Goal: Feedback & Contribution: Contribute content

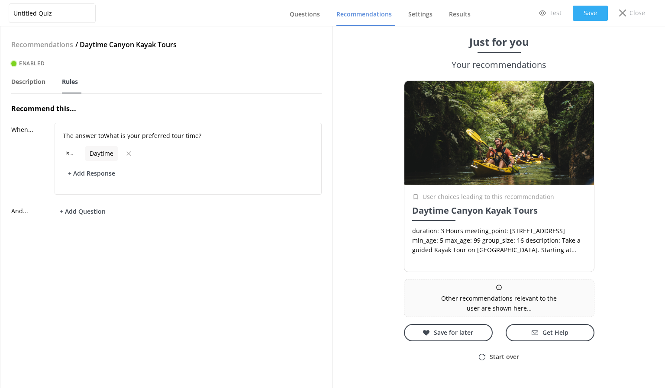
click at [597, 10] on button "Save" at bounding box center [590, 13] width 35 height 15
click at [23, 87] on link "Description" at bounding box center [30, 82] width 38 height 23
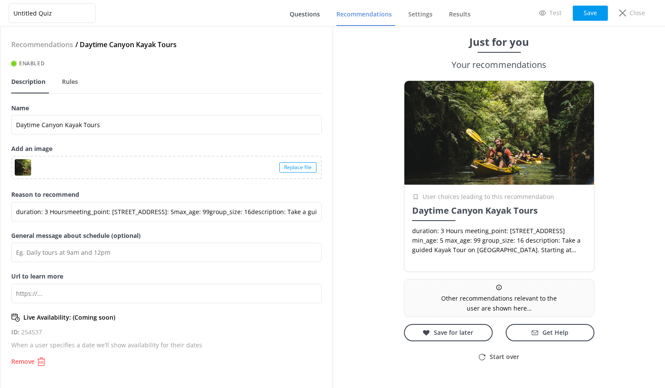
click at [301, 14] on span "Questions" at bounding box center [305, 14] width 30 height 9
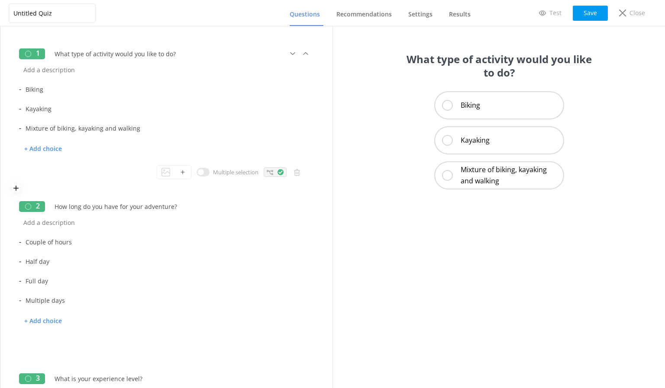
click at [267, 171] on use at bounding box center [270, 172] width 6 height 5
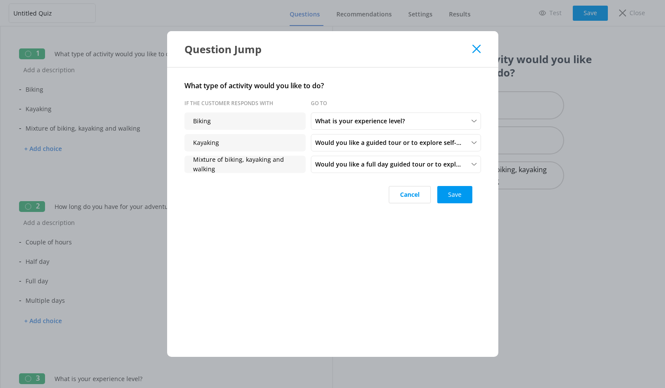
click at [479, 49] on icon at bounding box center [476, 49] width 8 height 9
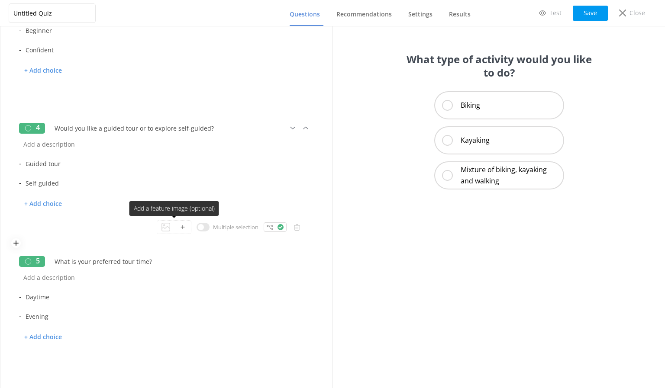
scroll to position [390, 0]
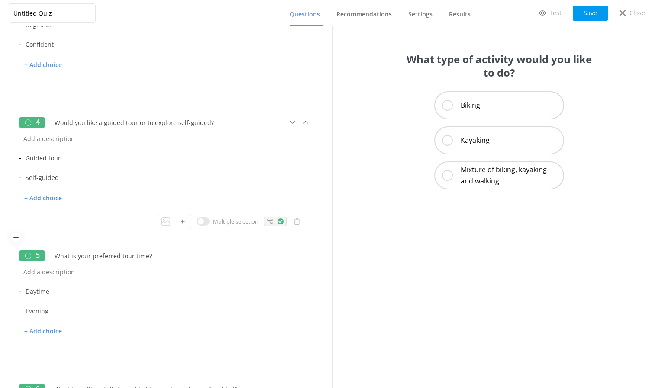
click at [268, 226] on div at bounding box center [275, 222] width 23 height 10
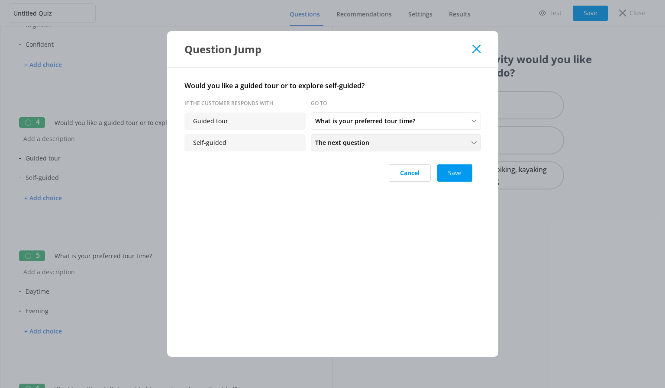
click at [345, 140] on span "The next question" at bounding box center [344, 143] width 59 height 10
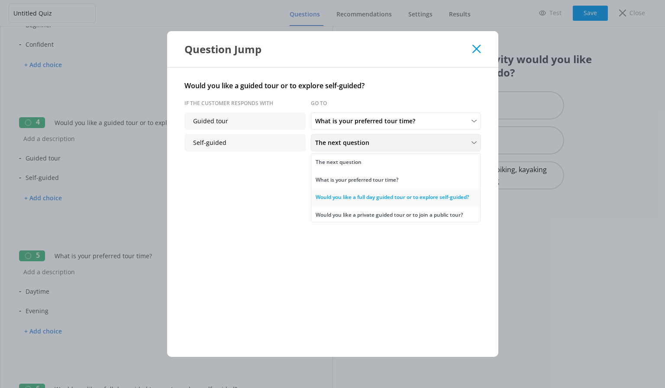
scroll to position [28, 0]
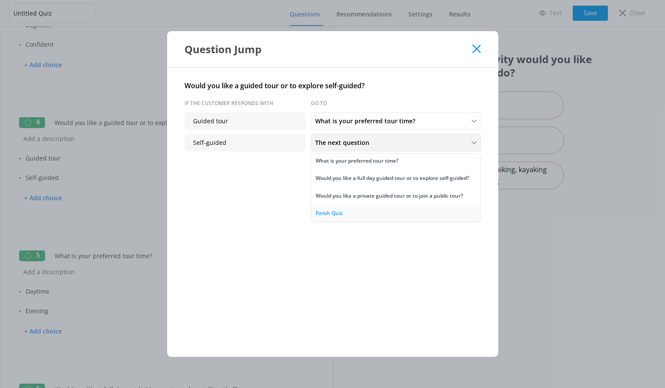
click at [343, 216] on link "Finish Quiz" at bounding box center [395, 213] width 169 height 17
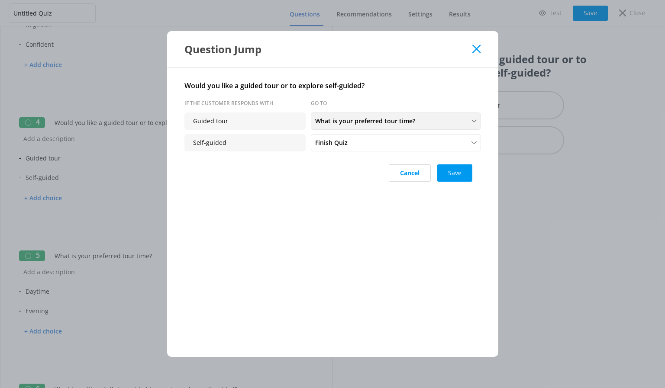
click at [352, 127] on div "What is your preferred tour time? The next question What is your preferred tour…" at bounding box center [396, 121] width 170 height 17
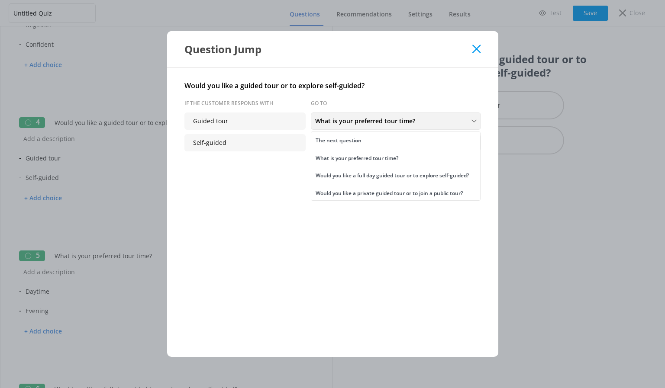
click at [351, 123] on span "What is your preferred tour time?" at bounding box center [367, 121] width 105 height 10
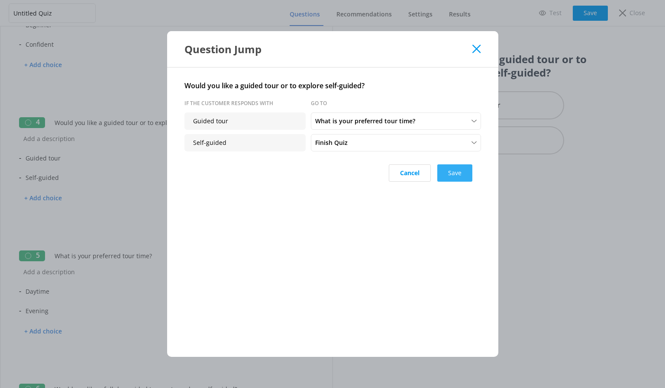
click at [459, 172] on button "Save" at bounding box center [454, 173] width 35 height 17
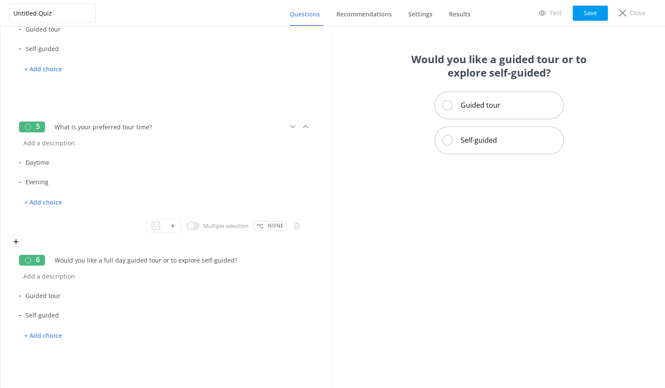
scroll to position [520, 0]
click at [268, 226] on p "None" at bounding box center [276, 225] width 16 height 8
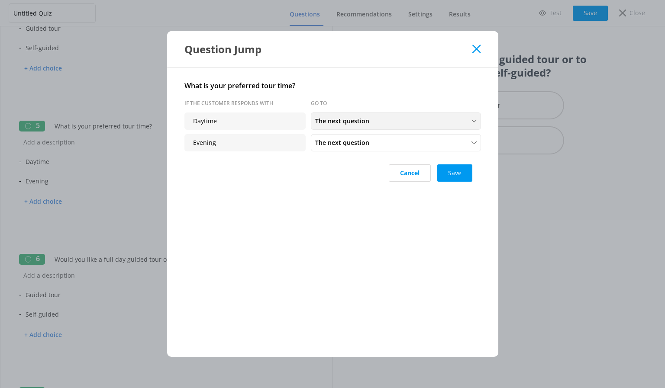
click at [331, 122] on span "The next question" at bounding box center [344, 121] width 59 height 10
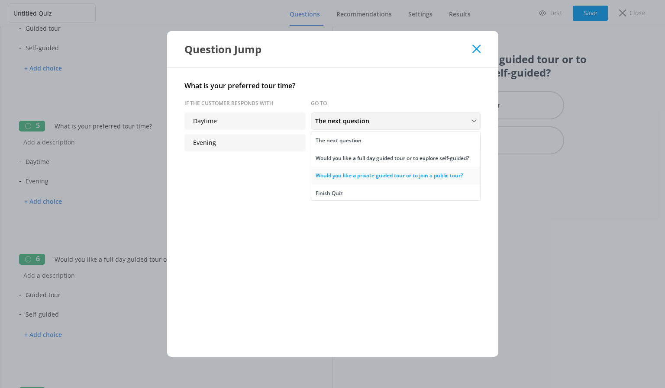
scroll to position [10, 0]
click at [339, 189] on div "Finish Quiz" at bounding box center [329, 192] width 27 height 9
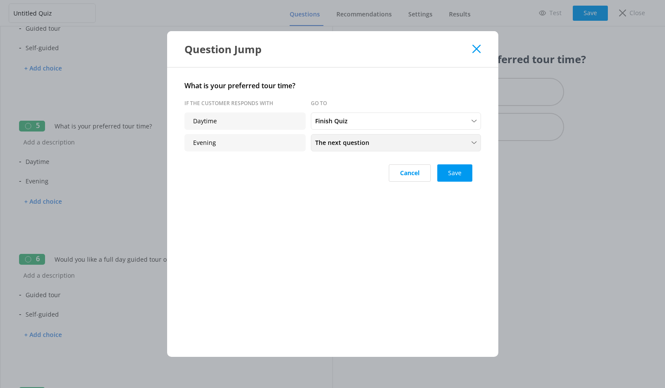
click at [336, 145] on span "The next question" at bounding box center [344, 143] width 59 height 10
click at [348, 120] on link "Finish Quiz" at bounding box center [395, 123] width 169 height 17
click at [462, 173] on button "Save" at bounding box center [454, 173] width 35 height 17
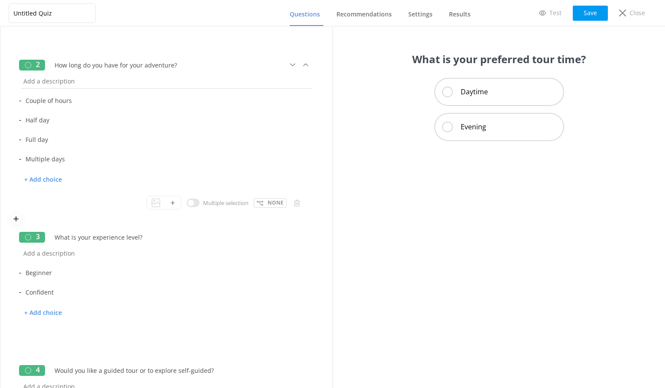
scroll to position [0, 0]
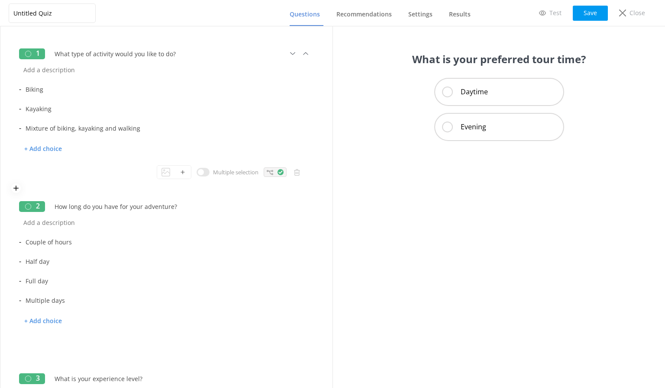
click at [267, 170] on icon at bounding box center [270, 172] width 6 height 6
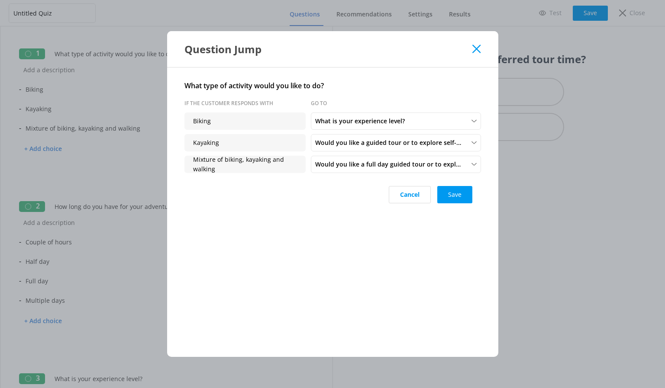
click at [478, 45] on icon at bounding box center [476, 49] width 8 height 9
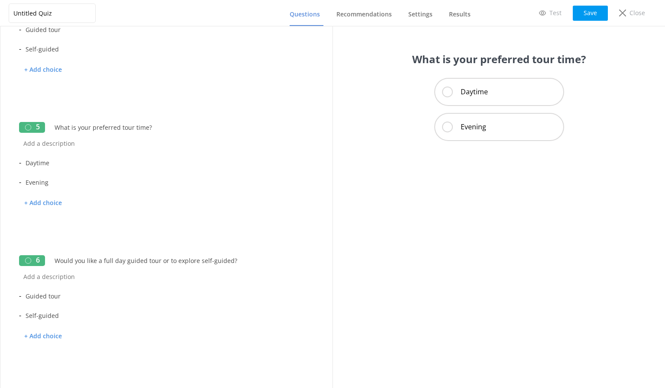
scroll to position [563, 0]
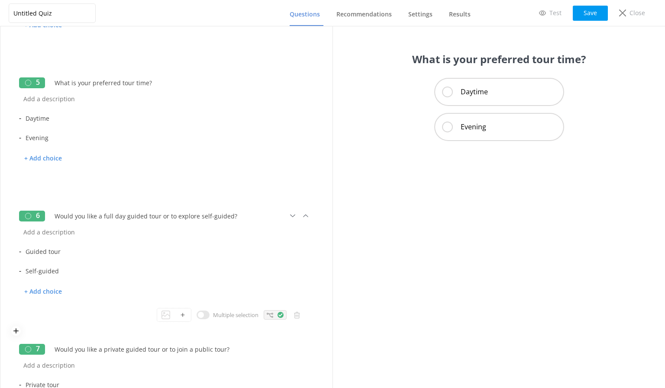
click at [268, 313] on div at bounding box center [275, 315] width 23 height 10
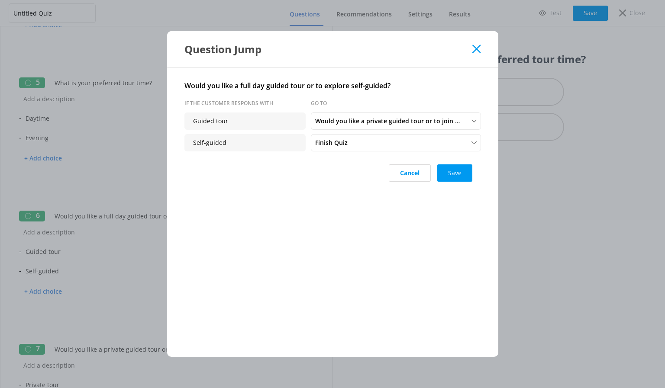
click at [478, 42] on div "Question Jump" at bounding box center [332, 49] width 331 height 36
click at [478, 48] on use at bounding box center [476, 49] width 8 height 8
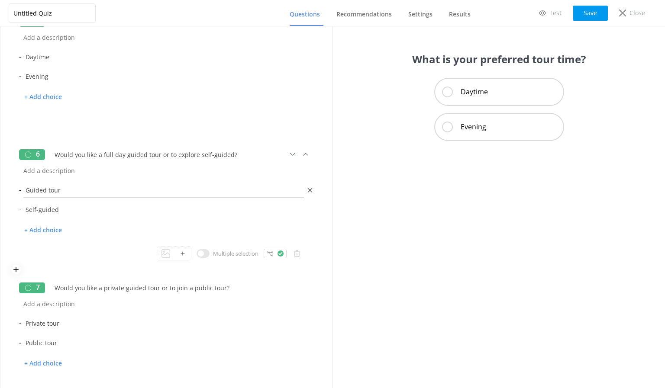
scroll to position [682, 0]
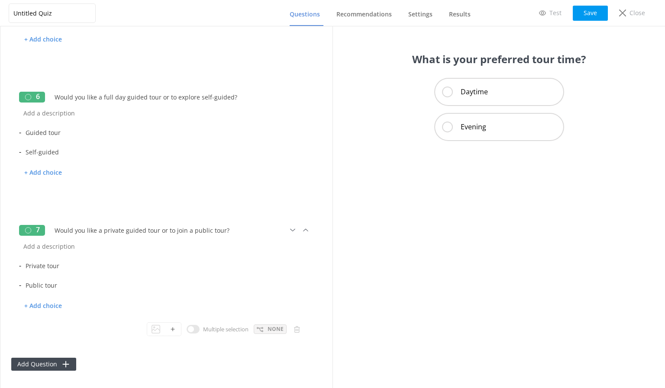
click at [268, 329] on p "None" at bounding box center [276, 329] width 16 height 8
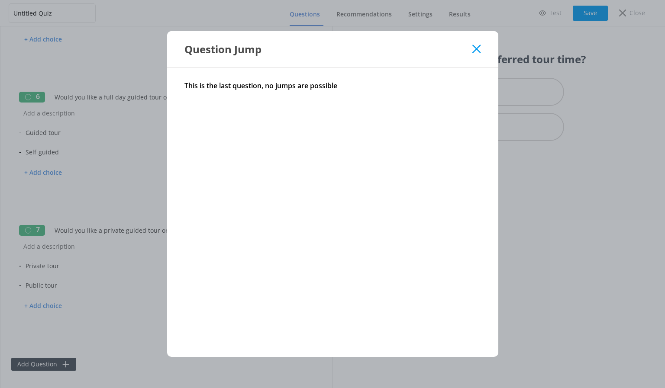
click at [480, 45] on use at bounding box center [476, 49] width 8 height 8
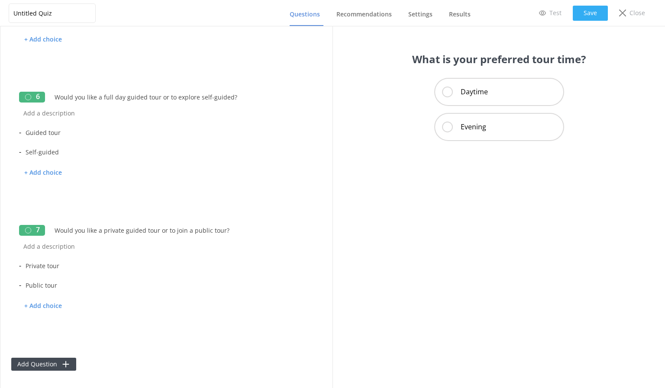
click at [587, 13] on button "Save" at bounding box center [590, 13] width 35 height 15
click at [551, 12] on p "Test" at bounding box center [556, 13] width 12 height 10
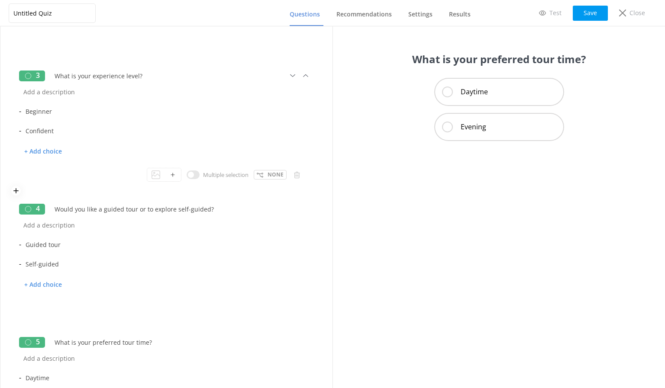
scroll to position [260, 0]
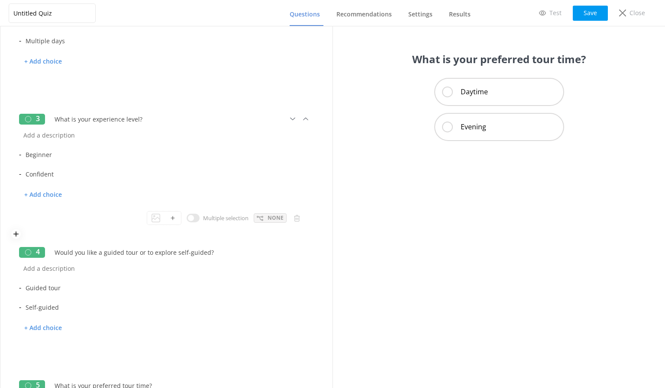
click at [268, 219] on p "None" at bounding box center [276, 218] width 16 height 8
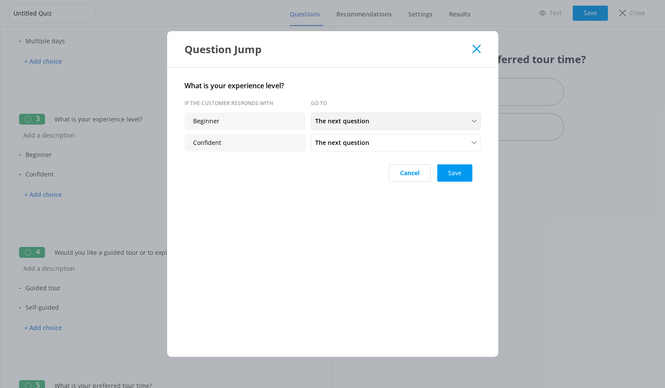
click at [338, 120] on span "The next question" at bounding box center [344, 121] width 59 height 10
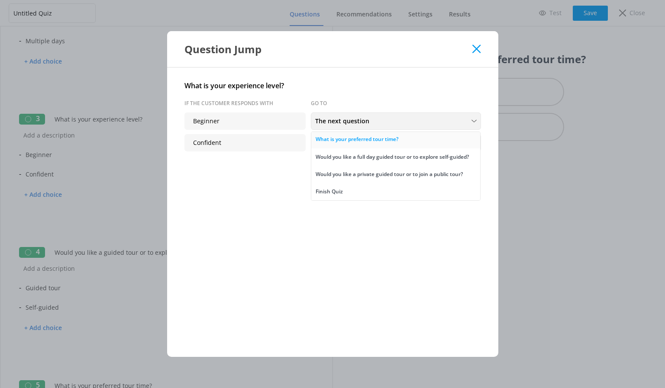
scroll to position [45, 0]
click at [476, 50] on use at bounding box center [476, 49] width 8 height 8
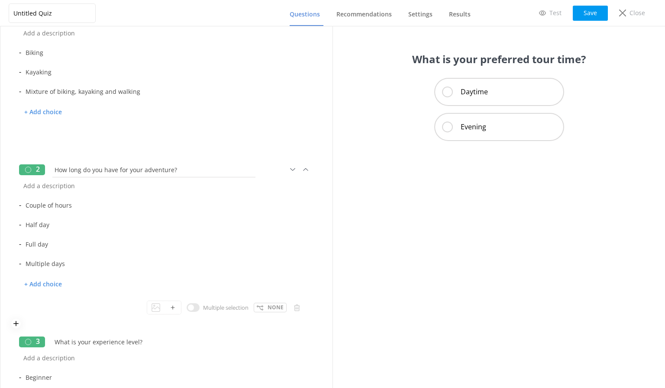
scroll to position [0, 0]
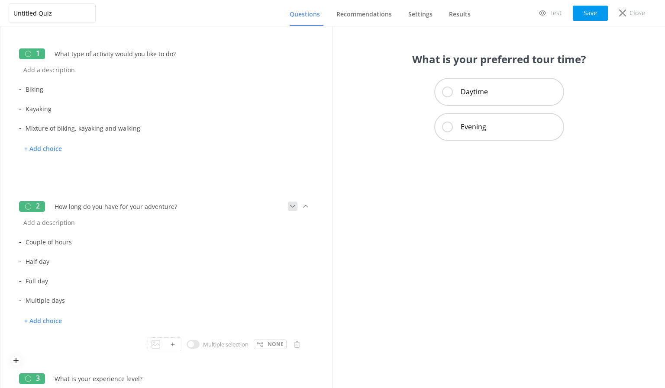
click at [288, 207] on icon at bounding box center [293, 207] width 10 height 10
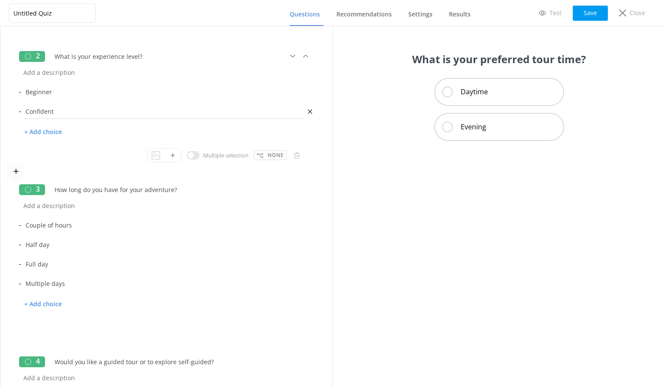
scroll to position [130, 0]
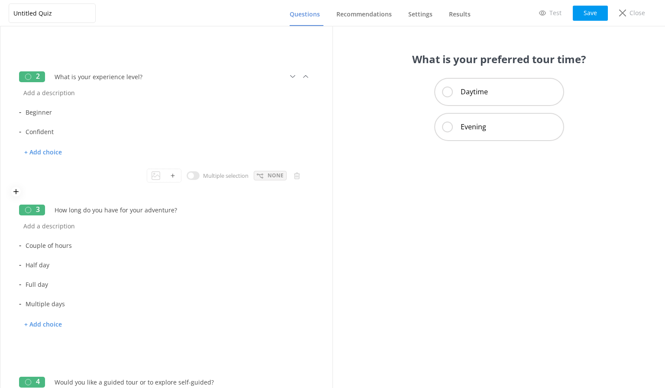
click at [257, 175] on use at bounding box center [260, 176] width 6 height 5
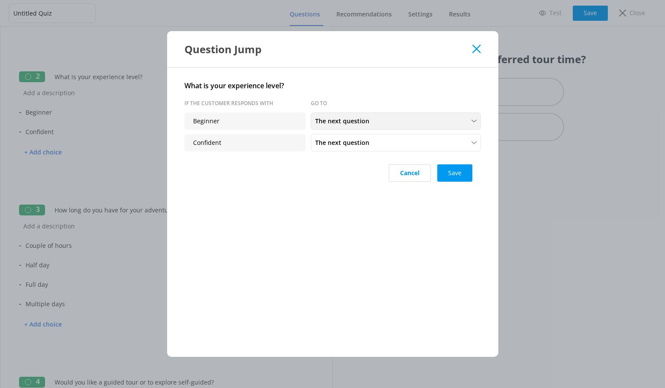
click at [345, 121] on span "The next question" at bounding box center [344, 121] width 59 height 10
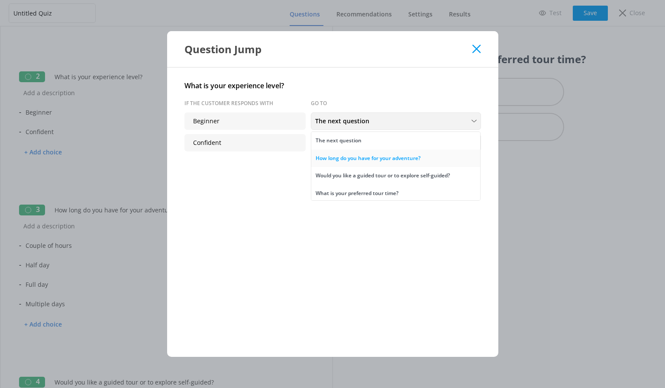
click at [345, 155] on div "How long do you have for your adventure?" at bounding box center [368, 158] width 105 height 9
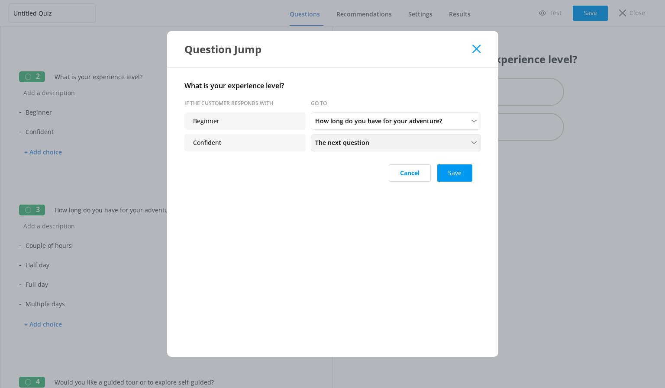
drag, startPoint x: 345, startPoint y: 155, endPoint x: 345, endPoint y: 145, distance: 10.4
click at [345, 154] on div "The next question The next question How long do you have for your adventure? Wo…" at bounding box center [396, 145] width 170 height 22
click at [343, 138] on span "The next question" at bounding box center [344, 143] width 59 height 10
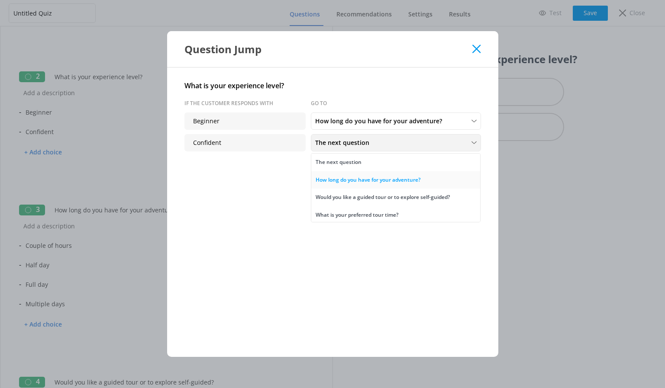
click at [348, 181] on div "How long do you have for your adventure?" at bounding box center [368, 180] width 105 height 9
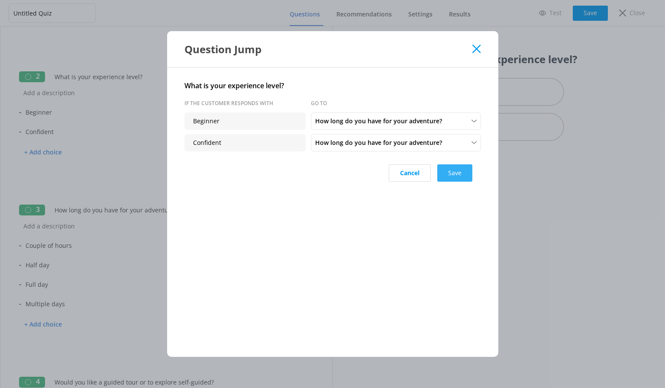
click at [445, 168] on button "Save" at bounding box center [454, 173] width 35 height 17
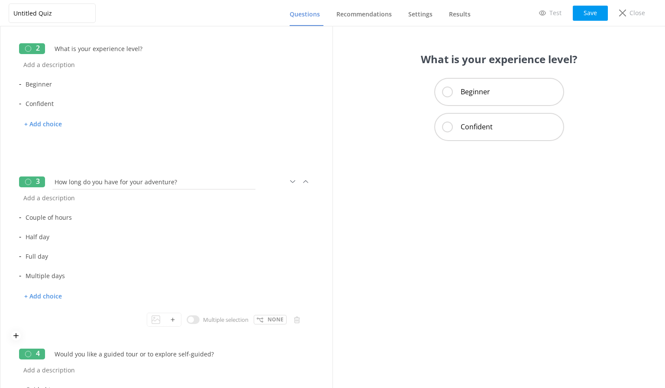
scroll to position [173, 0]
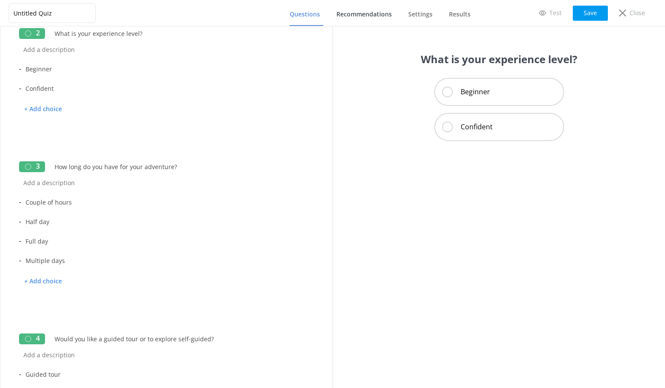
click at [356, 9] on link "Recommendations" at bounding box center [365, 14] width 59 height 23
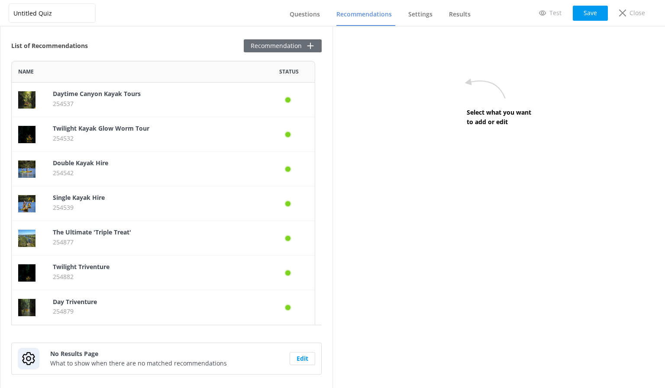
click at [247, 44] on button "Recommendation" at bounding box center [283, 45] width 78 height 13
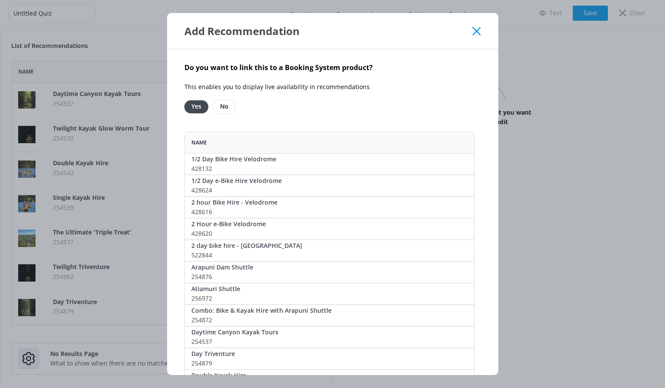
scroll to position [1336, 284]
click at [472, 33] on icon at bounding box center [476, 31] width 8 height 9
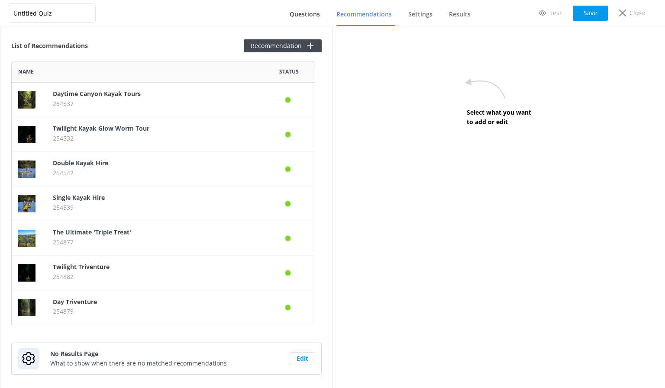
click at [314, 11] on span "Questions" at bounding box center [305, 14] width 30 height 9
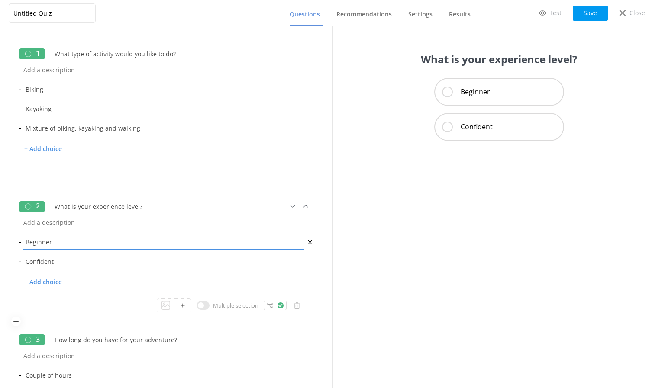
click at [55, 241] on input "Beginner" at bounding box center [163, 242] width 285 height 19
type input "Beginner/looking for a leisurely ride"
click at [63, 259] on input "Confident" at bounding box center [163, 261] width 285 height 19
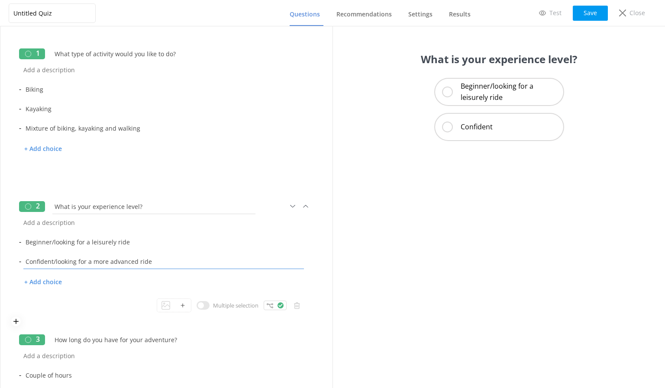
type input "Confident/looking for a more advanced ride"
click at [149, 204] on input "What is your experience level?" at bounding box center [153, 206] width 207 height 19
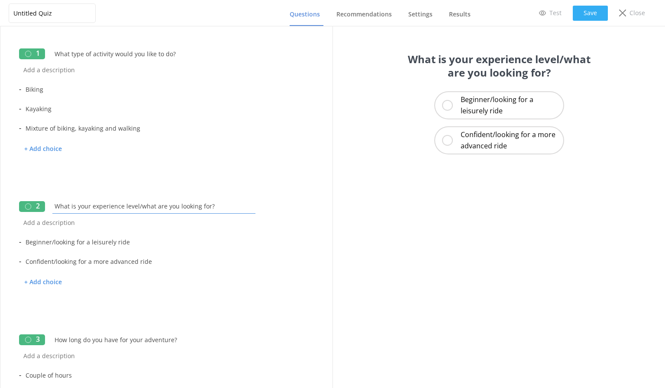
type input "What is your experience level/what are you looking for?"
click at [582, 11] on button "Save" at bounding box center [590, 13] width 35 height 15
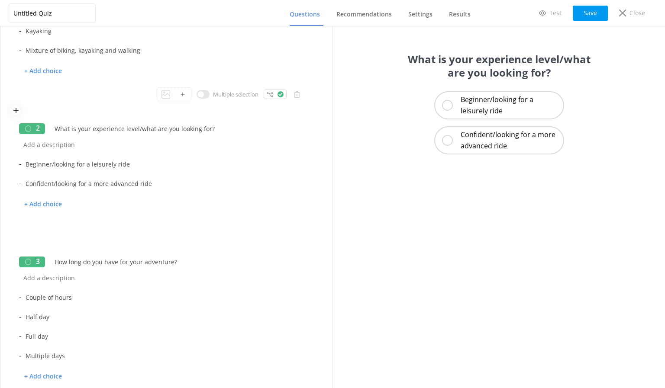
scroll to position [87, 0]
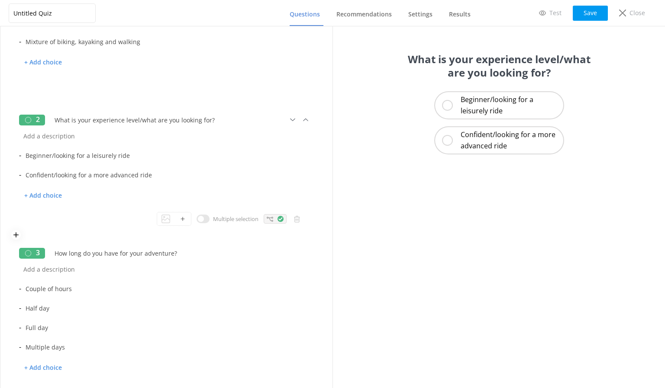
click at [278, 222] on icon at bounding box center [281, 219] width 6 height 6
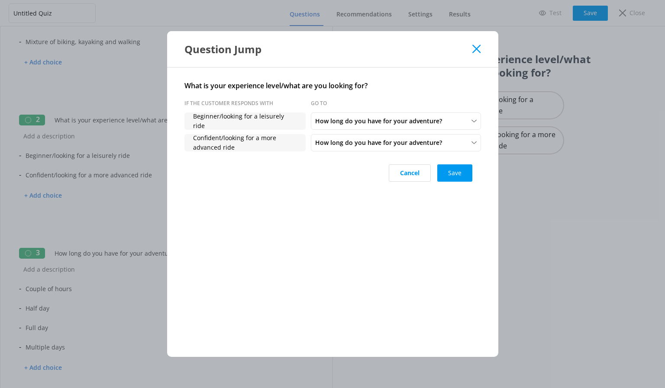
click at [477, 48] on icon at bounding box center [476, 49] width 8 height 9
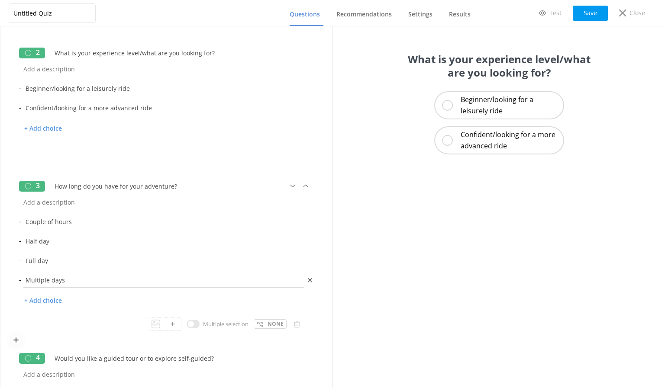
scroll to position [173, 0]
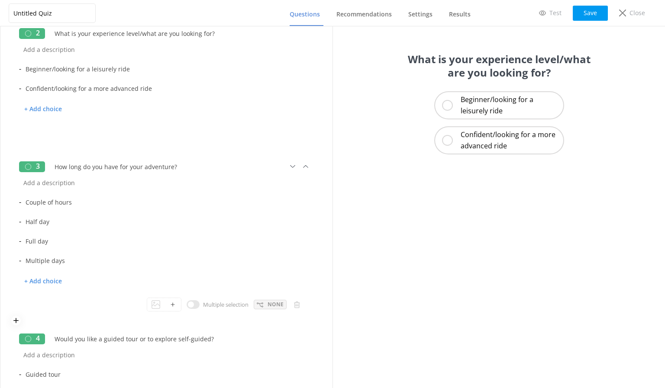
click at [270, 308] on p "None" at bounding box center [276, 305] width 16 height 8
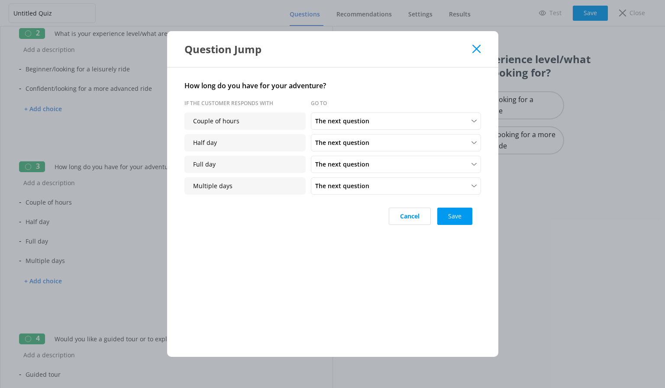
click at [479, 45] on icon at bounding box center [476, 49] width 8 height 9
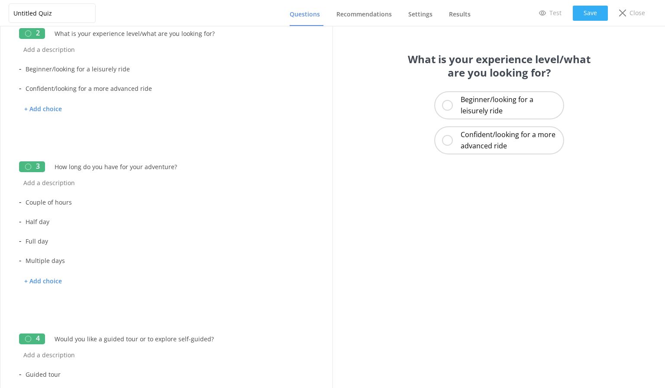
click at [588, 8] on button "Save" at bounding box center [590, 13] width 35 height 15
click at [366, 15] on span "Recommendations" at bounding box center [363, 14] width 55 height 9
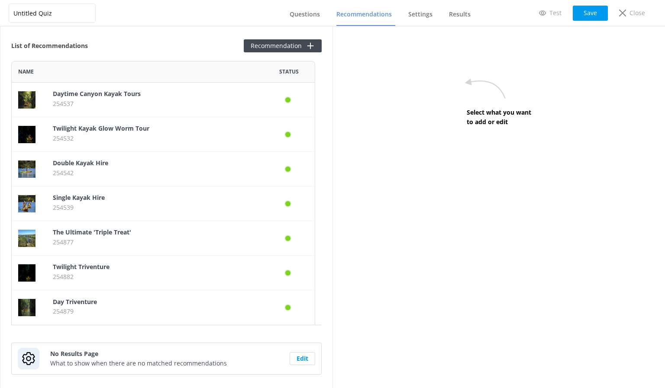
scroll to position [258, 298]
click at [280, 42] on button "Recommendation" at bounding box center [283, 45] width 78 height 13
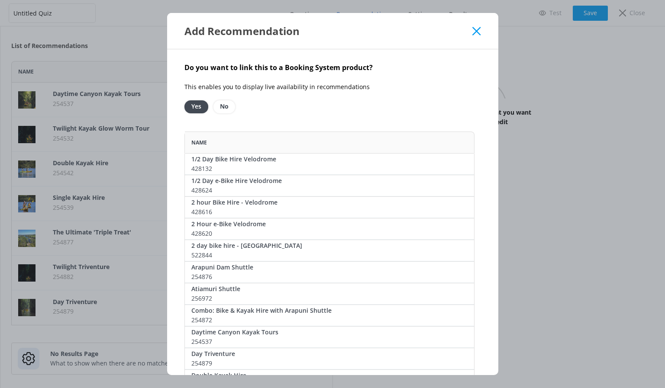
scroll to position [1336, 284]
click at [449, 207] on button "Add" at bounding box center [455, 210] width 26 height 13
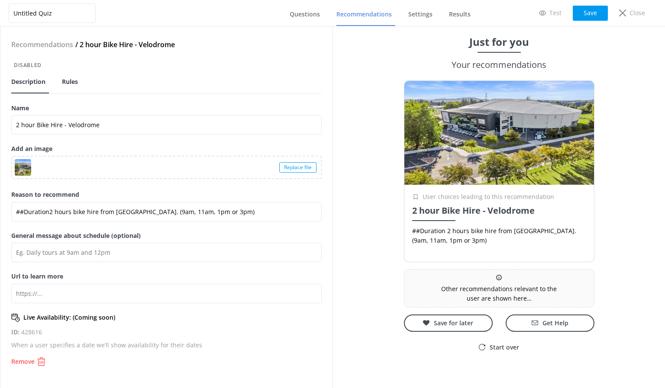
click at [78, 81] on span "Rules" at bounding box center [70, 82] width 16 height 9
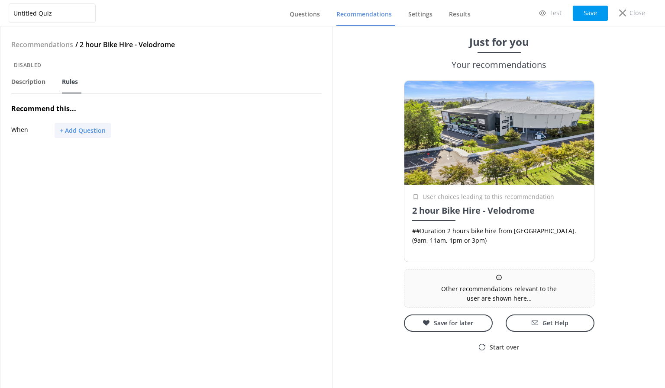
click at [91, 133] on button "+ Add Question" at bounding box center [83, 130] width 56 height 15
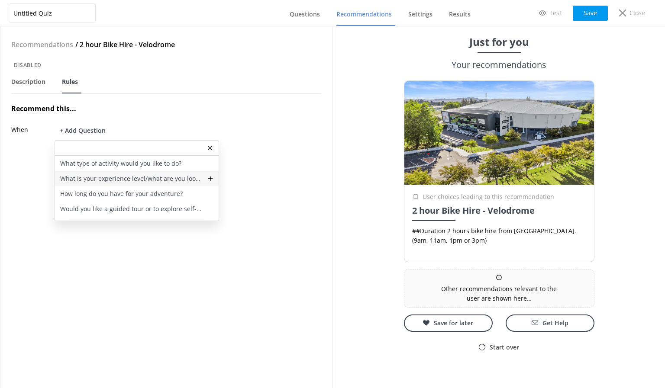
click at [101, 178] on p "What is your experience level/what are you looking for?" at bounding box center [131, 179] width 142 height 10
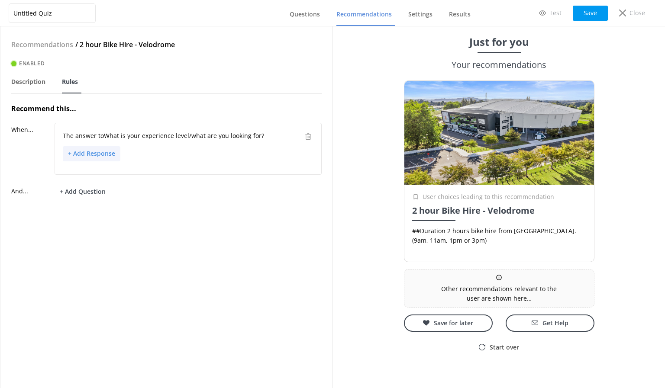
click at [89, 149] on button "+ Add Response" at bounding box center [92, 153] width 58 height 15
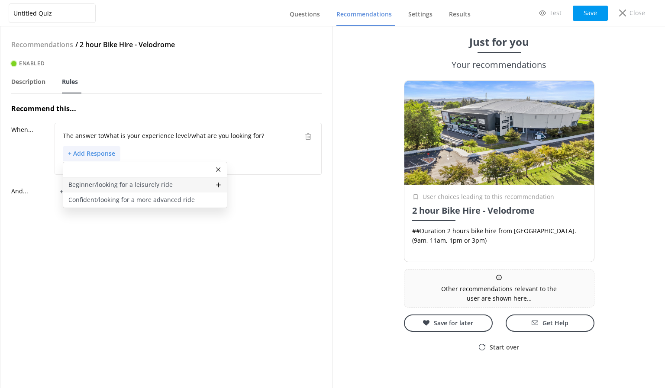
click at [101, 184] on p "Beginner/looking for a leisurely ride" at bounding box center [120, 185] width 104 height 10
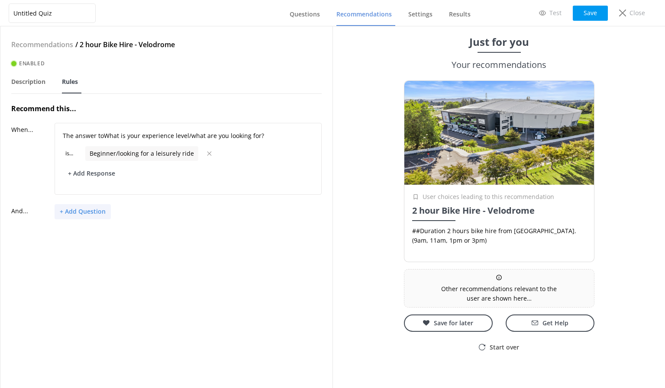
click at [91, 210] on button "+ Add Question" at bounding box center [83, 211] width 56 height 15
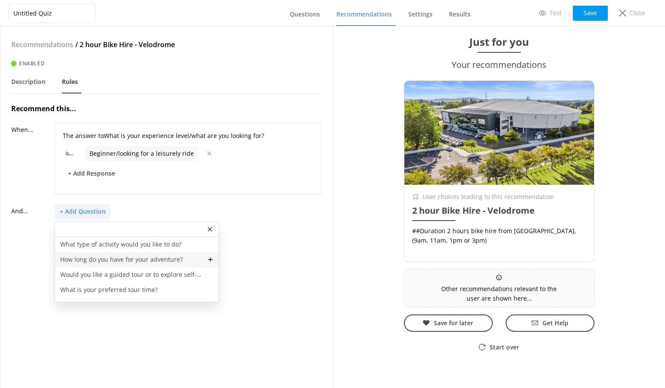
click at [112, 261] on p "How long do you have for your adventure?" at bounding box center [121, 260] width 123 height 10
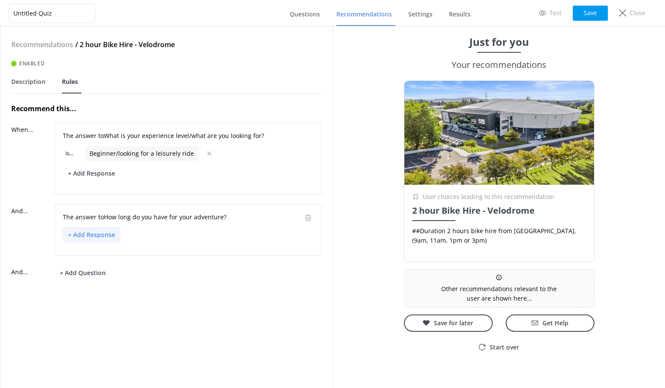
click at [97, 238] on button "+ Add Response" at bounding box center [92, 234] width 58 height 15
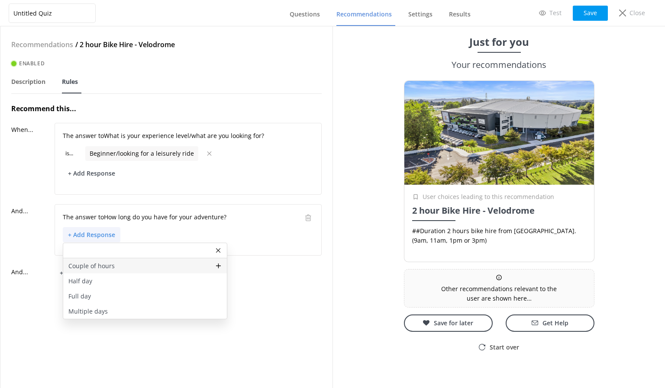
click at [89, 268] on p "Couple of hours" at bounding box center [91, 267] width 46 height 10
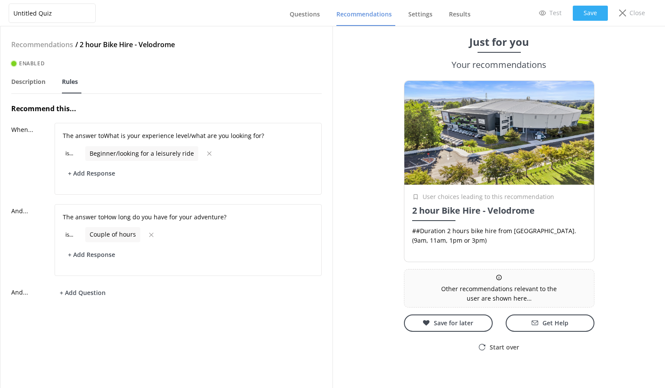
click at [589, 6] on button "Save" at bounding box center [590, 13] width 35 height 15
click at [585, 10] on button "Save" at bounding box center [590, 13] width 35 height 15
click at [310, 12] on span "Questions" at bounding box center [305, 14] width 30 height 9
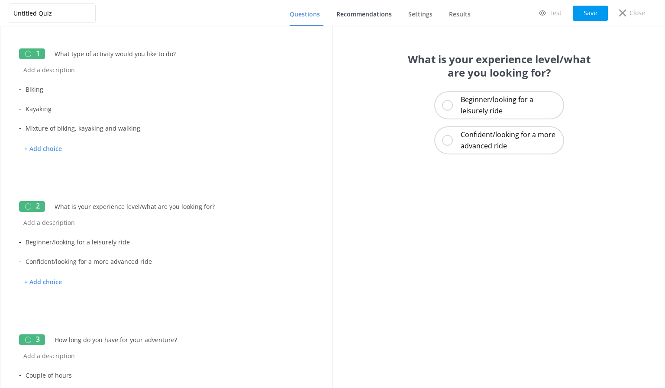
click at [364, 12] on span "Recommendations" at bounding box center [363, 14] width 55 height 9
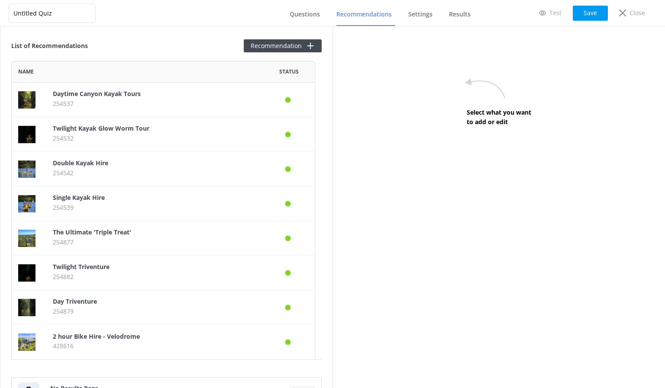
scroll to position [293, 298]
click at [268, 42] on button "Recommendation" at bounding box center [283, 45] width 78 height 13
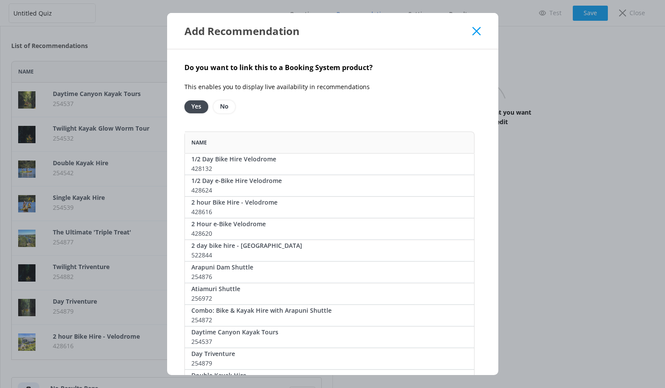
scroll to position [1336, 284]
click at [453, 230] on button "Add" at bounding box center [455, 232] width 26 height 13
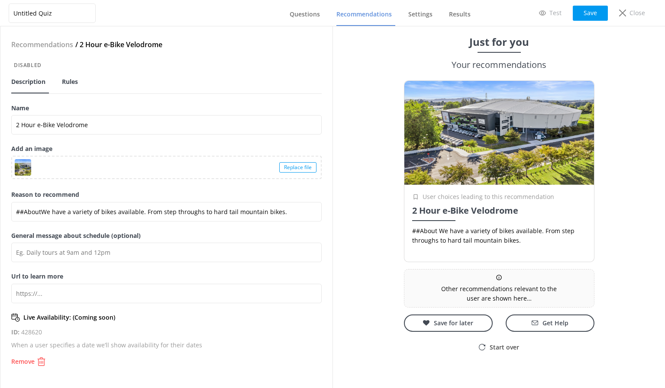
click at [77, 78] on span "Rules" at bounding box center [70, 82] width 16 height 9
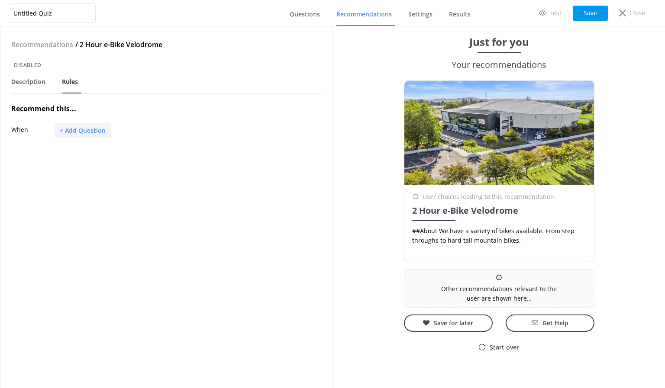
click at [87, 131] on button "+ Add Question" at bounding box center [83, 130] width 56 height 15
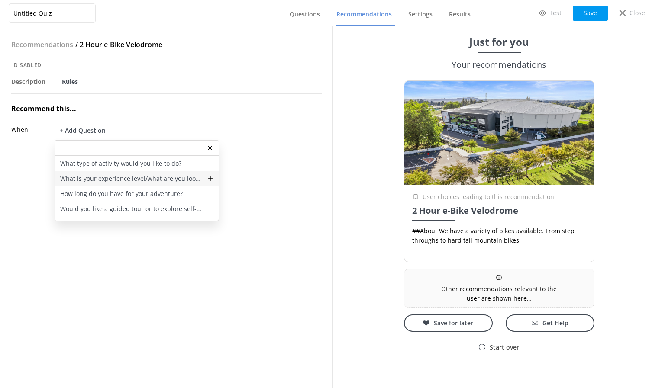
click at [105, 179] on p "What is your experience level/what are you looking for?" at bounding box center [131, 179] width 142 height 10
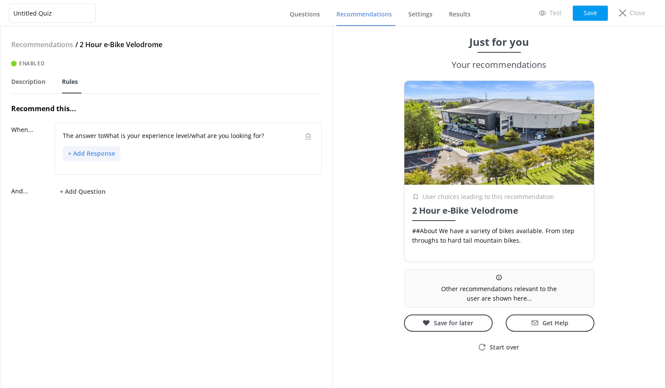
click at [98, 154] on button "+ Add Response" at bounding box center [92, 153] width 58 height 15
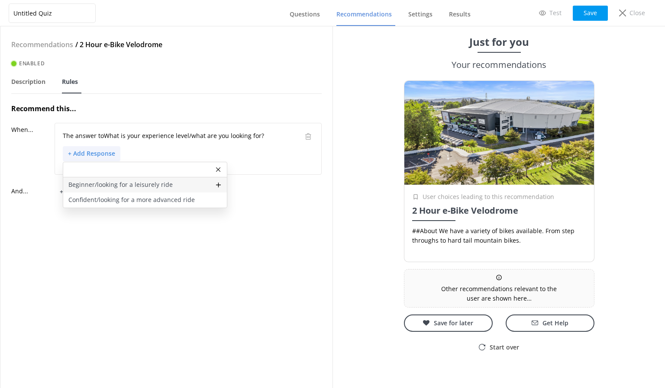
click at [95, 181] on p "Beginner/looking for a leisurely ride" at bounding box center [120, 185] width 104 height 10
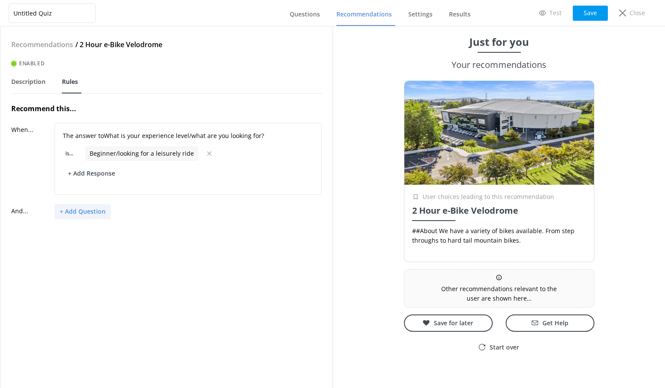
click at [87, 213] on button "+ Add Question" at bounding box center [83, 211] width 56 height 15
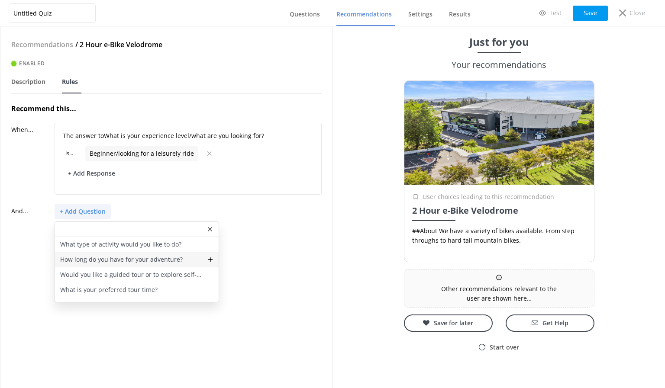
click at [114, 262] on p "How long do you have for your adventure?" at bounding box center [121, 260] width 123 height 10
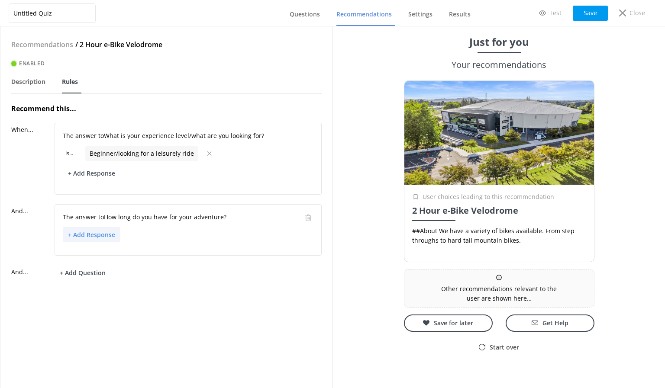
click at [103, 237] on button "+ Add Response" at bounding box center [92, 234] width 58 height 15
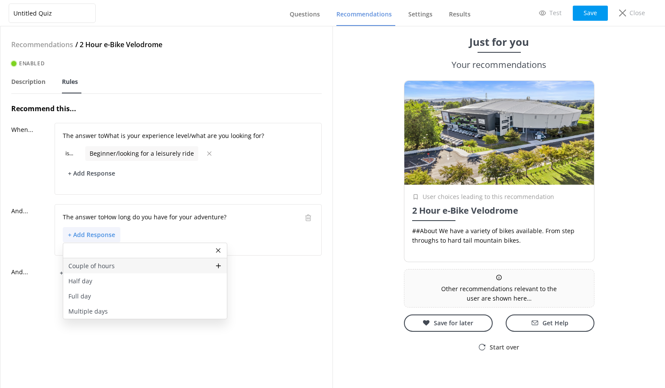
click at [104, 267] on p "Couple of hours" at bounding box center [91, 267] width 46 height 10
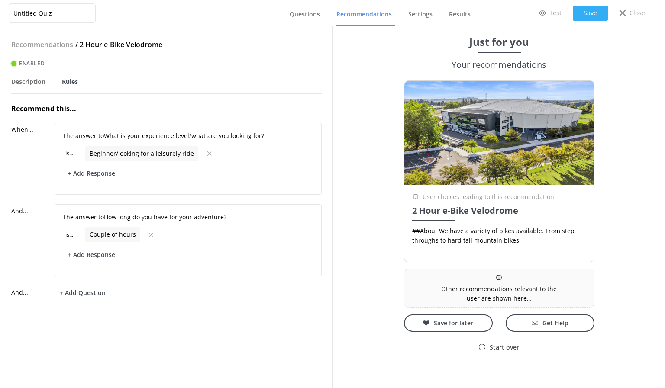
click at [585, 16] on button "Save" at bounding box center [590, 13] width 35 height 15
click at [589, 8] on button "Save" at bounding box center [590, 13] width 35 height 15
click at [314, 10] on span "Questions" at bounding box center [305, 14] width 30 height 9
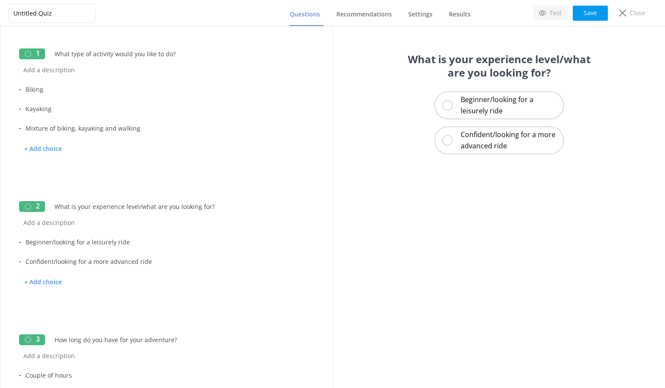
click at [550, 11] on link "Test" at bounding box center [550, 13] width 35 height 15
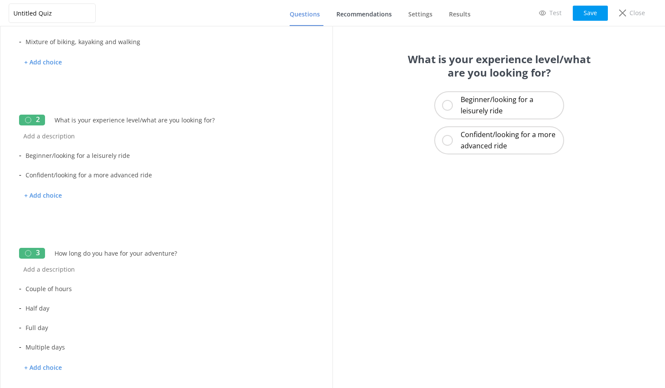
click at [356, 13] on span "Recommendations" at bounding box center [363, 14] width 55 height 9
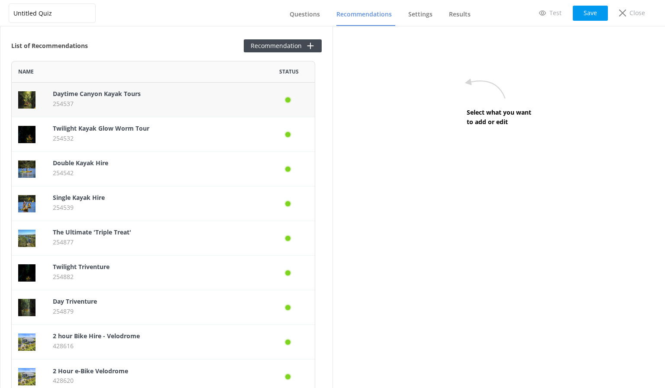
scroll to position [327, 298]
click at [276, 48] on button "Recommendation" at bounding box center [283, 45] width 78 height 13
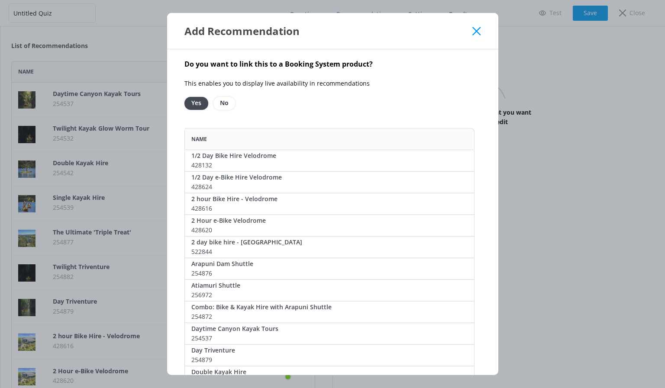
scroll to position [0, 0]
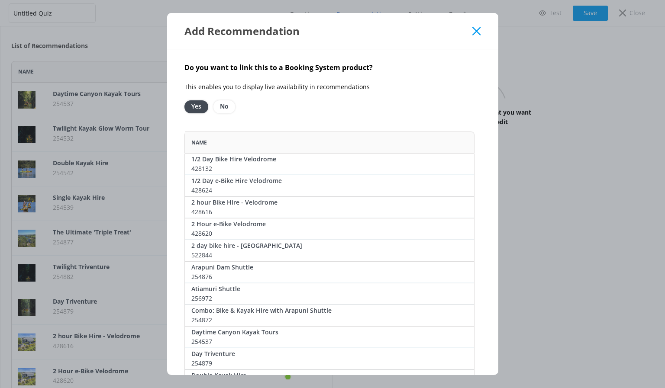
click at [478, 29] on icon at bounding box center [476, 31] width 8 height 9
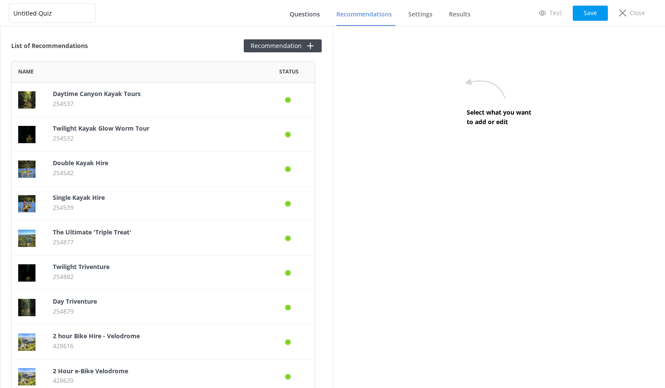
click at [294, 9] on link "Questions" at bounding box center [307, 14] width 34 height 23
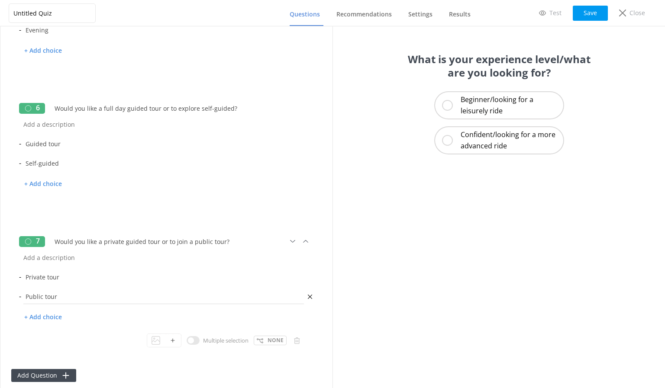
scroll to position [682, 0]
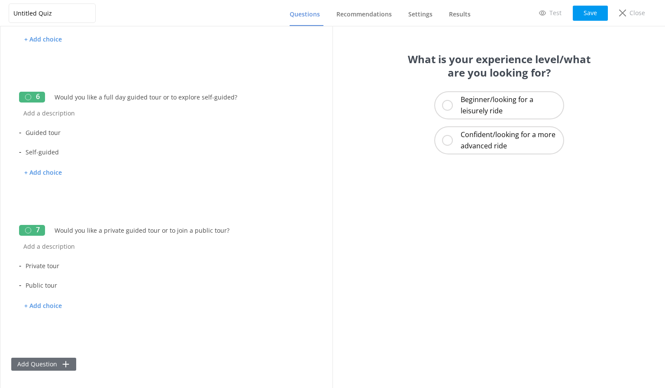
click at [47, 363] on button "Add Question" at bounding box center [43, 364] width 65 height 13
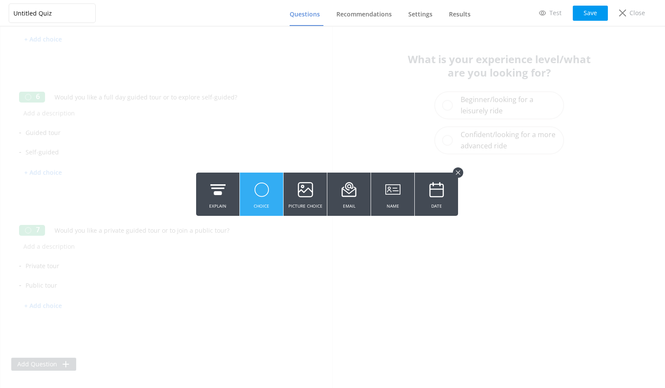
click at [252, 189] on button "Choice" at bounding box center [261, 194] width 43 height 43
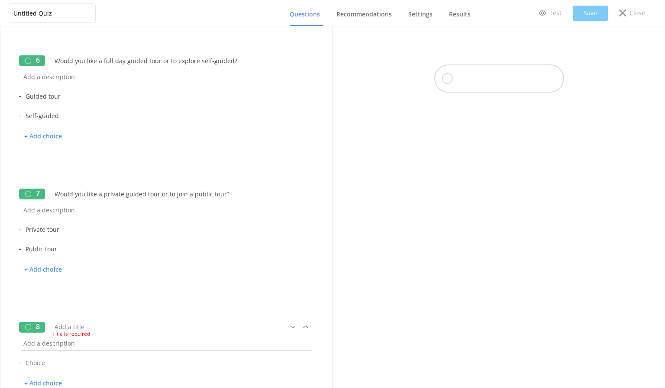
scroll to position [796, 0]
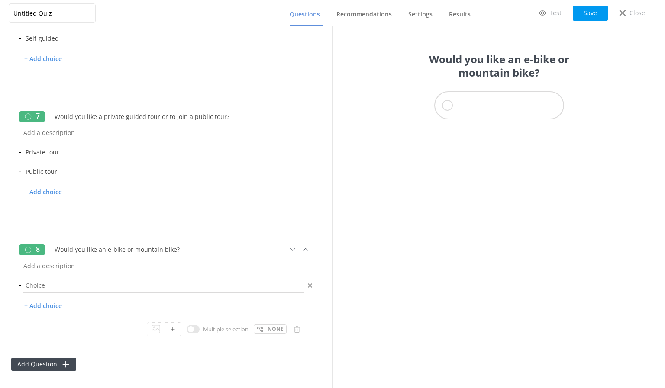
type input "Would you like an e-bike or mountain bike?"
click at [76, 286] on input "text" at bounding box center [163, 285] width 285 height 19
type input "E-bike"
click at [54, 310] on p "+ Add choice" at bounding box center [43, 306] width 48 height 15
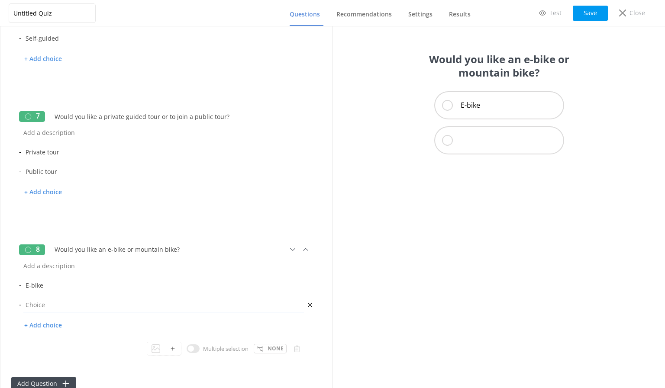
click at [55, 304] on input "text" at bounding box center [163, 304] width 285 height 19
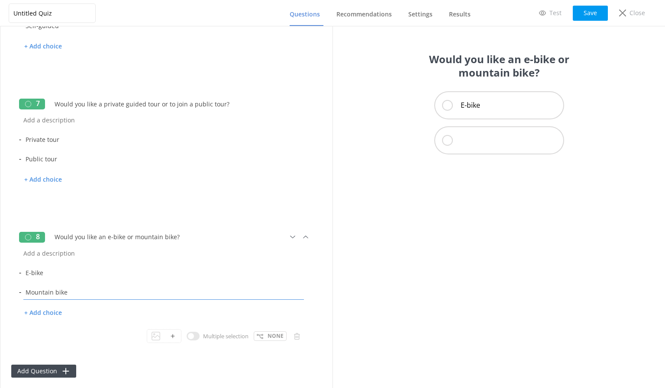
scroll to position [815, 0]
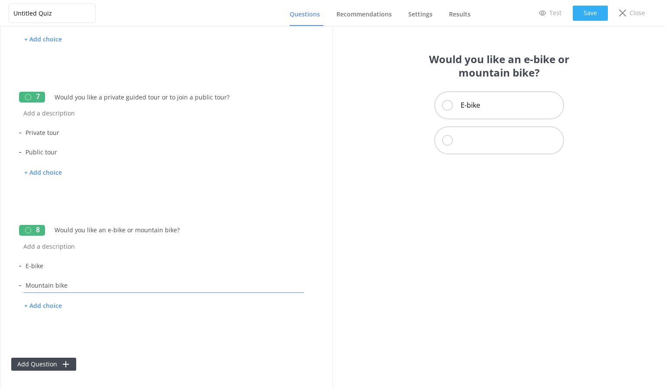
type input "Mountain bike"
click at [586, 13] on button "Save" at bounding box center [590, 13] width 35 height 15
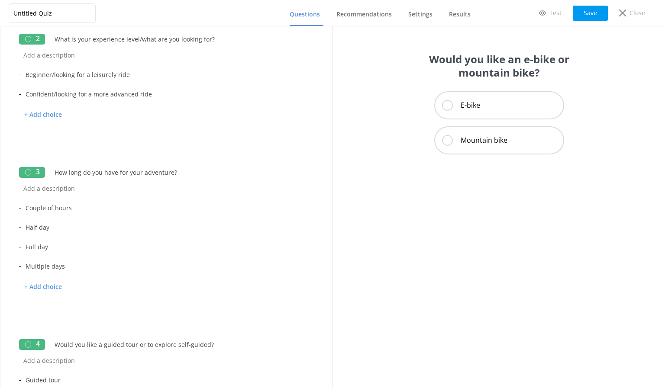
scroll to position [166, 0]
click at [268, 311] on p "None" at bounding box center [276, 312] width 16 height 8
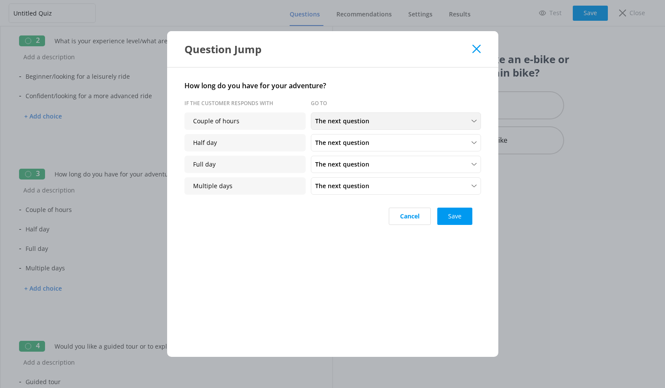
click at [353, 120] on span "The next question" at bounding box center [344, 121] width 59 height 10
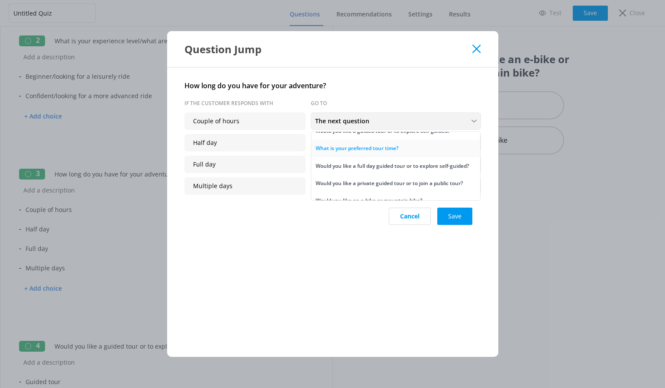
scroll to position [63, 0]
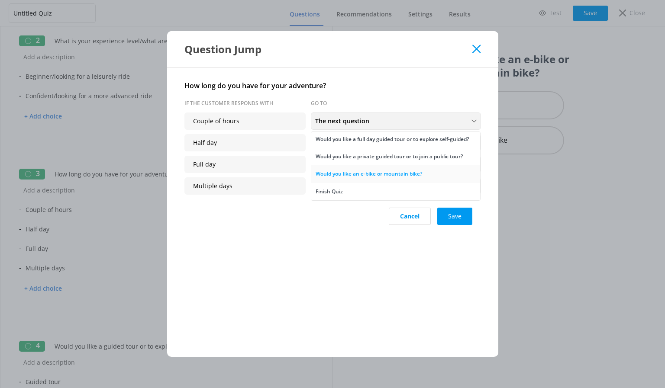
click at [347, 175] on div "Would you like an e-bike or mountain bike?" at bounding box center [369, 174] width 107 height 9
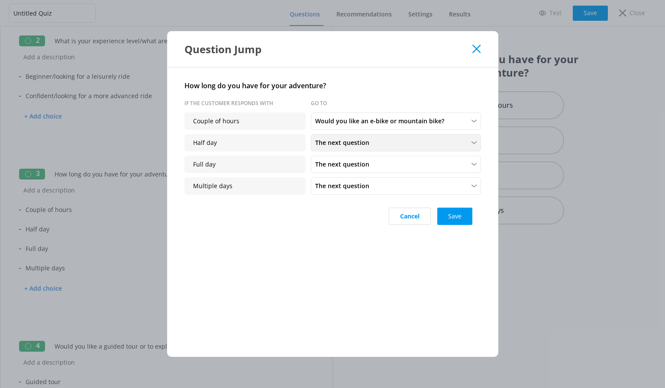
click at [334, 147] on span "The next question" at bounding box center [344, 143] width 59 height 10
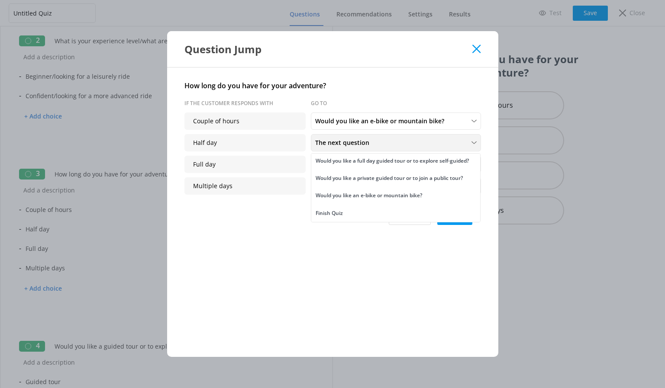
click at [348, 144] on span "The next question" at bounding box center [344, 143] width 59 height 10
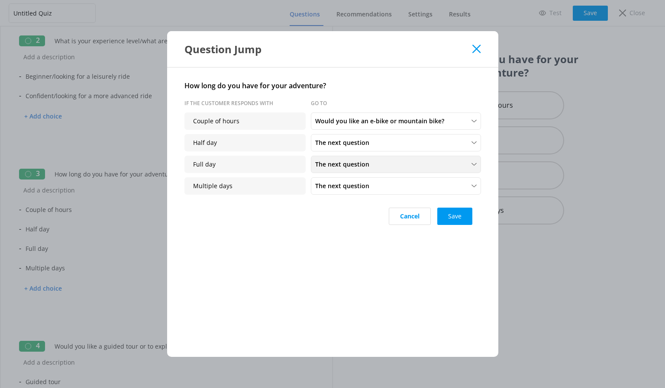
click at [327, 162] on span "The next question" at bounding box center [344, 165] width 59 height 10
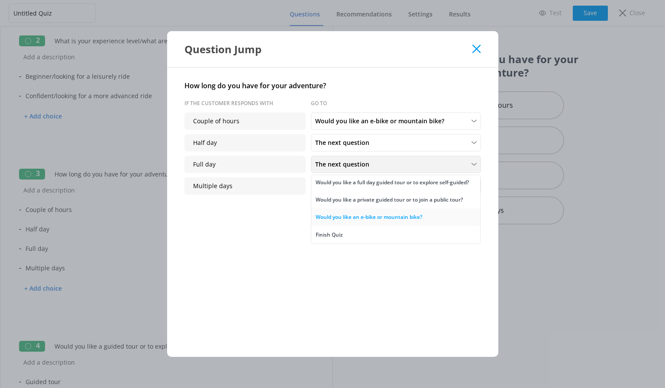
click at [353, 214] on div "Would you like an e-bike or mountain bike?" at bounding box center [369, 217] width 107 height 9
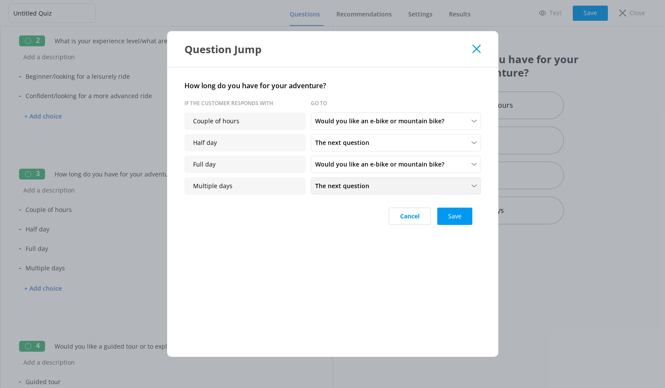
click at [354, 186] on span "The next question" at bounding box center [344, 186] width 59 height 10
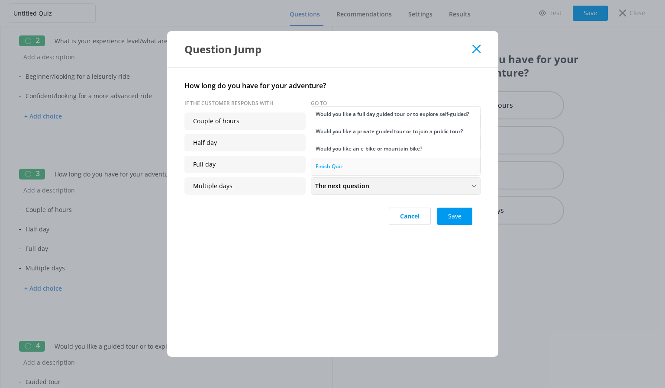
click at [359, 163] on link "Finish Quiz" at bounding box center [395, 166] width 169 height 17
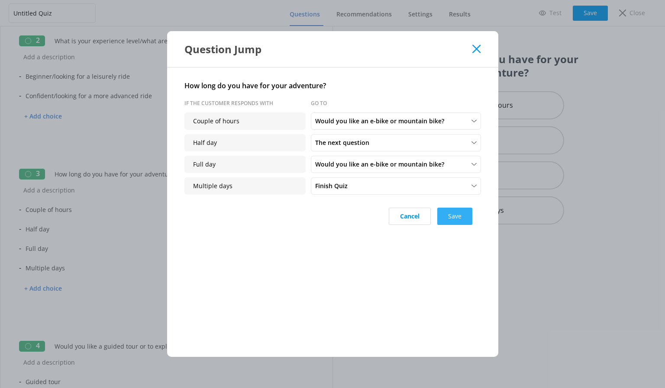
click at [452, 217] on button "Save" at bounding box center [454, 216] width 35 height 17
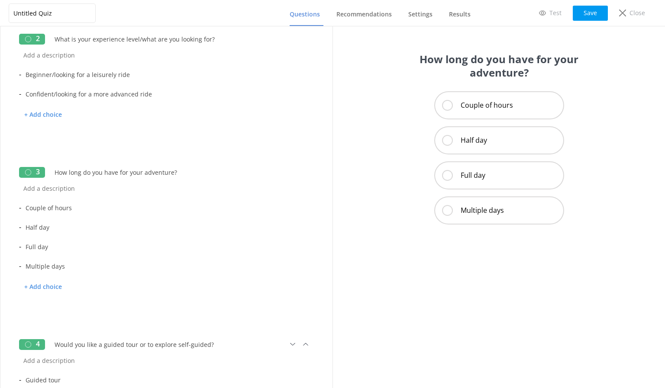
scroll to position [166, 0]
click at [278, 310] on icon at bounding box center [281, 312] width 6 height 6
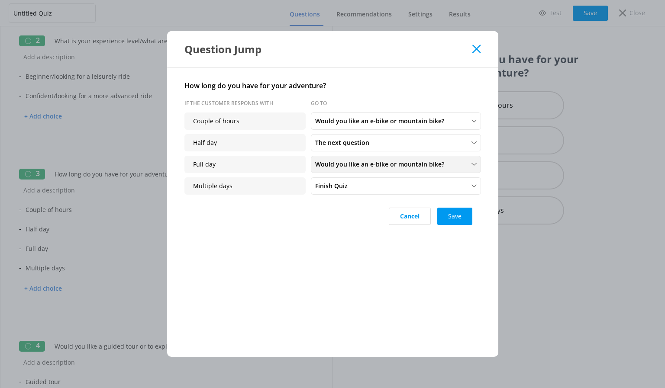
click at [341, 163] on span "Would you like an e-bike or mountain bike?" at bounding box center [382, 165] width 134 height 10
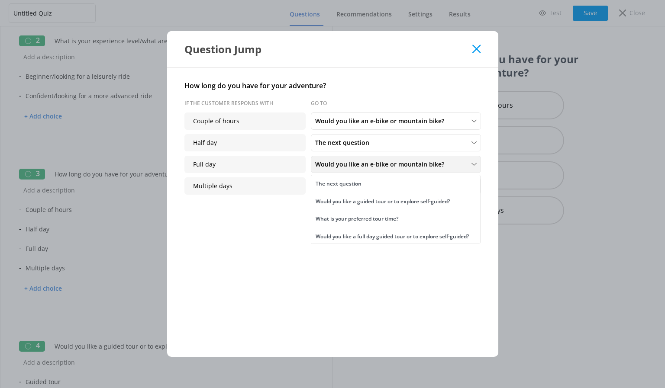
click at [341, 163] on span "Would you like an e-bike or mountain bike?" at bounding box center [382, 165] width 134 height 10
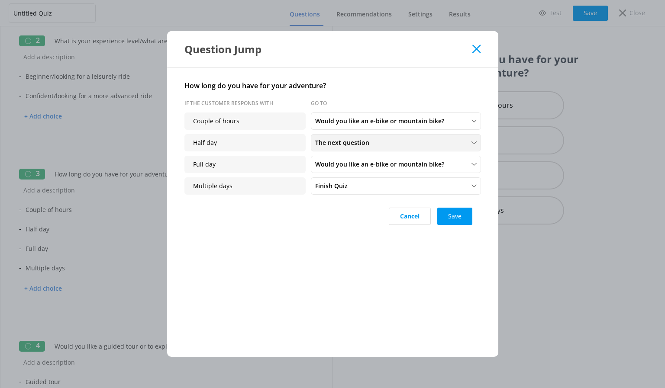
click at [345, 144] on span "The next question" at bounding box center [344, 143] width 59 height 10
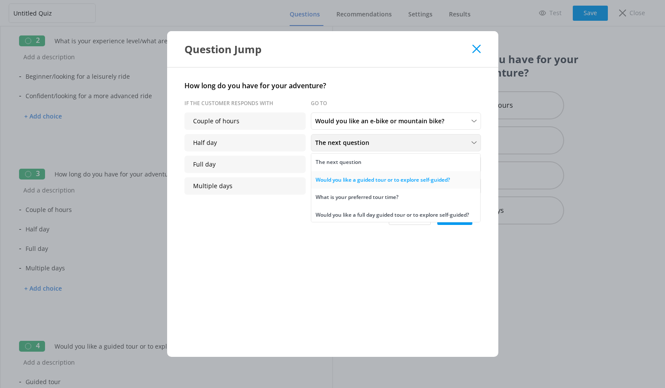
click at [353, 182] on div "Would you like a guided tour or to explore self-guided?" at bounding box center [383, 180] width 134 height 9
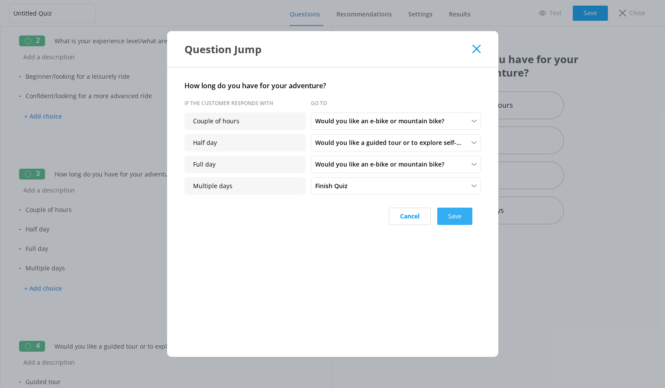
click at [460, 212] on button "Save" at bounding box center [454, 216] width 35 height 17
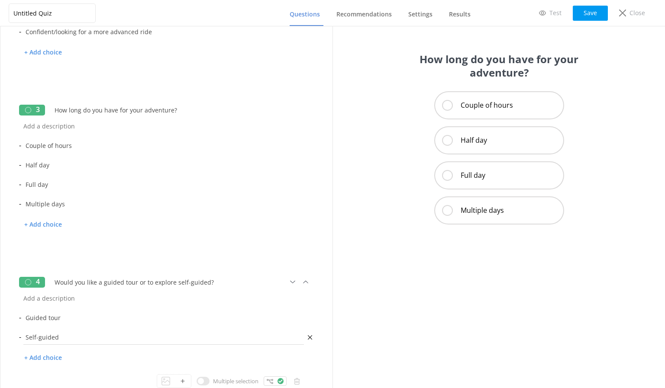
scroll to position [339, 0]
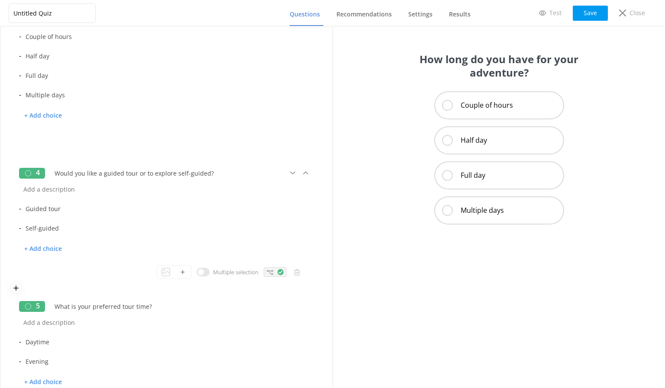
click at [278, 272] on icon at bounding box center [281, 272] width 6 height 6
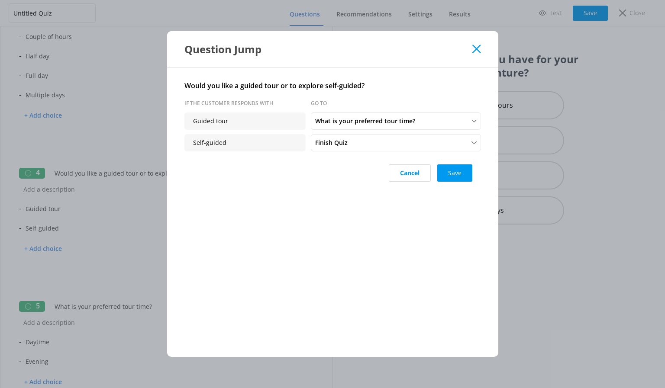
click at [477, 43] on div "Question Jump" at bounding box center [332, 49] width 331 height 36
click at [478, 46] on icon at bounding box center [476, 49] width 8 height 9
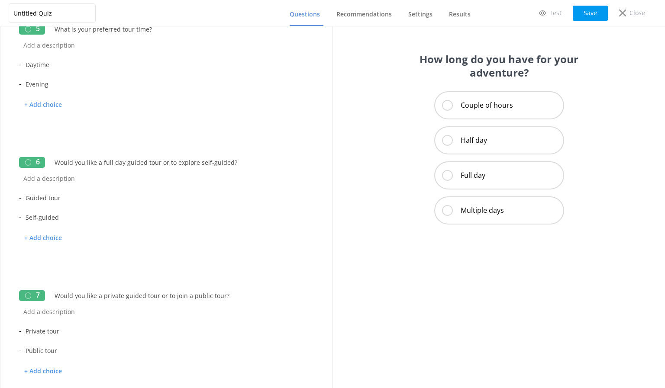
scroll to position [815, 0]
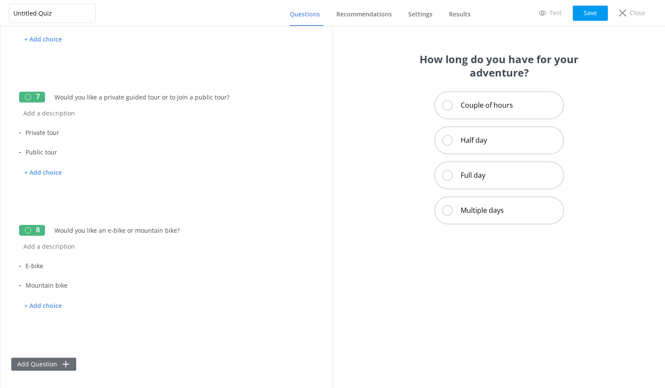
click at [50, 365] on button "Add Question" at bounding box center [43, 364] width 65 height 13
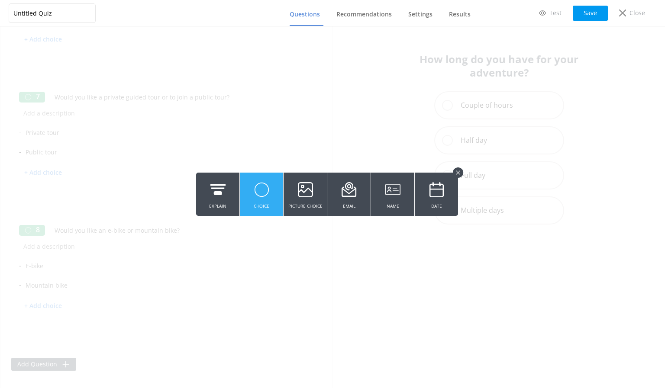
click at [268, 192] on use at bounding box center [262, 190] width 14 height 14
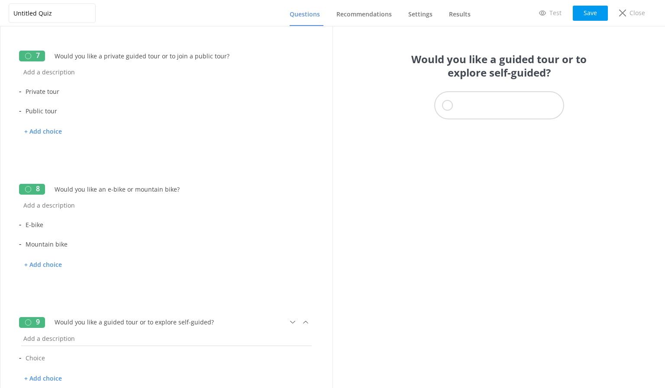
scroll to position [929, 0]
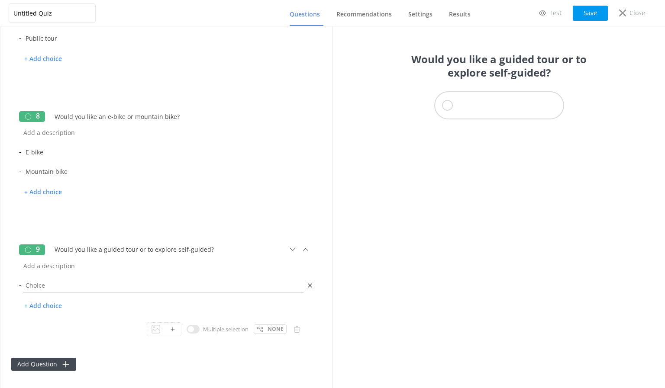
type input "Would you like a guided tour or to explore self-guided?"
click at [51, 288] on input "text" at bounding box center [163, 285] width 285 height 19
type input "Guided tour"
click at [55, 302] on p "+ Add choice" at bounding box center [43, 306] width 48 height 15
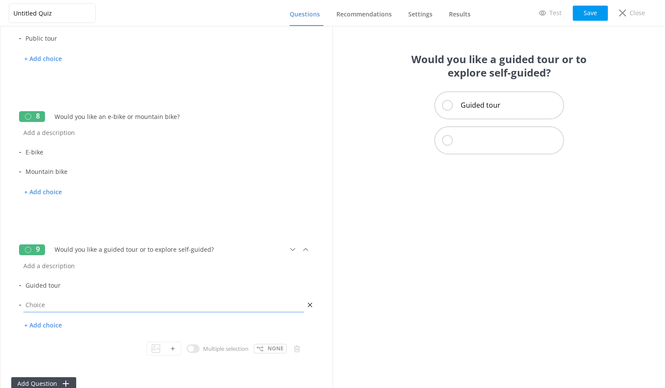
click at [55, 303] on input "text" at bounding box center [163, 304] width 285 height 19
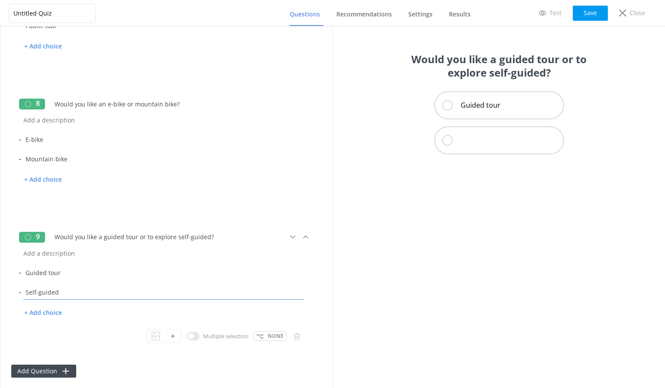
scroll to position [949, 0]
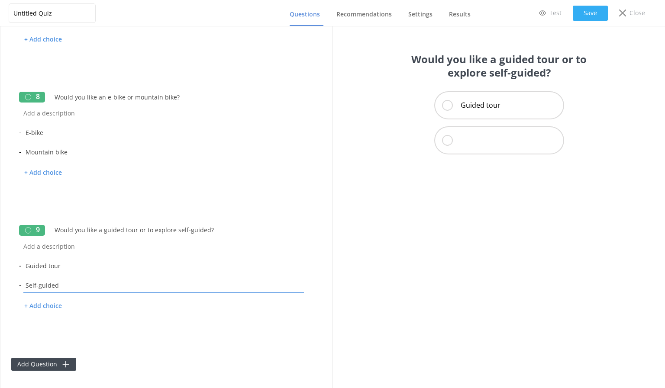
type input "Self-guided"
click at [590, 12] on button "Save" at bounding box center [590, 13] width 35 height 15
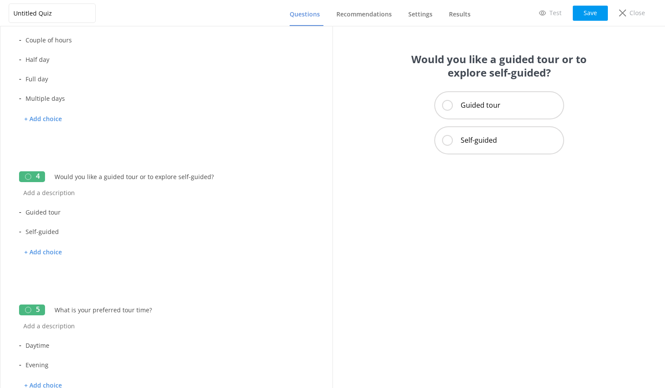
scroll to position [256, 0]
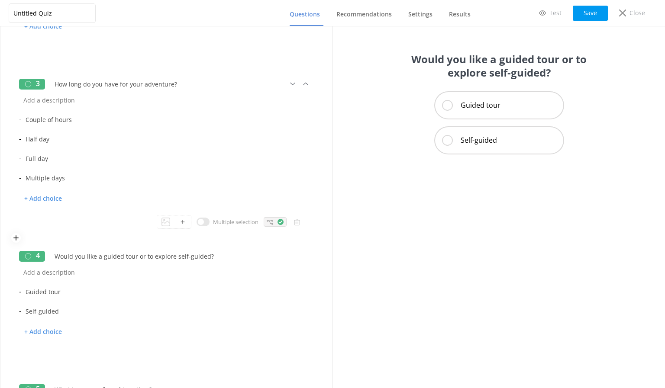
click at [265, 218] on div at bounding box center [275, 222] width 23 height 10
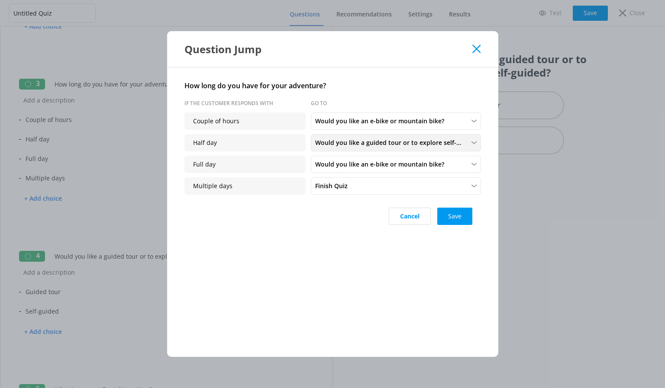
click at [369, 144] on span "Would you like a guided tour or to explore self-guided?" at bounding box center [391, 143] width 152 height 10
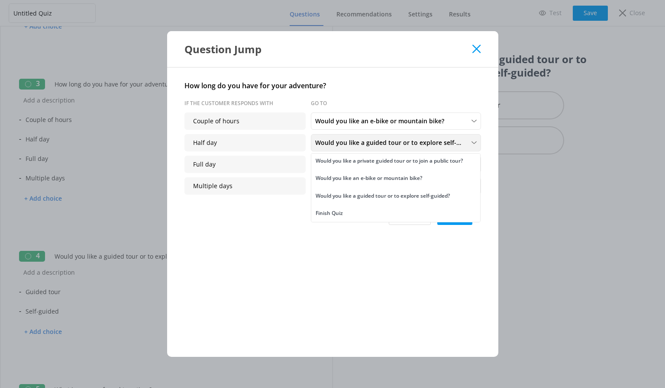
scroll to position [81, 0]
click at [364, 196] on div "Would you like a guided tour or to explore self-guided?" at bounding box center [383, 196] width 134 height 9
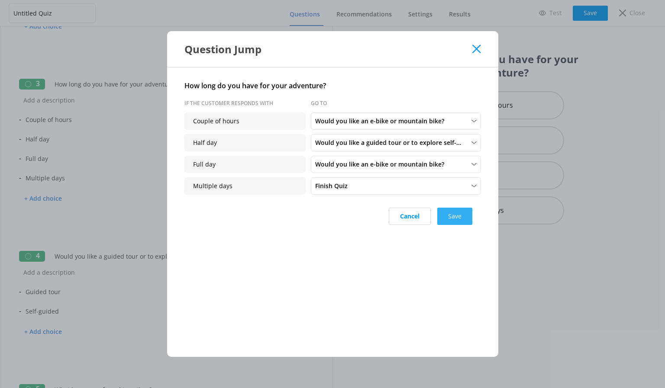
click at [453, 218] on button "Save" at bounding box center [454, 216] width 35 height 17
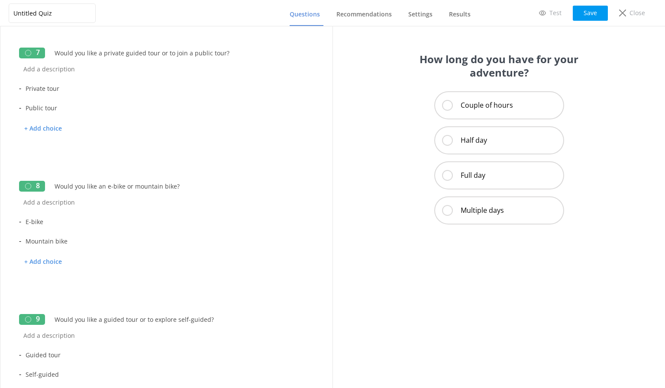
scroll to position [949, 0]
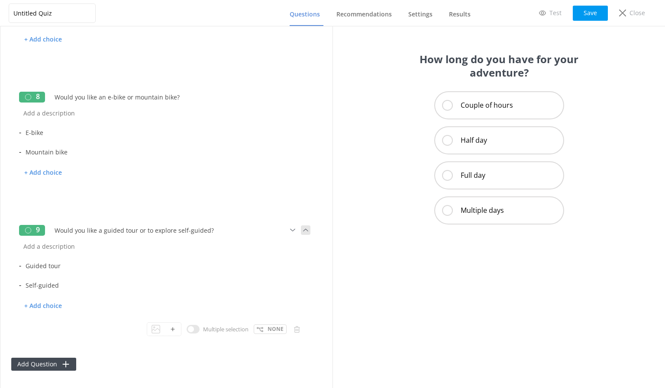
click at [301, 230] on icon at bounding box center [306, 231] width 10 height 10
click at [271, 194] on p "None" at bounding box center [276, 196] width 16 height 8
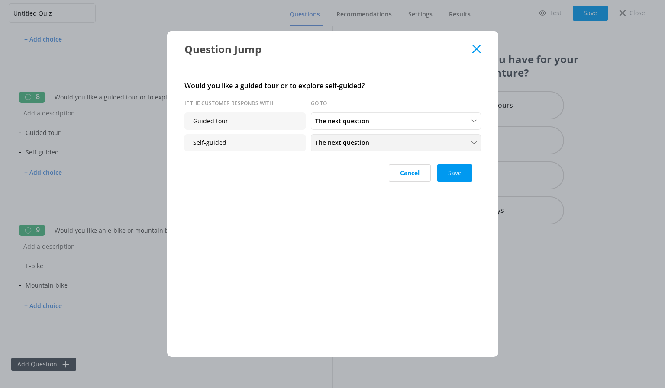
click at [356, 139] on span "The next question" at bounding box center [344, 143] width 59 height 10
click at [374, 102] on div "Would you like an e-bike or mountain bike?" at bounding box center [369, 106] width 107 height 9
click at [366, 123] on span "The next question" at bounding box center [344, 121] width 59 height 10
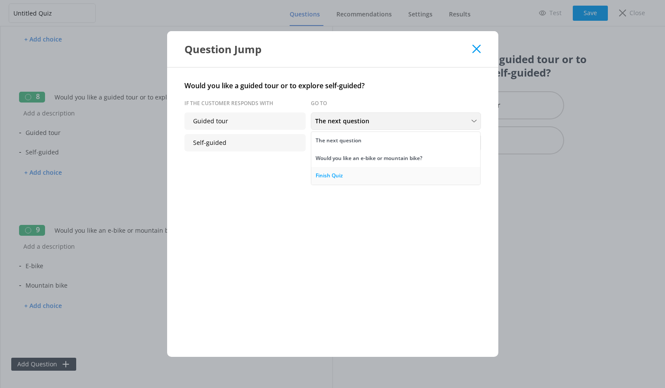
click at [358, 172] on link "Finish Quiz" at bounding box center [395, 175] width 169 height 17
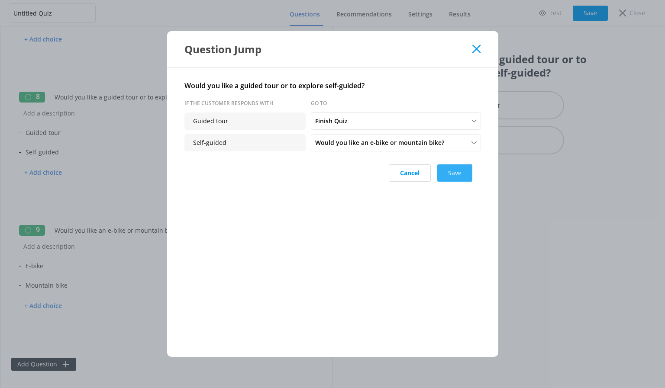
click at [449, 173] on button "Save" at bounding box center [454, 173] width 35 height 17
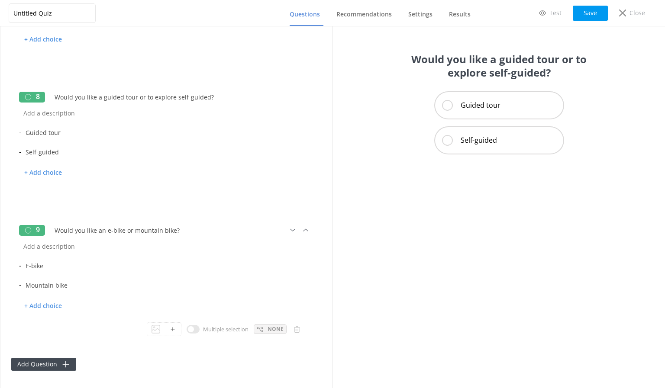
click at [258, 327] on div "None" at bounding box center [270, 330] width 33 height 10
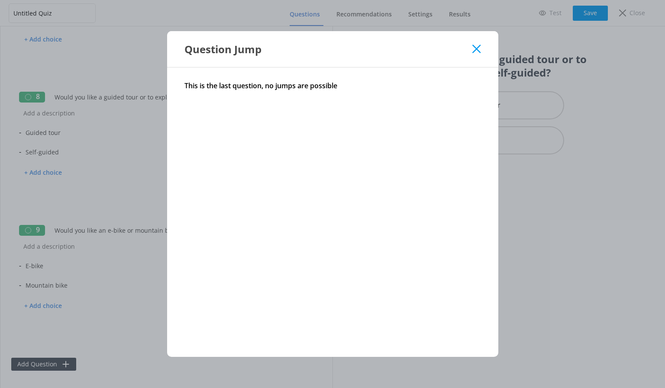
click at [481, 47] on icon at bounding box center [476, 49] width 8 height 9
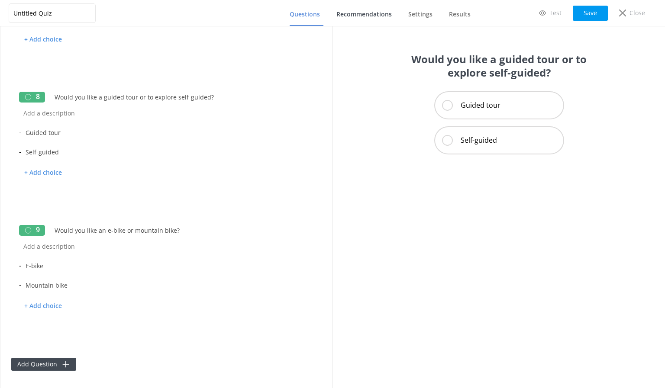
click at [362, 15] on span "Recommendations" at bounding box center [363, 14] width 55 height 9
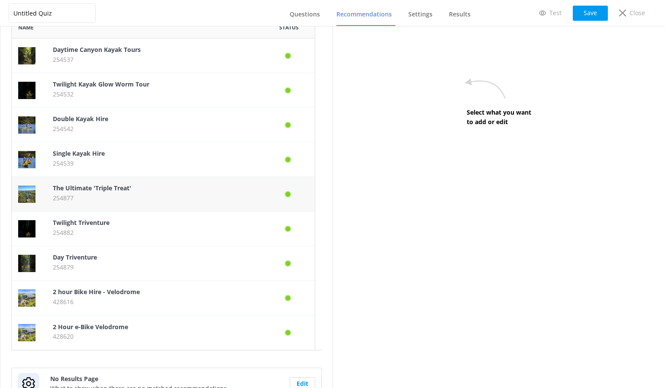
scroll to position [82, 0]
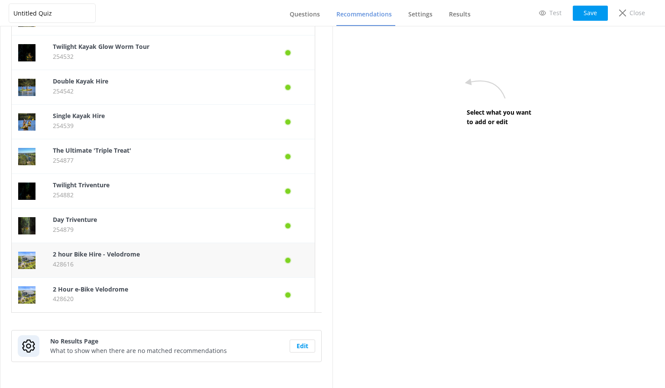
click at [252, 262] on p "428616" at bounding box center [155, 265] width 204 height 10
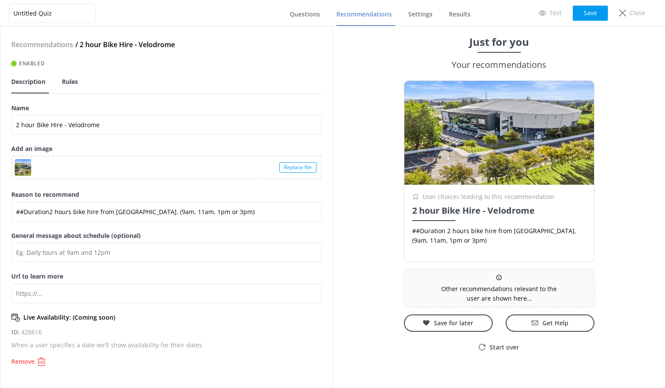
click at [77, 80] on span "Rules" at bounding box center [70, 82] width 16 height 9
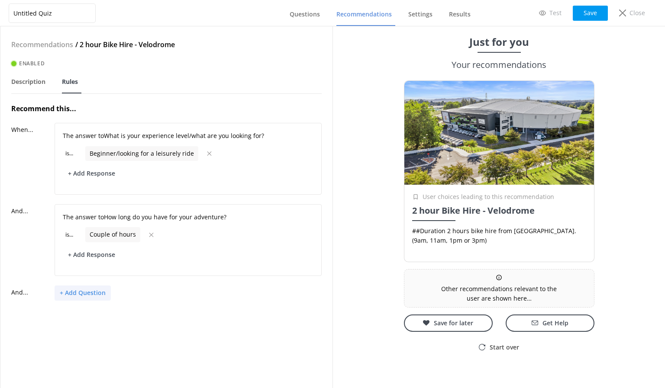
click at [82, 290] on button "+ Add Question" at bounding box center [83, 293] width 56 height 15
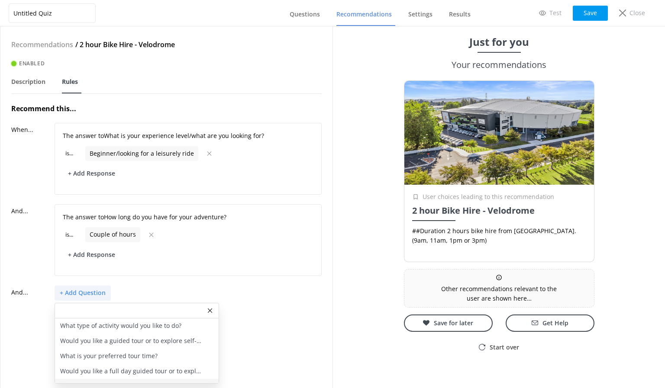
scroll to position [41, 0]
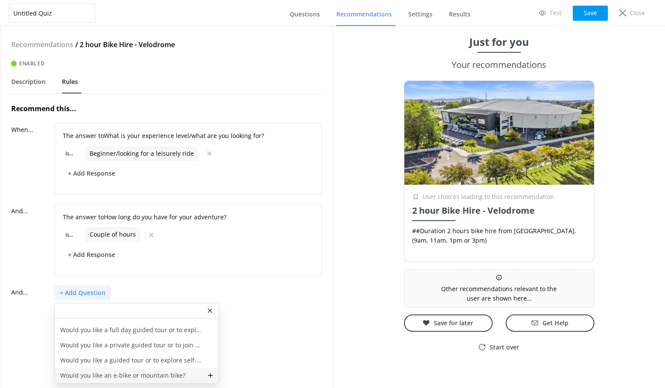
click at [160, 371] on p "Would you like an e-bike or mountain bike?" at bounding box center [122, 376] width 125 height 10
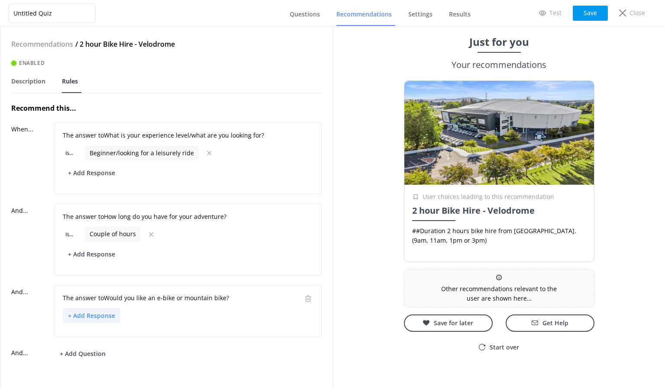
click at [101, 310] on button "+ Add Response" at bounding box center [92, 315] width 58 height 15
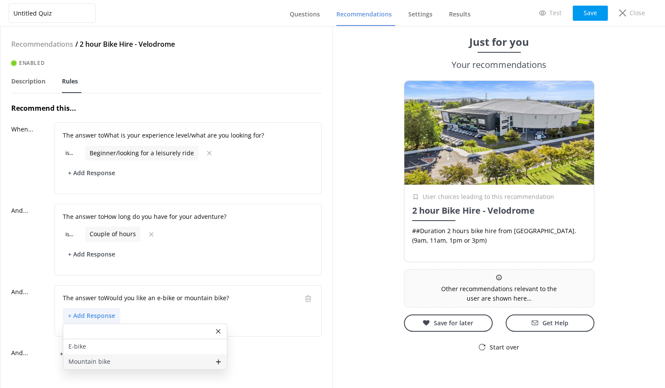
click at [100, 358] on p "Mountain bike" at bounding box center [89, 362] width 42 height 10
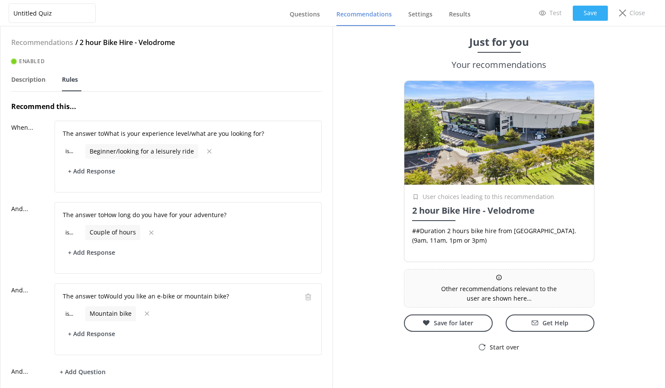
click at [587, 13] on button "Save" at bounding box center [590, 13] width 35 height 15
drag, startPoint x: 302, startPoint y: 22, endPoint x: 344, endPoint y: 19, distance: 42.1
click at [302, 21] on link "Questions" at bounding box center [307, 14] width 34 height 23
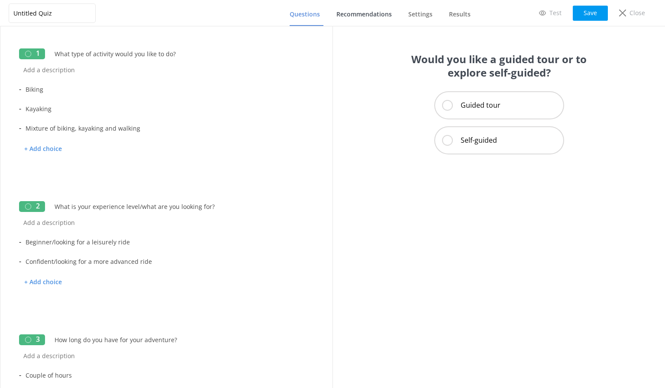
click at [364, 19] on link "Recommendations" at bounding box center [365, 14] width 59 height 23
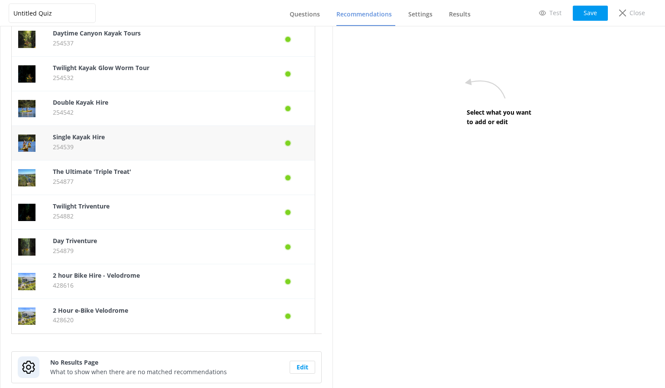
scroll to position [82, 0]
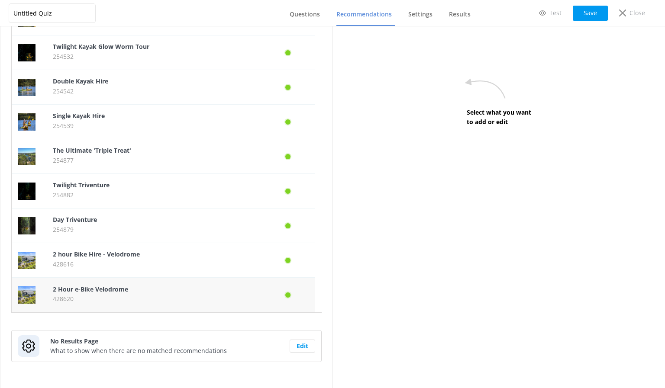
click at [159, 288] on p "2 Hour e-Bike Velodrome" at bounding box center [155, 290] width 204 height 10
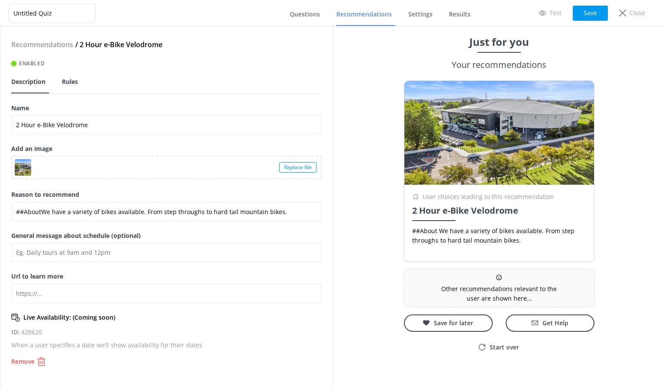
click at [74, 81] on span "Rules" at bounding box center [70, 82] width 16 height 9
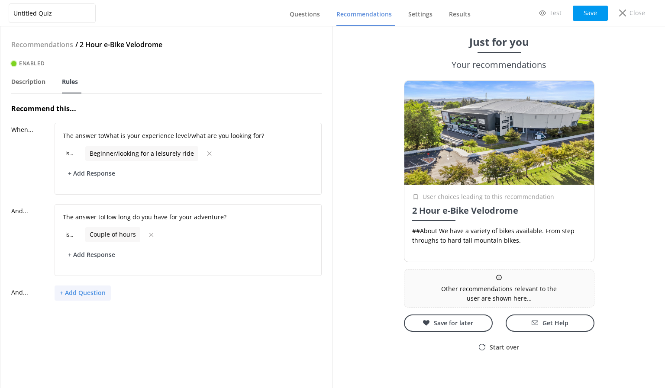
click at [97, 293] on button "+ Add Question" at bounding box center [83, 293] width 56 height 15
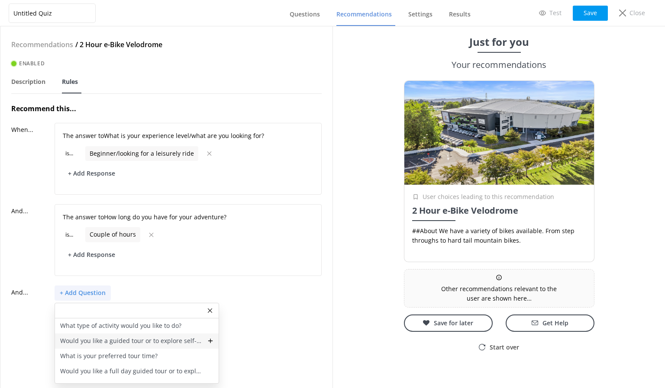
scroll to position [41, 0]
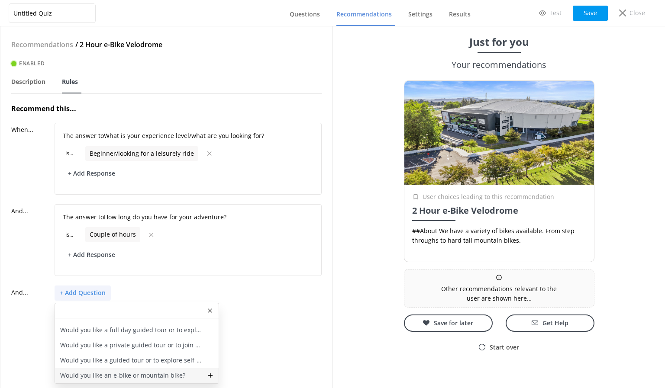
click at [146, 369] on div "Would you like an e-bike or mountain bike?" at bounding box center [137, 376] width 164 height 15
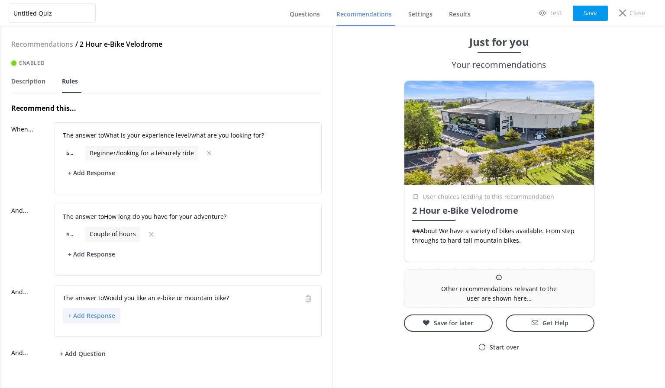
click at [97, 312] on button "+ Add Response" at bounding box center [92, 315] width 58 height 15
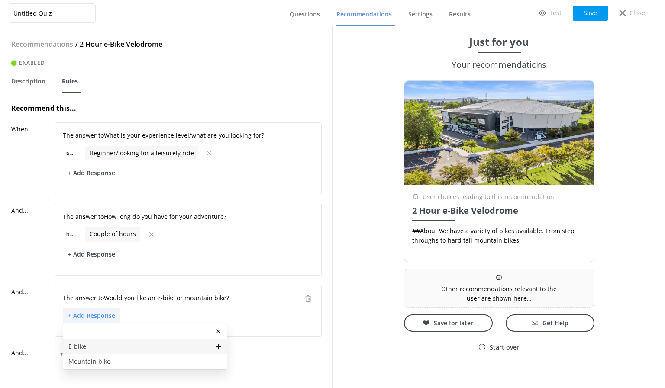
click at [105, 346] on div "E-bike" at bounding box center [145, 347] width 164 height 15
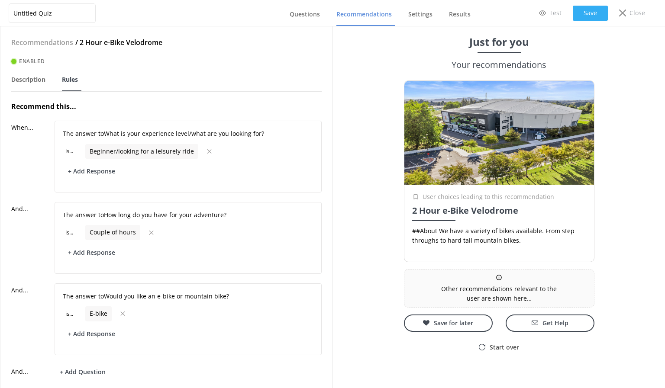
click at [589, 12] on button "Save" at bounding box center [590, 13] width 35 height 15
click at [320, 6] on link "Questions" at bounding box center [307, 14] width 34 height 23
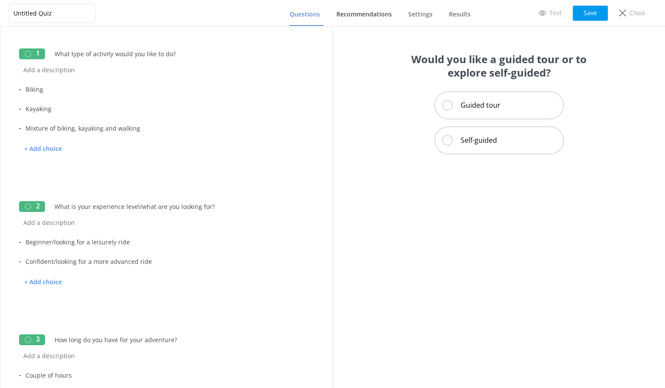
click at [359, 14] on span "Recommendations" at bounding box center [363, 14] width 55 height 9
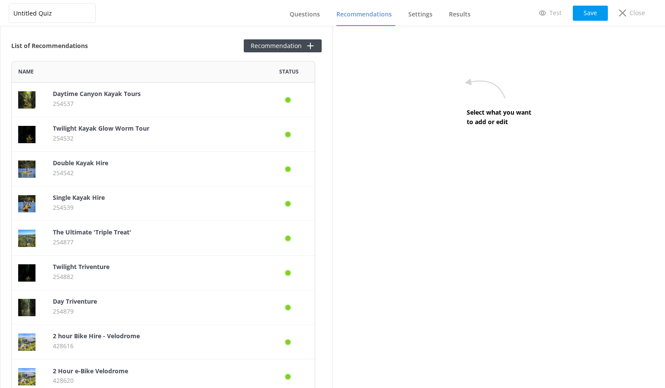
scroll to position [327, 298]
click at [292, 37] on div "List of Recommendations Recommendation Name Status Daytime Canyon Kayak Tours 2…" at bounding box center [166, 207] width 332 height 362
click at [291, 43] on button "Recommendation" at bounding box center [283, 45] width 78 height 13
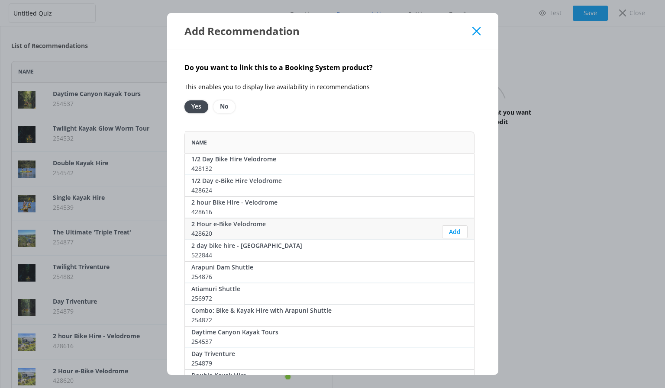
scroll to position [43, 0]
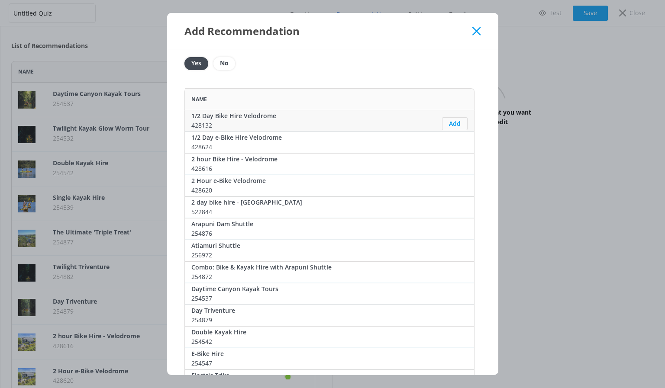
click at [456, 122] on button "Add" at bounding box center [455, 123] width 26 height 13
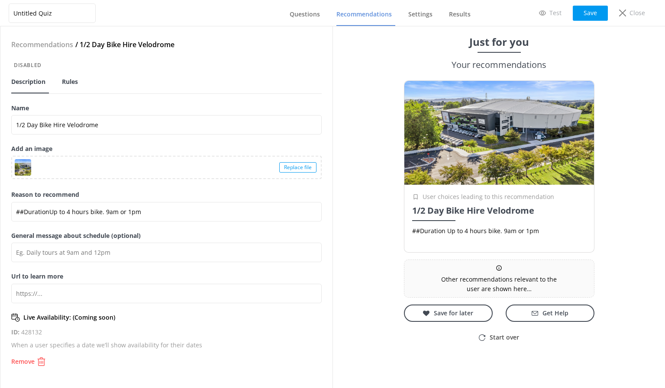
click at [68, 79] on span "Rules" at bounding box center [70, 82] width 16 height 9
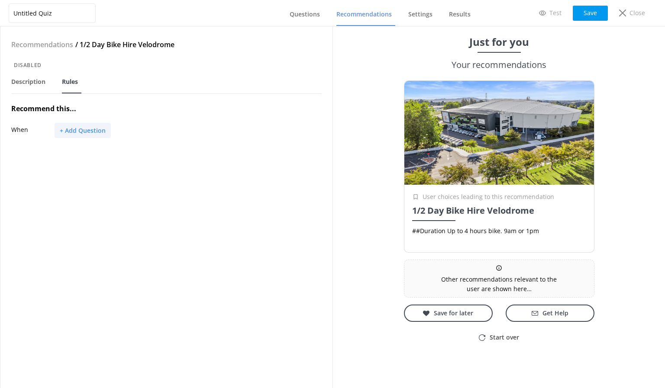
click at [93, 131] on button "+ Add Question" at bounding box center [83, 130] width 56 height 15
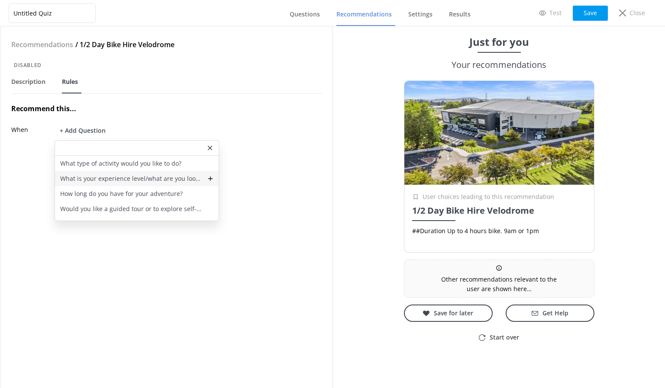
click at [119, 181] on p "What is your experience level/what are you looking for?" at bounding box center [131, 179] width 142 height 10
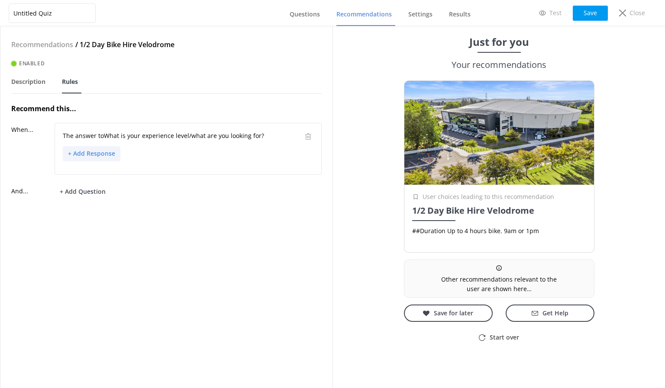
click at [99, 154] on button "+ Add Response" at bounding box center [92, 153] width 58 height 15
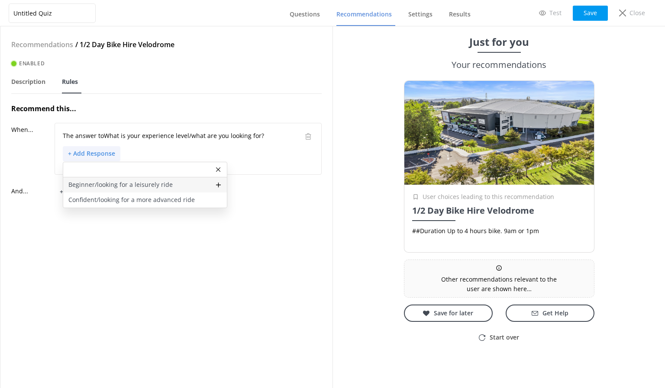
click at [108, 181] on p "Beginner/looking for a leisurely ride" at bounding box center [120, 185] width 104 height 10
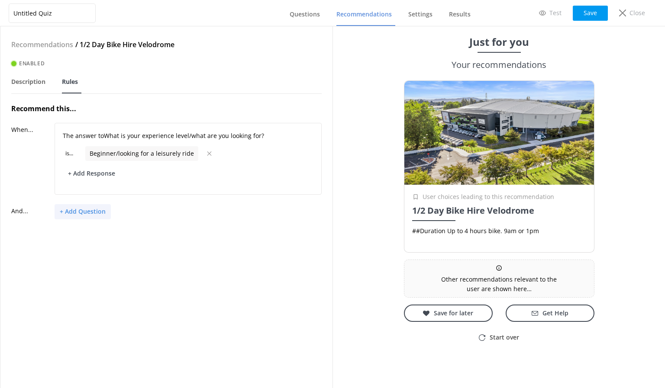
click at [89, 209] on button "+ Add Question" at bounding box center [83, 211] width 56 height 15
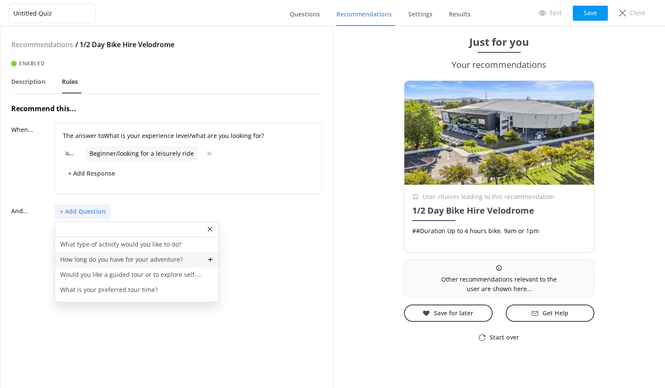
click at [106, 263] on p "How long do you have for your adventure?" at bounding box center [121, 260] width 123 height 10
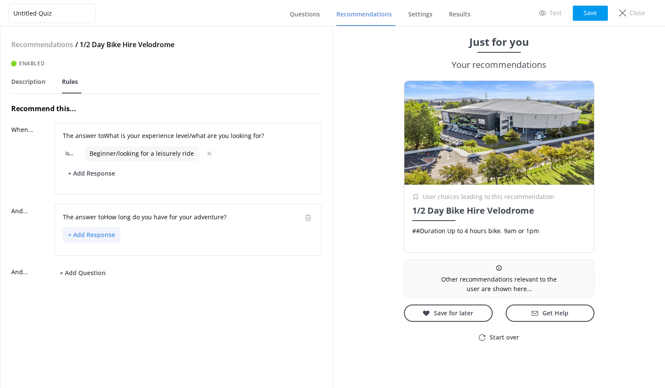
click at [102, 234] on button "+ Add Response" at bounding box center [92, 234] width 58 height 15
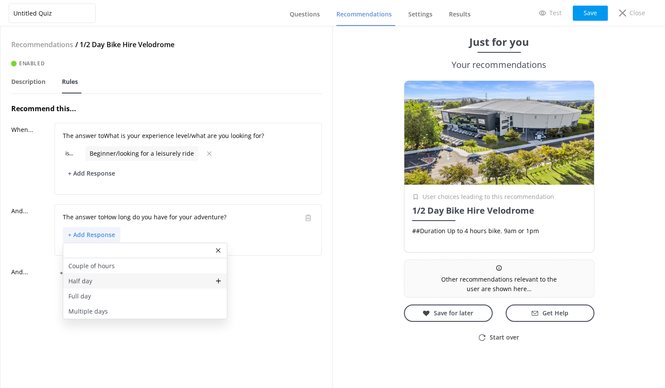
click at [96, 279] on div "Half day" at bounding box center [145, 281] width 164 height 15
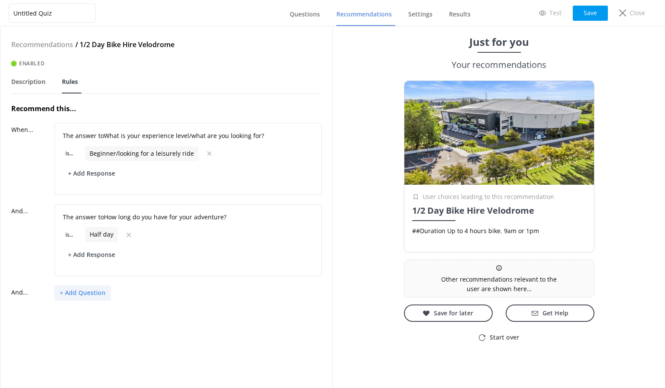
click at [91, 294] on button "+ Add Question" at bounding box center [83, 293] width 56 height 15
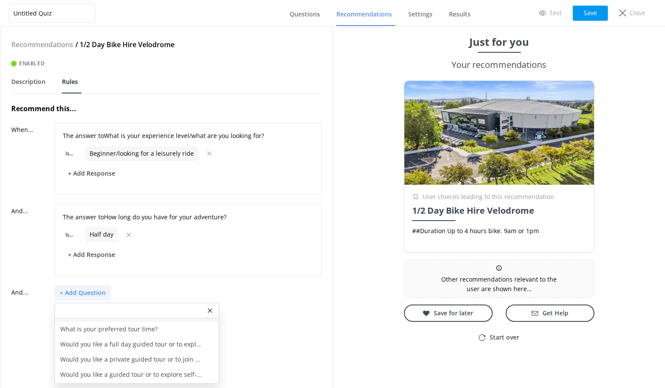
scroll to position [41, 0]
click at [138, 359] on p "Would you like a guided tour or to explore self-guided?" at bounding box center [131, 361] width 142 height 10
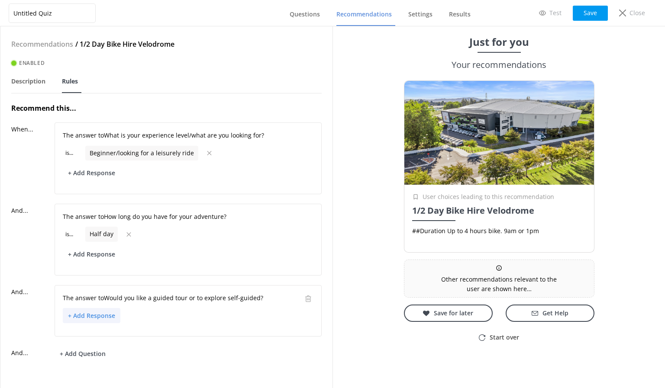
click at [100, 309] on button "+ Add Response" at bounding box center [92, 315] width 58 height 15
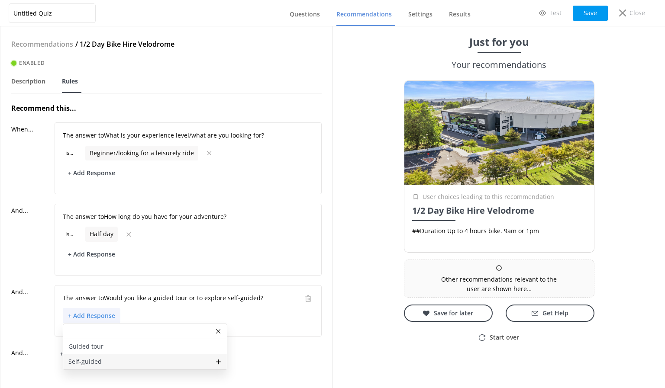
click at [102, 357] on div "Self-guided" at bounding box center [145, 362] width 164 height 15
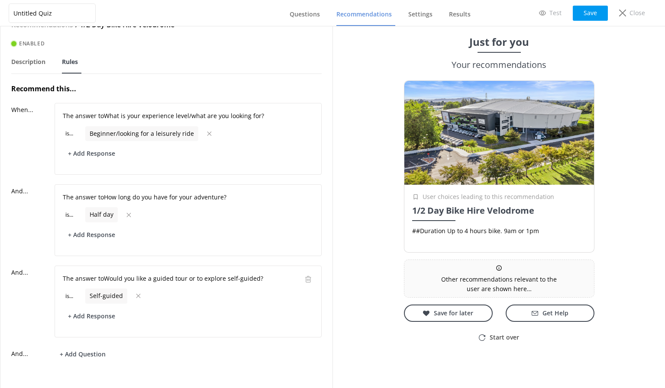
scroll to position [27, 0]
click at [91, 346] on button "+ Add Question" at bounding box center [83, 353] width 56 height 15
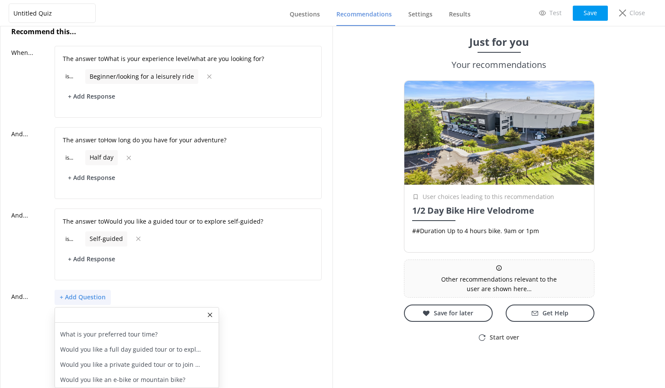
scroll to position [84, 0]
click at [137, 375] on p "Would you like an e-bike or mountain bike?" at bounding box center [122, 380] width 125 height 10
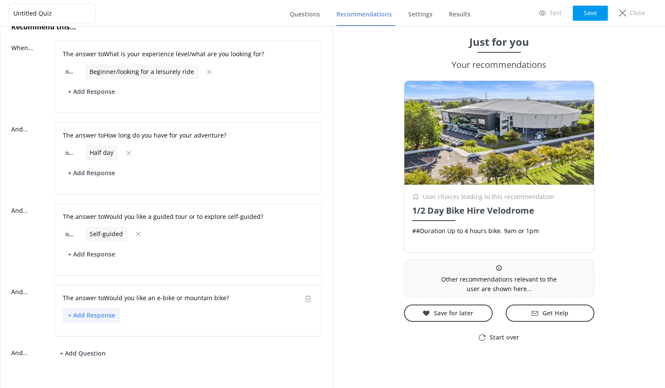
click at [98, 314] on button "+ Add Response" at bounding box center [92, 315] width 58 height 15
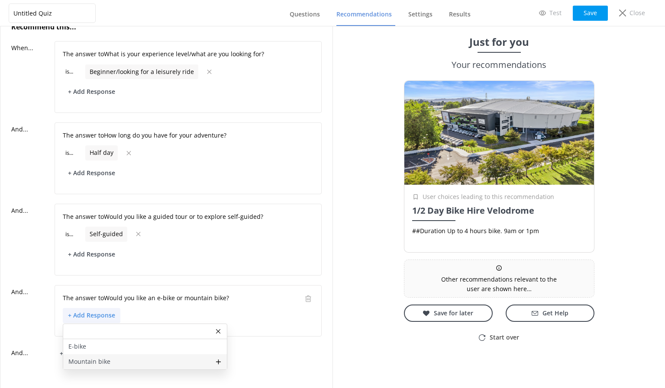
click at [98, 362] on p "Mountain bike" at bounding box center [89, 362] width 42 height 10
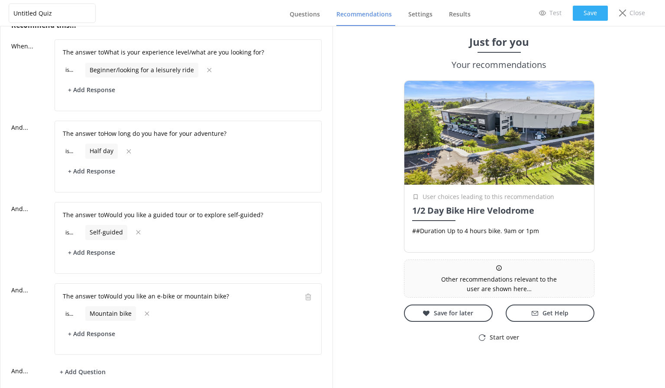
click at [582, 14] on button "Save" at bounding box center [590, 13] width 35 height 15
click at [299, 18] on span "Questions" at bounding box center [305, 14] width 30 height 9
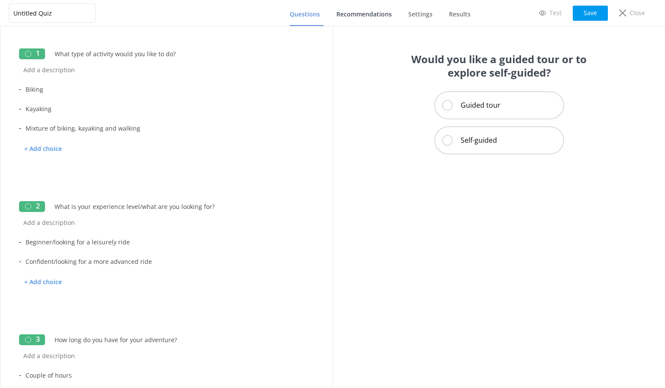
click at [363, 16] on span "Recommendations" at bounding box center [363, 14] width 55 height 9
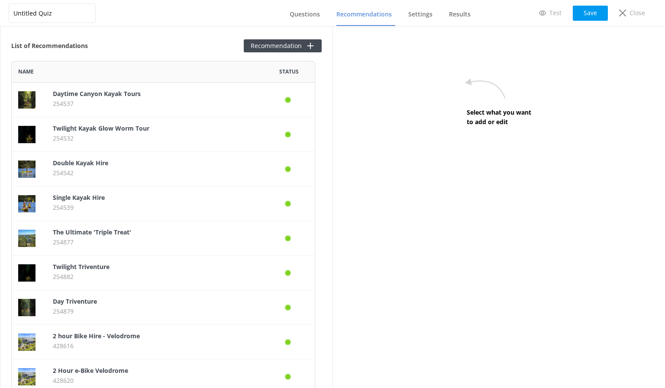
scroll to position [362, 298]
click at [281, 42] on button "Recommendation" at bounding box center [283, 45] width 78 height 13
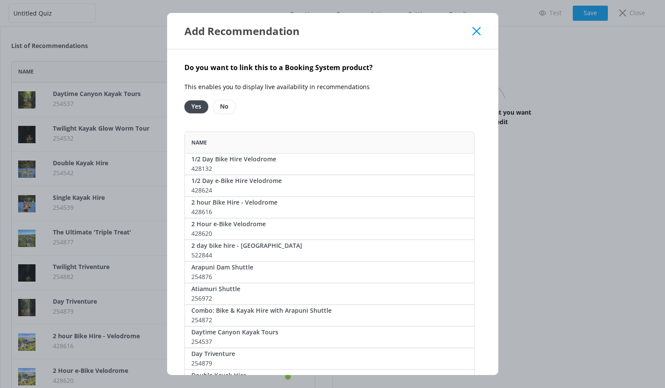
scroll to position [1336, 284]
click at [446, 188] on button "Add" at bounding box center [455, 188] width 26 height 13
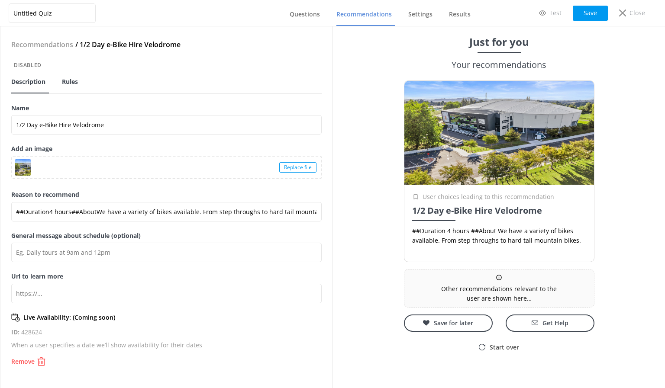
click at [70, 84] on span "Rules" at bounding box center [70, 82] width 16 height 9
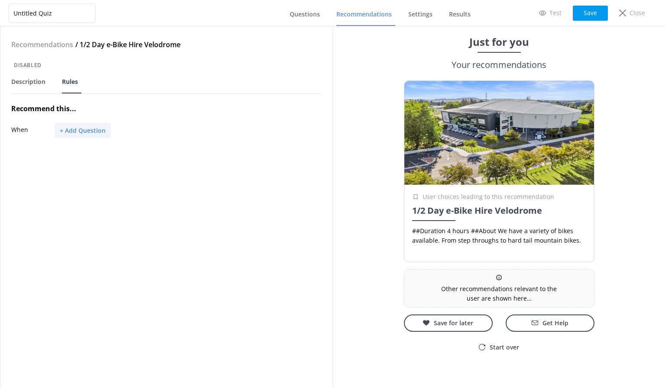
click at [86, 129] on button "+ Add Question" at bounding box center [83, 130] width 56 height 15
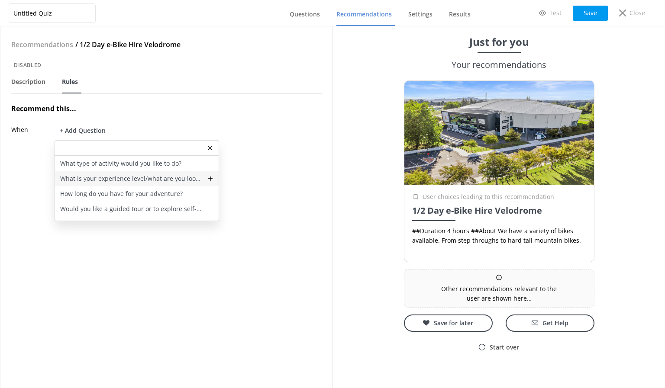
click at [110, 178] on p "What is your experience level/what are you looking for?" at bounding box center [131, 179] width 142 height 10
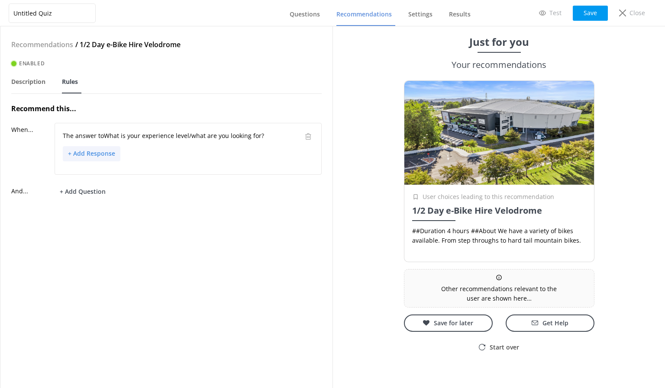
click at [83, 149] on button "+ Add Response" at bounding box center [92, 153] width 58 height 15
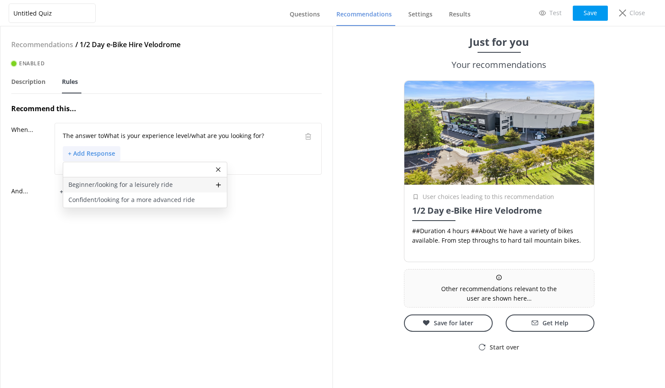
click at [98, 182] on p "Beginner/looking for a leisurely ride" at bounding box center [120, 185] width 104 height 10
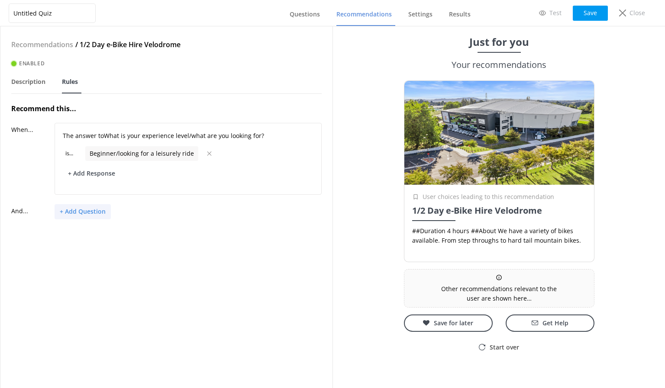
click at [88, 215] on button "+ Add Question" at bounding box center [83, 211] width 56 height 15
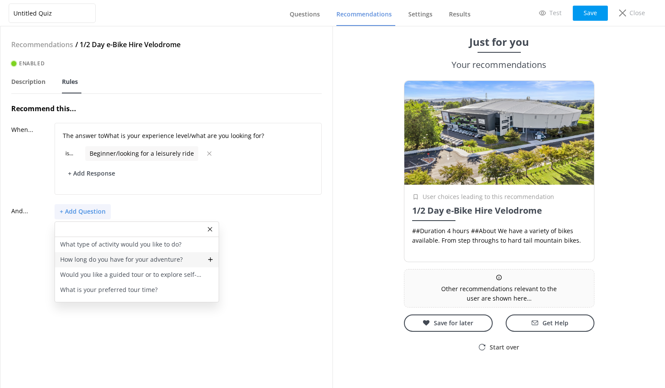
click at [121, 258] on p "How long do you have for your adventure?" at bounding box center [121, 260] width 123 height 10
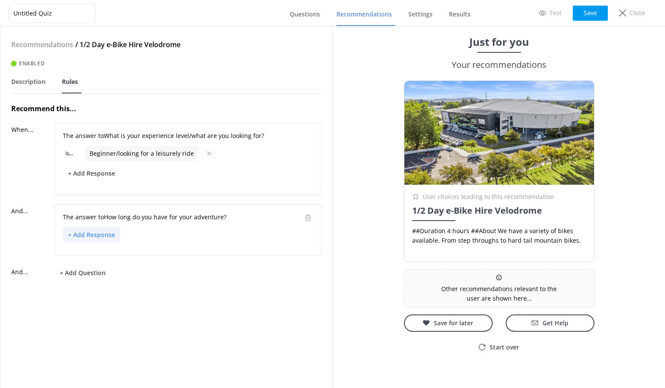
click at [97, 230] on button "+ Add Response" at bounding box center [92, 234] width 58 height 15
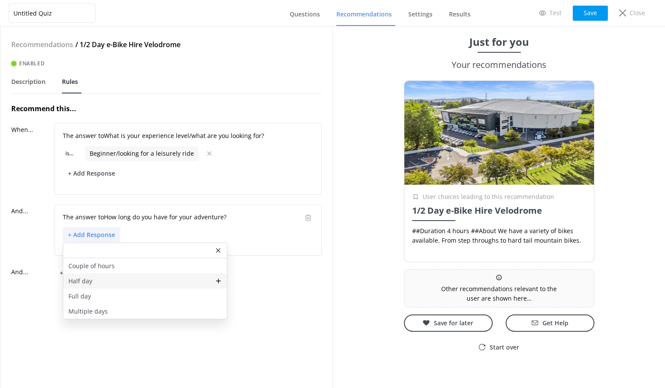
click at [88, 281] on p "Half day" at bounding box center [80, 282] width 24 height 10
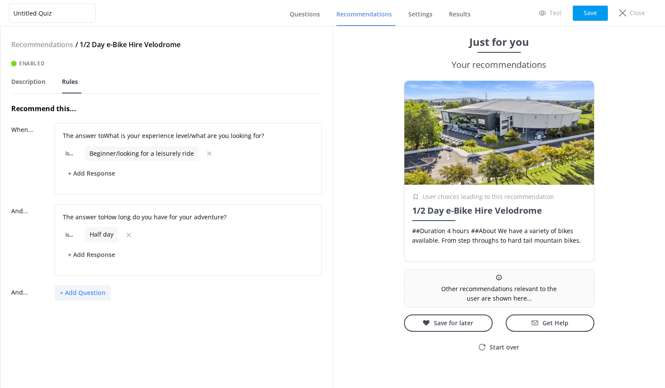
click at [93, 290] on button "+ Add Question" at bounding box center [83, 293] width 56 height 15
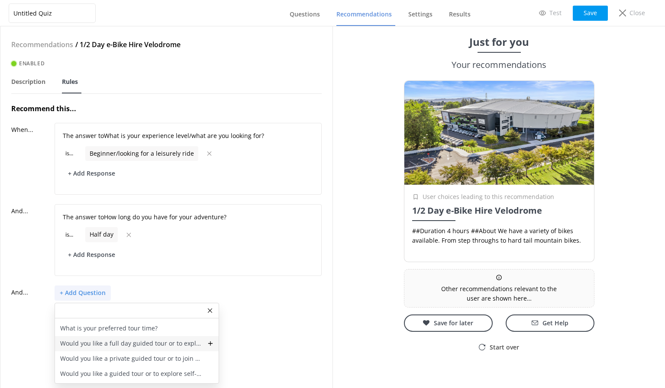
scroll to position [41, 0]
click at [131, 358] on p "Would you like a guided tour or to explore self-guided?" at bounding box center [131, 361] width 142 height 10
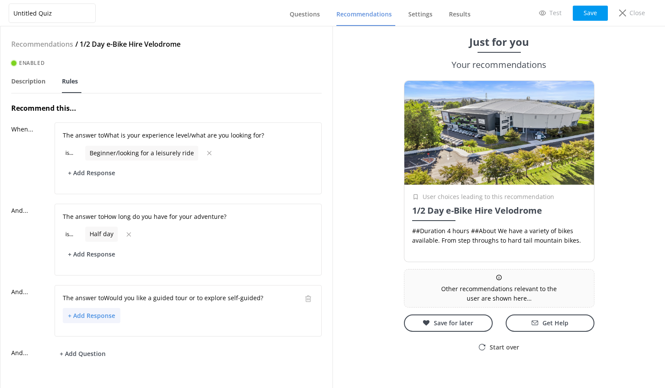
click at [100, 309] on button "+ Add Response" at bounding box center [92, 315] width 58 height 15
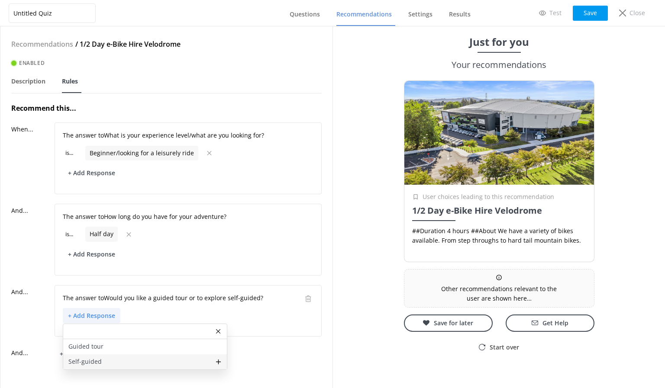
click at [100, 359] on p "Self-guided" at bounding box center [84, 362] width 33 height 10
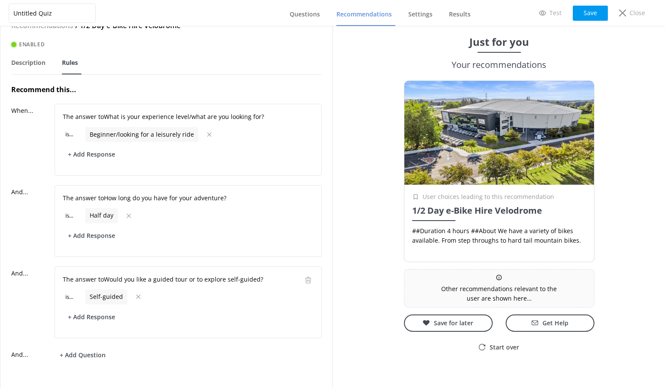
scroll to position [27, 0]
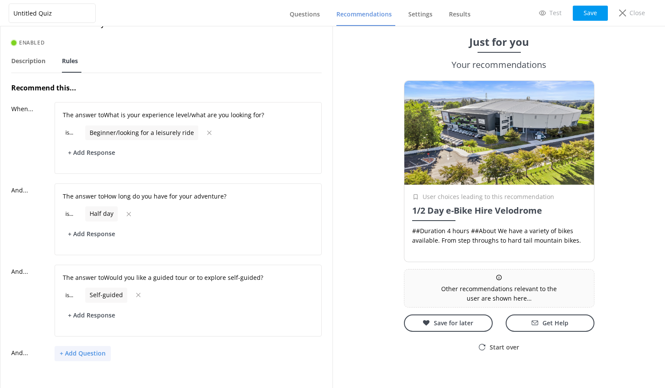
click at [97, 348] on button "+ Add Question" at bounding box center [83, 353] width 56 height 15
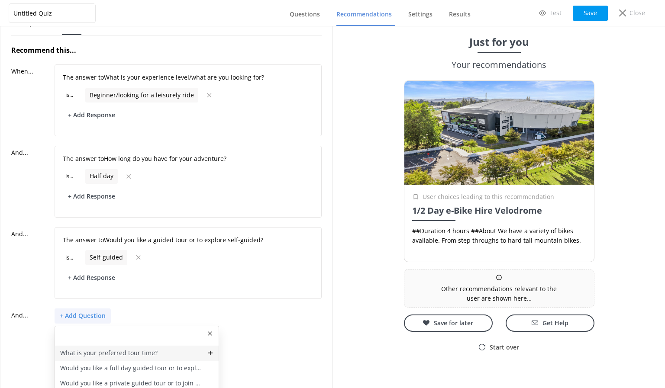
scroll to position [84, 0]
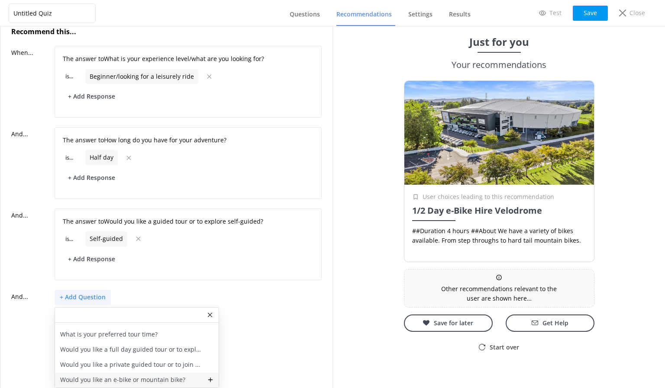
click at [128, 375] on p "Would you like an e-bike or mountain bike?" at bounding box center [122, 380] width 125 height 10
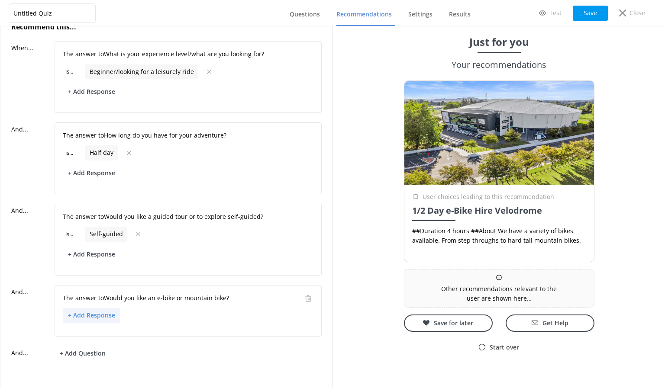
click at [101, 314] on button "+ Add Response" at bounding box center [92, 315] width 58 height 15
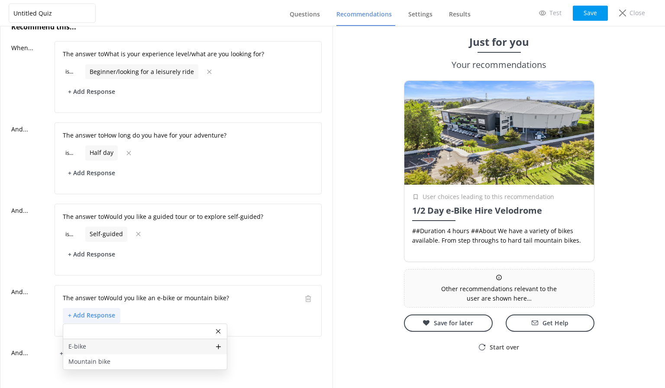
click at [103, 342] on div "E-bike" at bounding box center [145, 347] width 164 height 15
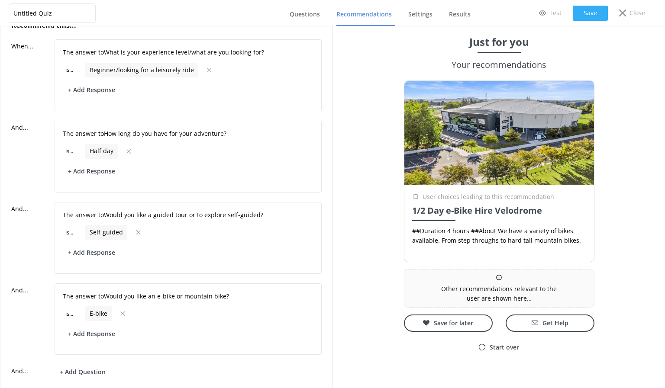
click at [582, 13] on button "Save" at bounding box center [590, 13] width 35 height 15
click at [587, 10] on button "Save" at bounding box center [590, 13] width 35 height 15
click at [306, 13] on span "Questions" at bounding box center [305, 14] width 30 height 9
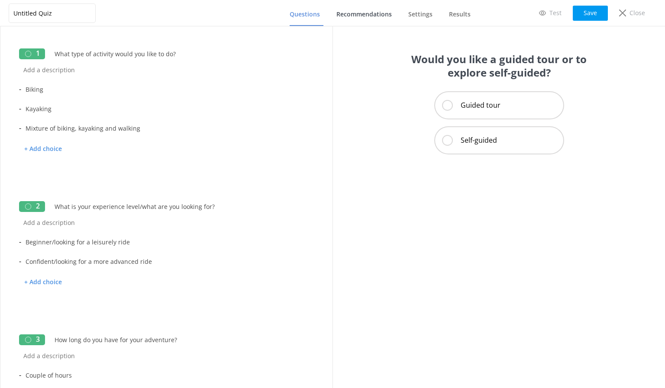
click at [366, 14] on span "Recommendations" at bounding box center [363, 14] width 55 height 9
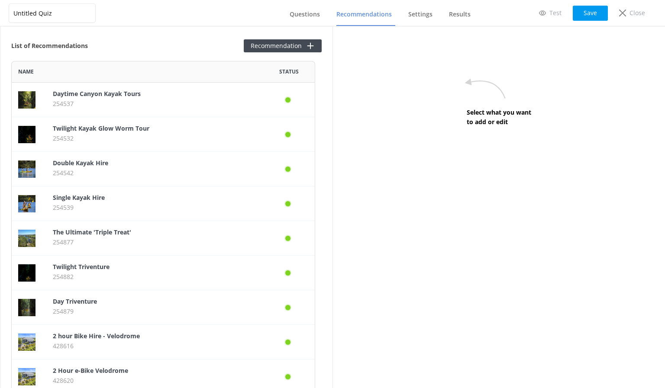
scroll to position [397, 298]
click at [275, 44] on button "Recommendation" at bounding box center [283, 45] width 78 height 13
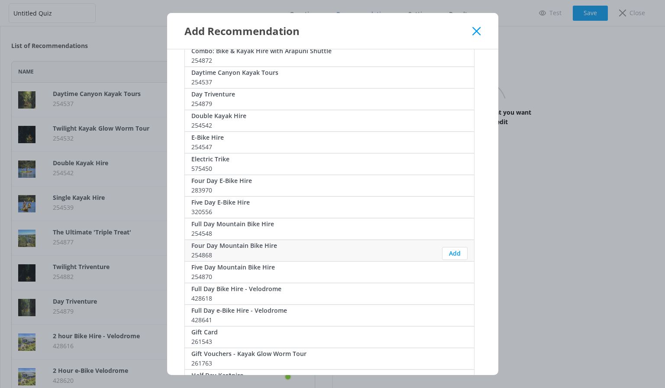
scroll to position [303, 0]
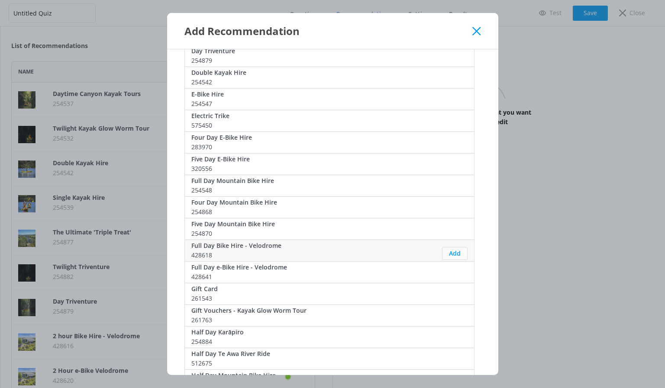
click at [456, 255] on button "Add" at bounding box center [455, 253] width 26 height 13
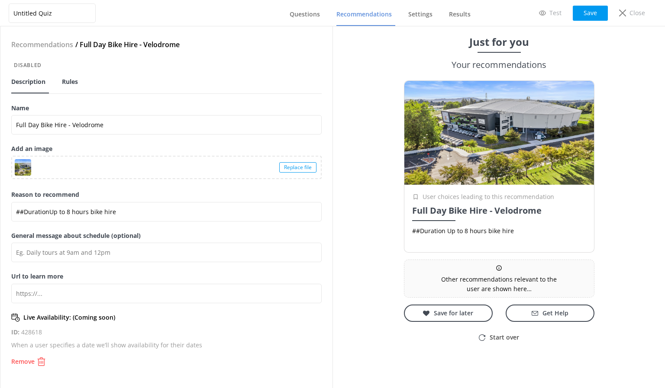
click at [77, 78] on span "Rules" at bounding box center [70, 82] width 16 height 9
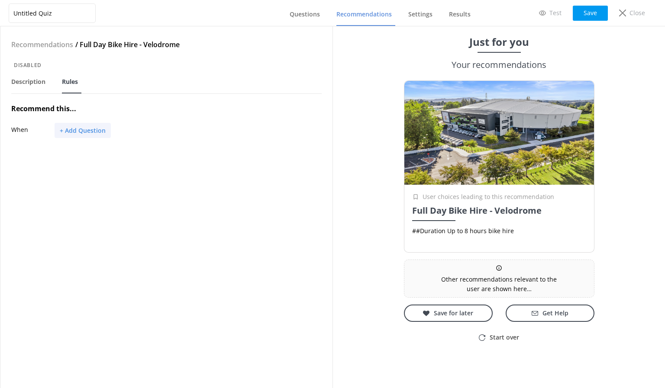
click at [87, 131] on button "+ Add Question" at bounding box center [83, 130] width 56 height 15
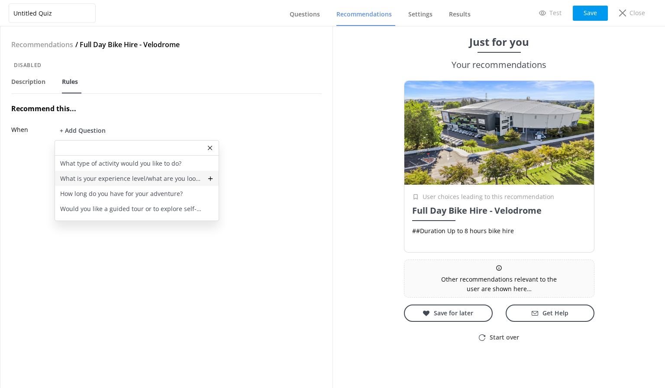
click at [100, 177] on p "What is your experience level/what are you looking for?" at bounding box center [131, 179] width 142 height 10
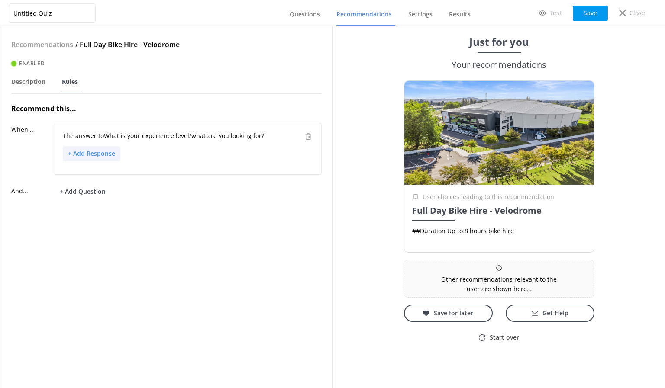
click at [95, 156] on button "+ Add Response" at bounding box center [92, 153] width 58 height 15
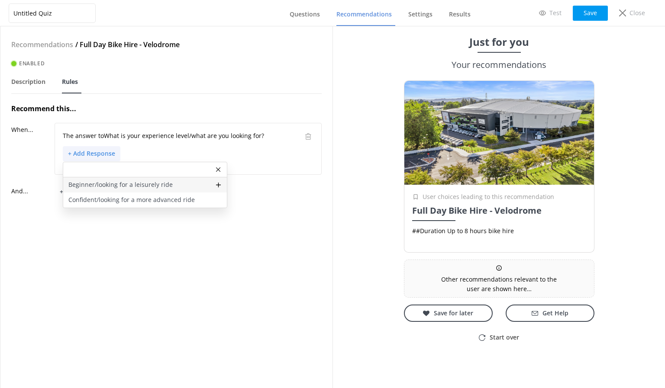
click at [105, 181] on p "Beginner/looking for a leisurely ride" at bounding box center [120, 185] width 104 height 10
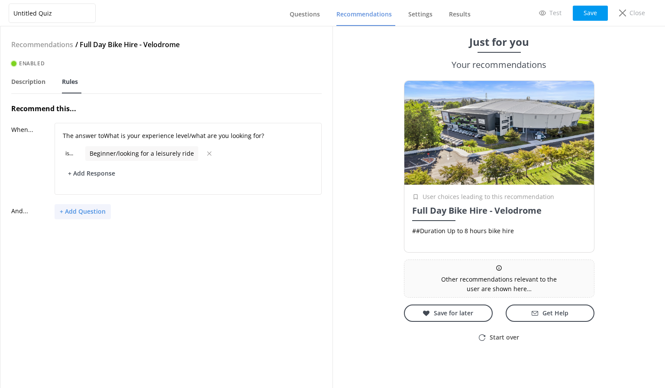
click at [93, 217] on button "+ Add Question" at bounding box center [83, 211] width 56 height 15
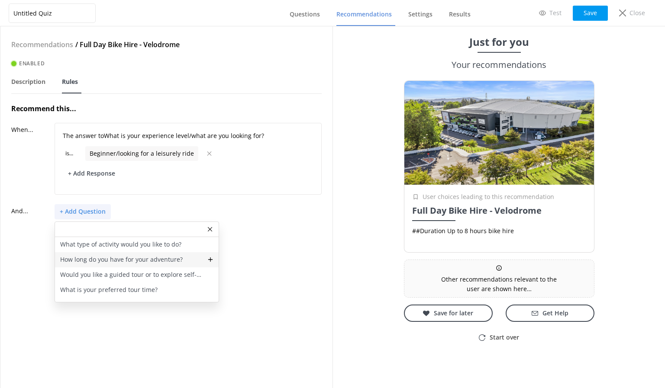
click at [121, 259] on p "How long do you have for your adventure?" at bounding box center [121, 260] width 123 height 10
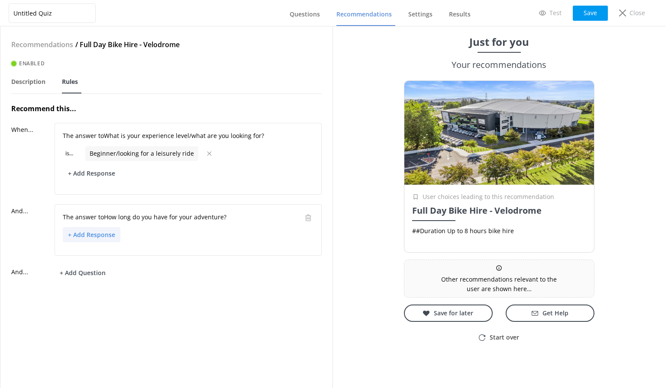
click at [100, 235] on button "+ Add Response" at bounding box center [92, 234] width 58 height 15
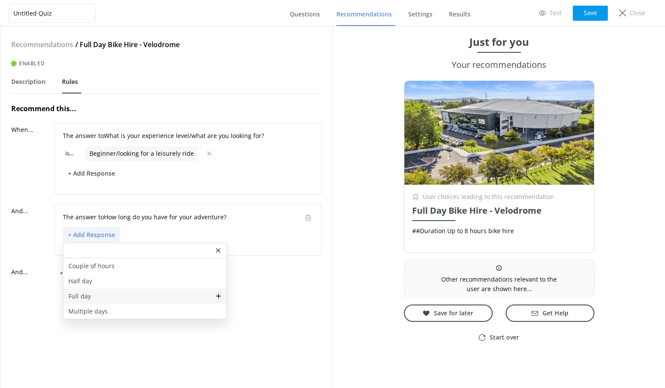
click at [87, 294] on p "Full day" at bounding box center [79, 297] width 23 height 10
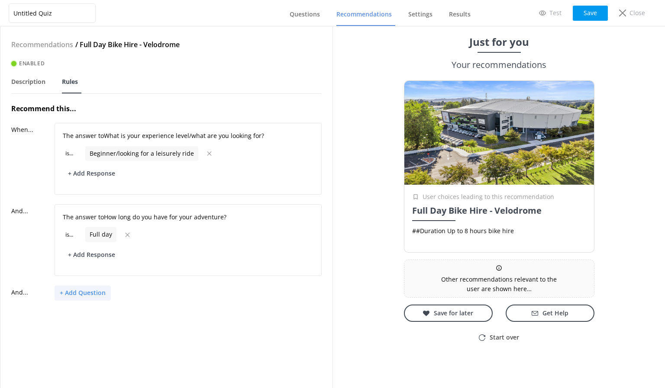
click at [92, 292] on button "+ Add Question" at bounding box center [83, 293] width 56 height 15
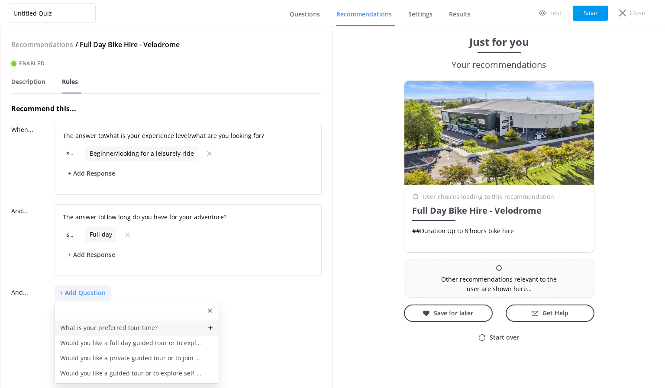
scroll to position [41, 0]
click at [135, 356] on p "Would you like a guided tour or to explore self-guided?" at bounding box center [131, 361] width 142 height 10
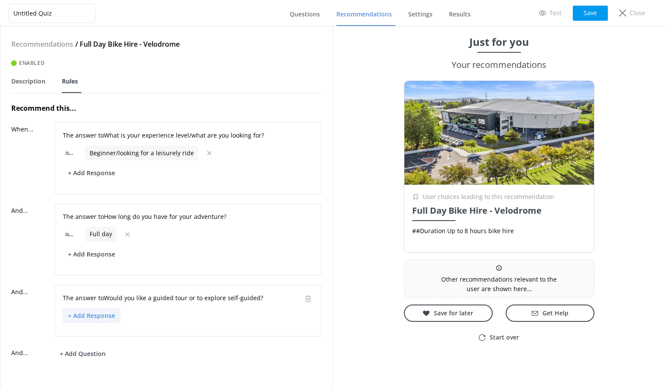
click at [103, 315] on button "+ Add Response" at bounding box center [92, 315] width 58 height 15
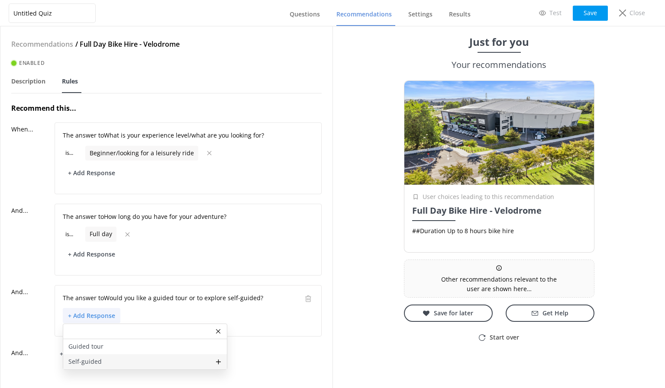
click at [103, 357] on div "Self-guided" at bounding box center [145, 362] width 164 height 15
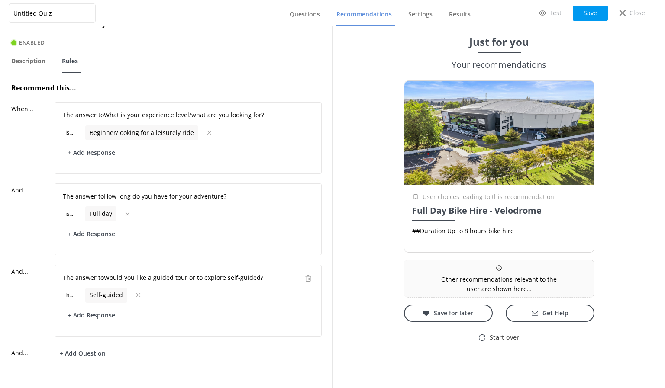
scroll to position [27, 0]
click at [98, 346] on button "+ Add Question" at bounding box center [83, 353] width 56 height 15
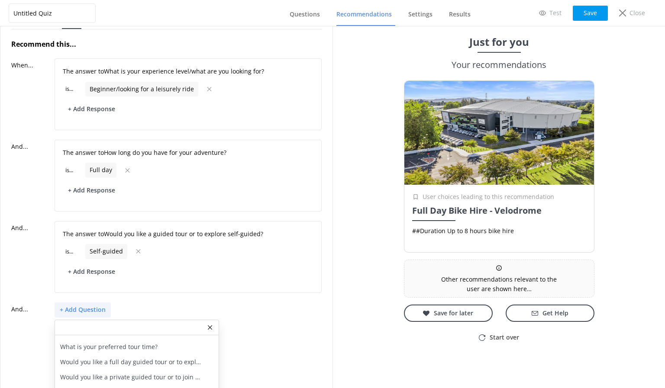
scroll to position [84, 0]
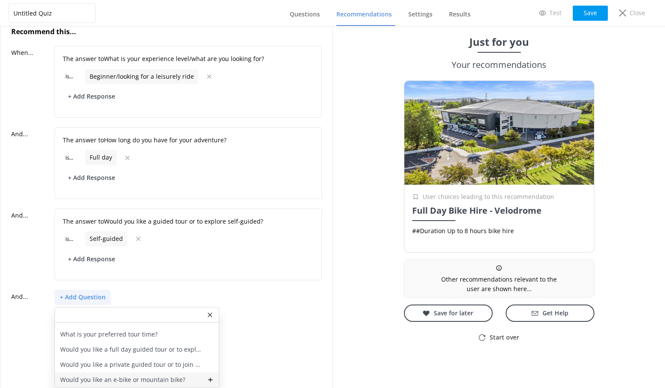
click at [136, 375] on p "Would you like an e-bike or mountain bike?" at bounding box center [122, 380] width 125 height 10
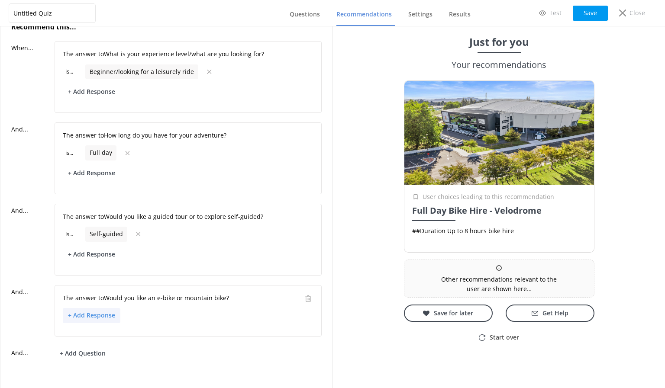
click at [100, 315] on button "+ Add Response" at bounding box center [92, 315] width 58 height 15
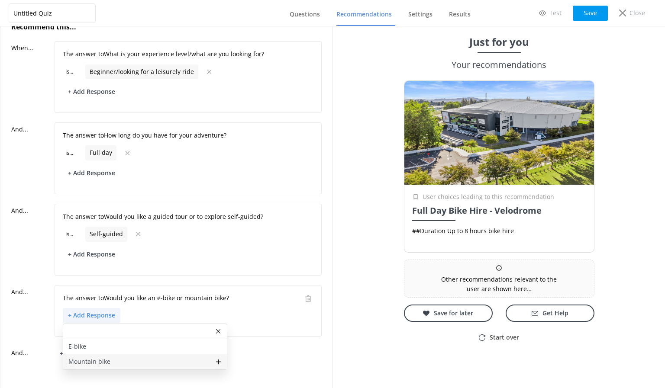
click at [102, 357] on p "Mountain bike" at bounding box center [89, 362] width 42 height 10
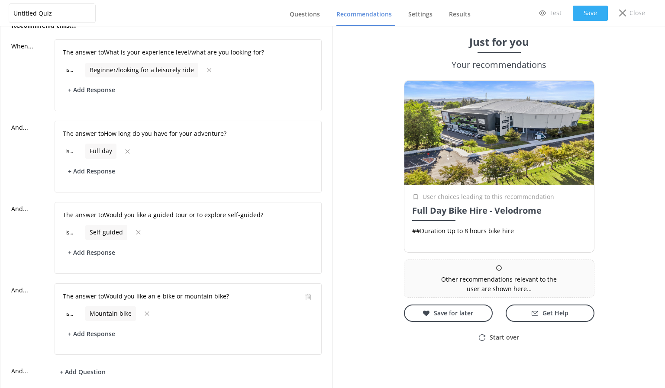
click at [588, 14] on button "Save" at bounding box center [590, 13] width 35 height 15
click at [307, 11] on span "Questions" at bounding box center [305, 14] width 30 height 9
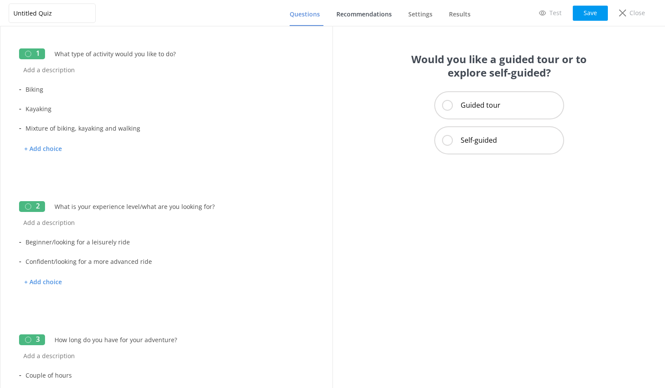
click at [365, 9] on link "Recommendations" at bounding box center [365, 14] width 59 height 23
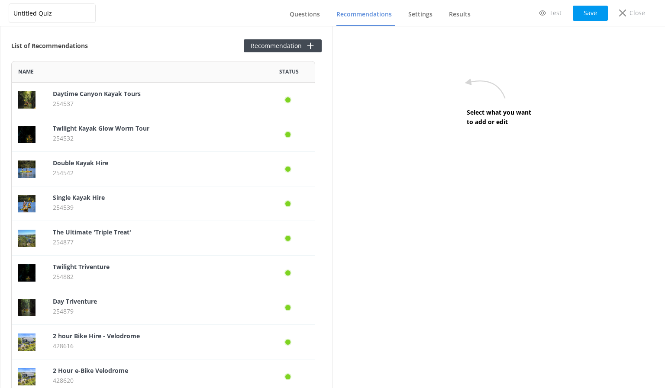
scroll to position [431, 298]
click at [284, 39] on div "List of Recommendations Recommendation Name Status Daytime Canyon Kayak Tours 2…" at bounding box center [166, 207] width 332 height 362
click at [282, 45] on button "Recommendation" at bounding box center [283, 45] width 78 height 13
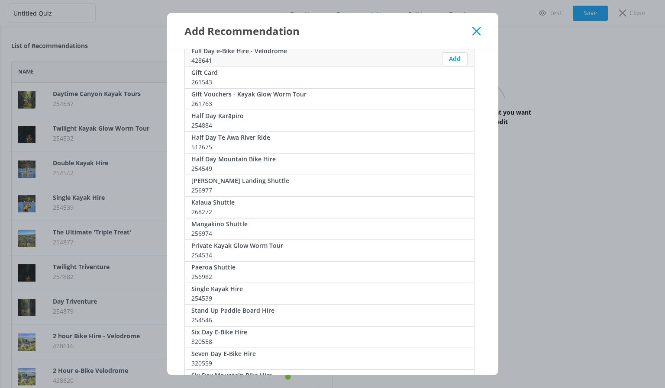
scroll to position [346, 0]
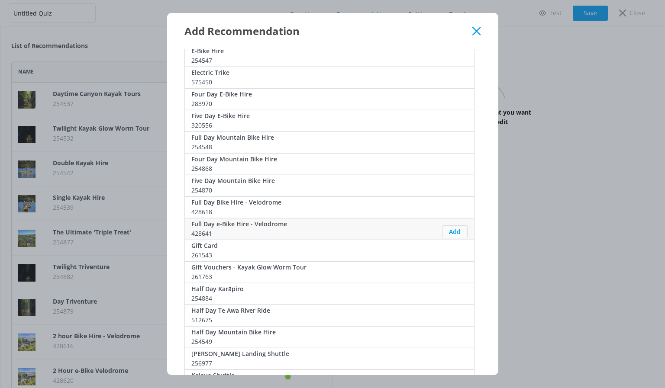
click at [451, 227] on button "Add" at bounding box center [455, 232] width 26 height 13
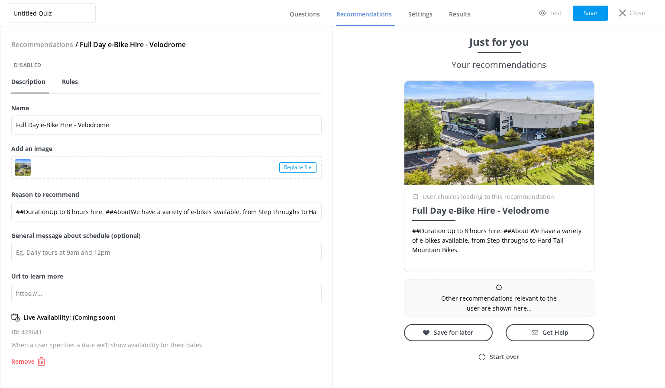
click at [80, 78] on link "Rules" at bounding box center [71, 82] width 19 height 23
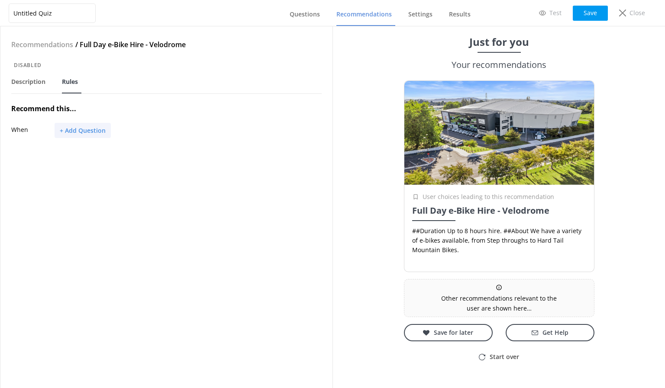
click at [84, 126] on button "+ Add Question" at bounding box center [83, 130] width 56 height 15
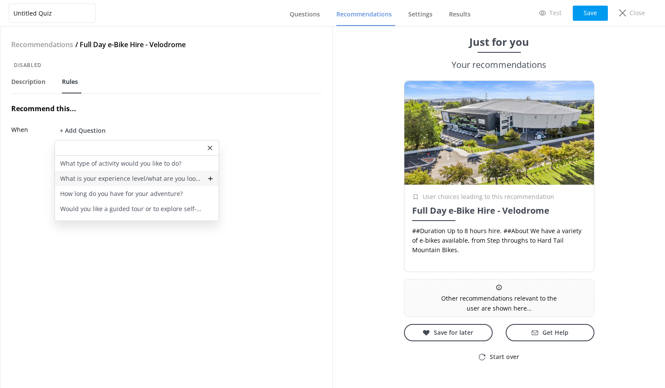
click at [100, 177] on p "What is your experience level/what are you looking for?" at bounding box center [131, 179] width 142 height 10
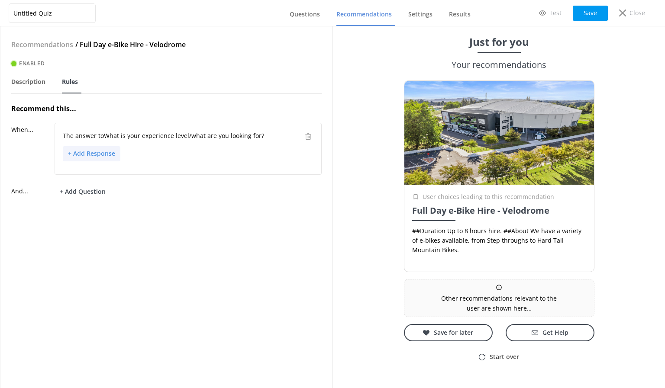
click at [84, 156] on button "+ Add Response" at bounding box center [92, 153] width 58 height 15
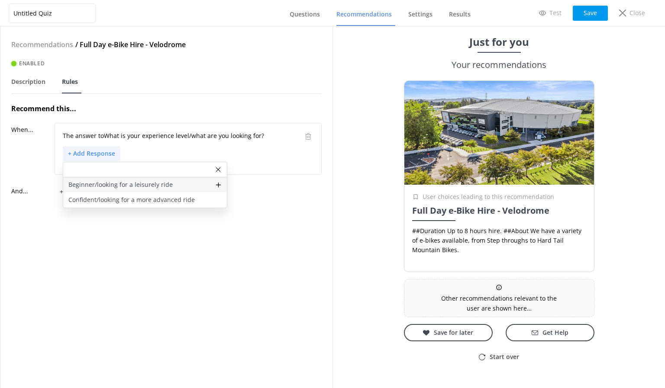
click at [84, 181] on p "Beginner/looking for a leisurely ride" at bounding box center [120, 185] width 104 height 10
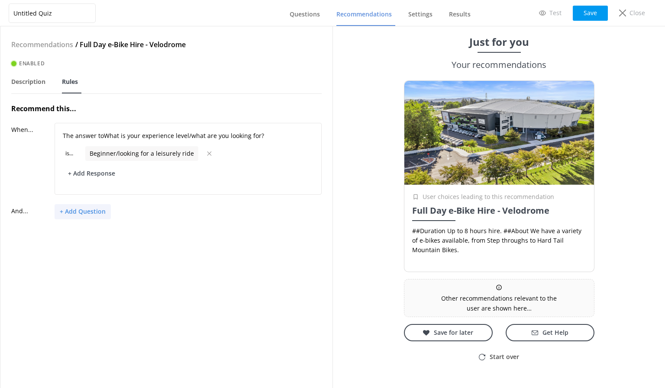
click at [88, 210] on button "+ Add Question" at bounding box center [83, 211] width 56 height 15
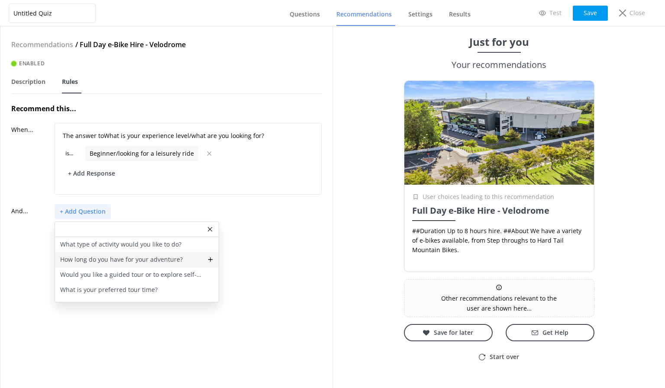
click at [104, 266] on div "How long do you have for your adventure?" at bounding box center [137, 259] width 164 height 15
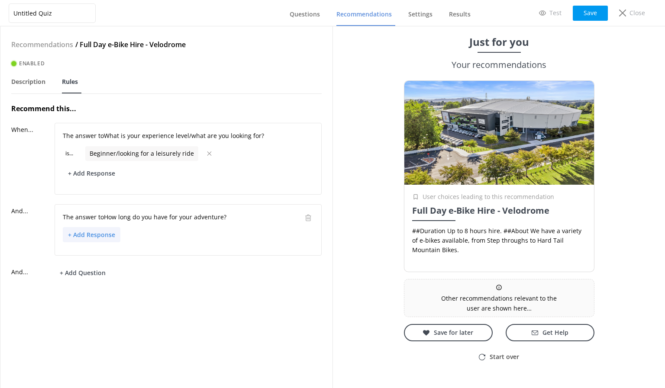
click at [92, 241] on button "+ Add Response" at bounding box center [92, 234] width 58 height 15
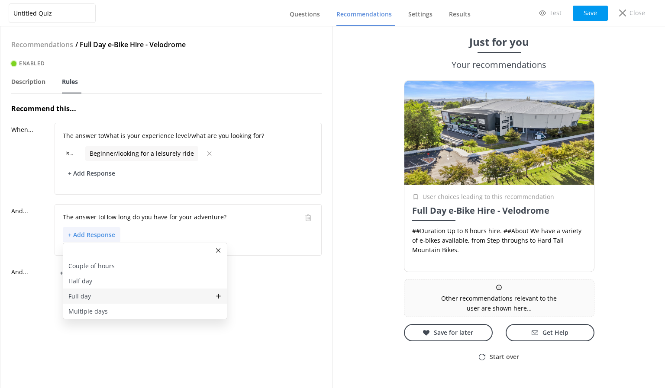
click at [87, 299] on p "Full day" at bounding box center [79, 297] width 23 height 10
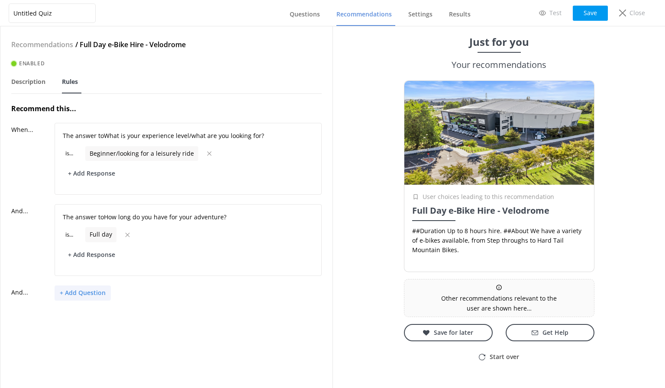
click at [93, 295] on button "+ Add Question" at bounding box center [83, 293] width 56 height 15
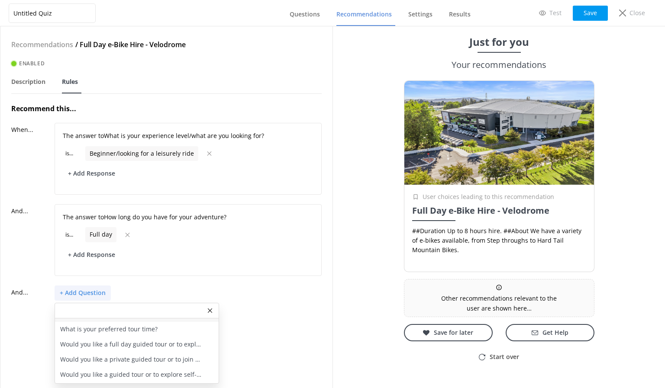
scroll to position [41, 0]
click at [151, 358] on p "Would you like a guided tour or to explore self-guided?" at bounding box center [131, 361] width 142 height 10
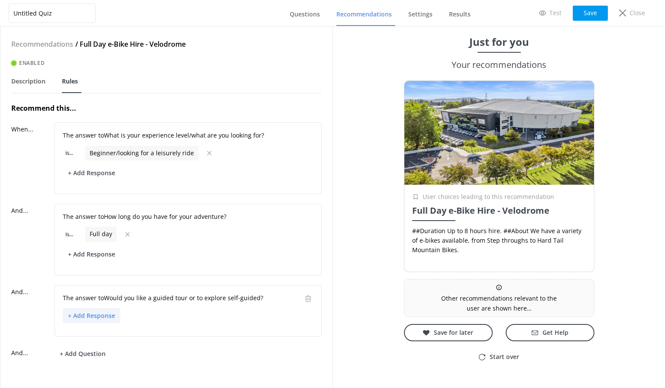
click at [105, 315] on button "+ Add Response" at bounding box center [92, 315] width 58 height 15
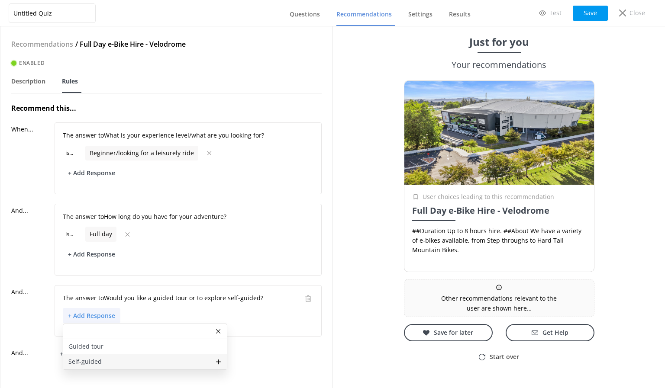
click at [98, 360] on p "Self-guided" at bounding box center [84, 362] width 33 height 10
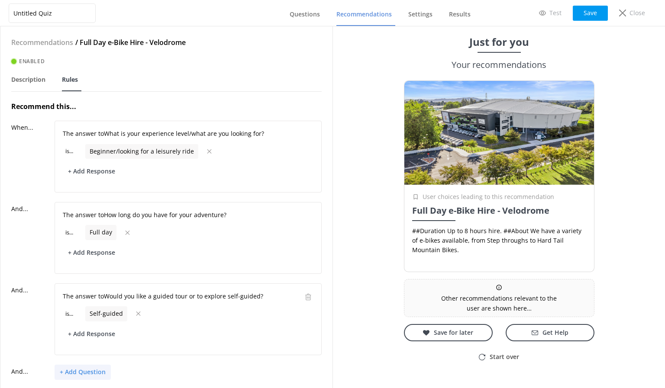
click at [91, 370] on button "+ Add Question" at bounding box center [83, 372] width 56 height 15
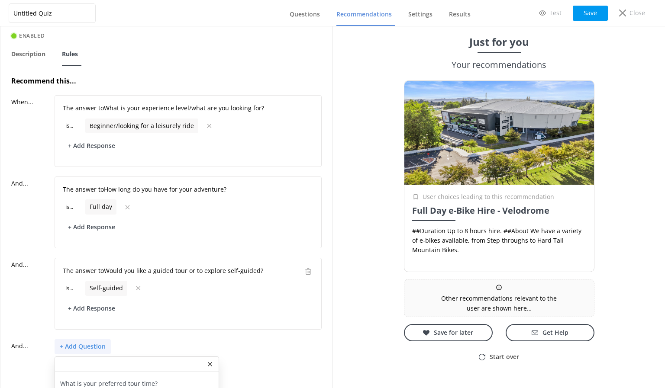
scroll to position [84, 0]
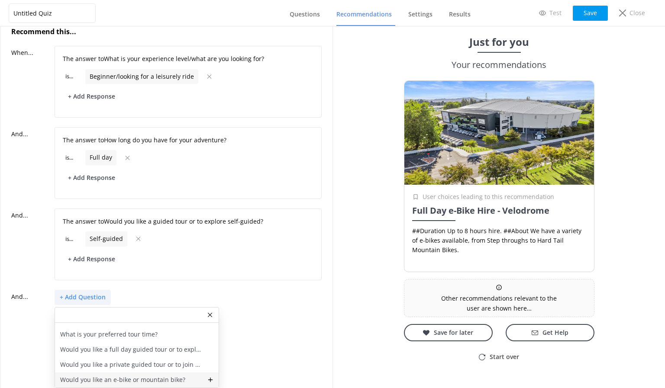
click at [180, 375] on p "Would you like an e-bike or mountain bike?" at bounding box center [122, 380] width 125 height 10
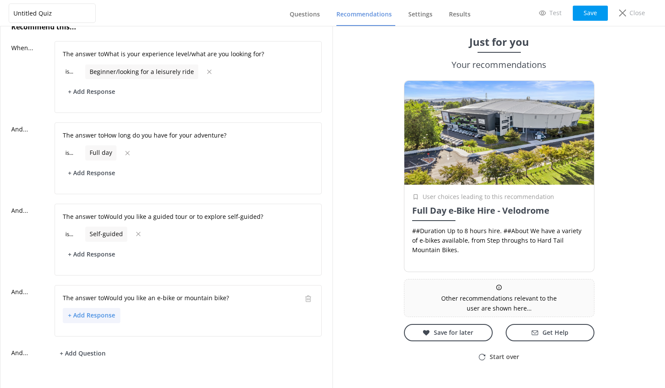
click at [89, 314] on button "+ Add Response" at bounding box center [92, 315] width 58 height 15
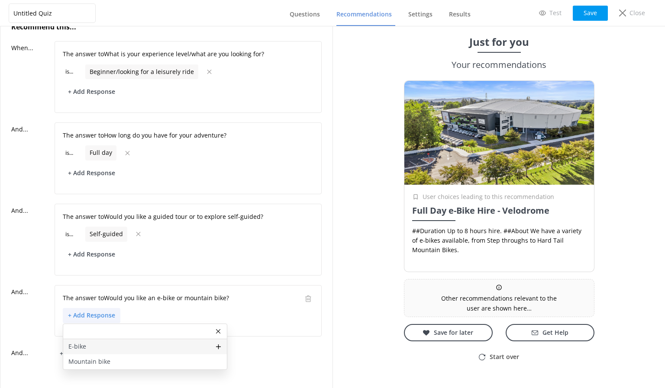
click at [98, 349] on div "E-bike" at bounding box center [145, 347] width 164 height 15
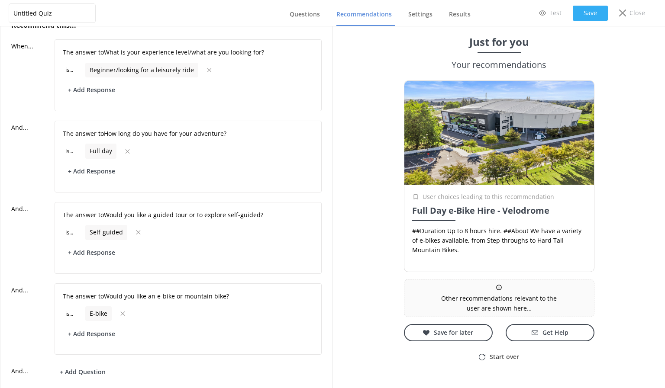
click at [585, 12] on button "Save" at bounding box center [590, 13] width 35 height 15
click at [585, 13] on button "Save" at bounding box center [590, 13] width 35 height 15
click at [292, 12] on span "Questions" at bounding box center [305, 14] width 30 height 9
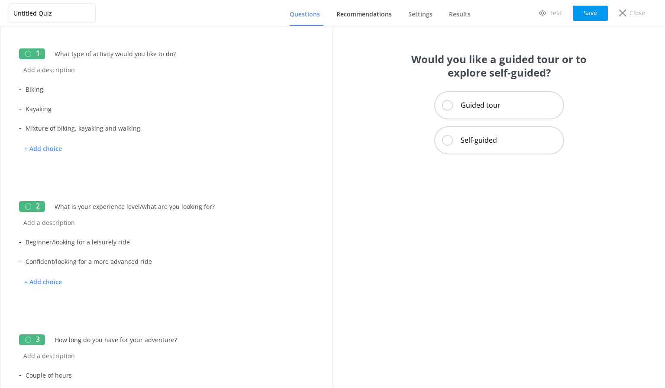
click at [372, 13] on span "Recommendations" at bounding box center [363, 14] width 55 height 9
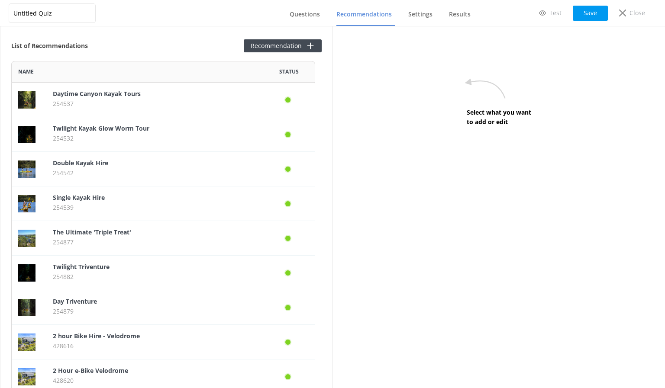
scroll to position [466, 298]
click at [246, 51] on button "Recommendation" at bounding box center [283, 45] width 78 height 13
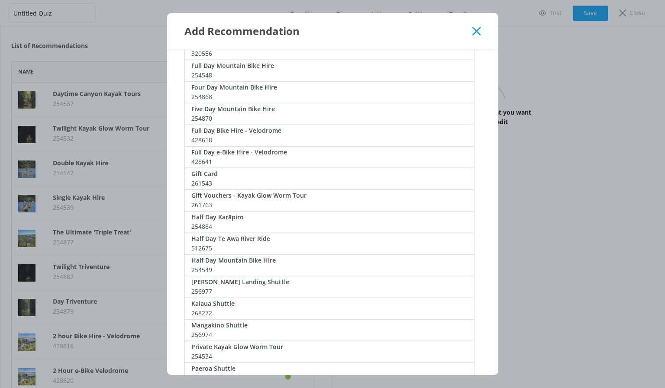
scroll to position [433, 0]
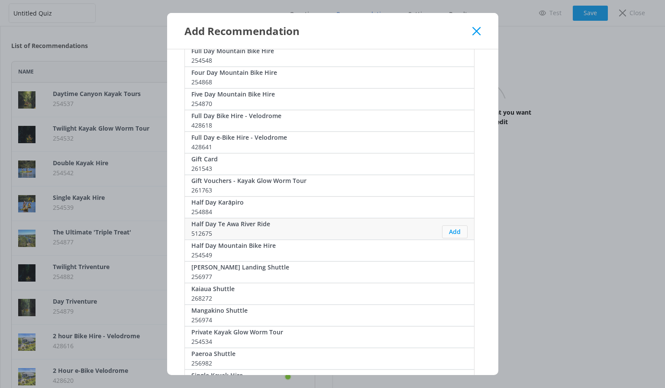
click at [453, 234] on button "Add" at bounding box center [455, 232] width 26 height 13
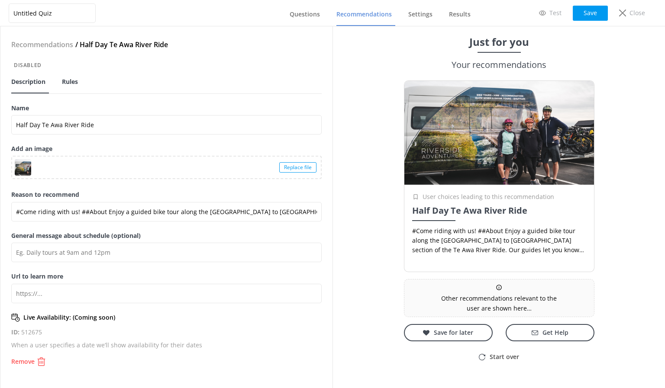
click at [75, 81] on span "Rules" at bounding box center [70, 82] width 16 height 9
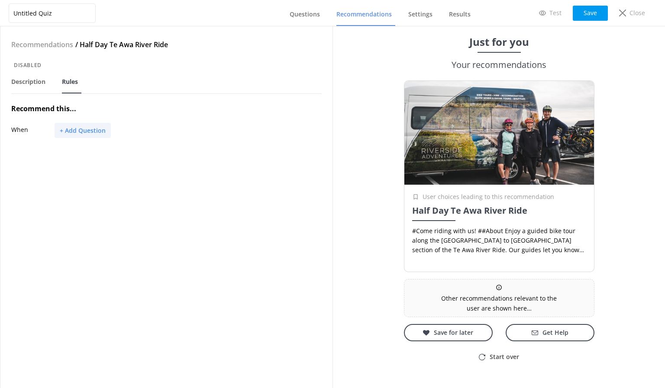
click at [62, 133] on button "+ Add Question" at bounding box center [83, 130] width 56 height 15
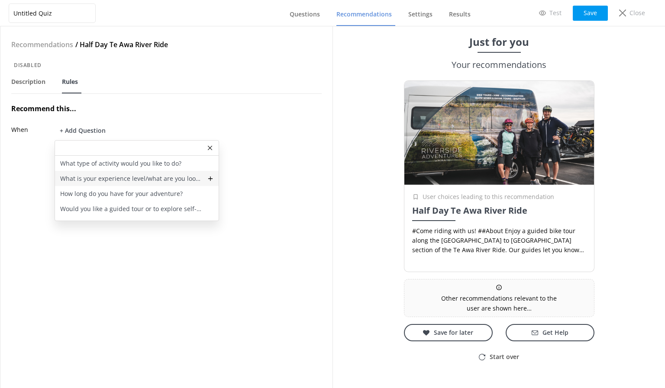
click at [82, 174] on p "What is your experience level/what are you looking for?" at bounding box center [131, 179] width 142 height 10
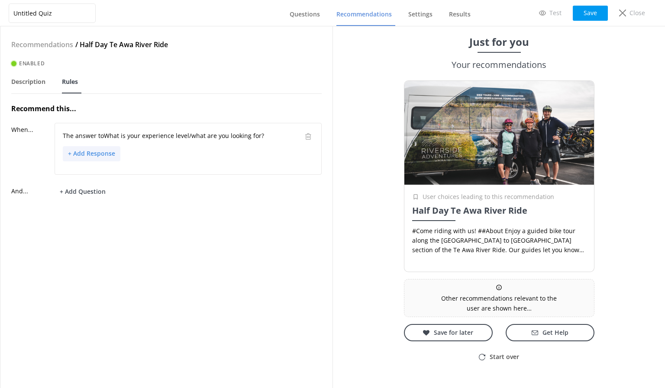
click at [85, 155] on button "+ Add Response" at bounding box center [92, 153] width 58 height 15
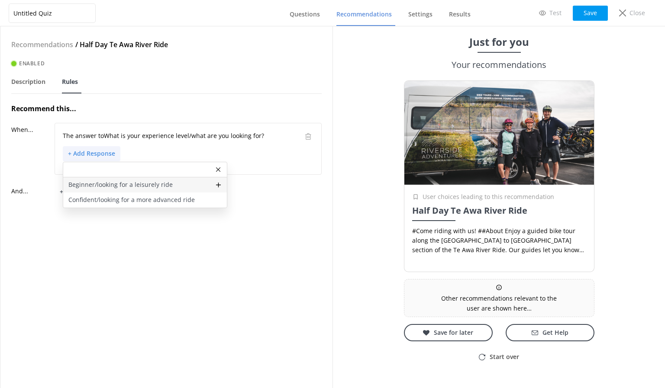
click at [87, 183] on p "Beginner/looking for a leisurely ride" at bounding box center [120, 185] width 104 height 10
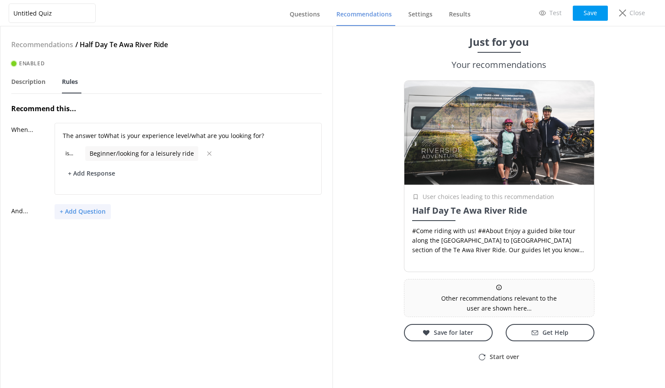
click at [89, 215] on button "+ Add Question" at bounding box center [83, 211] width 56 height 15
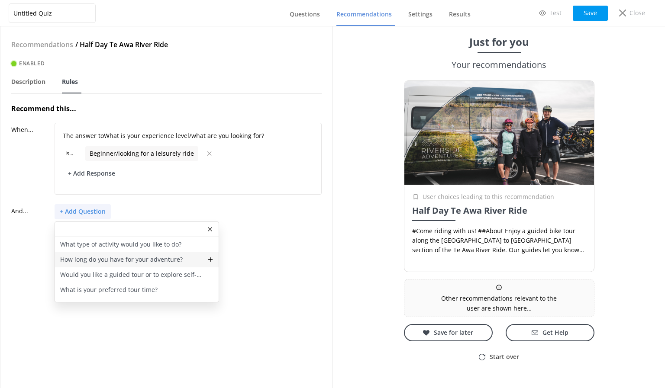
click at [97, 260] on p "How long do you have for your adventure?" at bounding box center [121, 260] width 123 height 10
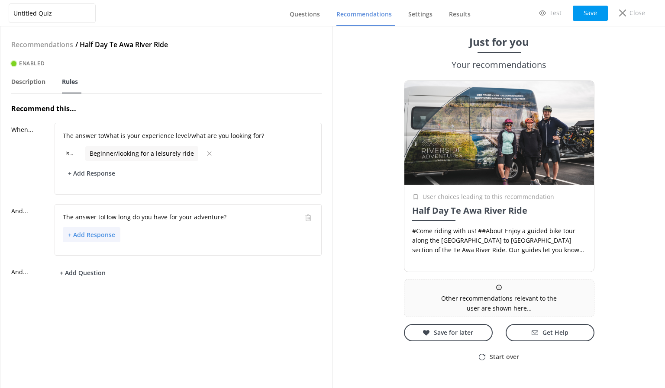
click at [86, 236] on button "+ Add Response" at bounding box center [92, 234] width 58 height 15
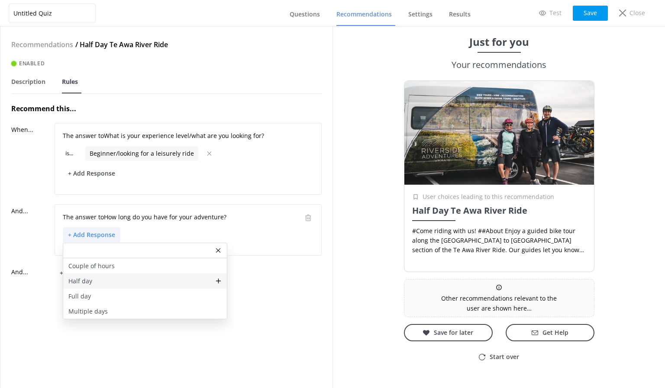
click at [100, 281] on div "Half day" at bounding box center [145, 281] width 164 height 15
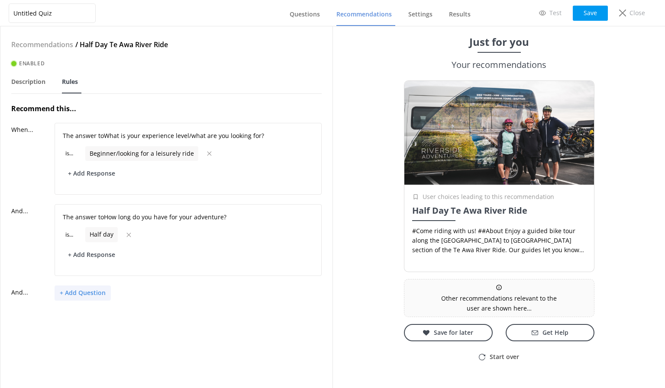
click at [100, 295] on button "+ Add Question" at bounding box center [83, 293] width 56 height 15
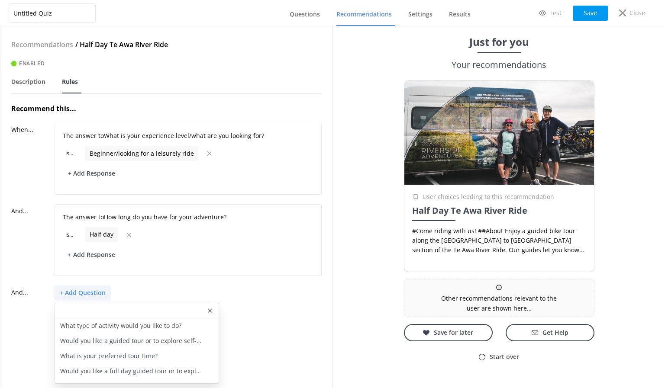
click at [261, 295] on div "+ Add Question What type of activity would you like to do? Would you like a gui…" at bounding box center [188, 293] width 267 height 15
click at [166, 309] on div at bounding box center [137, 311] width 164 height 15
click at [205, 310] on div at bounding box center [137, 311] width 164 height 15
click at [213, 308] on div at bounding box center [137, 311] width 164 height 15
click at [209, 311] on icon at bounding box center [210, 310] width 4 height 5
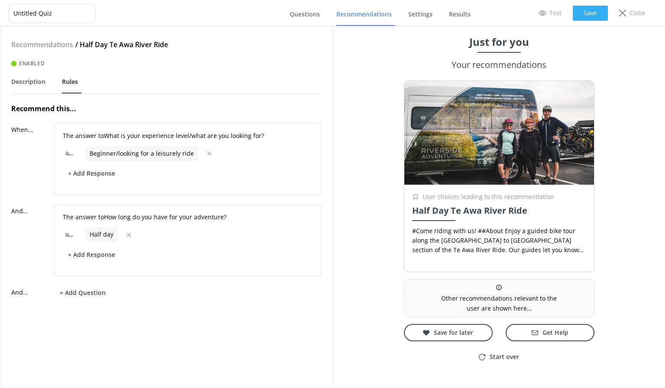
click at [580, 14] on button "Save" at bounding box center [590, 13] width 35 height 15
click at [98, 295] on button "+ Add Question" at bounding box center [83, 293] width 56 height 15
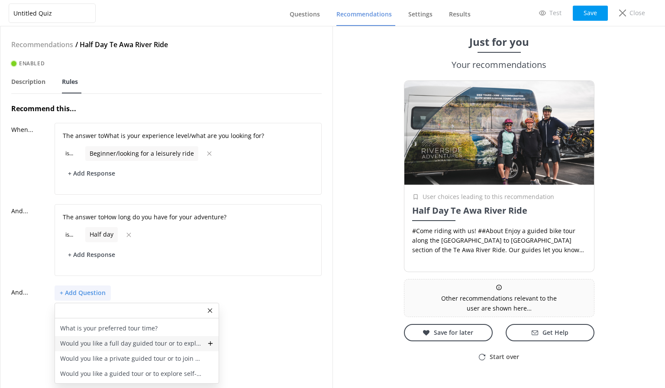
scroll to position [41, 0]
click at [148, 358] on p "Would you like a guided tour or to explore self-guided?" at bounding box center [131, 361] width 142 height 10
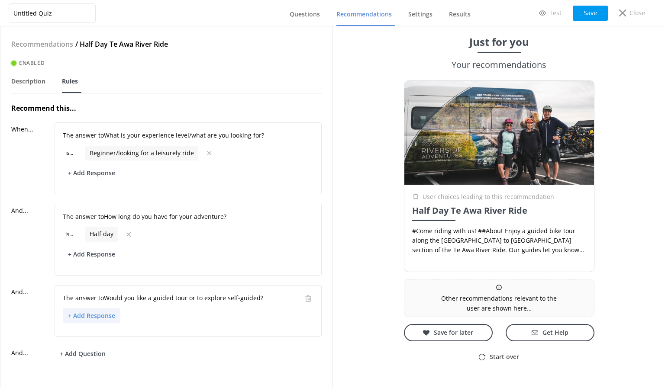
click at [99, 311] on button "+ Add Response" at bounding box center [92, 315] width 58 height 15
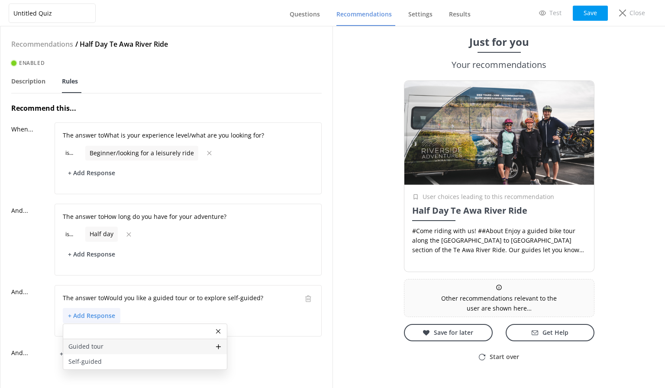
click at [104, 346] on div "Guided tour" at bounding box center [145, 347] width 164 height 15
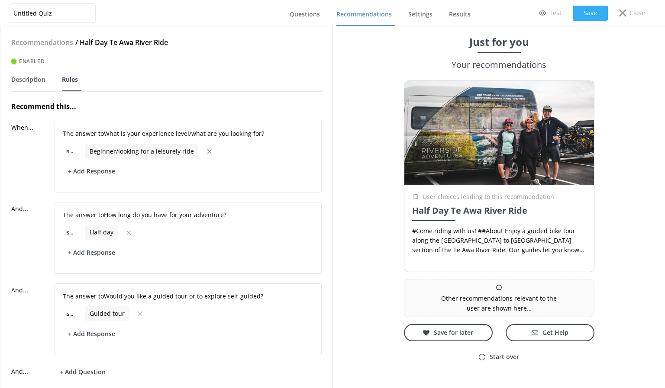
click at [584, 11] on button "Save" at bounding box center [590, 13] width 35 height 15
click at [300, 20] on link "Questions" at bounding box center [307, 14] width 34 height 23
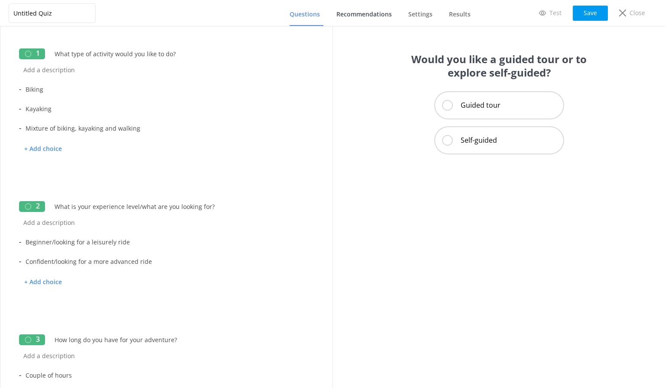
click at [348, 20] on link "Recommendations" at bounding box center [365, 14] width 59 height 23
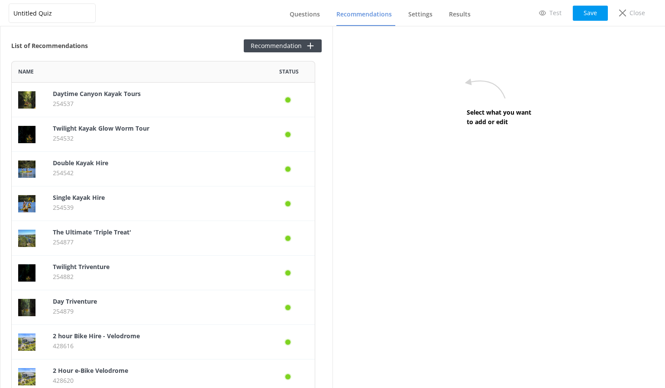
scroll to position [501, 298]
click at [252, 47] on button "Recommendation" at bounding box center [283, 45] width 78 height 13
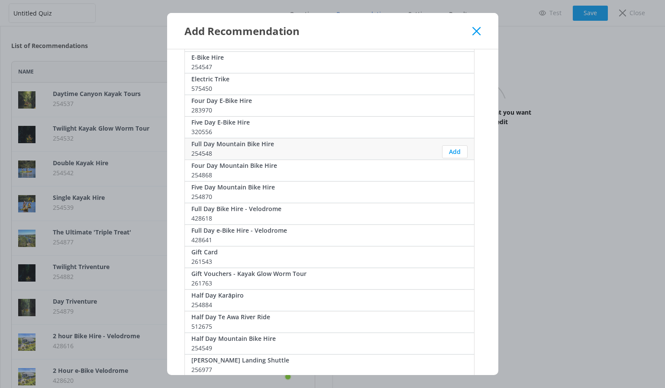
scroll to position [390, 0]
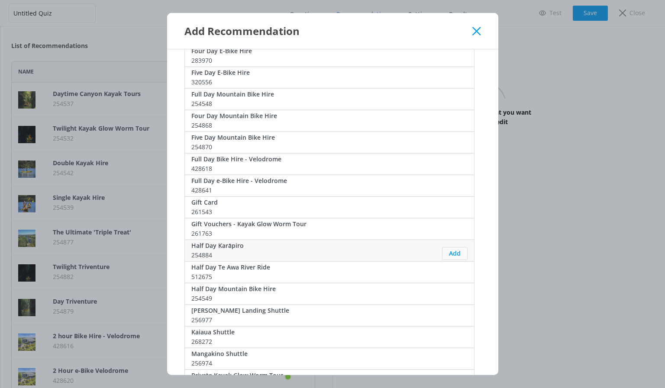
click at [459, 253] on button "Add" at bounding box center [455, 253] width 26 height 13
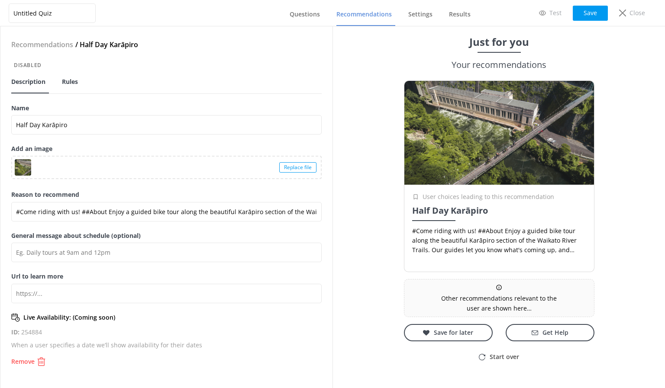
click at [74, 82] on span "Rules" at bounding box center [70, 82] width 16 height 9
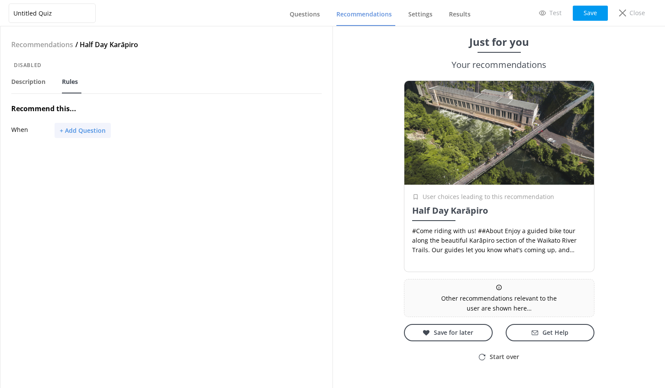
click at [88, 131] on button "+ Add Question" at bounding box center [83, 130] width 56 height 15
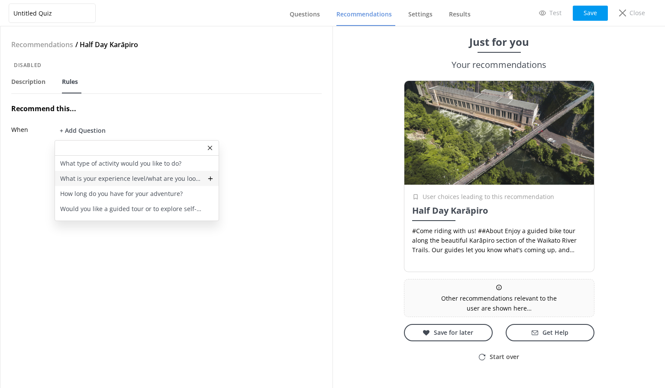
click at [109, 176] on p "What is your experience level/what are you looking for?" at bounding box center [131, 179] width 142 height 10
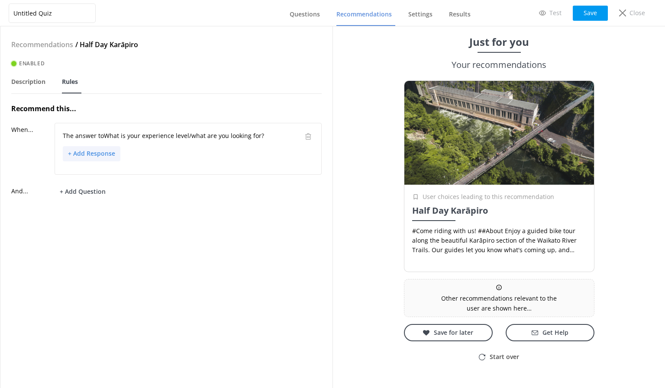
click at [96, 155] on button "+ Add Response" at bounding box center [92, 153] width 58 height 15
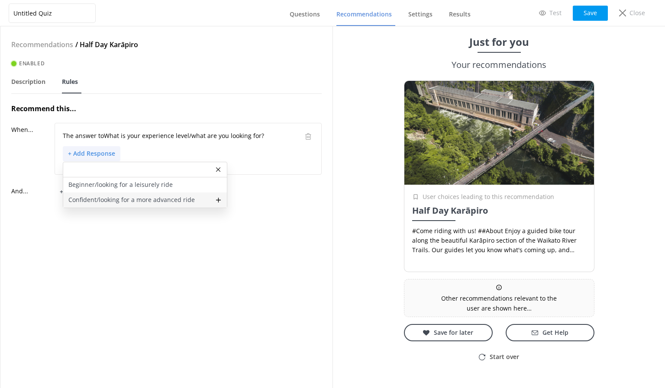
click at [117, 197] on p "Confident/looking for a more advanced ride" at bounding box center [131, 200] width 126 height 10
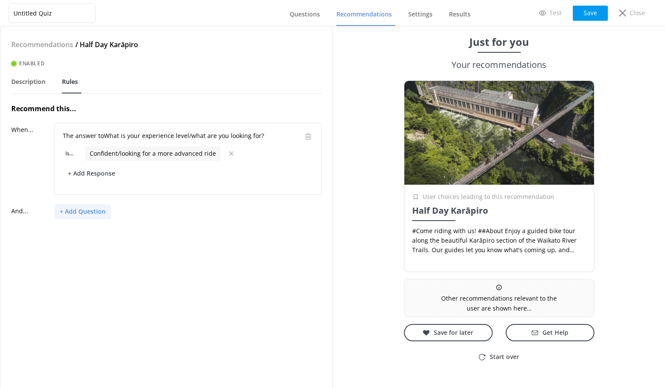
click at [86, 212] on button "+ Add Question" at bounding box center [83, 211] width 56 height 15
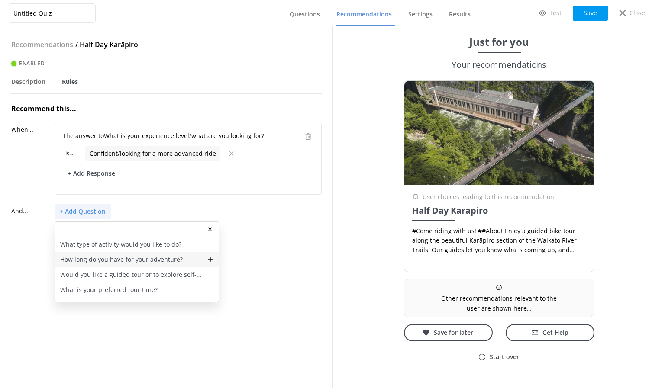
click at [126, 262] on p "How long do you have for your adventure?" at bounding box center [121, 260] width 123 height 10
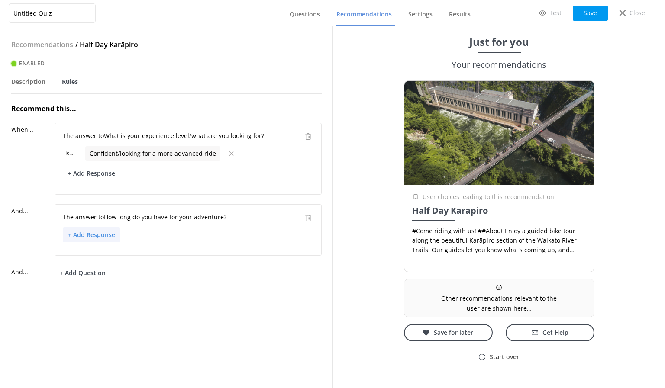
click at [93, 235] on button "+ Add Response" at bounding box center [92, 234] width 58 height 15
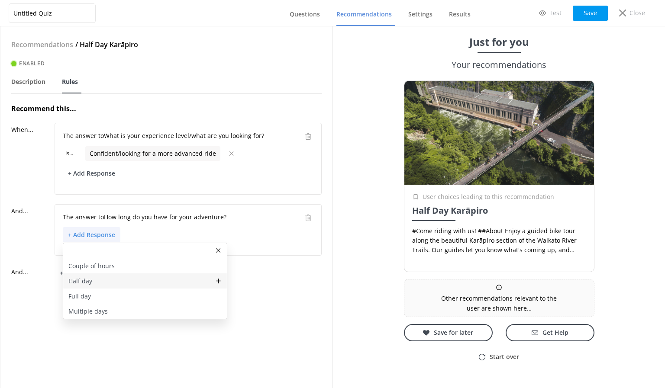
click at [99, 283] on div "Half day" at bounding box center [145, 281] width 164 height 15
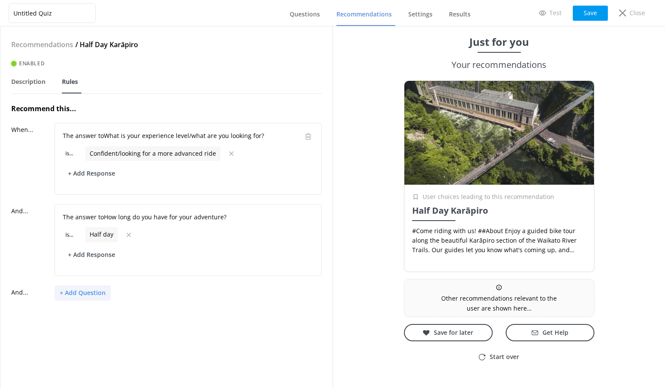
click at [87, 294] on button "+ Add Question" at bounding box center [83, 293] width 56 height 15
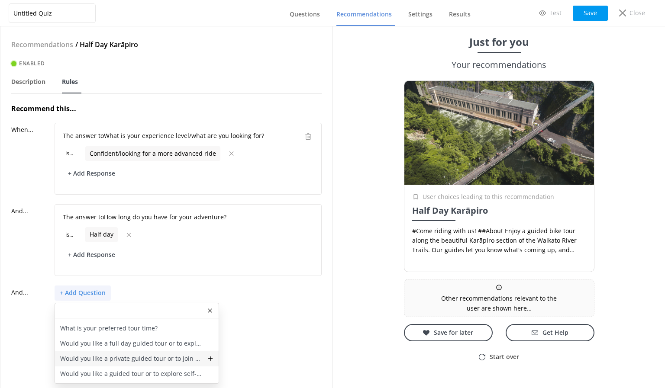
scroll to position [41, 0]
click at [146, 356] on p "Would you like a guided tour or to explore self-guided?" at bounding box center [131, 361] width 142 height 10
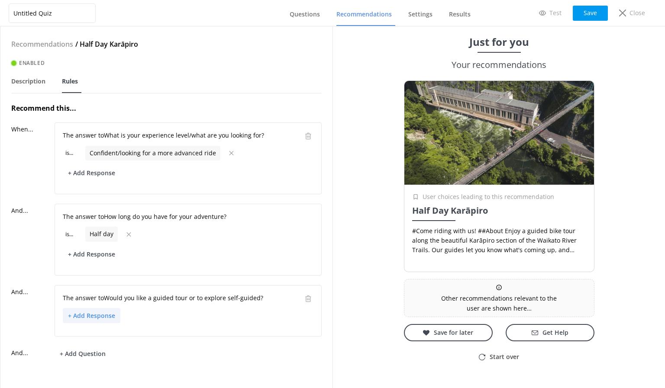
click at [95, 315] on button "+ Add Response" at bounding box center [92, 315] width 58 height 15
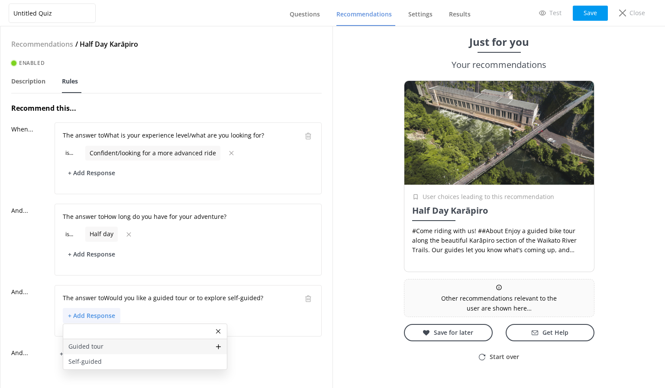
click at [101, 347] on p "Guided tour" at bounding box center [85, 347] width 35 height 10
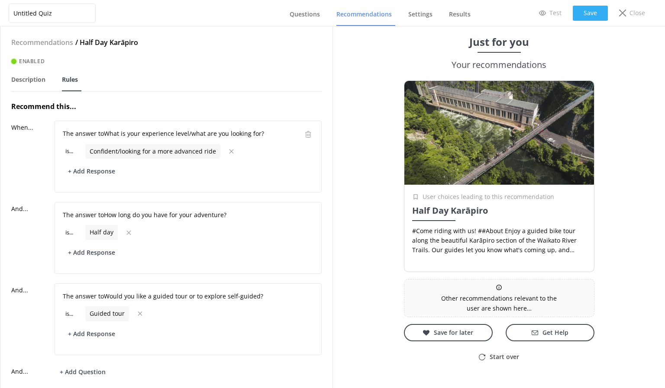
click at [576, 14] on button "Save" at bounding box center [590, 13] width 35 height 15
click at [582, 15] on button "Save" at bounding box center [590, 13] width 35 height 15
click at [298, 15] on span "Questions" at bounding box center [305, 14] width 30 height 9
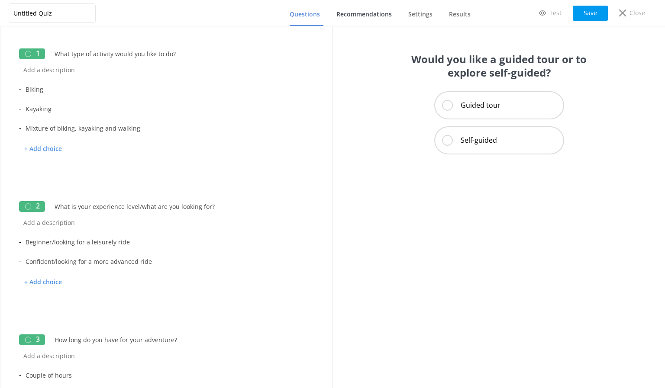
click at [363, 16] on span "Recommendations" at bounding box center [363, 14] width 55 height 9
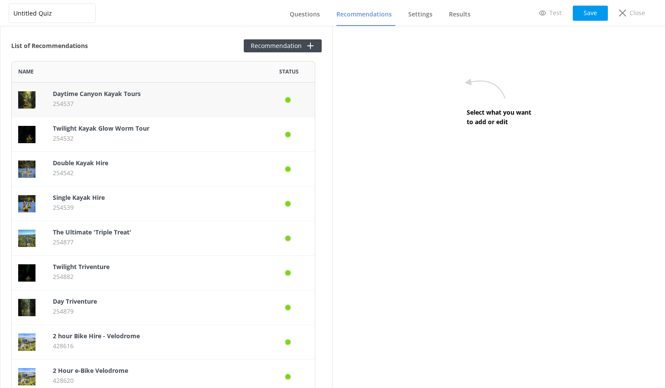
scroll to position [535, 298]
click at [269, 45] on button "Recommendation" at bounding box center [283, 45] width 78 height 13
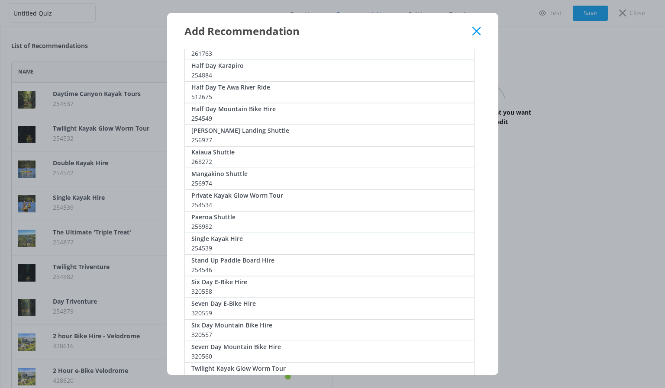
scroll to position [566, 0]
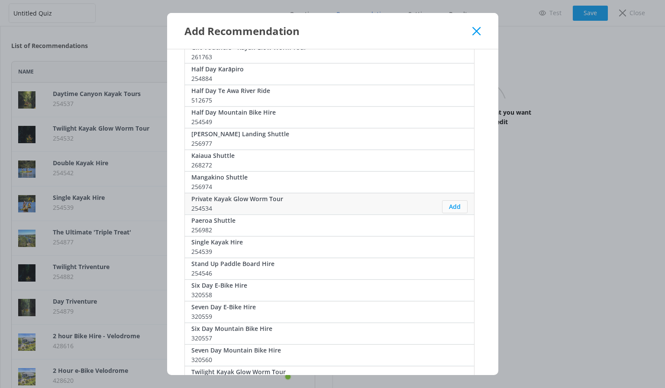
click at [449, 208] on button "Add" at bounding box center [455, 207] width 26 height 13
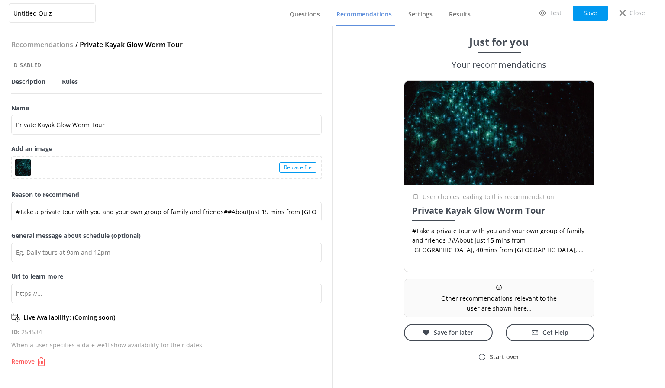
click at [74, 82] on span "Rules" at bounding box center [70, 82] width 16 height 9
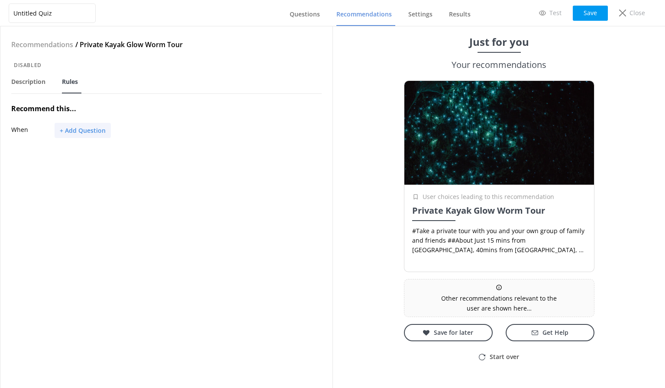
click at [90, 132] on button "+ Add Question" at bounding box center [83, 130] width 56 height 15
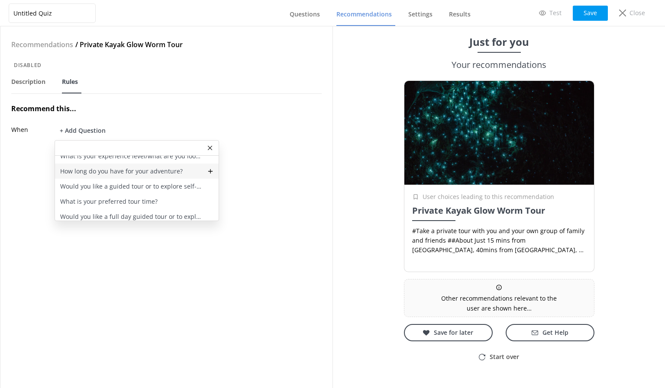
scroll to position [43, 0]
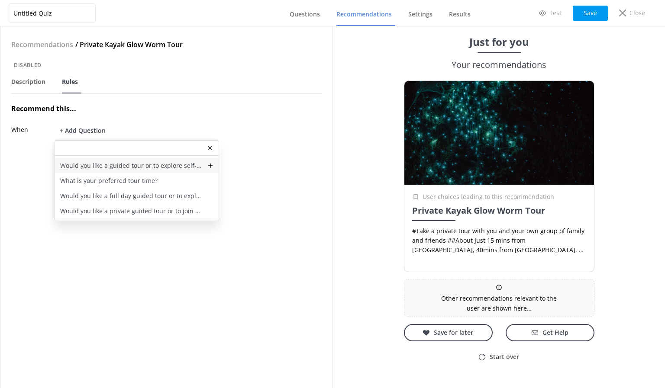
click at [92, 170] on p "Would you like a guided tour or to explore self-guided?" at bounding box center [131, 166] width 142 height 10
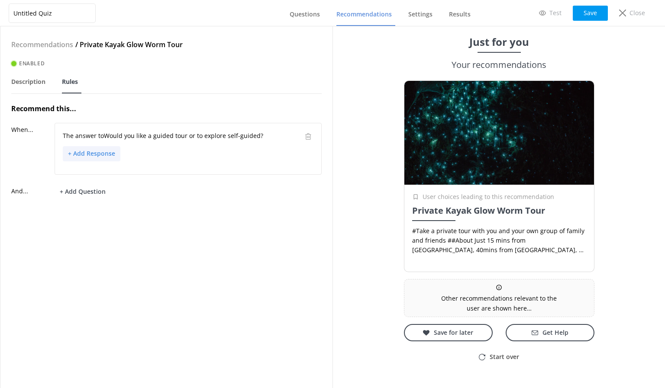
click at [92, 155] on button "+ Add Response" at bounding box center [92, 153] width 58 height 15
click at [92, 181] on p "Guided tour" at bounding box center [85, 185] width 35 height 10
click at [98, 210] on button "+ Add Question" at bounding box center [83, 211] width 56 height 15
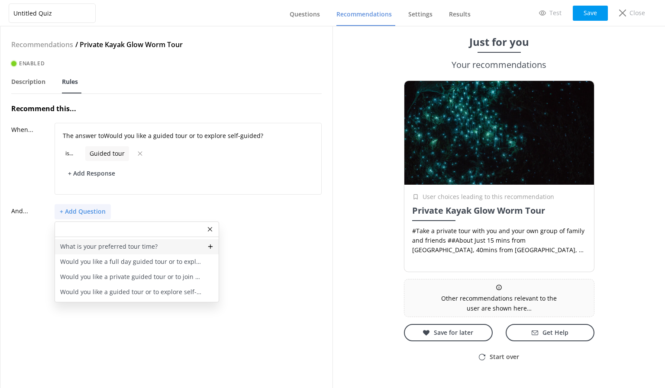
click at [113, 251] on p "What is your preferred tour time?" at bounding box center [108, 247] width 97 height 10
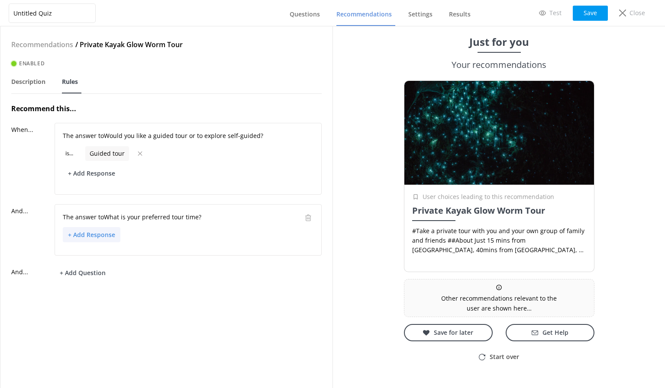
click at [97, 233] on button "+ Add Response" at bounding box center [92, 234] width 58 height 15
click at [101, 277] on div "Evening" at bounding box center [145, 281] width 164 height 15
click at [588, 14] on button "Save" at bounding box center [590, 13] width 35 height 15
click at [294, 14] on span "Questions" at bounding box center [305, 14] width 30 height 9
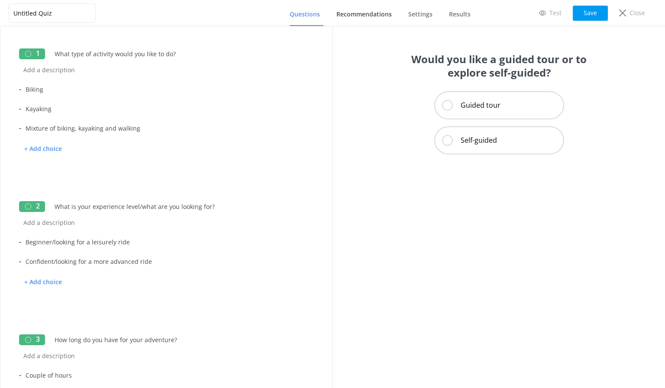
click at [360, 14] on span "Recommendations" at bounding box center [363, 14] width 55 height 9
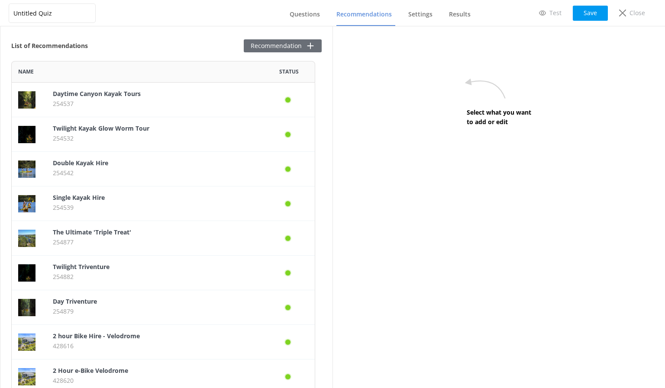
scroll to position [570, 298]
click at [255, 40] on button "Recommendation" at bounding box center [283, 45] width 78 height 13
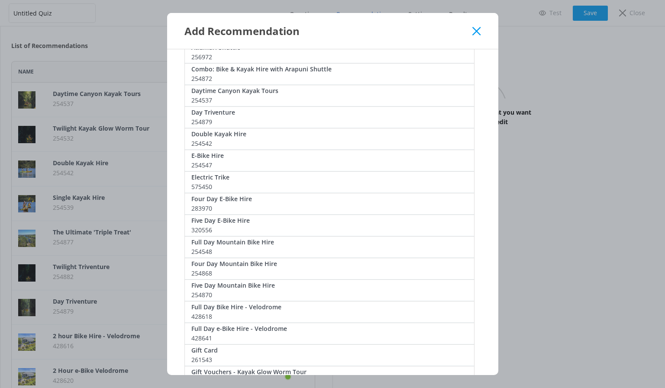
scroll to position [260, 0]
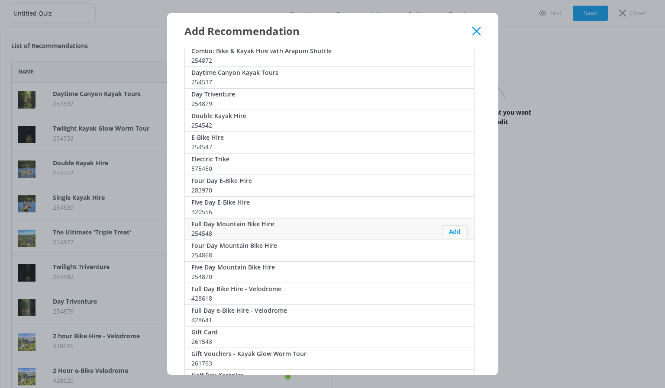
click at [450, 232] on button "Add" at bounding box center [455, 232] width 26 height 13
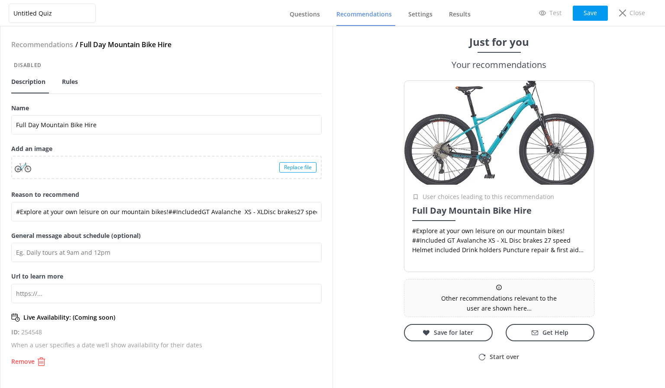
click at [74, 80] on span "Rules" at bounding box center [70, 82] width 16 height 9
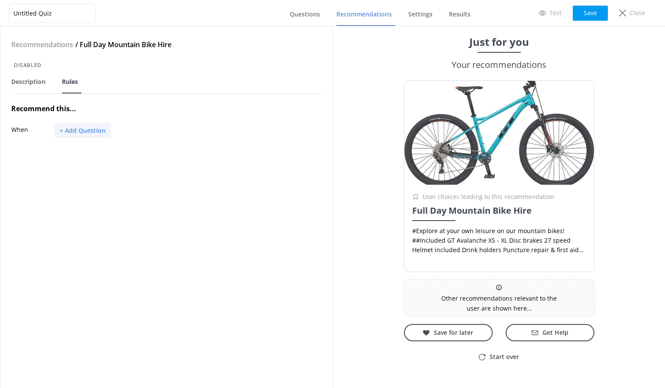
click at [66, 133] on button "+ Add Question" at bounding box center [83, 130] width 56 height 15
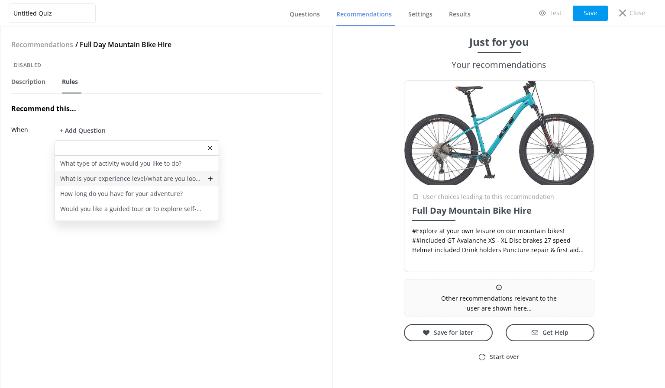
click at [84, 176] on p "What is your experience level/what are you looking for?" at bounding box center [131, 179] width 142 height 10
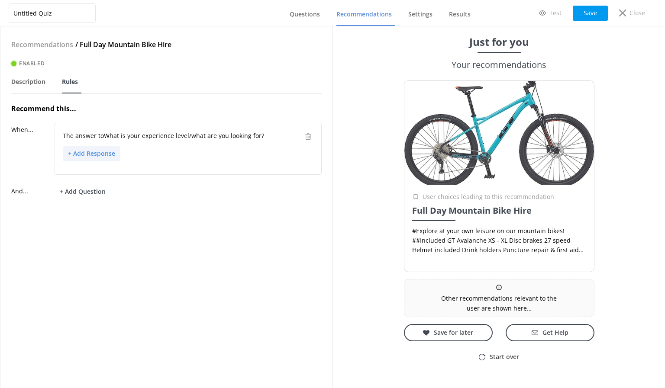
click at [92, 146] on button "+ Add Response" at bounding box center [92, 153] width 58 height 15
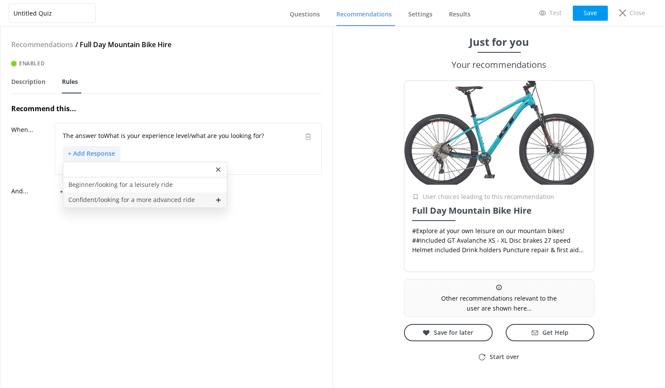
click at [116, 197] on p "Confident/looking for a more advanced ride" at bounding box center [131, 200] width 126 height 10
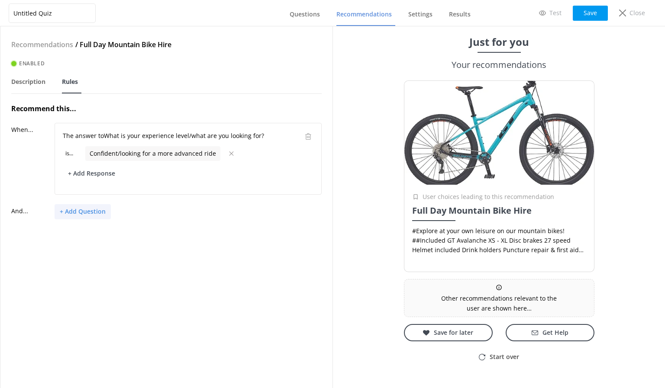
click at [88, 204] on button "+ Add Question" at bounding box center [83, 211] width 56 height 15
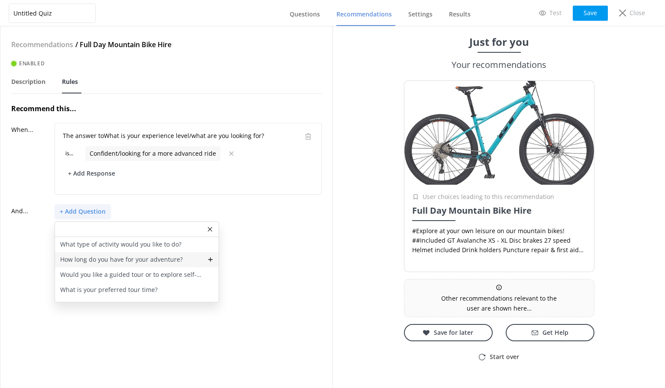
click at [129, 261] on p "How long do you have for your adventure?" at bounding box center [121, 260] width 123 height 10
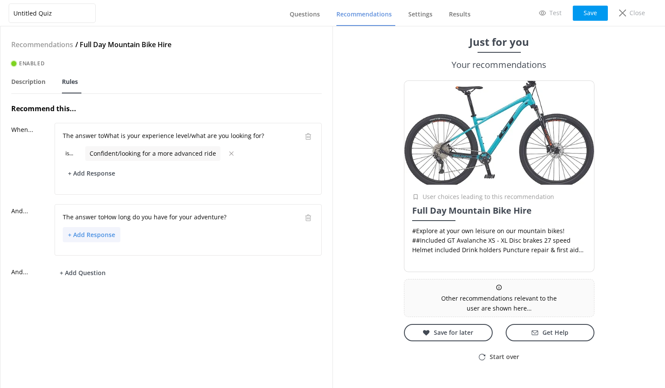
click at [95, 238] on button "+ Add Response" at bounding box center [92, 234] width 58 height 15
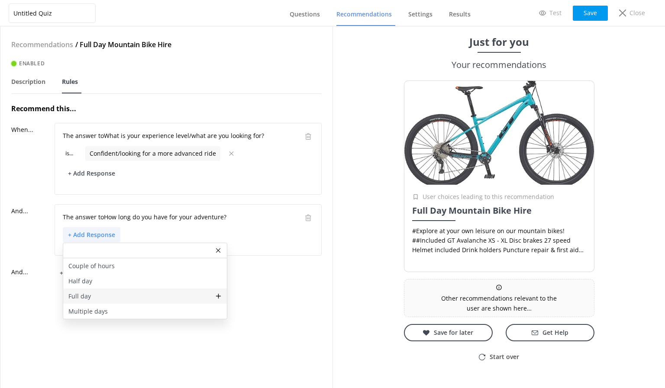
click at [91, 294] on div "Full day" at bounding box center [145, 296] width 164 height 15
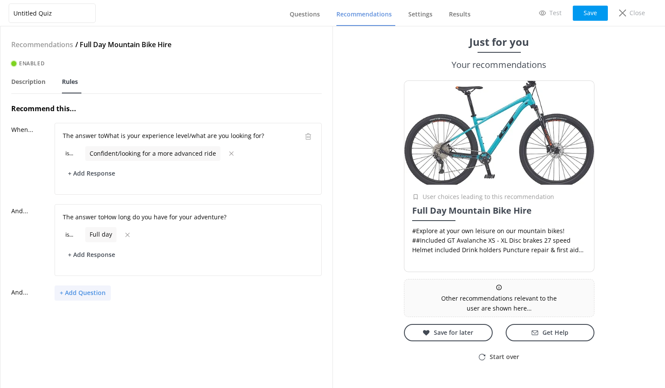
click at [103, 295] on button "+ Add Question" at bounding box center [83, 293] width 56 height 15
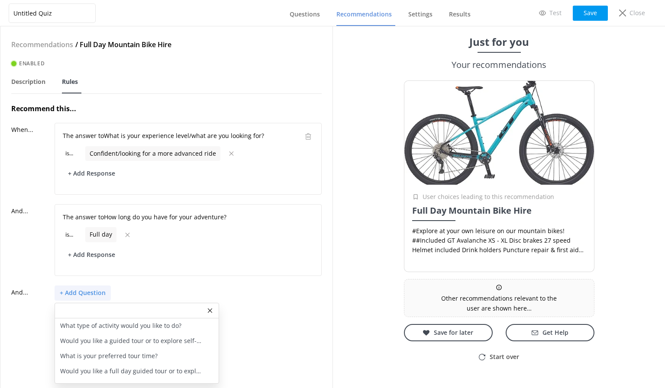
scroll to position [2, 0]
click at [182, 291] on div "+ Add Question What type of activity would you like to do? Would you like a gui…" at bounding box center [188, 293] width 267 height 15
click at [285, 288] on div "+ Add Question What type of activity would you like to do? Would you like a gui…" at bounding box center [188, 293] width 267 height 15
click at [210, 309] on use at bounding box center [210, 311] width 4 height 4
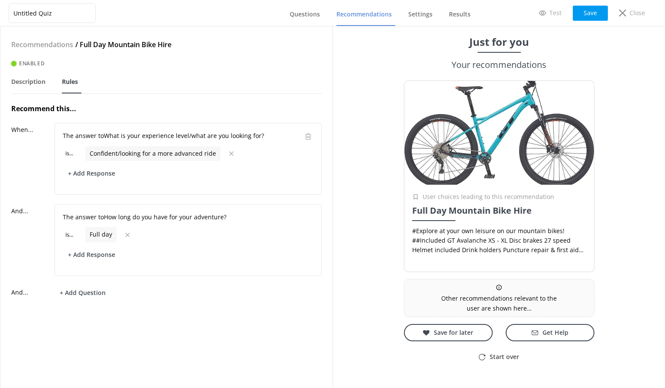
scroll to position [0, 0]
click at [581, 15] on button "Save" at bounding box center [590, 13] width 35 height 15
click at [299, 17] on span "Questions" at bounding box center [305, 14] width 30 height 9
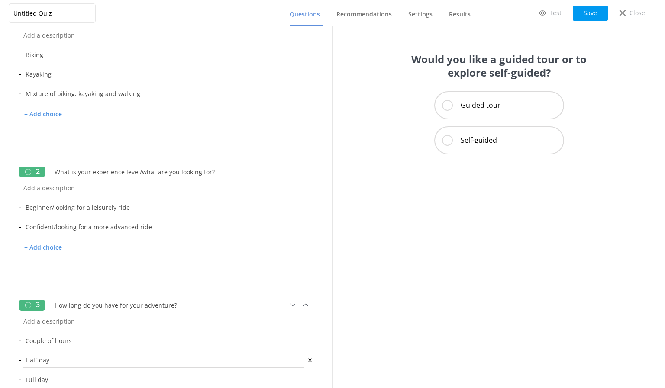
scroll to position [173, 0]
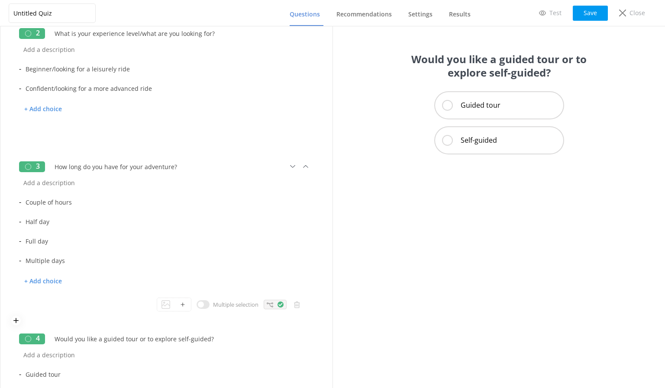
click at [267, 305] on icon at bounding box center [270, 305] width 6 height 6
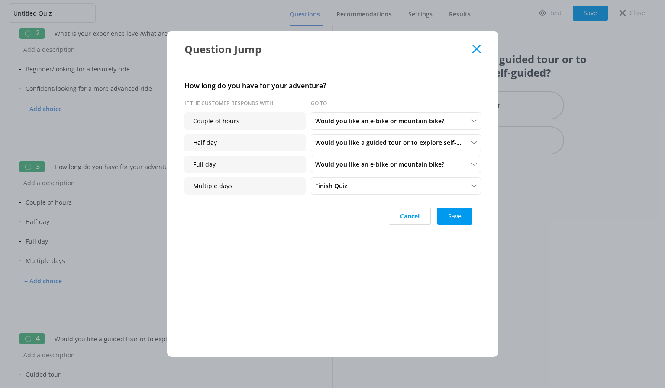
click at [473, 46] on use at bounding box center [476, 49] width 8 height 8
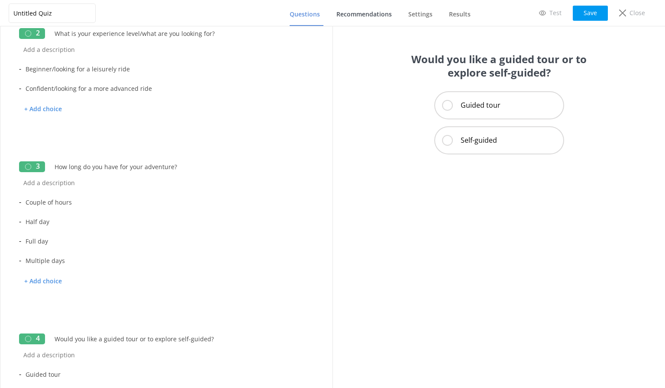
click at [344, 11] on span "Recommendations" at bounding box center [363, 14] width 55 height 9
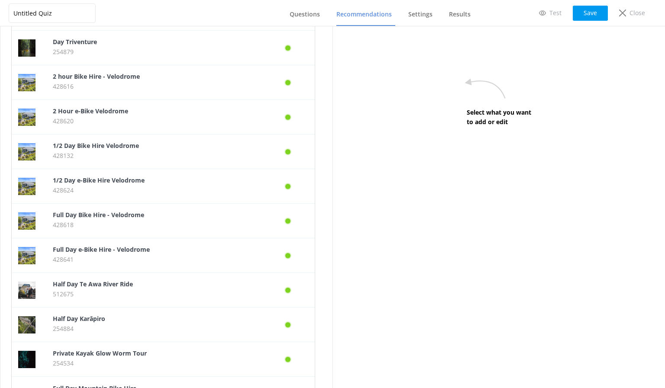
scroll to position [359, 0]
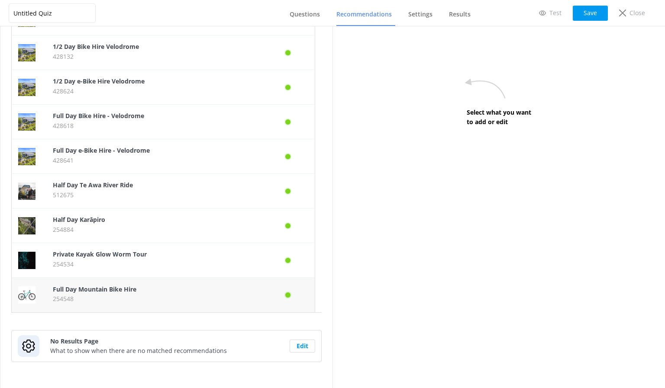
click at [140, 295] on p "254548" at bounding box center [155, 299] width 204 height 10
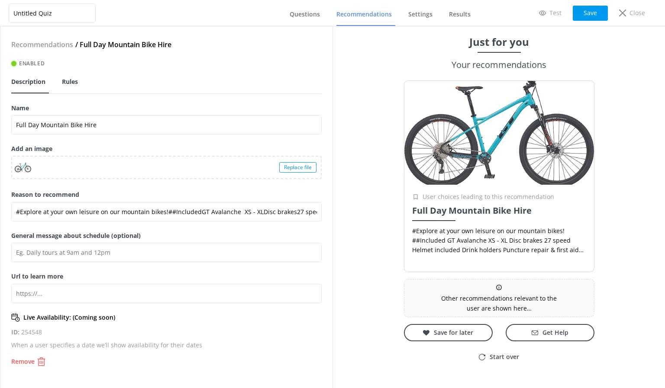
click at [78, 81] on span "Rules" at bounding box center [70, 82] width 16 height 9
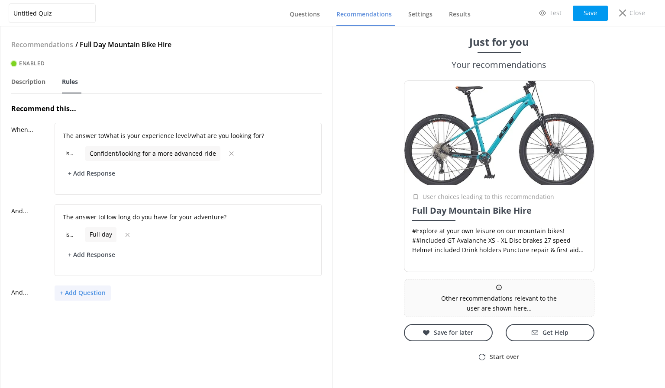
click at [90, 294] on button "+ Add Question" at bounding box center [83, 293] width 56 height 15
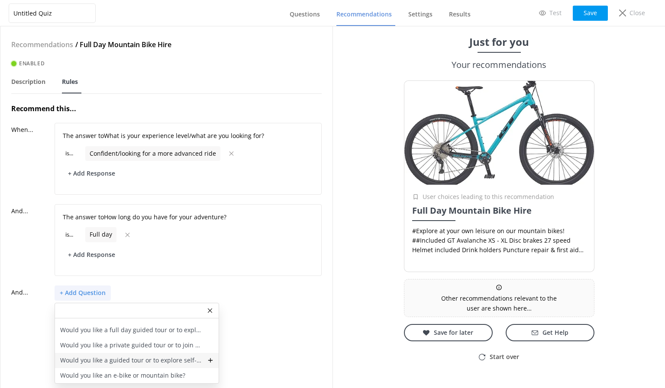
scroll to position [2, 0]
click at [156, 371] on p "Would you like an e-bike or mountain bike?" at bounding box center [122, 376] width 125 height 10
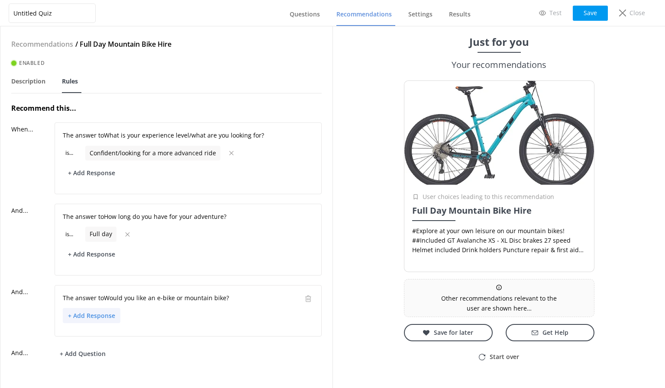
click at [101, 317] on button "+ Add Response" at bounding box center [92, 315] width 58 height 15
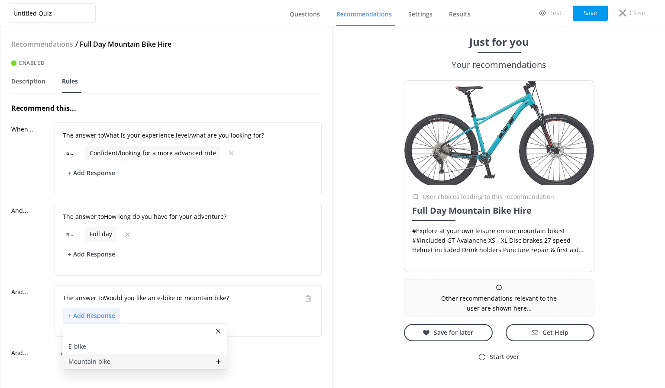
click at [98, 358] on p "Mountain bike" at bounding box center [89, 362] width 42 height 10
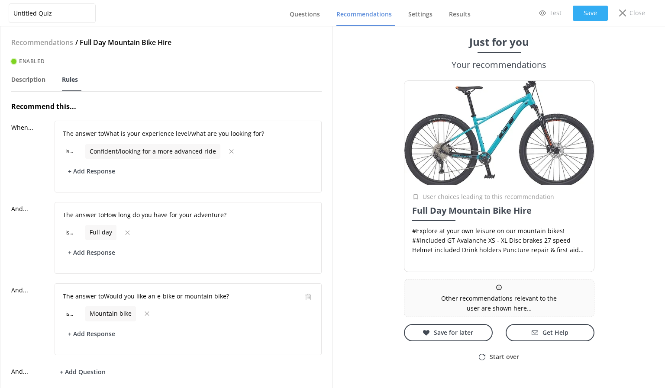
click at [573, 13] on button "Save" at bounding box center [590, 13] width 35 height 15
click at [312, 14] on span "Questions" at bounding box center [305, 14] width 30 height 9
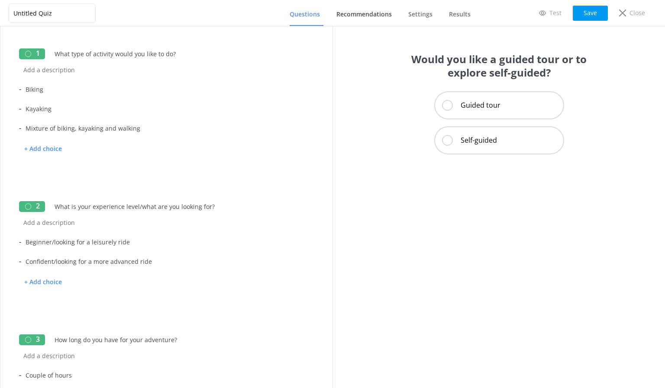
click at [366, 14] on span "Recommendations" at bounding box center [363, 14] width 55 height 9
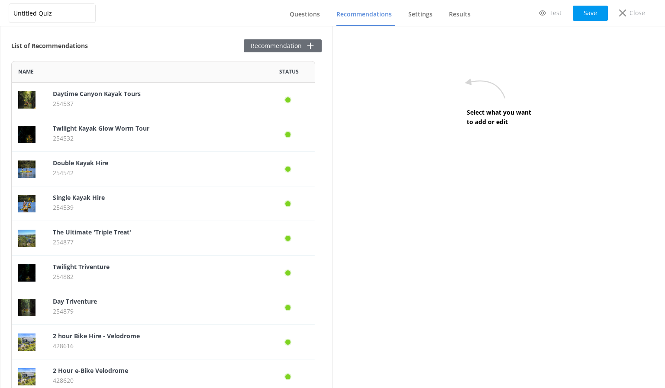
scroll to position [605, 298]
click at [290, 49] on button "Recommendation" at bounding box center [283, 45] width 78 height 13
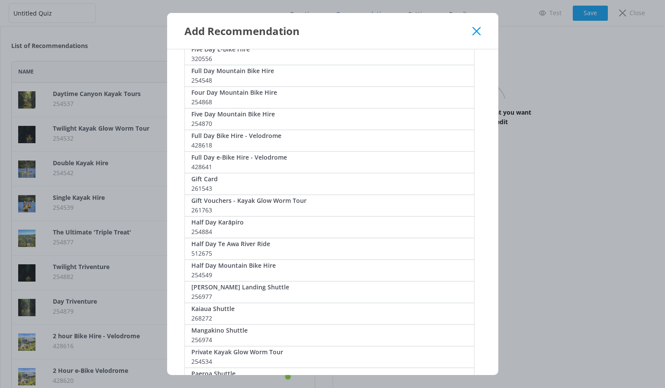
scroll to position [433, 0]
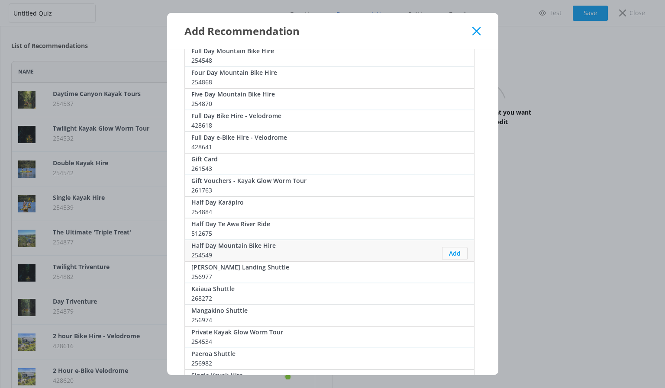
click at [454, 249] on button "Add" at bounding box center [455, 253] width 26 height 13
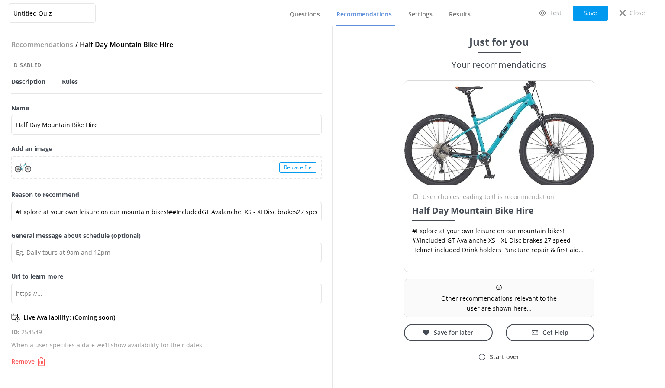
click at [78, 83] on span "Rules" at bounding box center [70, 82] width 16 height 9
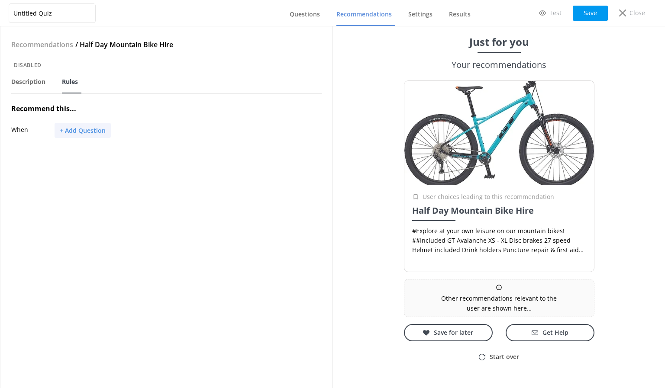
click at [90, 132] on button "+ Add Question" at bounding box center [83, 130] width 56 height 15
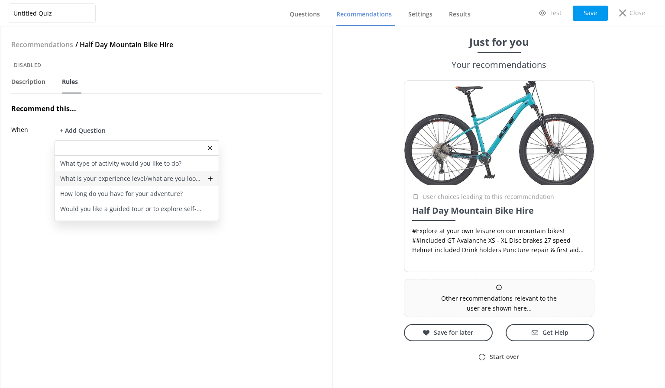
click at [105, 172] on div "What is your experience level/what are you looking for?" at bounding box center [137, 178] width 164 height 15
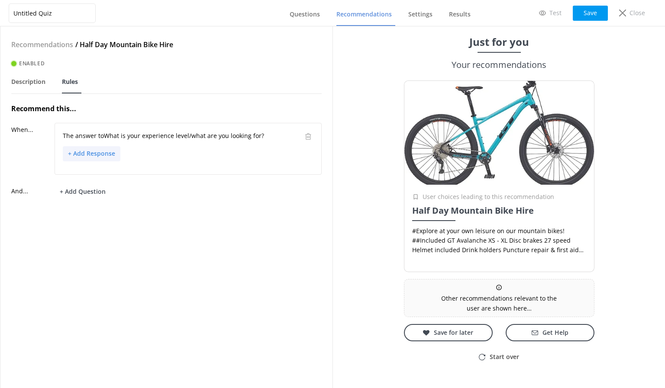
click at [105, 152] on button "+ Add Response" at bounding box center [92, 153] width 58 height 15
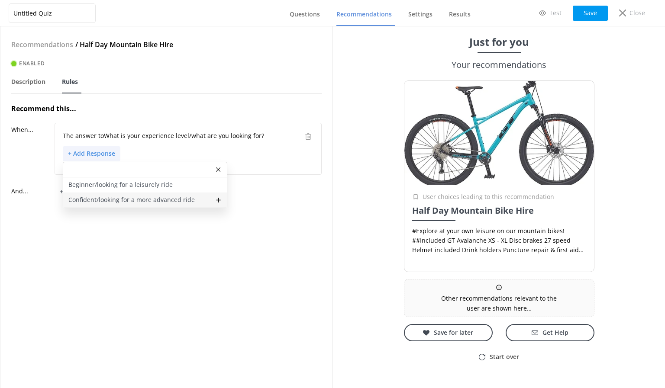
click at [110, 199] on p "Confident/looking for a more advanced ride" at bounding box center [131, 200] width 126 height 10
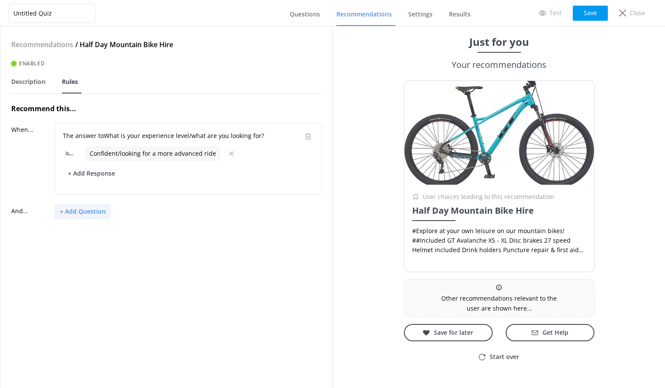
click at [86, 216] on button "+ Add Question" at bounding box center [83, 211] width 56 height 15
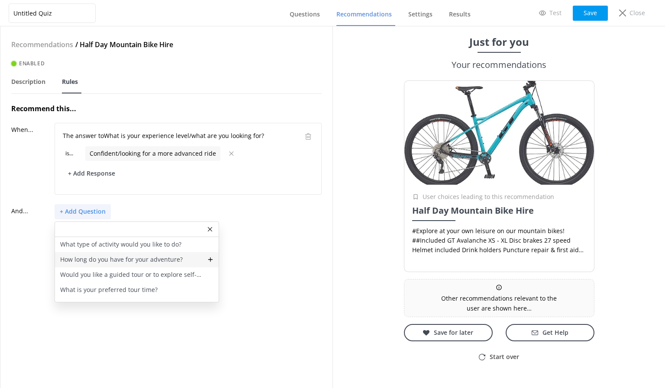
click at [115, 258] on p "How long do you have for your adventure?" at bounding box center [121, 260] width 123 height 10
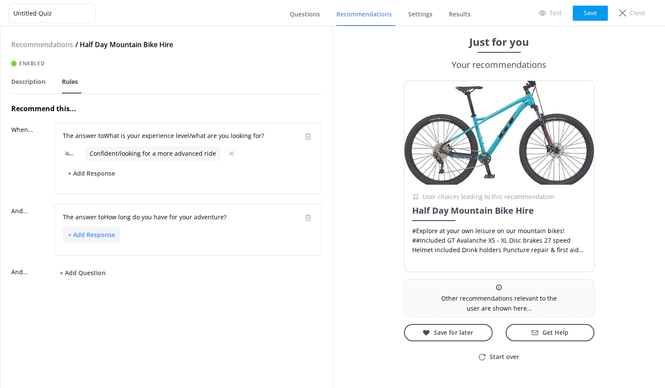
click at [87, 237] on button "+ Add Response" at bounding box center [92, 234] width 58 height 15
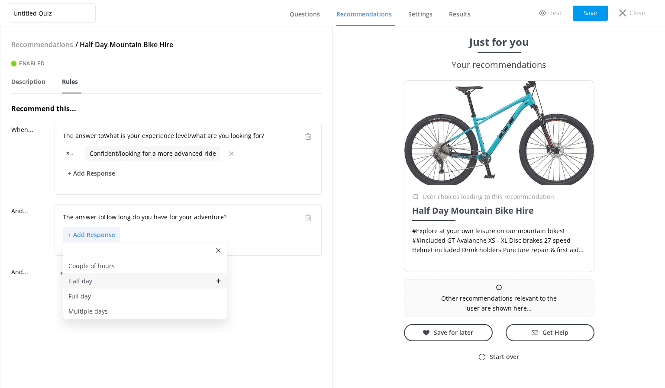
click at [93, 280] on div "Half day" at bounding box center [145, 281] width 164 height 15
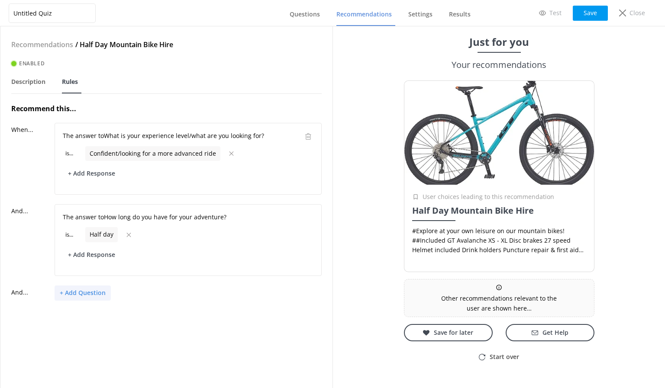
click at [90, 293] on button "+ Add Question" at bounding box center [83, 293] width 56 height 15
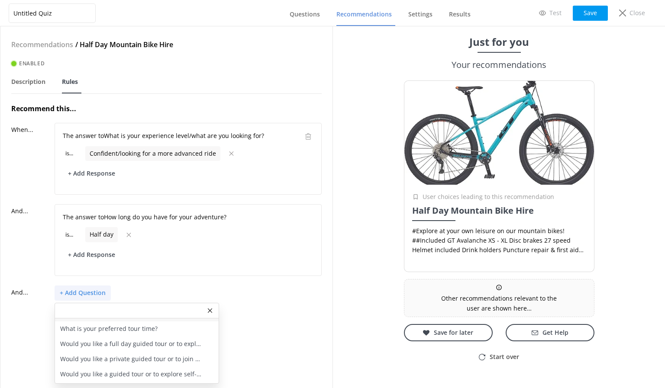
scroll to position [41, 0]
click at [153, 361] on p "Would you like a guided tour or to explore self-guided?" at bounding box center [131, 361] width 142 height 10
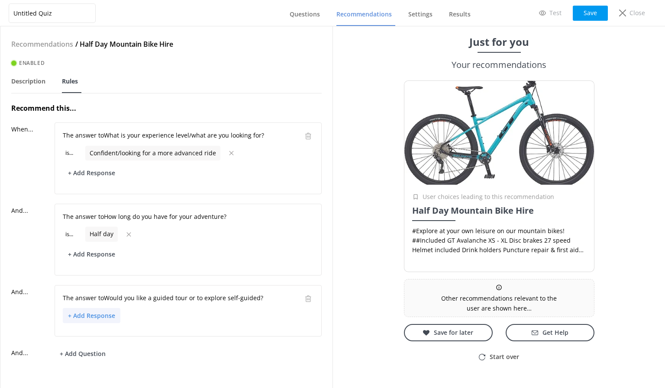
click at [110, 312] on button "+ Add Response" at bounding box center [92, 315] width 58 height 15
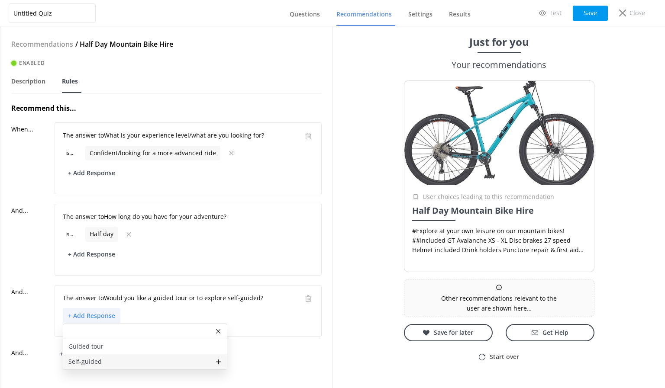
click at [107, 359] on div "Self-guided" at bounding box center [145, 362] width 164 height 15
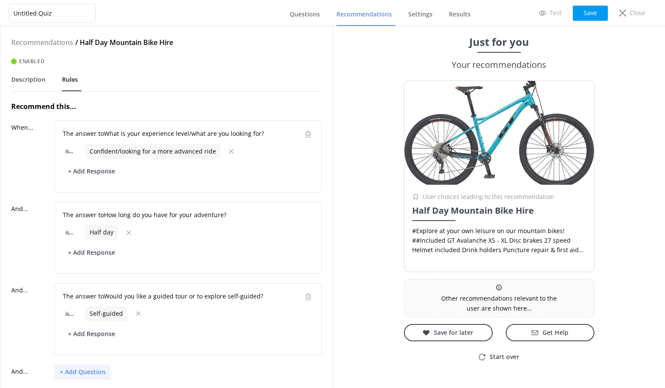
click at [92, 370] on button "+ Add Question" at bounding box center [83, 372] width 56 height 15
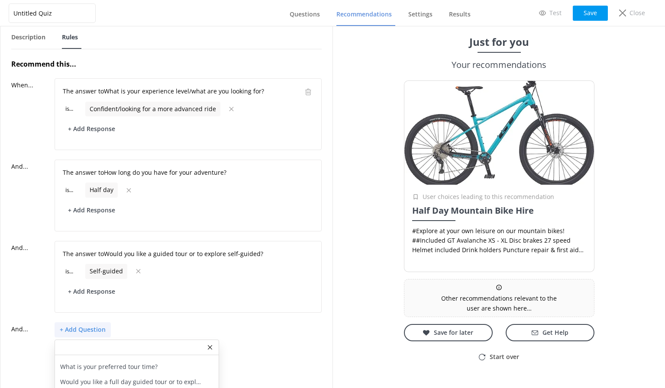
scroll to position [84, 0]
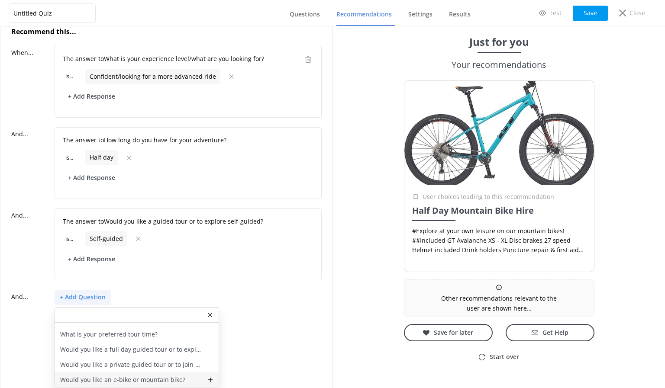
click at [138, 373] on div "Would you like an e-bike or mountain bike?" at bounding box center [137, 380] width 164 height 15
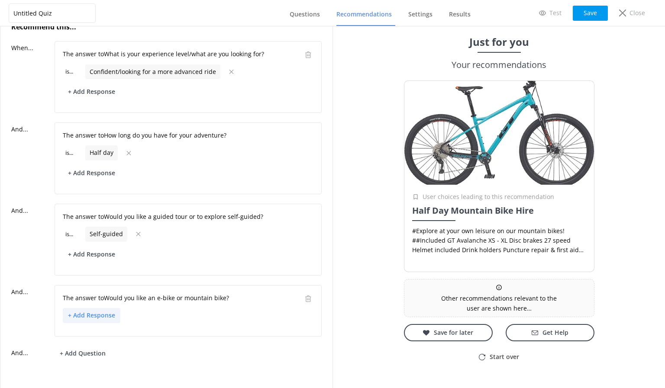
click at [110, 313] on button "+ Add Response" at bounding box center [92, 315] width 58 height 15
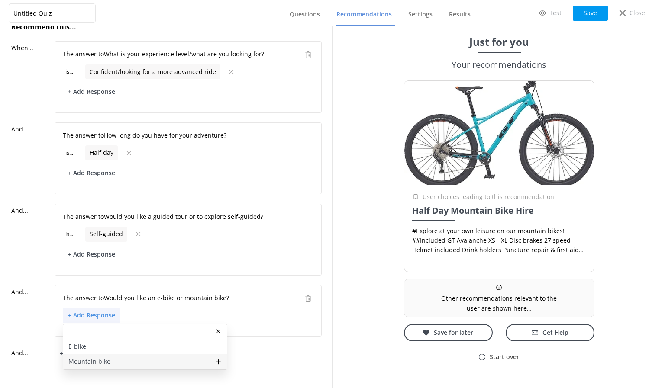
click at [98, 358] on p "Mountain bike" at bounding box center [89, 362] width 42 height 10
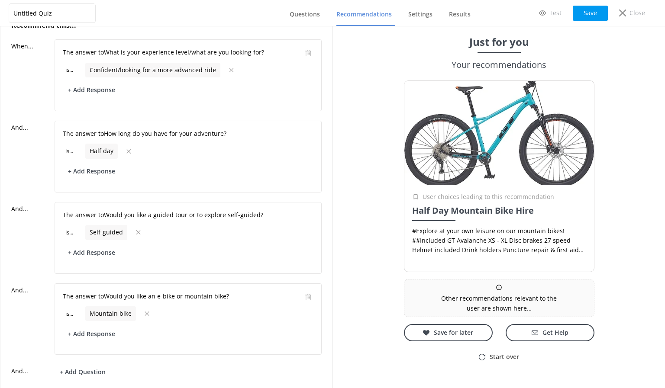
click at [573, 15] on div "Test Save Close" at bounding box center [592, 12] width 129 height 17
click at [581, 15] on button "Save" at bounding box center [590, 13] width 35 height 15
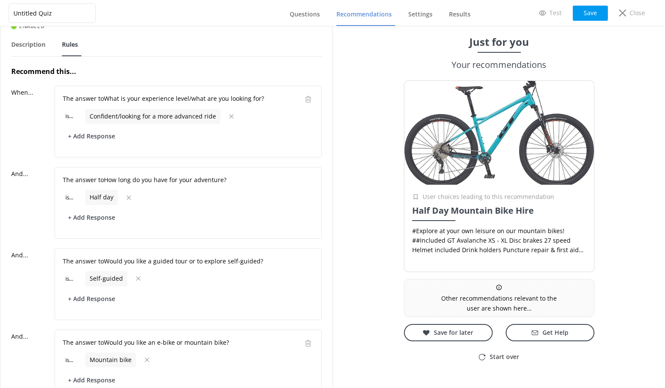
scroll to position [0, 0]
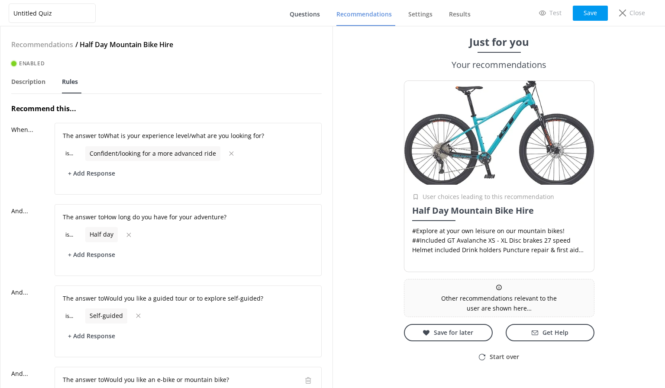
click at [306, 16] on span "Questions" at bounding box center [305, 14] width 30 height 9
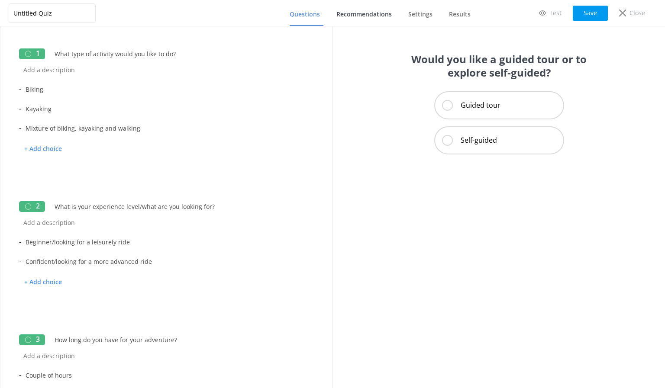
click at [349, 8] on link "Recommendations" at bounding box center [365, 14] width 59 height 23
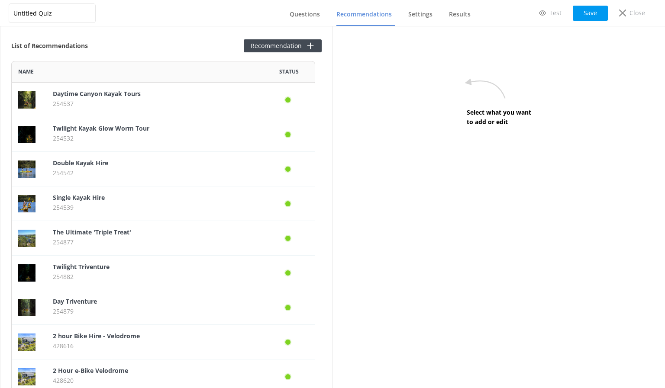
scroll to position [639, 298]
click at [266, 44] on button "Recommendation" at bounding box center [283, 45] width 78 height 13
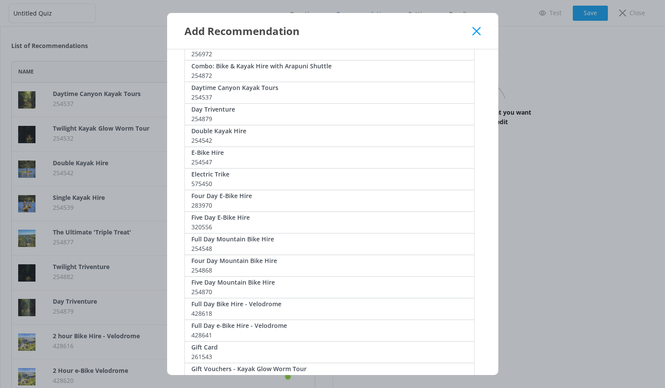
scroll to position [260, 0]
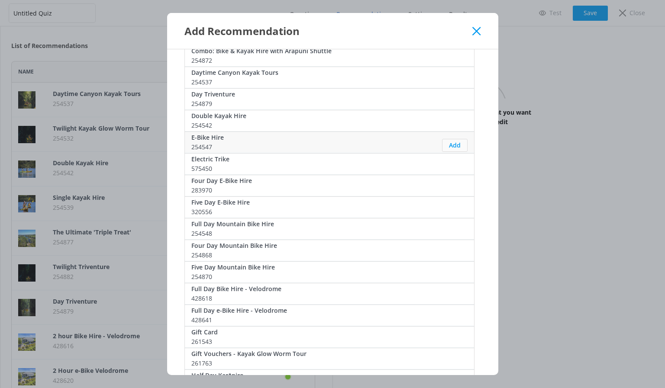
click at [453, 145] on button "Add" at bounding box center [455, 145] width 26 height 13
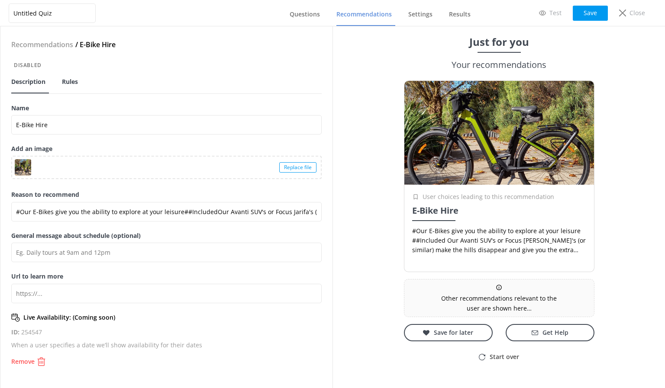
click at [69, 75] on link "Rules" at bounding box center [71, 82] width 19 height 23
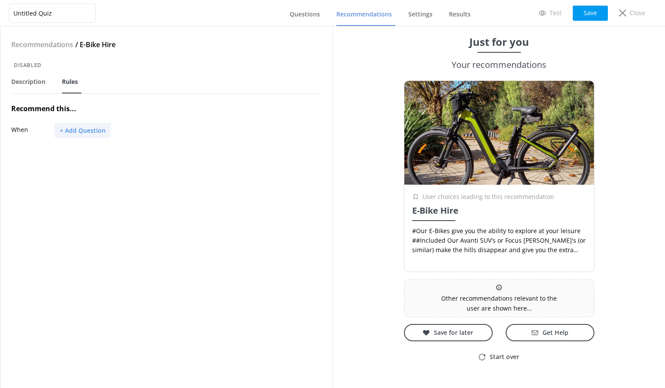
click at [79, 132] on button "+ Add Question" at bounding box center [83, 130] width 56 height 15
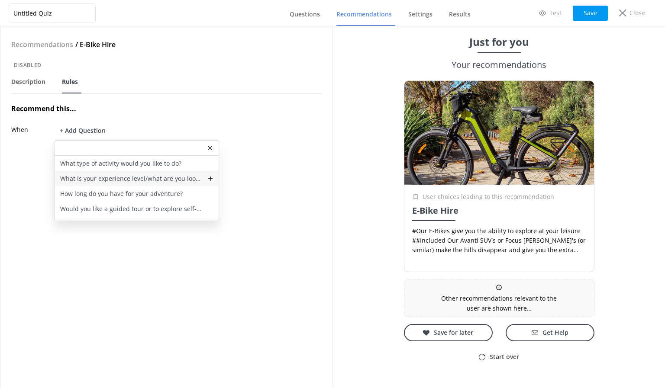
click at [110, 179] on p "What is your experience level/what are you looking for?" at bounding box center [131, 179] width 142 height 10
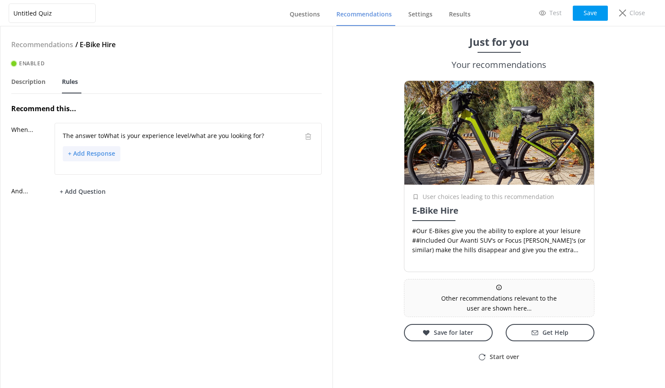
click at [96, 155] on button "+ Add Response" at bounding box center [92, 153] width 58 height 15
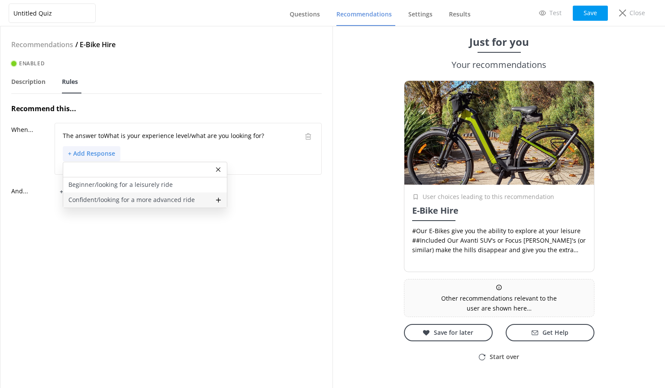
click at [109, 200] on p "Confident/looking for a more advanced ride" at bounding box center [131, 200] width 126 height 10
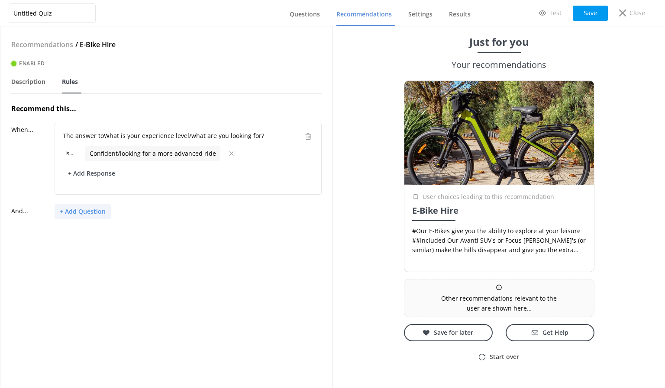
click at [96, 218] on button "+ Add Question" at bounding box center [83, 211] width 56 height 15
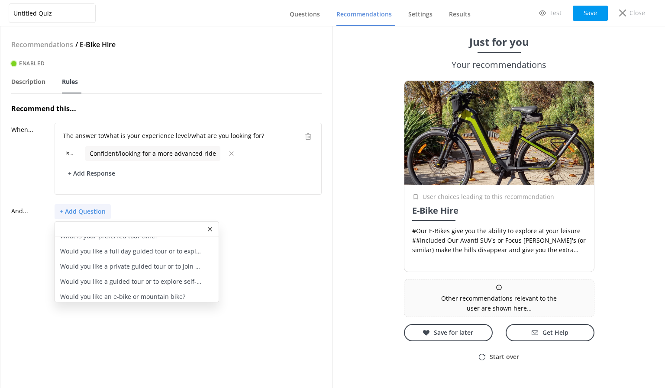
scroll to position [56, 0]
click at [131, 279] on p "Would you like a guided tour or to explore self-guided?" at bounding box center [131, 280] width 142 height 10
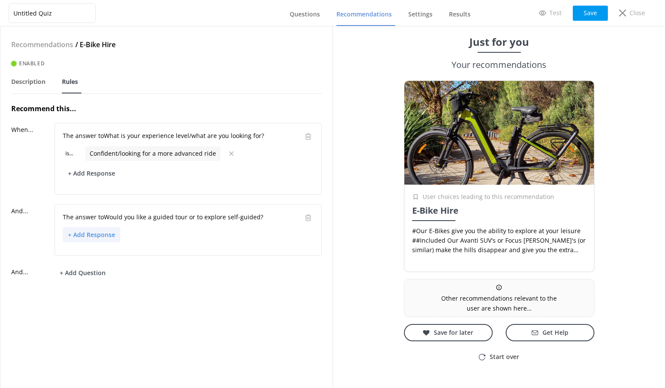
click at [91, 234] on button "+ Add Response" at bounding box center [92, 234] width 58 height 15
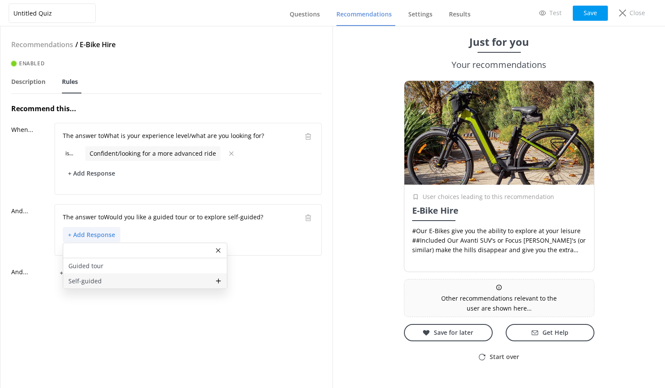
click at [98, 283] on p "Self-guided" at bounding box center [84, 282] width 33 height 10
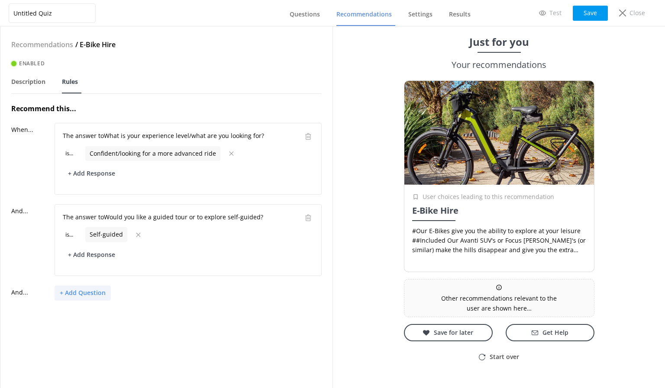
click at [92, 290] on button "+ Add Question" at bounding box center [83, 293] width 56 height 15
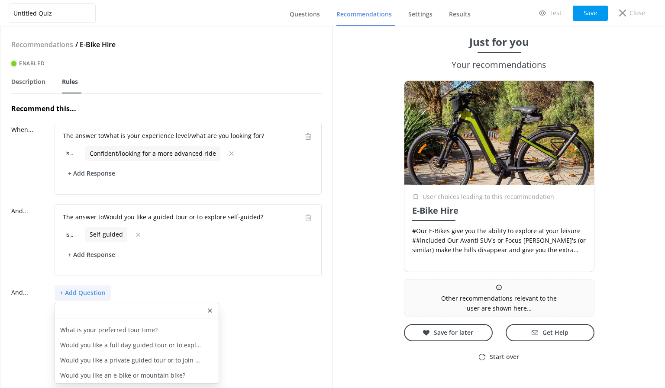
scroll to position [2, 0]
click at [157, 371] on p "Would you like an e-bike or mountain bike?" at bounding box center [122, 376] width 125 height 10
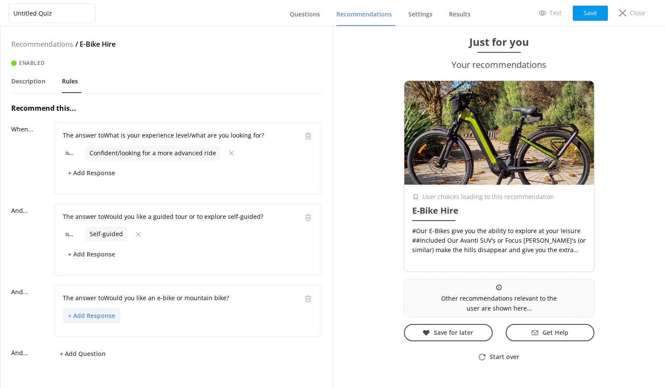
click at [90, 313] on button "+ Add Response" at bounding box center [92, 315] width 58 height 15
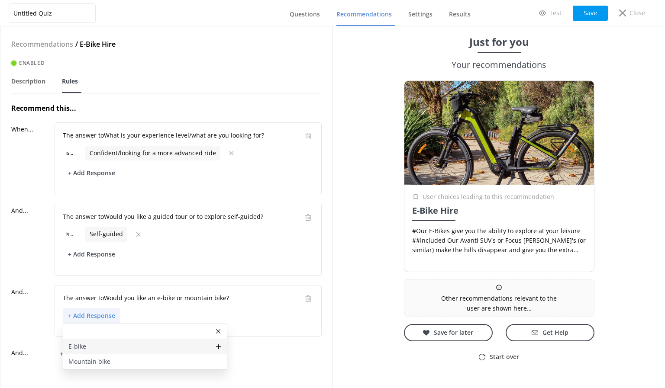
click at [101, 340] on div "E-bike" at bounding box center [145, 347] width 164 height 15
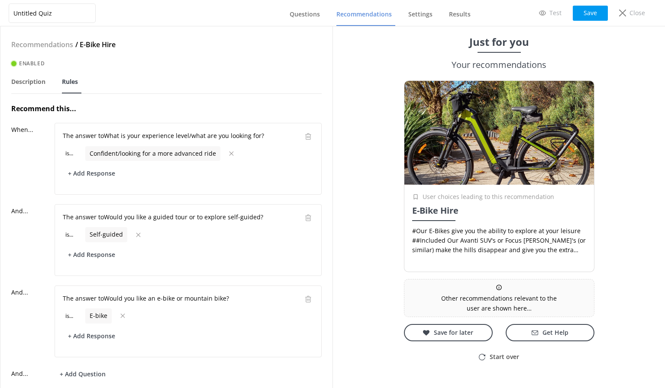
scroll to position [27, 0]
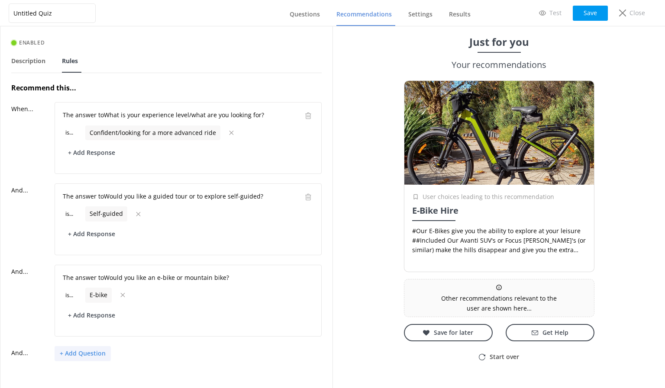
click at [89, 349] on button "+ Add Question" at bounding box center [83, 353] width 56 height 15
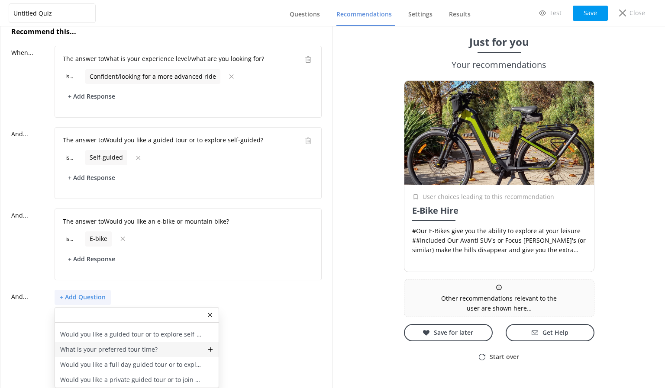
scroll to position [0, 0]
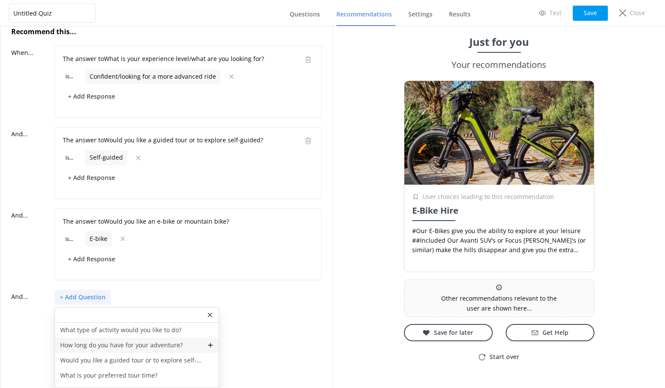
click at [151, 341] on p "How long do you have for your adventure?" at bounding box center [121, 346] width 123 height 10
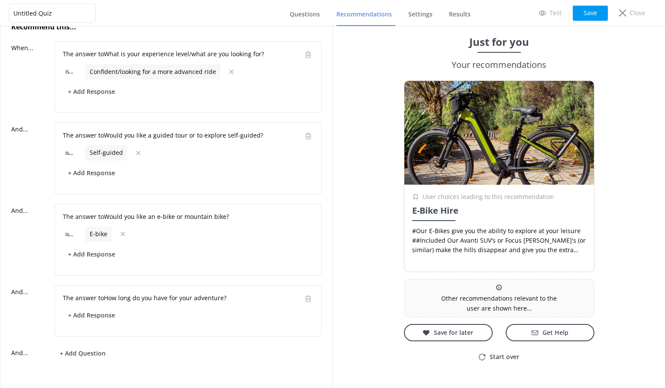
scroll to position [88, 0]
click at [107, 308] on button "+ Add Response" at bounding box center [92, 315] width 58 height 15
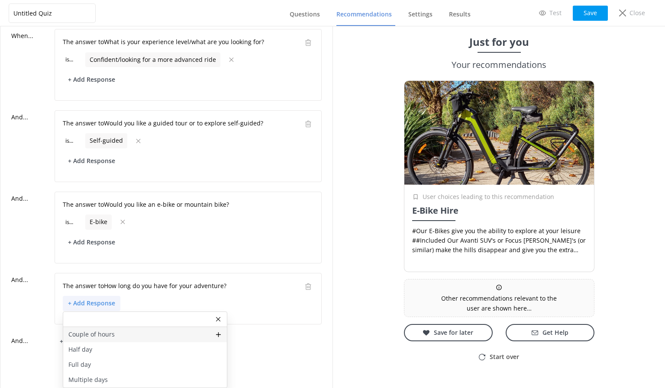
scroll to position [100, 0]
click at [119, 343] on div "Half day" at bounding box center [145, 350] width 164 height 15
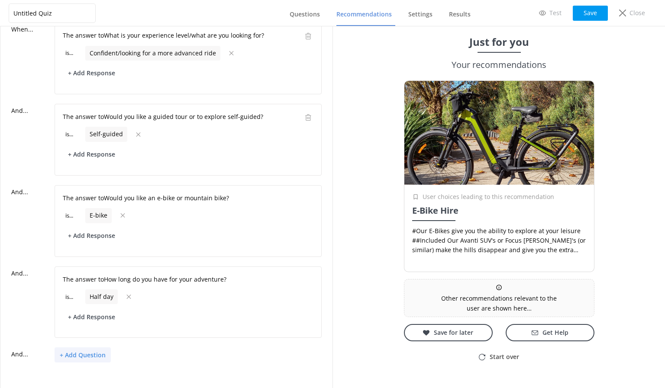
click at [93, 353] on button "+ Add Question" at bounding box center [83, 355] width 56 height 15
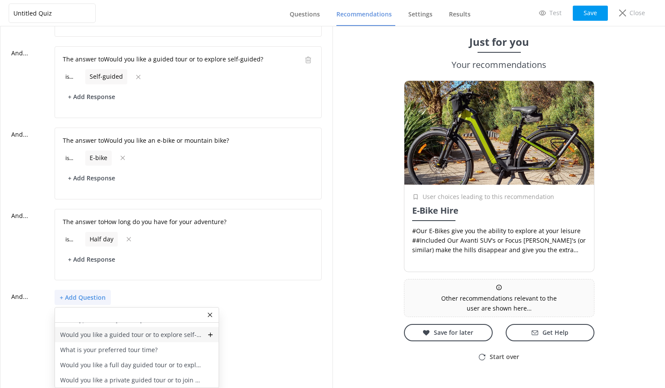
scroll to position [0, 0]
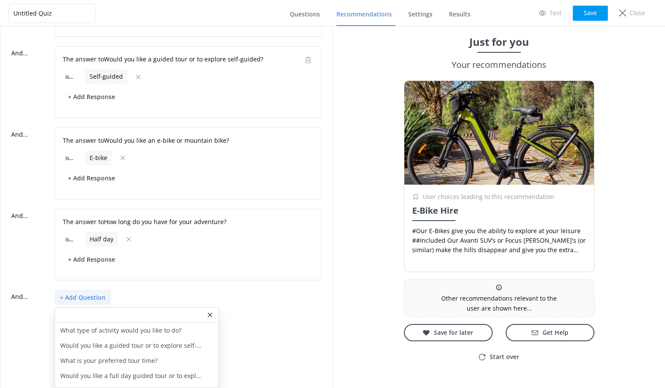
click at [243, 309] on div "Recommendations / E-Bike Hire Enabled Description Rules Recommend this... When.…" at bounding box center [166, 207] width 332 height 362
click at [98, 252] on button "+ Add Response" at bounding box center [92, 259] width 58 height 15
click at [207, 310] on div at bounding box center [137, 315] width 164 height 15
click at [213, 310] on div at bounding box center [137, 315] width 164 height 15
click at [211, 313] on use at bounding box center [210, 315] width 4 height 4
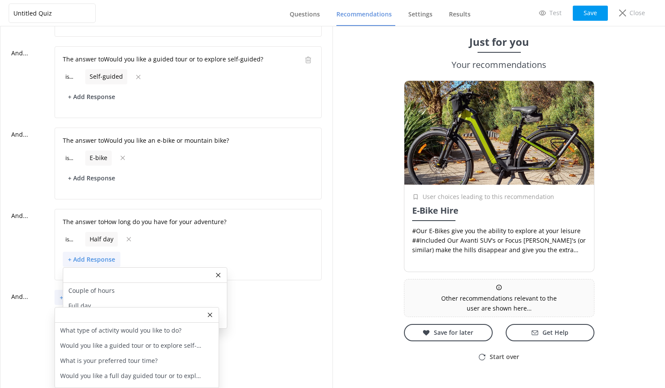
scroll to position [108, 0]
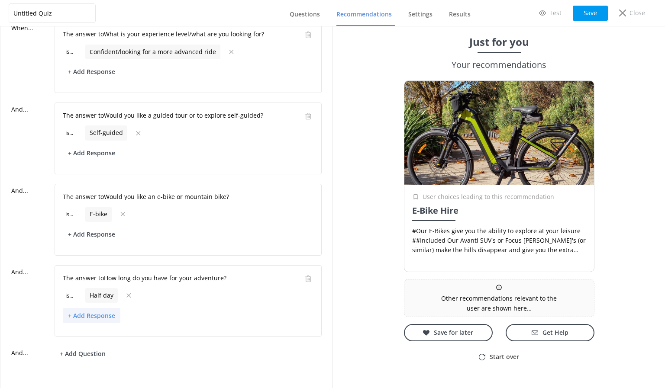
click at [101, 308] on button "+ Add Response" at bounding box center [92, 315] width 58 height 15
click at [103, 358] on div "Full day" at bounding box center [145, 362] width 164 height 15
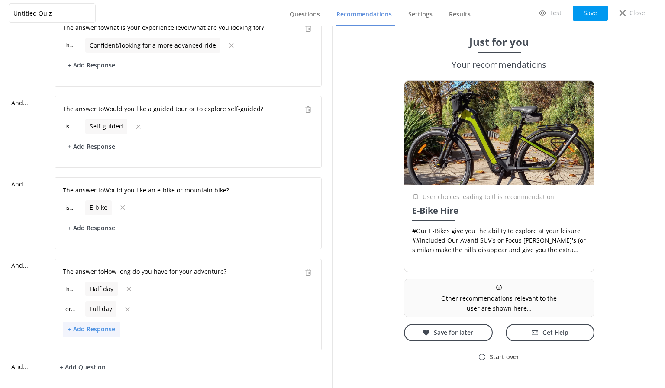
click at [106, 323] on button "+ Add Response" at bounding box center [92, 329] width 58 height 15
click at [99, 361] on p "Couple of hours" at bounding box center [91, 361] width 46 height 10
click at [588, 11] on button "Save" at bounding box center [590, 13] width 35 height 15
click at [304, 14] on span "Questions" at bounding box center [305, 14] width 30 height 9
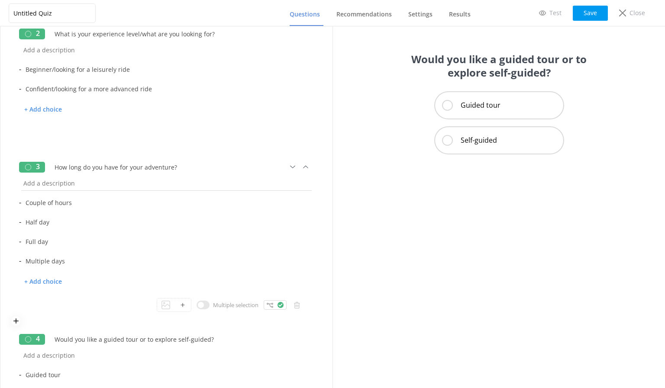
scroll to position [43, 0]
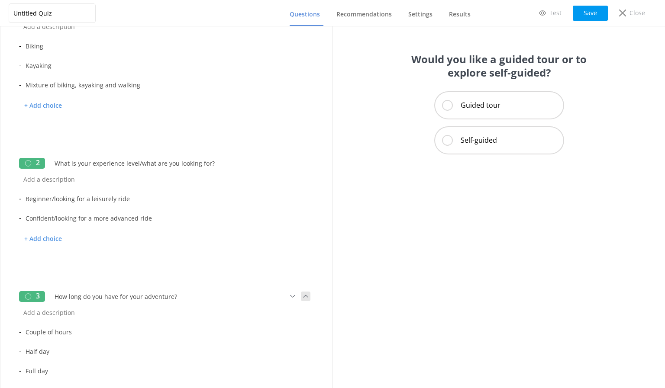
click at [301, 298] on icon at bounding box center [306, 297] width 10 height 10
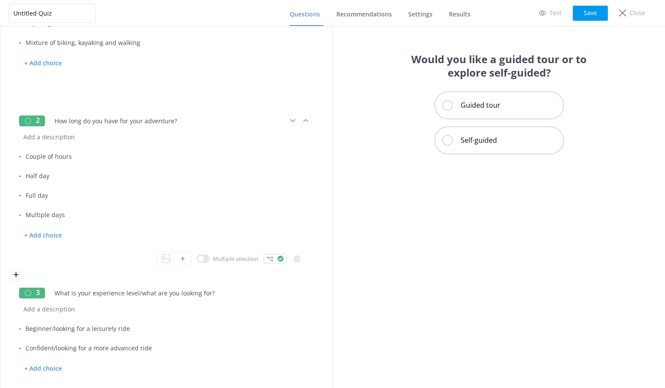
scroll to position [87, 0]
click at [265, 253] on div "Multiple selection" at bounding box center [166, 258] width 295 height 14
click at [267, 257] on div at bounding box center [275, 258] width 23 height 10
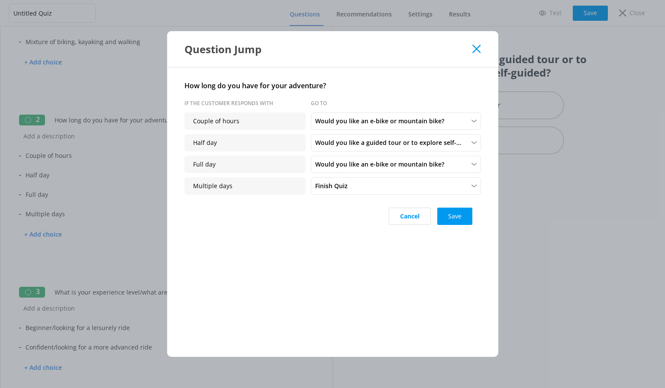
click at [480, 46] on use at bounding box center [476, 49] width 8 height 8
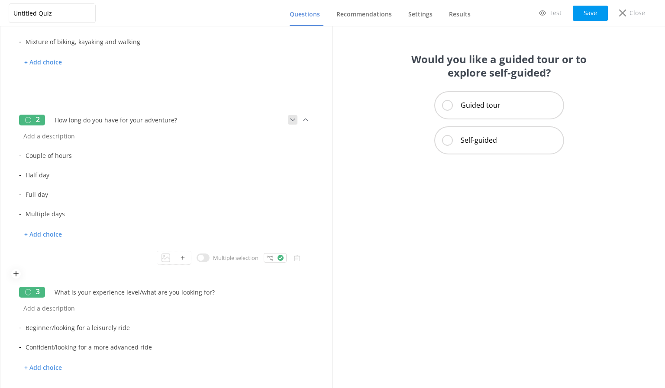
click at [290, 119] on use at bounding box center [292, 120] width 5 height 3
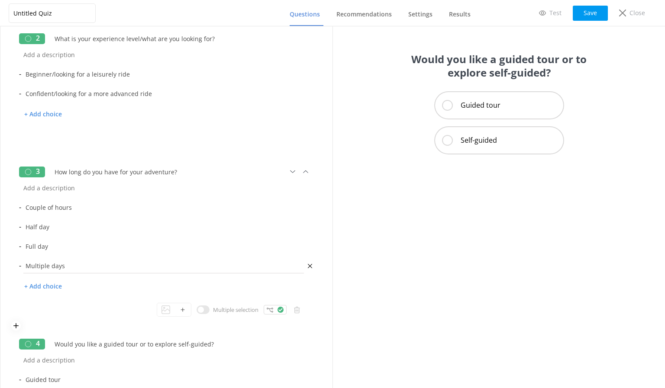
scroll to position [173, 0]
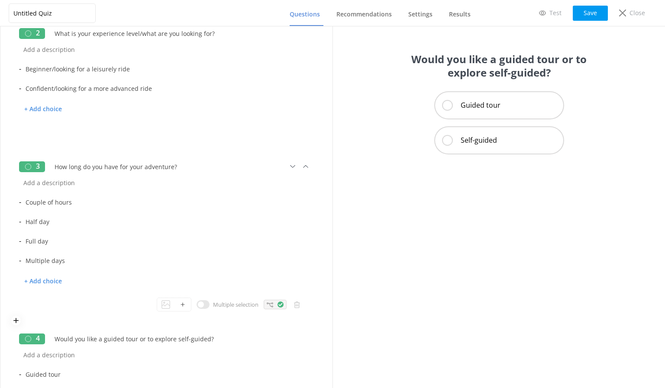
click at [269, 301] on div at bounding box center [275, 305] width 23 height 10
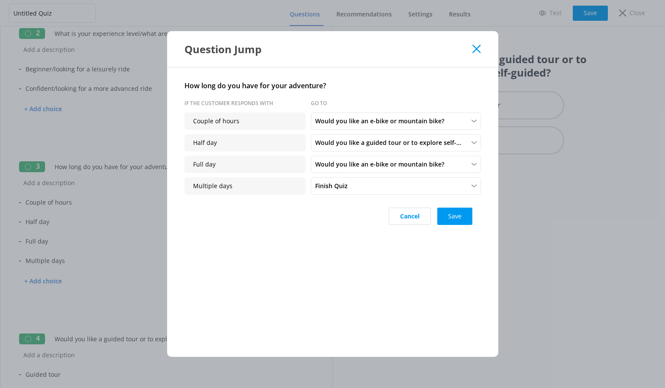
click at [479, 49] on icon at bounding box center [476, 49] width 8 height 9
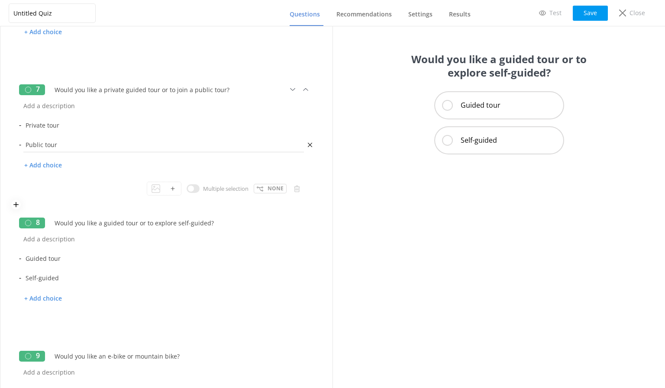
scroll to position [949, 0]
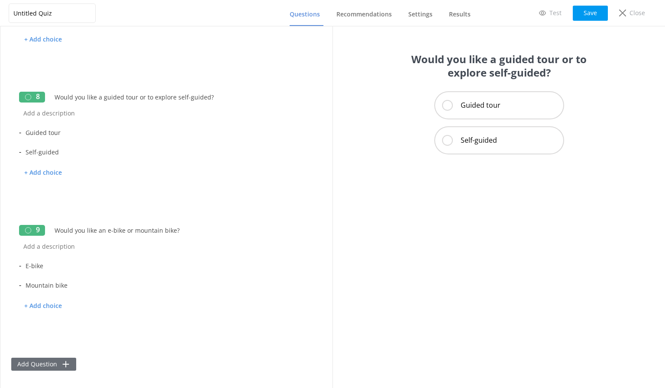
click at [69, 362] on icon at bounding box center [65, 364] width 9 height 9
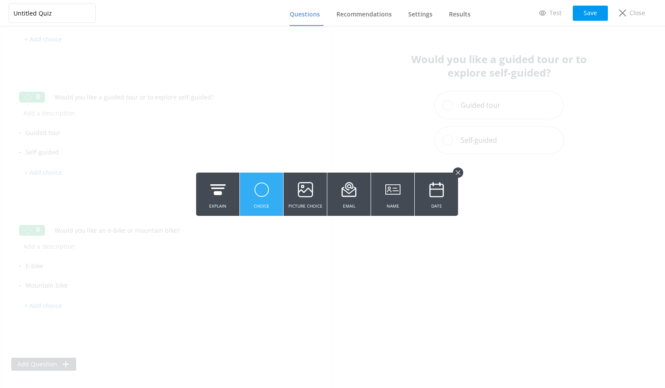
click at [254, 204] on button "Choice" at bounding box center [261, 194] width 43 height 43
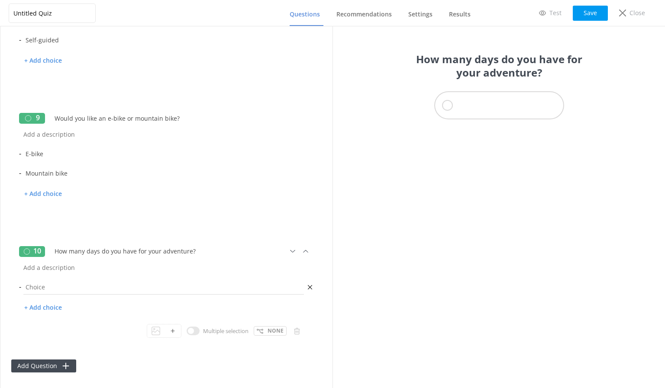
scroll to position [1063, 0]
type input "How many days do you have for your adventure?"
click at [69, 269] on input "text" at bounding box center [166, 265] width 295 height 19
click at [62, 283] on input "text" at bounding box center [163, 285] width 285 height 19
type input "2 days"
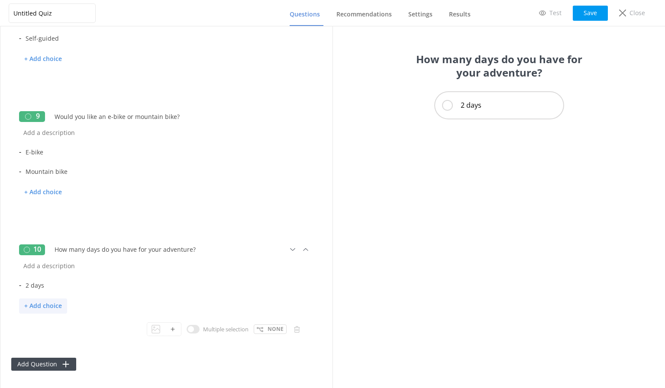
click at [49, 309] on p "+ Add choice" at bounding box center [43, 306] width 48 height 15
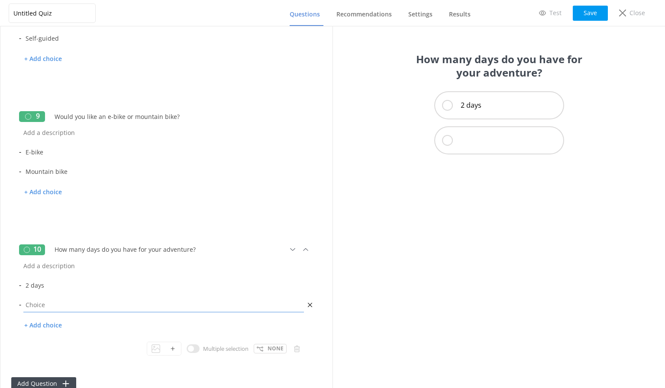
click at [48, 306] on input "text" at bounding box center [163, 304] width 285 height 19
type input "3 days"
click at [49, 321] on p "+ Add choice" at bounding box center [43, 325] width 48 height 15
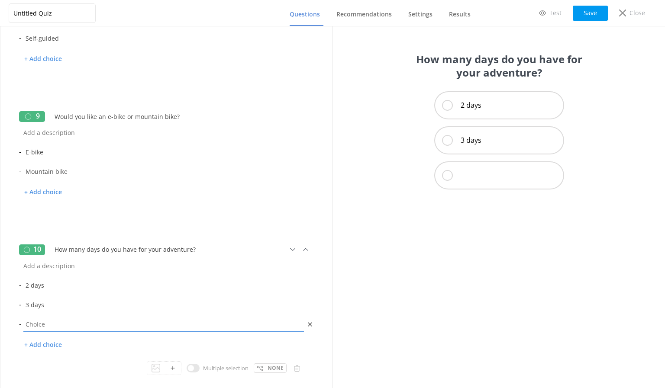
click at [55, 325] on input "text" at bounding box center [163, 324] width 285 height 19
type input "4 days"
click at [55, 344] on p "+ Add choice" at bounding box center [43, 345] width 48 height 15
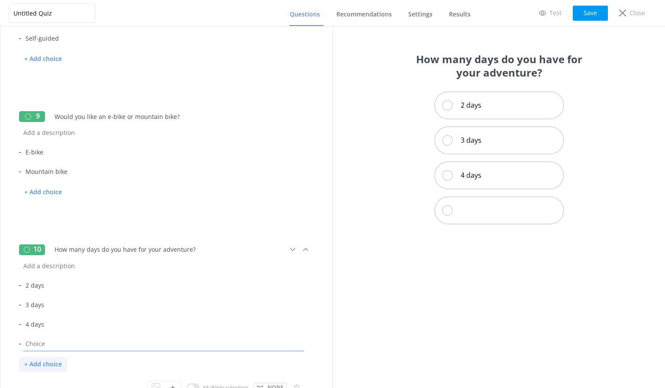
click at [55, 344] on input "text" at bounding box center [163, 343] width 285 height 19
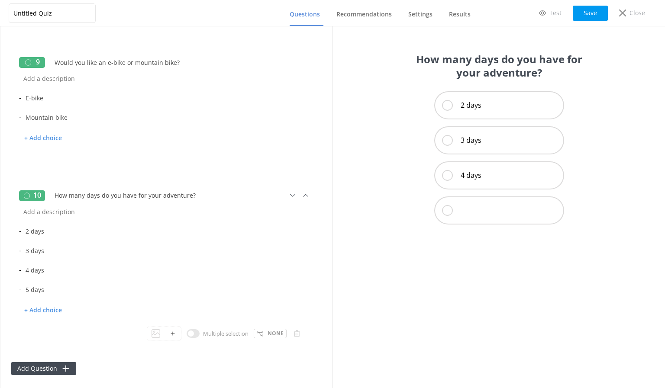
scroll to position [1121, 0]
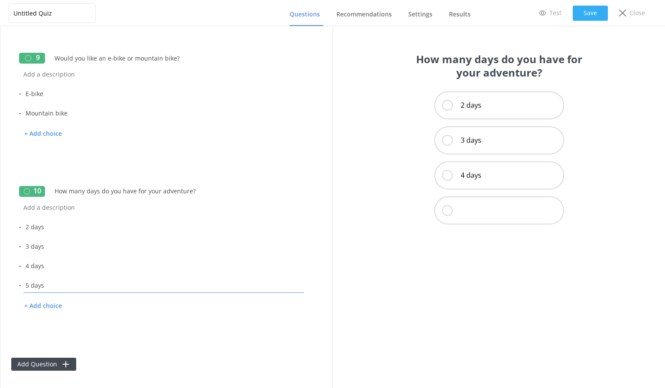
type input "5 days"
click at [582, 15] on button "Save" at bounding box center [590, 13] width 35 height 15
click at [294, 330] on icon at bounding box center [297, 330] width 6 height 6
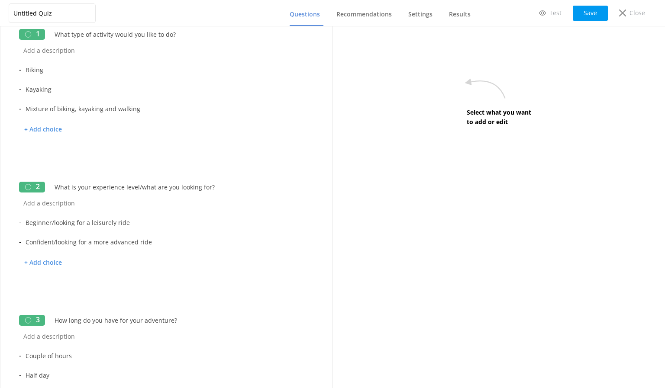
scroll to position [0, 0]
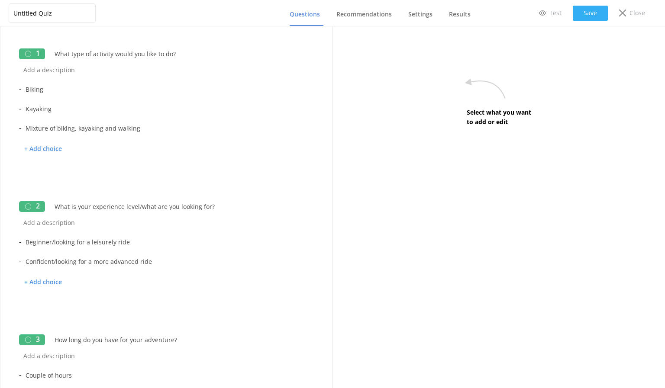
click at [592, 15] on button "Save" at bounding box center [590, 13] width 35 height 15
click at [376, 16] on span "Recommendations" at bounding box center [363, 14] width 55 height 9
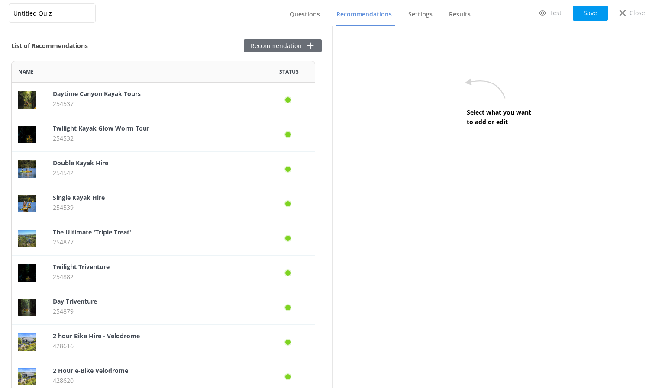
click at [295, 46] on button "Recommendation" at bounding box center [283, 45] width 78 height 13
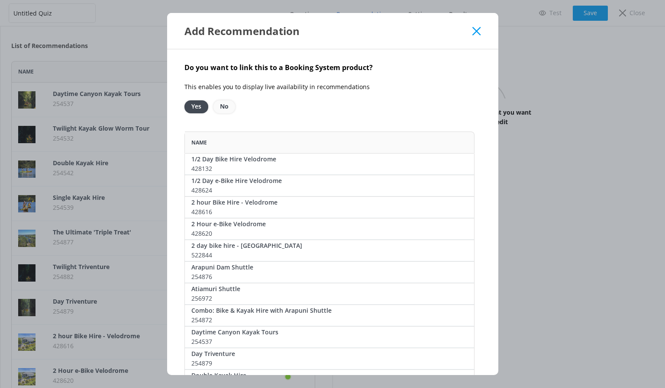
click at [229, 106] on option "No" at bounding box center [224, 106] width 22 height 13
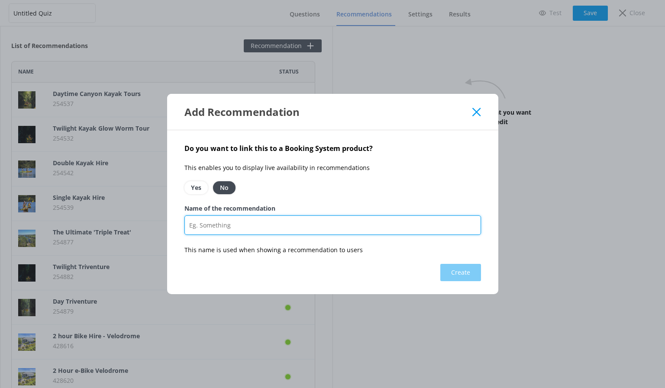
click at [274, 225] on input "Name of the recommendation" at bounding box center [332, 225] width 297 height 19
click at [263, 226] on input "Name of the recommendation" at bounding box center [332, 225] width 297 height 19
paste input "[URL][DOMAIN_NAME]"
drag, startPoint x: 349, startPoint y: 227, endPoint x: 176, endPoint y: 228, distance: 173.2
click at [176, 228] on div "Do you want to link this to a Booking System product? This enables you to displ…" at bounding box center [332, 212] width 331 height 164
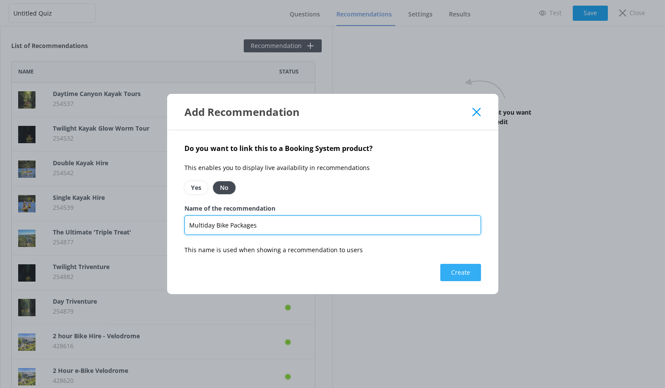
type input "Multiday Bike Packages"
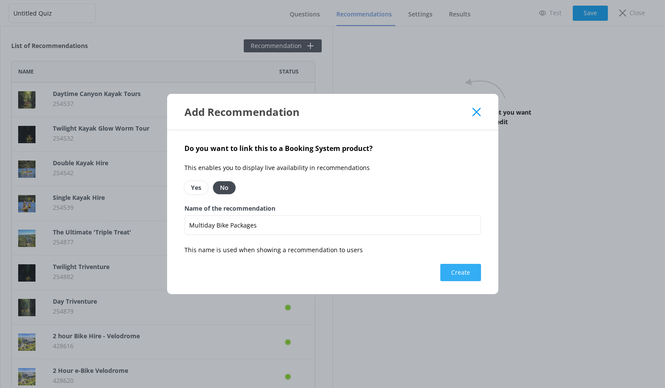
click at [456, 271] on button "Create" at bounding box center [460, 272] width 41 height 17
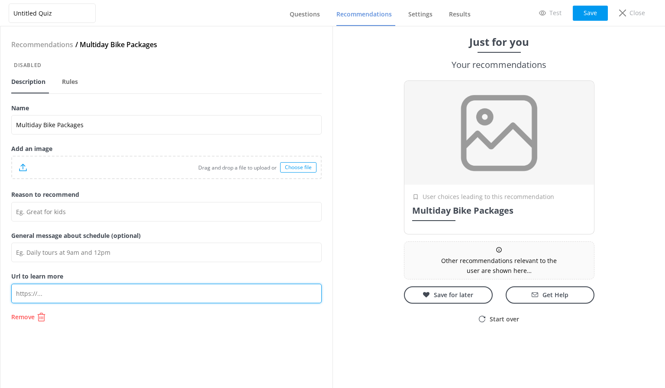
click at [64, 291] on input "Url to learn more" at bounding box center [166, 293] width 310 height 19
paste input "[URL][DOMAIN_NAME]"
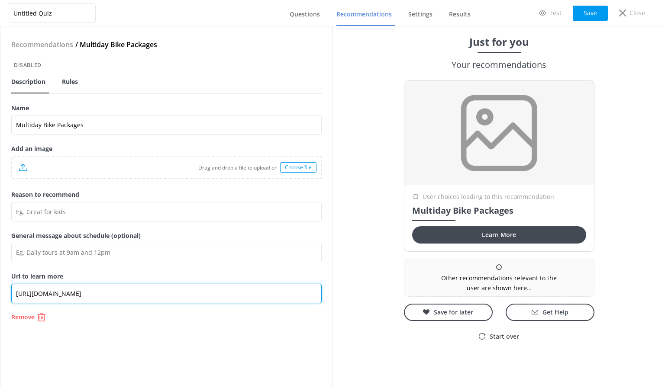
type input "[URL][DOMAIN_NAME]"
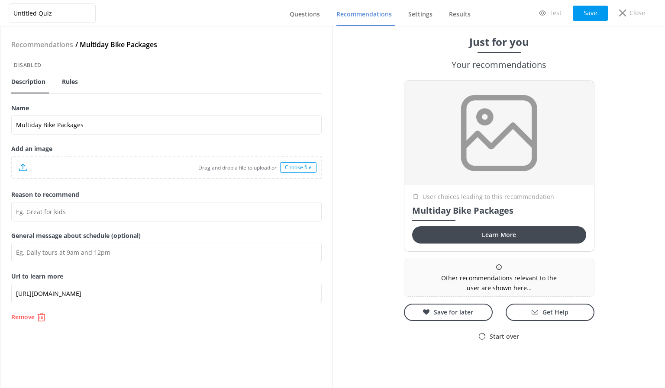
click at [77, 85] on span "Rules" at bounding box center [70, 82] width 16 height 9
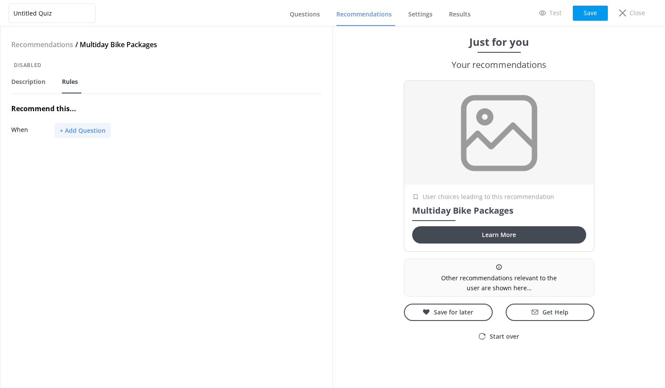
click at [86, 128] on button "+ Add Question" at bounding box center [83, 130] width 56 height 15
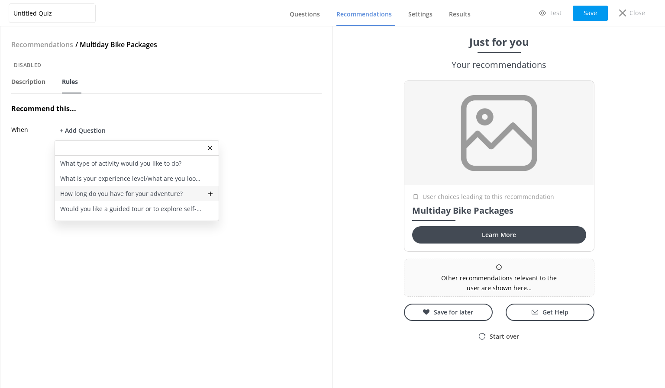
click at [103, 188] on div "How long do you have for your adventure?" at bounding box center [137, 193] width 164 height 15
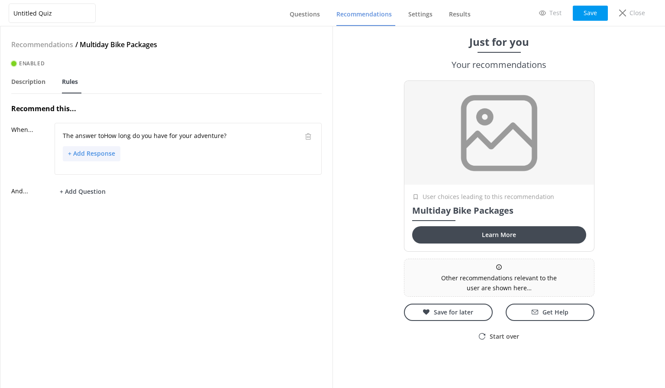
click at [98, 150] on button "+ Add Response" at bounding box center [92, 153] width 58 height 15
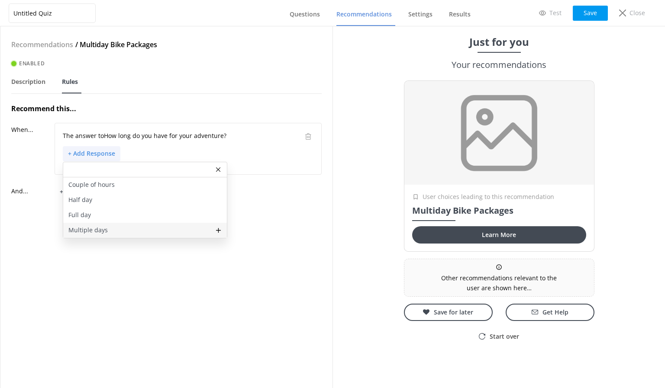
click at [94, 230] on p "Multiple days" at bounding box center [87, 231] width 39 height 10
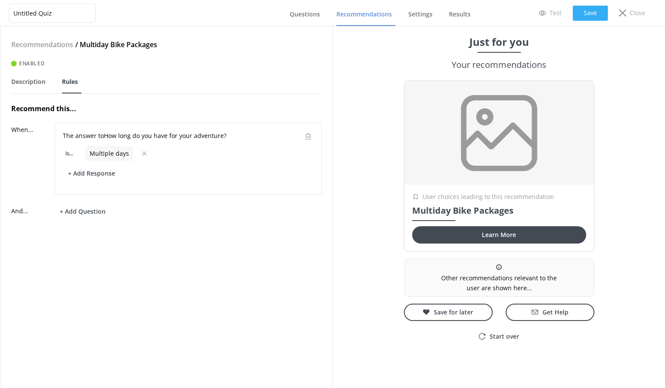
click at [589, 10] on button "Save" at bounding box center [590, 13] width 35 height 15
click at [308, 17] on span "Questions" at bounding box center [305, 14] width 30 height 9
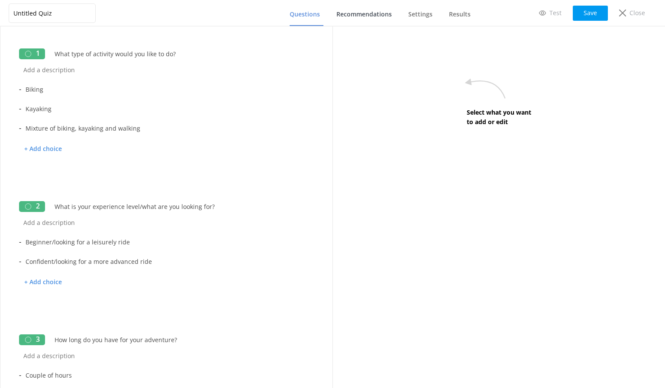
click at [367, 16] on span "Recommendations" at bounding box center [363, 14] width 55 height 9
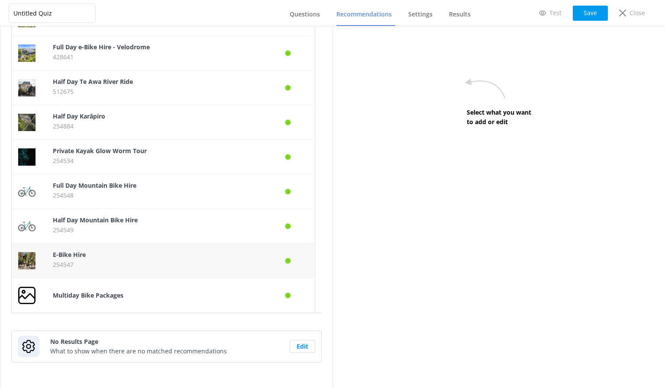
scroll to position [463, 0]
click at [126, 224] on b "Half Day Mountain Bike Hire" at bounding box center [95, 220] width 85 height 8
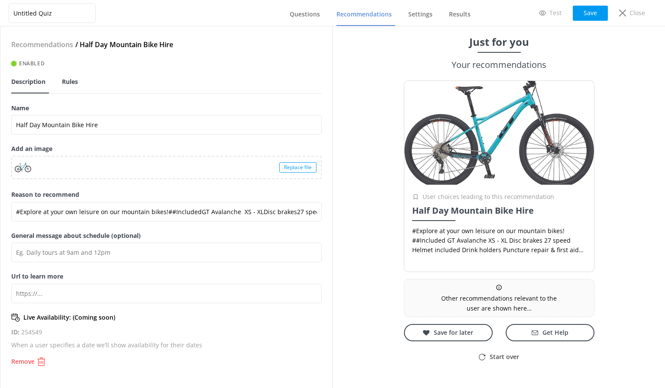
click at [69, 80] on span "Rules" at bounding box center [70, 82] width 16 height 9
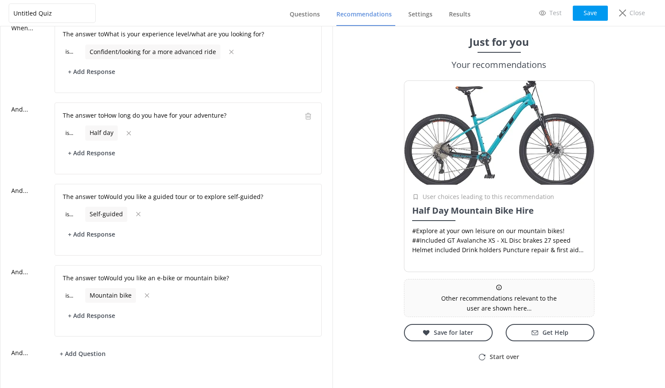
scroll to position [108, 0]
click at [108, 146] on button "+ Add Response" at bounding box center [92, 153] width 58 height 15
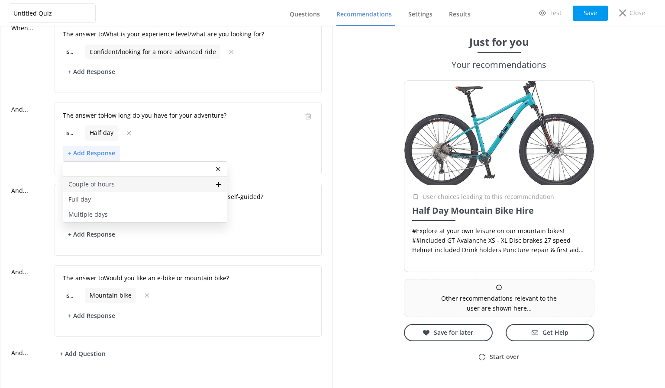
click at [111, 180] on p "Couple of hours" at bounding box center [91, 185] width 46 height 10
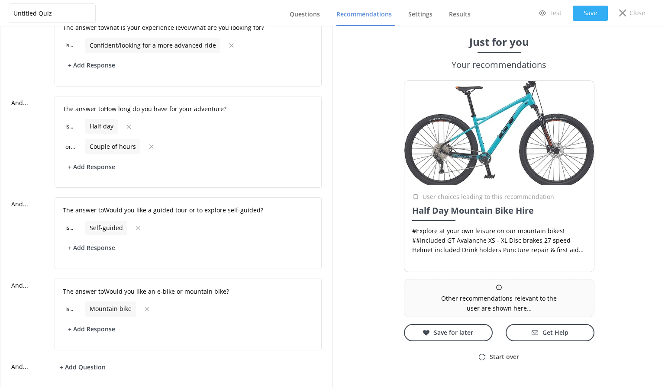
click at [585, 12] on button "Save" at bounding box center [590, 13] width 35 height 15
click at [298, 21] on link "Questions" at bounding box center [307, 14] width 34 height 23
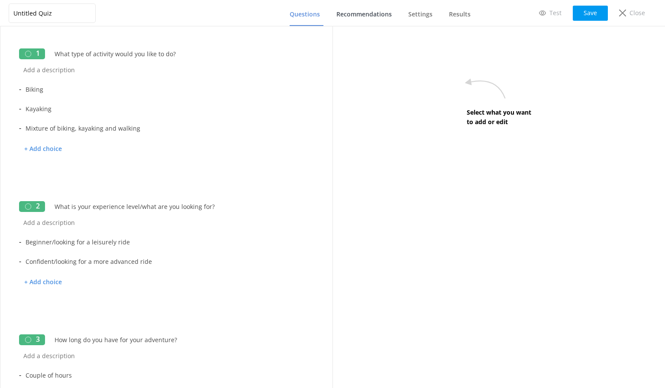
click at [363, 14] on span "Recommendations" at bounding box center [363, 14] width 55 height 9
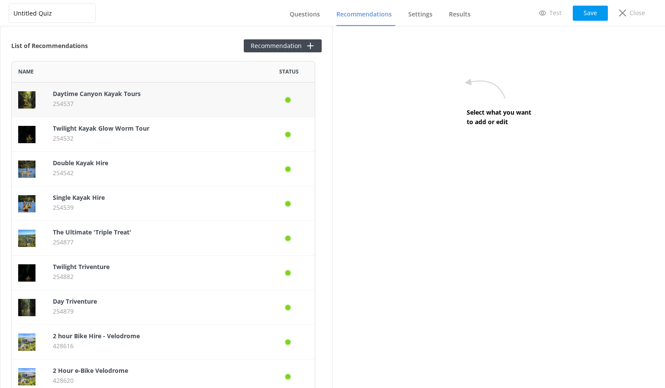
click at [130, 100] on p "254537" at bounding box center [155, 104] width 204 height 10
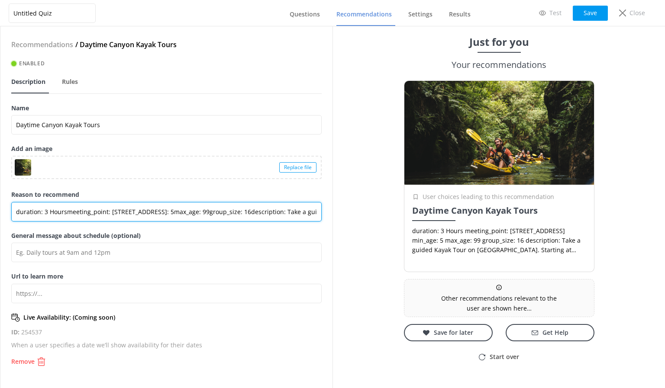
click at [119, 212] on input "duration: 3 Hoursmeeting_point: [STREET_ADDRESS]: 5max_age: 99group_size: 16des…" at bounding box center [166, 211] width 310 height 19
click at [301, 213] on input "duration: 3 Hoursmeeting_point: [STREET_ADDRESS]: 5max_age: 99group_size: 16des…" at bounding box center [166, 211] width 310 height 19
drag, startPoint x: 301, startPoint y: 212, endPoint x: 20, endPoint y: 210, distance: 281.1
click at [20, 210] on input "duration: 3 Hoursmeeting_point: [STREET_ADDRESS]: 5max_age: 99group_size: 16des…" at bounding box center [166, 211] width 310 height 19
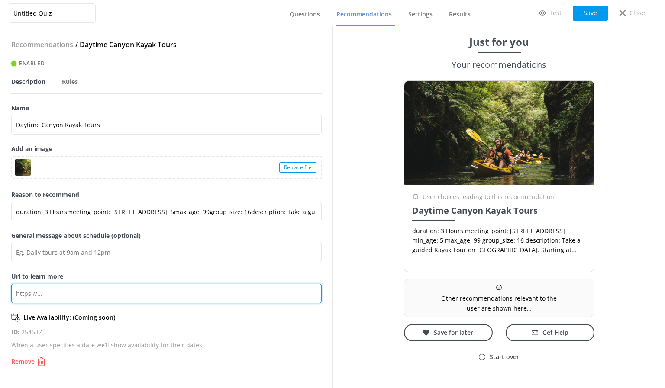
click at [70, 295] on input "Url to learn more" at bounding box center [166, 293] width 310 height 19
paste input "[URL][DOMAIN_NAME]"
type input "duration: 3 Hoursmeeting_point: [STREET_ADDRESS]: 5max_age: 99group_size: 16des…"
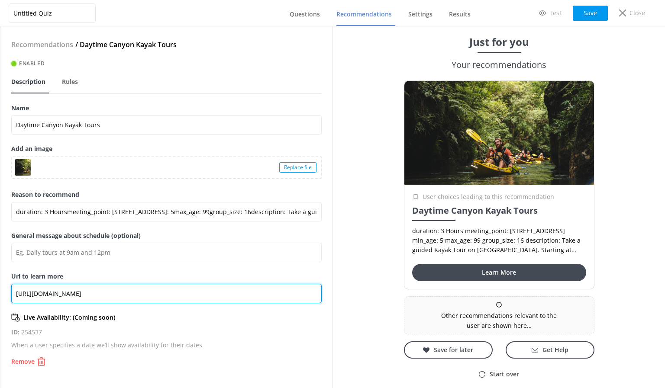
type input "[URL][DOMAIN_NAME]"
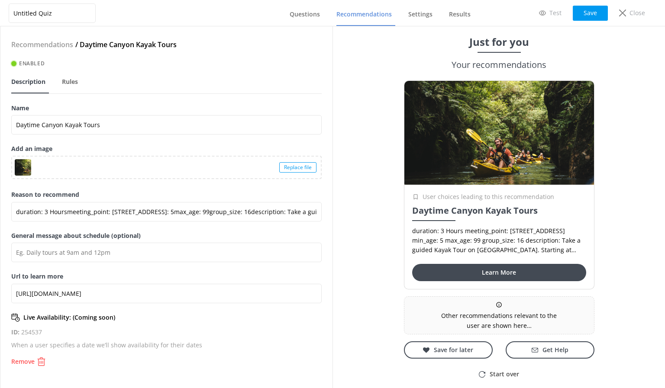
click at [147, 321] on div "Live Availability: (Coming soon)" at bounding box center [166, 318] width 310 height 10
click at [75, 316] on p "Live Availability: (Coming soon)" at bounding box center [69, 318] width 92 height 10
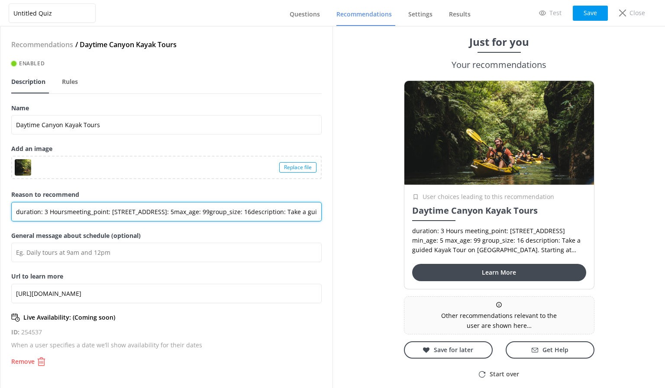
click at [90, 212] on input "duration: 3 Hoursmeeting_point: [STREET_ADDRESS]: 5max_age: 99group_size: 16des…" at bounding box center [166, 211] width 310 height 19
drag, startPoint x: 294, startPoint y: 207, endPoint x: 362, endPoint y: 220, distance: 69.2
click at [362, 220] on div "Untitled Quiz Questions Recommendations Settings Results Test Save Close Recomm…" at bounding box center [332, 207] width 665 height 362
click at [176, 213] on input "duration: 3 Hoursmeeting_point: [STREET_ADDRESS]: 5max_age: 99group_size: 16des…" at bounding box center [166, 211] width 310 height 19
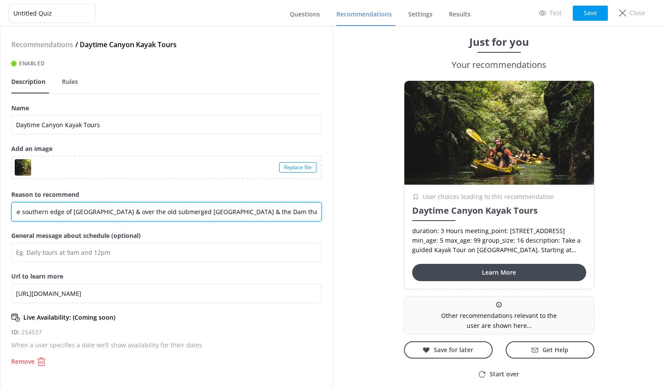
scroll to position [0, 612]
drag, startPoint x: 87, startPoint y: 211, endPoint x: 67, endPoint y: 210, distance: 20.8
click at [67, 210] on input "duration: 3 Hoursmeeting_point: [STREET_ADDRESS]: 5max_age: 99group_size: 16des…" at bounding box center [166, 211] width 310 height 19
click at [100, 208] on input "duration: 3 Hoursmeeting_point: [STREET_ADDRESS]: 5max_age: 99group_size: 16des…" at bounding box center [166, 211] width 310 height 19
drag, startPoint x: 21, startPoint y: 212, endPoint x: 13, endPoint y: 212, distance: 7.4
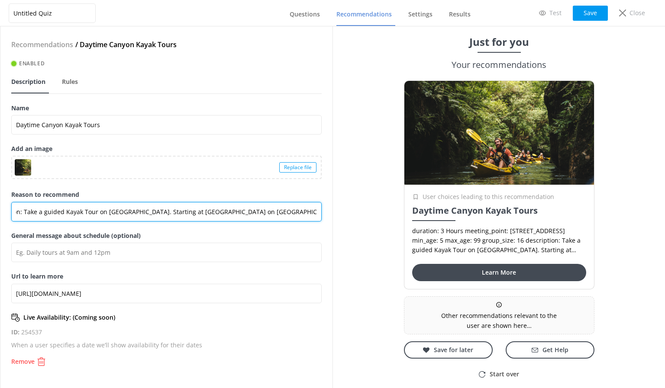
click at [7, 213] on div "Recommendations / Daytime Canyon Kayak Tours Enabled Description Rules Name Day…" at bounding box center [166, 207] width 332 height 362
click at [110, 213] on input "duration: 3 Hoursmeeting_point: [STREET_ADDRESS]: 5max_age: 99group_size: 16des…" at bounding box center [166, 211] width 310 height 19
drag, startPoint x: 110, startPoint y: 212, endPoint x: 0, endPoint y: 212, distance: 109.6
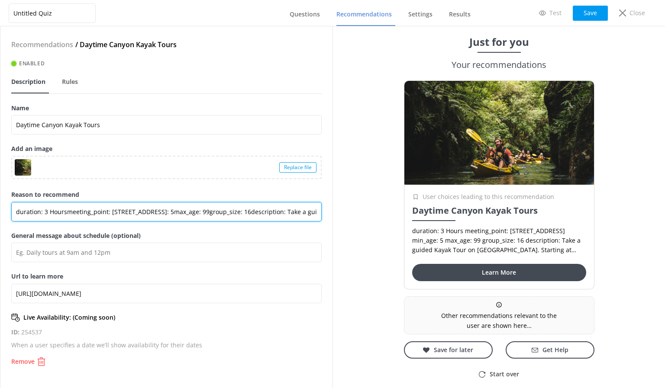
click at [0, 212] on div "Recommendations / Daytime Canyon Kayak Tours Enabled Description Rules Name Day…" at bounding box center [166, 207] width 333 height 362
drag, startPoint x: 262, startPoint y: 208, endPoint x: 315, endPoint y: 213, distance: 53.9
click at [315, 213] on input "Take a guided Kayak Tour on [GEOGRAPHIC_DATA]. Starting at [GEOGRAPHIC_DATA] on…" at bounding box center [166, 211] width 310 height 19
click at [267, 213] on input "Take a guided Kayak Tour on [GEOGRAPHIC_DATA]. Starting at [GEOGRAPHIC_DATA] on…" at bounding box center [166, 211] width 310 height 19
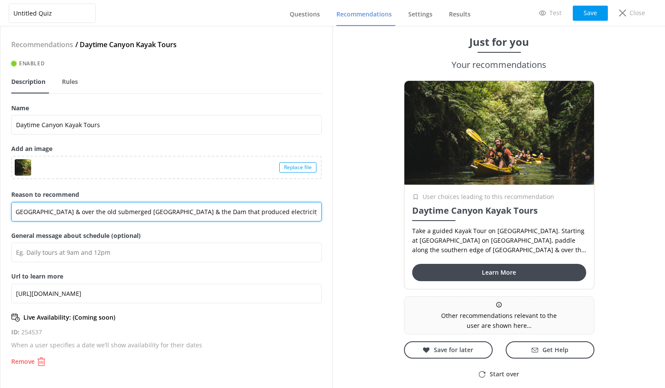
drag, startPoint x: 298, startPoint y: 212, endPoint x: 325, endPoint y: 214, distance: 27.8
click at [325, 214] on div "Recommendations / Daytime Canyon Kayak Tours Enabled Description Rules Name Day…" at bounding box center [166, 207] width 332 height 362
click at [193, 211] on input "Take a guided Kayak Tour on [GEOGRAPHIC_DATA]. Starting at [GEOGRAPHIC_DATA] on…" at bounding box center [166, 211] width 310 height 19
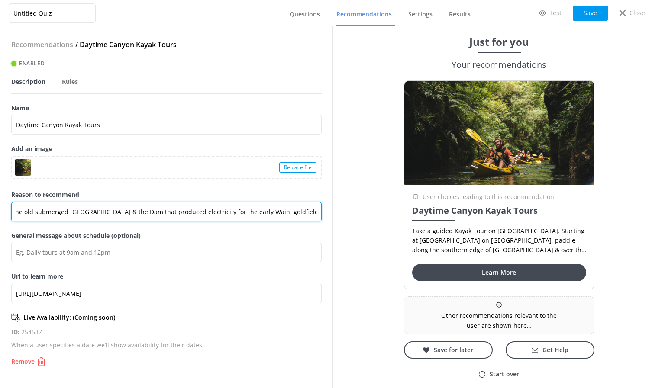
drag, startPoint x: 272, startPoint y: 206, endPoint x: 314, endPoint y: 211, distance: 41.8
click at [314, 211] on input "Take a guided Kayak Tour on [GEOGRAPHIC_DATA]. Starting at [GEOGRAPHIC_DATA] on…" at bounding box center [166, 211] width 310 height 19
click at [236, 210] on input "Take a guided Kayak Tour on [GEOGRAPHIC_DATA]. Starting at [GEOGRAPHIC_DATA] on…" at bounding box center [166, 211] width 310 height 19
drag, startPoint x: 271, startPoint y: 209, endPoint x: 331, endPoint y: 210, distance: 59.8
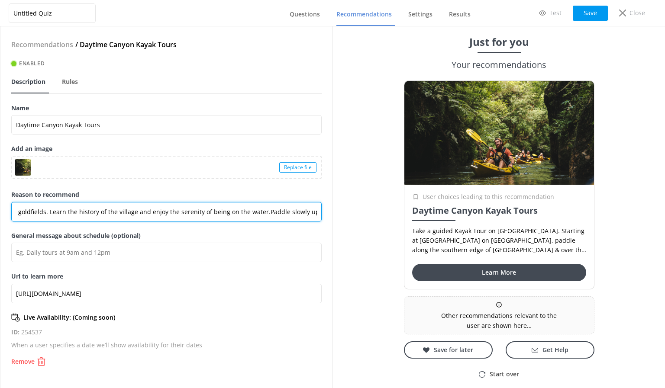
click at [331, 210] on div "Recommendations / Daytime Canyon Kayak Tours Enabled Description Rules Name Day…" at bounding box center [166, 207] width 332 height 362
click at [185, 211] on input "Take a guided Kayak Tour on [GEOGRAPHIC_DATA]. Starting at [GEOGRAPHIC_DATA] on…" at bounding box center [166, 211] width 310 height 19
drag, startPoint x: 296, startPoint y: 213, endPoint x: 306, endPoint y: 210, distance: 10.5
click at [338, 212] on div "Untitled Quiz Questions Recommendations Settings Results Test Save Close Recomm…" at bounding box center [332, 207] width 665 height 362
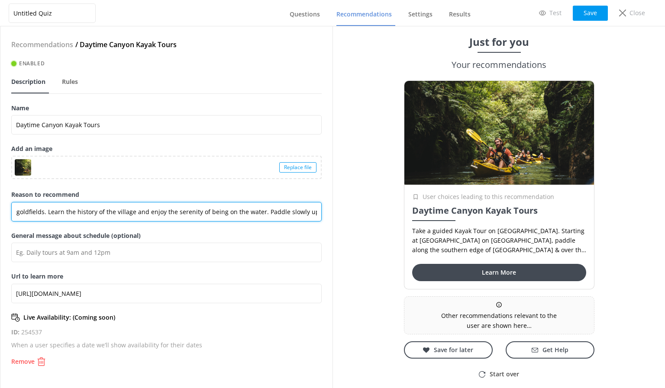
click at [299, 210] on input "Take a guided Kayak Tour on [GEOGRAPHIC_DATA]. Starting at [GEOGRAPHIC_DATA] on…" at bounding box center [166, 211] width 310 height 19
click at [309, 213] on input "Take a guided Kayak Tour on [GEOGRAPHIC_DATA]. Starting at [GEOGRAPHIC_DATA] on…" at bounding box center [166, 211] width 310 height 19
click at [306, 212] on input "Take a guided Kayak Tour on [GEOGRAPHIC_DATA]. Starting at [GEOGRAPHIC_DATA] on…" at bounding box center [166, 211] width 310 height 19
click at [100, 210] on input "Take a guided Kayak Tour on [GEOGRAPHIC_DATA]. Starting at [GEOGRAPHIC_DATA] on…" at bounding box center [166, 211] width 310 height 19
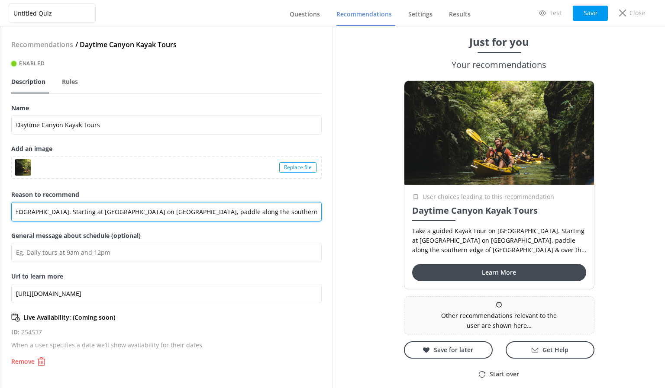
drag, startPoint x: 304, startPoint y: 213, endPoint x: 316, endPoint y: 214, distance: 12.2
click at [316, 214] on input "Take a guided Kayak Tour on [GEOGRAPHIC_DATA]. Starting at [GEOGRAPHIC_DATA] on…" at bounding box center [166, 211] width 310 height 19
click at [204, 209] on input "Take a guided Kayak Tour on [GEOGRAPHIC_DATA]. Starting at [GEOGRAPHIC_DATA] on…" at bounding box center [166, 211] width 310 height 19
click at [316, 211] on input "Take a guided Kayak Tour on [GEOGRAPHIC_DATA]. Starting at [GEOGRAPHIC_DATA] on…" at bounding box center [166, 211] width 310 height 19
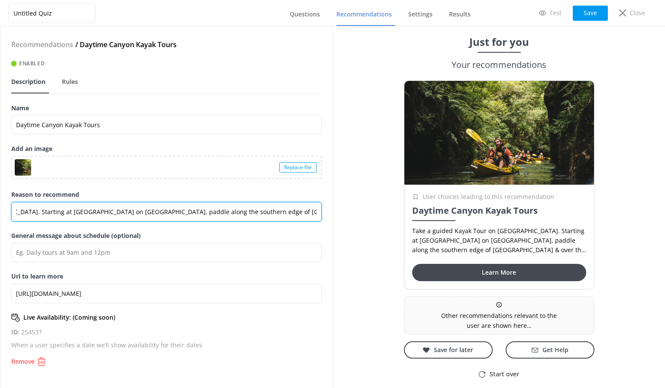
click at [317, 213] on input "Take a guided Kayak Tour on [GEOGRAPHIC_DATA]. Starting at [GEOGRAPHIC_DATA] on…" at bounding box center [166, 211] width 310 height 19
drag, startPoint x: 286, startPoint y: 216, endPoint x: 303, endPoint y: 208, distance: 19.0
click at [286, 215] on input "Take a guided Kayak Tour on [GEOGRAPHIC_DATA]. Starting at [GEOGRAPHIC_DATA] on…" at bounding box center [166, 211] width 310 height 19
drag, startPoint x: 315, startPoint y: 207, endPoint x: 320, endPoint y: 210, distance: 5.1
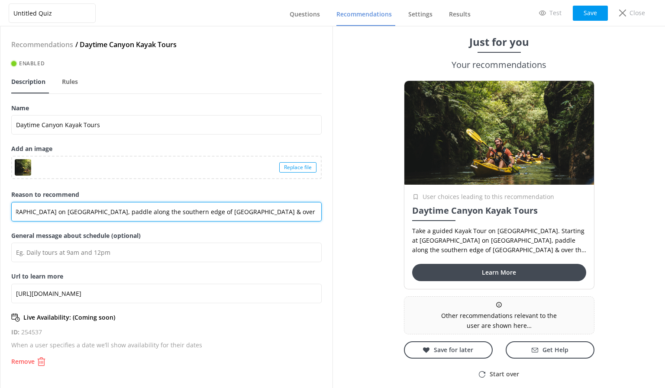
click at [320, 210] on input "Take a guided Kayak Tour on [GEOGRAPHIC_DATA]. Starting at [GEOGRAPHIC_DATA] on…" at bounding box center [166, 211] width 310 height 19
click at [201, 211] on input "Take a guided Kayak Tour on [GEOGRAPHIC_DATA]. Starting at [GEOGRAPHIC_DATA] on…" at bounding box center [166, 211] width 310 height 19
drag, startPoint x: 231, startPoint y: 212, endPoint x: 330, endPoint y: 215, distance: 99.2
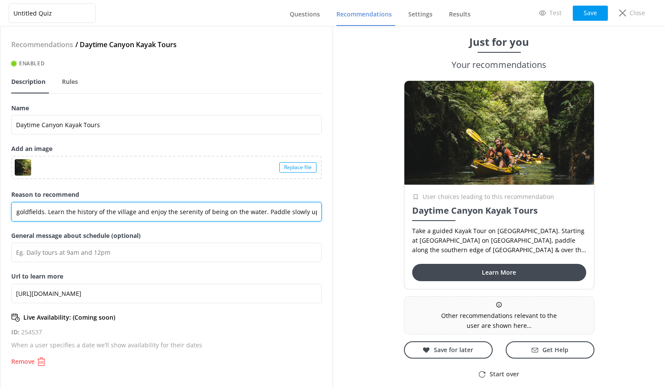
click at [330, 215] on div "Recommendations / Daytime Canyon Kayak Tours Enabled Description Rules Name Day…" at bounding box center [166, 207] width 332 height 362
paste input "Paddle slowly up the Pokaiwhenua Stream and through the canyon carved out by wa…"
click at [37, 213] on input "Take a guided Kayak Tour on [GEOGRAPHIC_DATA]. Starting at [GEOGRAPHIC_DATA] on…" at bounding box center [166, 211] width 310 height 19
click at [23, 213] on input "Take a guided Kayak Tour on [GEOGRAPHIC_DATA]. Starting at [GEOGRAPHIC_DATA] on…" at bounding box center [166, 211] width 310 height 19
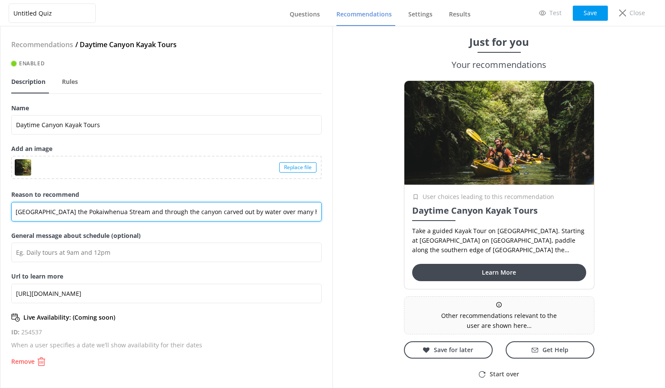
scroll to position [0, 416]
type input "Take a guided Kayak Tour on [GEOGRAPHIC_DATA]. Starting at [GEOGRAPHIC_DATA] on…"
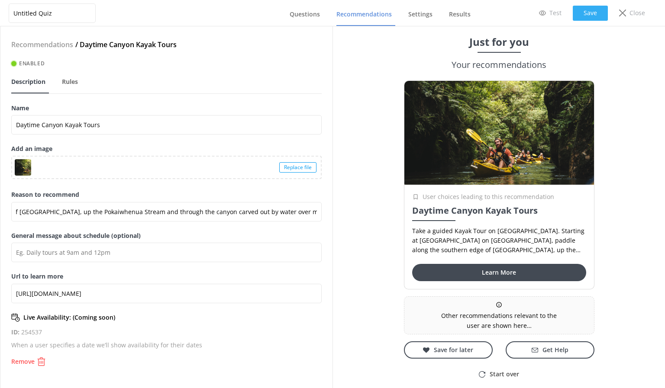
click at [588, 9] on button "Save" at bounding box center [590, 13] width 35 height 15
click at [294, 16] on span "Questions" at bounding box center [305, 14] width 30 height 9
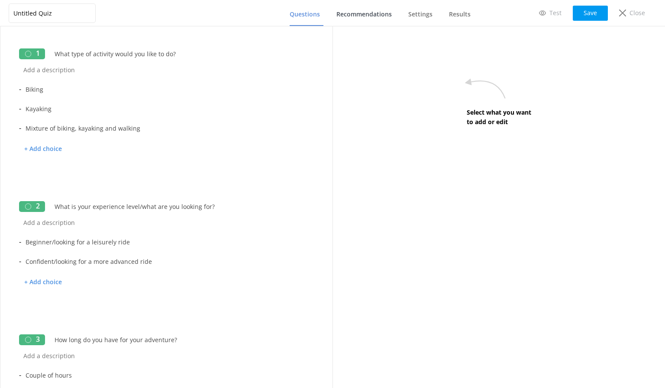
click at [368, 16] on span "Recommendations" at bounding box center [363, 14] width 55 height 9
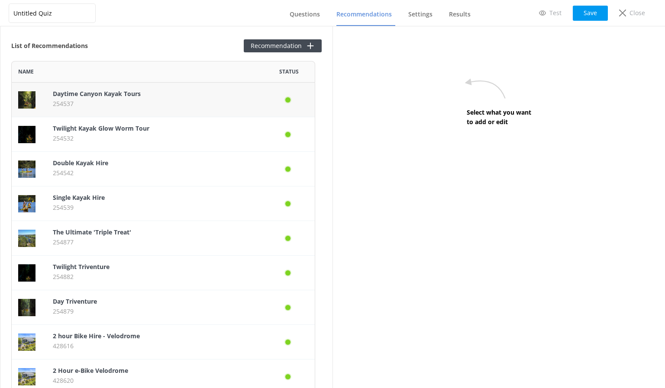
scroll to position [708, 298]
click at [126, 134] on p "254532" at bounding box center [155, 139] width 204 height 10
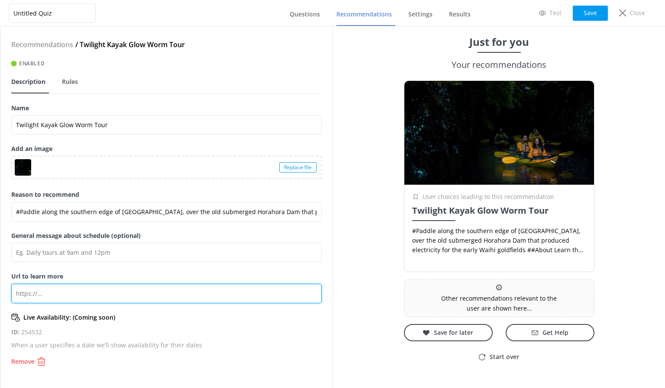
click at [69, 295] on input "Url to learn more" at bounding box center [166, 293] width 310 height 19
paste input "[URL][DOMAIN_NAME]"
type input "#Paddle along the southern edge of [GEOGRAPHIC_DATA], over the old submerged Ho…"
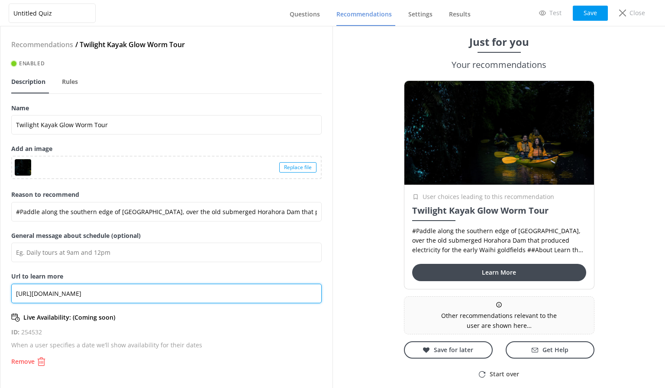
type input "[URL][DOMAIN_NAME]"
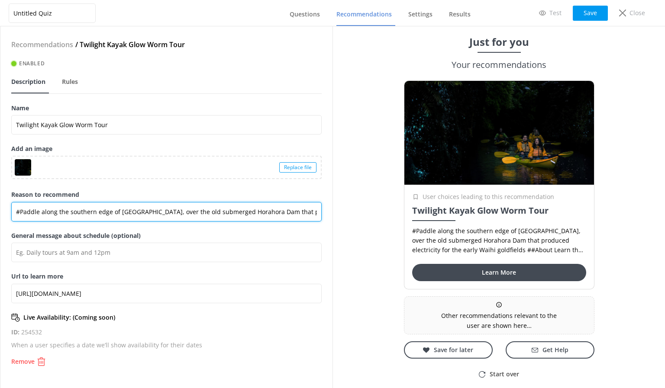
click at [127, 211] on input "#Paddle along the southern edge of [GEOGRAPHIC_DATA], over the old submerged Ho…" at bounding box center [166, 211] width 310 height 19
drag, startPoint x: 207, startPoint y: 212, endPoint x: 337, endPoint y: 218, distance: 130.0
click at [337, 218] on div "Untitled Quiz Questions Recommendations Settings Results Test Save Close Recomm…" at bounding box center [332, 207] width 665 height 362
click at [275, 207] on input "#Paddle along the southern edge of [GEOGRAPHIC_DATA], over the old submerged Ho…" at bounding box center [166, 211] width 310 height 19
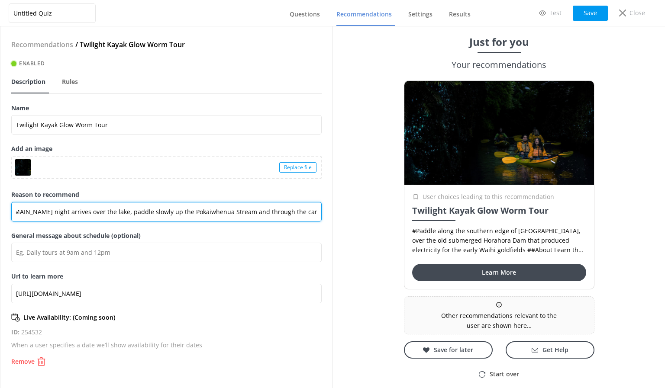
scroll to position [0, 1105]
drag, startPoint x: 277, startPoint y: 212, endPoint x: 367, endPoint y: 212, distance: 90.1
click at [367, 212] on div "Untitled Quiz Questions Recommendations Settings Results Test Save Close Recomm…" at bounding box center [332, 207] width 665 height 362
click at [184, 209] on input "#Paddle along the southern edge of [GEOGRAPHIC_DATA], over the old submerged Ho…" at bounding box center [166, 211] width 310 height 19
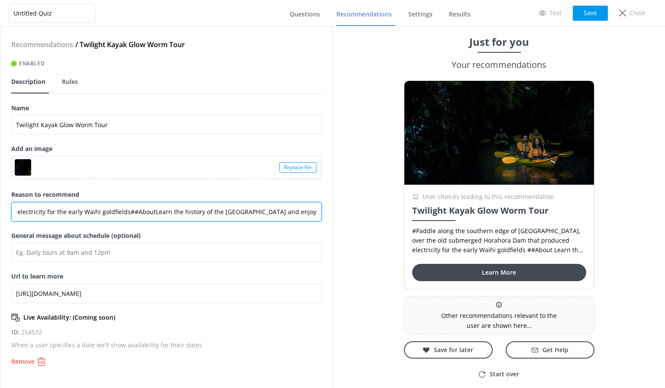
drag, startPoint x: 202, startPoint y: 214, endPoint x: 313, endPoint y: 221, distance: 111.5
click at [313, 221] on input "#Paddle along the southern edge of [GEOGRAPHIC_DATA], over the old submerged Ho…" at bounding box center [166, 211] width 310 height 19
click at [217, 211] on input "#Paddle along the southern edge of [GEOGRAPHIC_DATA], over the old submerged Ho…" at bounding box center [166, 211] width 310 height 19
drag, startPoint x: 243, startPoint y: 211, endPoint x: 324, endPoint y: 208, distance: 81.0
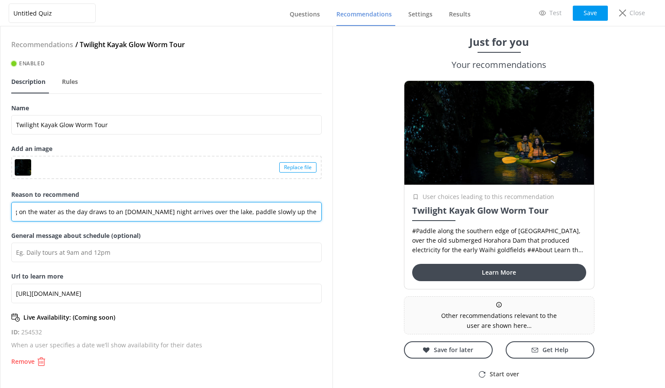
click at [326, 208] on div "Recommendations / Twilight Kayak Glow Worm Tour Enabled Description Rules Name …" at bounding box center [166, 207] width 332 height 362
click at [233, 210] on input "#Paddle along the southern edge of [GEOGRAPHIC_DATA], over the old submerged Ho…" at bounding box center [166, 211] width 310 height 19
drag, startPoint x: 241, startPoint y: 210, endPoint x: 355, endPoint y: 213, distance: 113.5
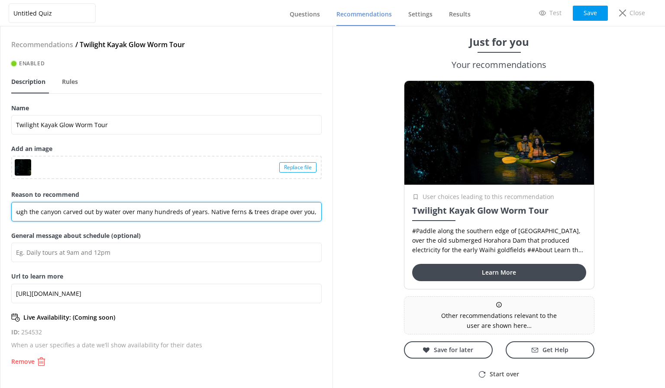
click at [355, 213] on div "Untitled Quiz Questions Recommendations Settings Results Test Save Close Recomm…" at bounding box center [332, 207] width 665 height 362
paste input "Starting late afternoon or early evening, enjoy spectacular sights you can only…"
type input "Starting late afternoon or early evening, enjoy spectacular sights you can only…"
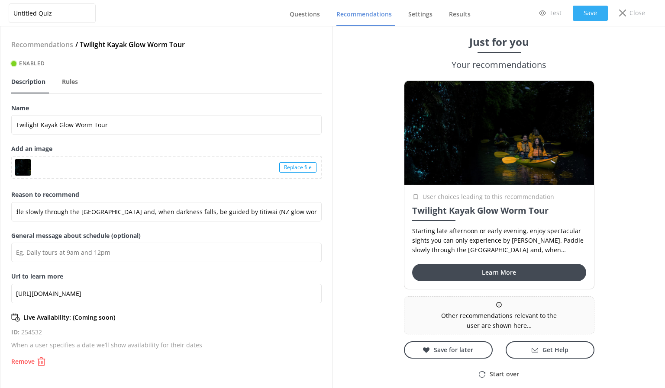
click at [592, 10] on button "Save" at bounding box center [590, 13] width 35 height 15
click at [311, 13] on span "Questions" at bounding box center [305, 14] width 30 height 9
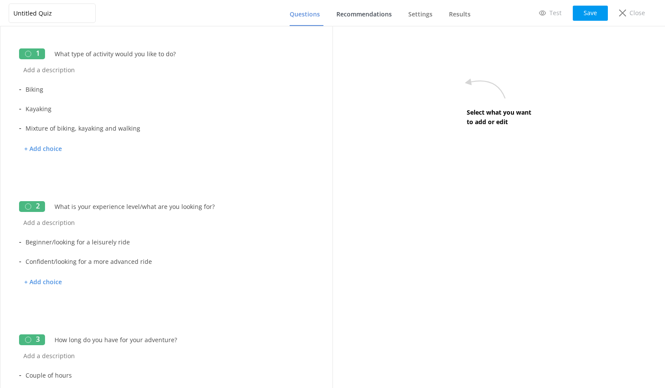
click at [374, 14] on span "Recommendations" at bounding box center [363, 14] width 55 height 9
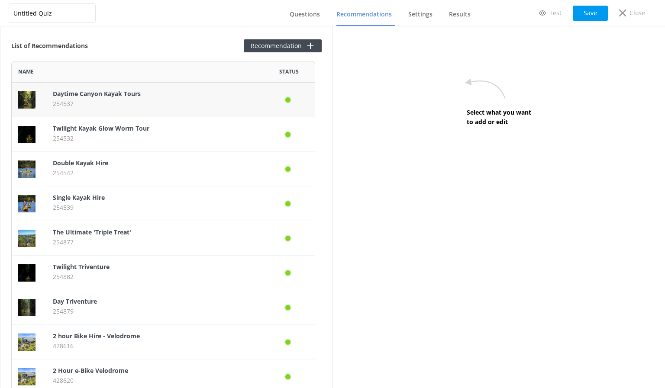
scroll to position [708, 298]
click at [164, 168] on p "254542" at bounding box center [155, 173] width 204 height 10
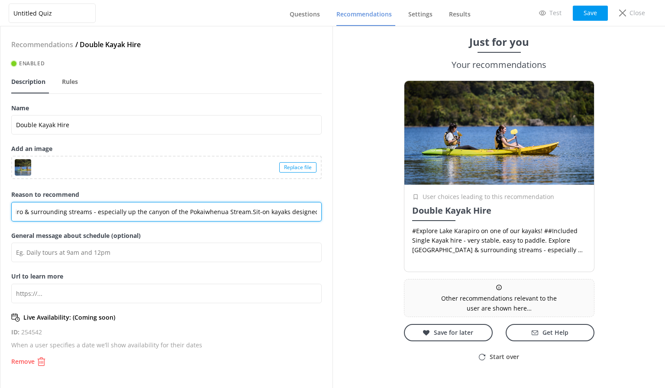
drag, startPoint x: 243, startPoint y: 213, endPoint x: 330, endPoint y: 217, distance: 87.1
click at [330, 217] on div "Recommendations / Double Kayak Hire Enabled Description Rules Name Double Kayak…" at bounding box center [166, 207] width 332 height 362
click at [144, 212] on input "#Explore Lake Karapiro on one of our kayaks!##IncludedSingle Kayak hire - very …" at bounding box center [166, 211] width 310 height 19
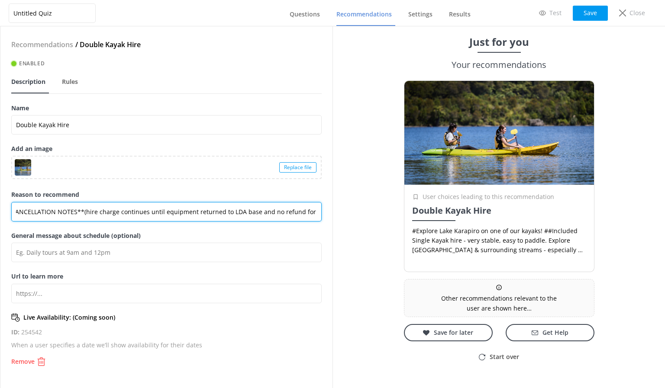
drag, startPoint x: 175, startPoint y: 211, endPoint x: 325, endPoint y: 211, distance: 149.8
click at [325, 211] on div "Recommendations / Double Kayak Hire Enabled Description Rules Name Double Kayak…" at bounding box center [166, 207] width 332 height 362
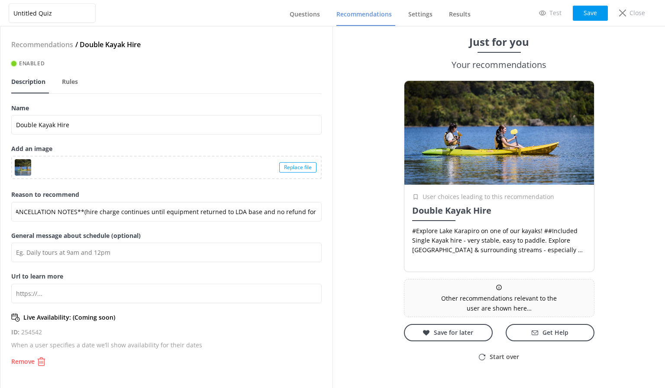
click at [289, 235] on label "General message about schedule (optional)" at bounding box center [166, 236] width 310 height 10
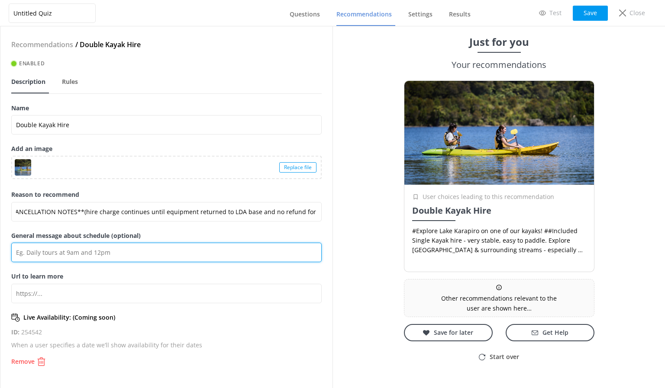
click at [289, 243] on input "General message about schedule (optional)" at bounding box center [166, 252] width 310 height 19
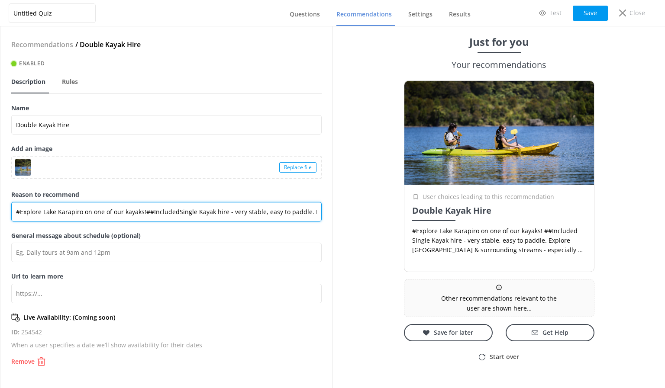
click at [19, 213] on input "#Explore Lake Karapiro on one of our kayaks!##IncludedSingle Kayak hire - very …" at bounding box center [166, 211] width 310 height 19
drag, startPoint x: 141, startPoint y: 213, endPoint x: 301, endPoint y: 214, distance: 160.2
click at [301, 214] on input "Explore Lake Karapiro on one of our kayaks!##IncludedSingle Kayak hire - very s…" at bounding box center [166, 211] width 310 height 19
click at [143, 211] on input "Explore Lake Karapiro on one of our kayaks! Explore Lake Karapiro & surrounding…" at bounding box center [166, 211] width 310 height 19
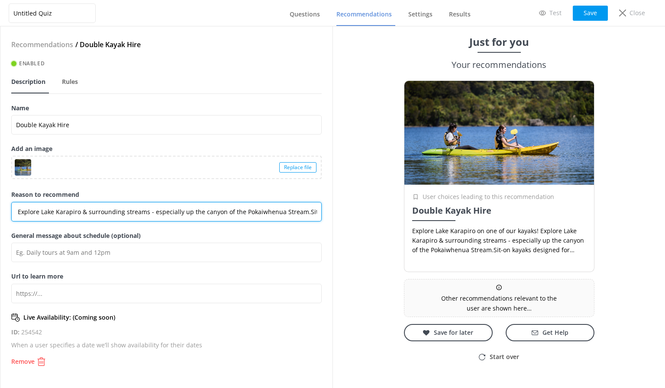
drag, startPoint x: 143, startPoint y: 211, endPoint x: 297, endPoint y: 221, distance: 154.1
click at [297, 221] on input "Explore Lake Karapiro on one of our kayaks! Explore Lake Karapiro & surrounding…" at bounding box center [166, 211] width 310 height 19
click at [265, 212] on input "Explore Lake Karapiro on one of our kayaks! Sit-on kayaks designed for stabilit…" at bounding box center [166, 211] width 310 height 19
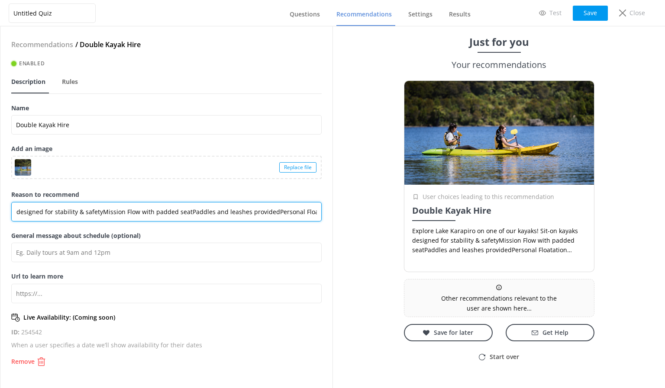
drag, startPoint x: 263, startPoint y: 212, endPoint x: 267, endPoint y: 217, distance: 6.5
click at [267, 217] on input "Explore Lake Karapiro on one of our kayaks! Sit-on kayaks designed for stabilit…" at bounding box center [166, 211] width 310 height 19
click at [304, 210] on input "Explore Lake Karapiro on one of our kayaks! Sit-on kayaks designed for stabilit…" at bounding box center [166, 211] width 310 height 19
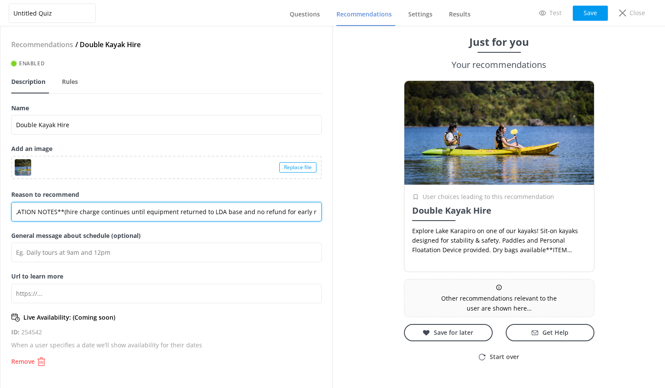
drag, startPoint x: 281, startPoint y: 213, endPoint x: 327, endPoint y: 220, distance: 47.4
click at [327, 220] on div "Recommendations / Double Kayak Hire Enabled Description Rules Name Double Kayak…" at bounding box center [166, 207] width 332 height 362
click at [316, 211] on input "Explore Lake Karapiro on one of our kayaks! Sit-on kayaks designed for stabilit…" at bounding box center [166, 211] width 310 height 19
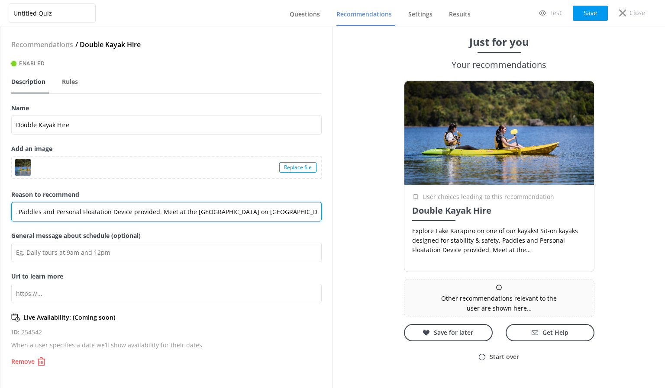
type input "Explore Lake Karapiro on one of our kayaks! Sit-on kayaks designed for stabilit…"
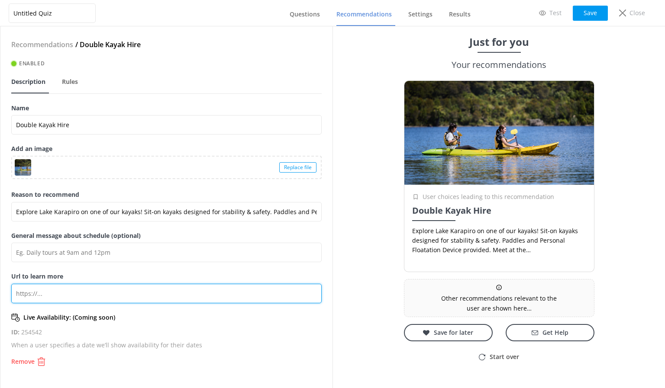
click at [92, 296] on input "Url to learn more" at bounding box center [166, 293] width 310 height 19
paste input "[URL][DOMAIN_NAME]"
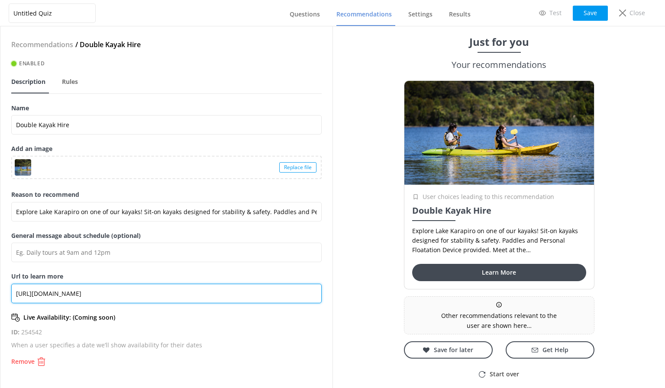
type input "[URL][DOMAIN_NAME]"
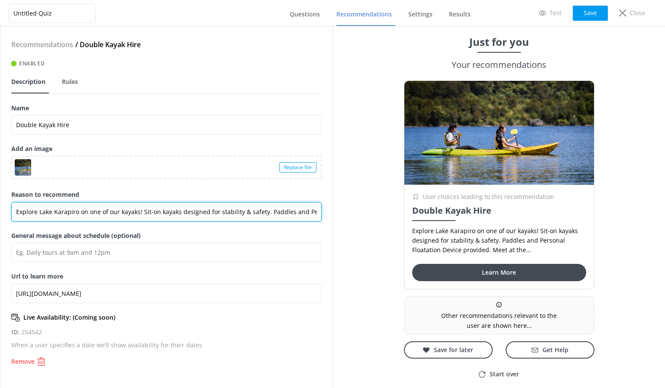
click at [229, 209] on input "Explore Lake Karapiro on one of our kayaks! Sit-on kayaks designed for stabilit…" at bounding box center [166, 211] width 310 height 19
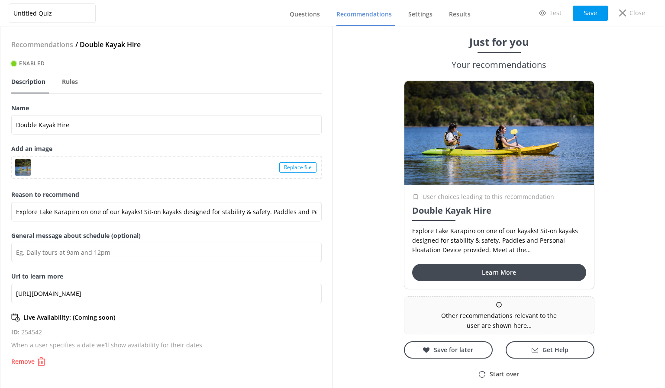
click at [581, 4] on div "Untitled Quiz Questions Recommendations Settings Results Test Save Close" at bounding box center [332, 13] width 665 height 26
click at [581, 9] on button "Save" at bounding box center [590, 13] width 35 height 15
click at [586, 16] on button "Save" at bounding box center [590, 13] width 35 height 15
click at [308, 14] on span "Questions" at bounding box center [305, 14] width 30 height 9
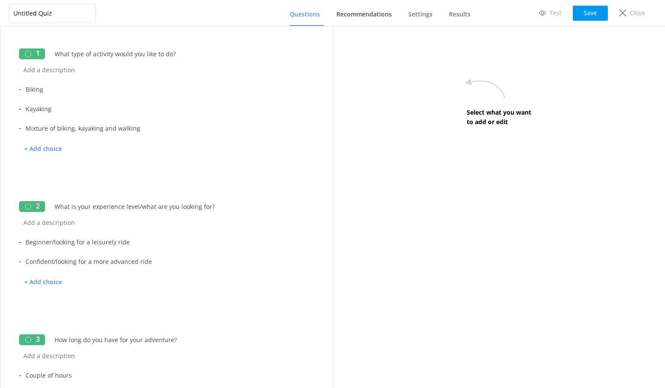
click at [360, 16] on span "Recommendations" at bounding box center [363, 14] width 55 height 9
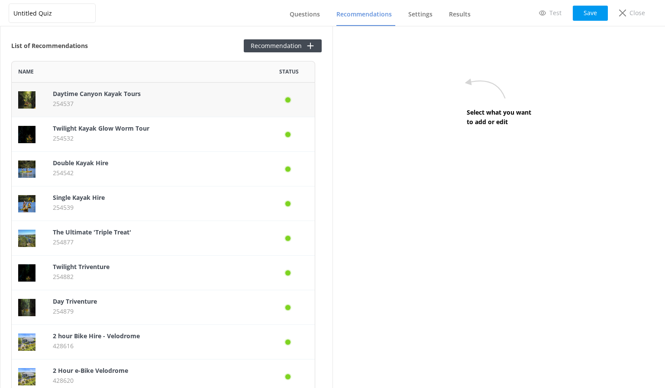
scroll to position [708, 298]
click at [123, 200] on p "Single Kayak Hire" at bounding box center [155, 198] width 204 height 10
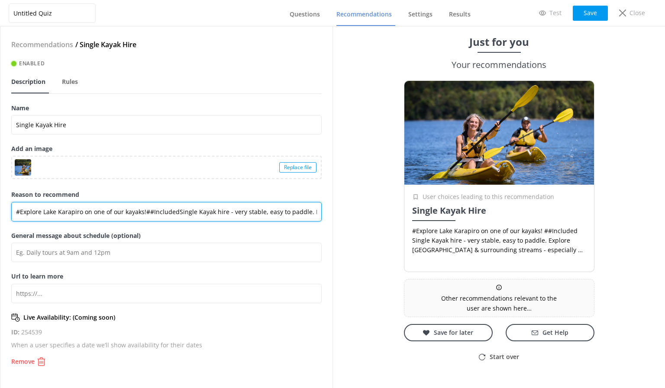
click at [182, 211] on input "#Explore Lake Karapiro on one of our kayaks!##IncludedSingle Kayak hire - very …" at bounding box center [166, 211] width 310 height 19
paste input "Explore Lake Karapiro on one of our kayaks! Sit-on kayaks designed for stabilit…"
type input "Explore Lake Karapiro on one of our kayaks! Sit-on kayaks designed for stabilit…"
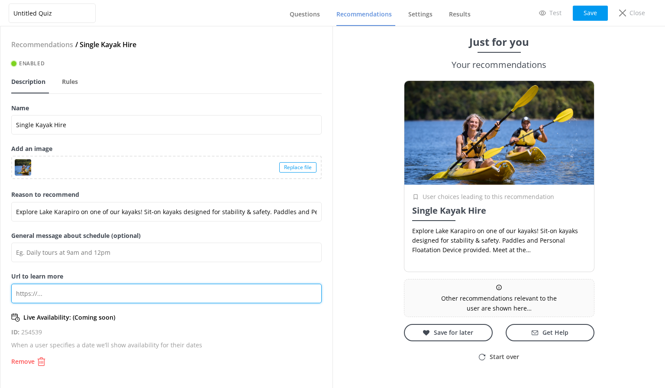
click at [85, 297] on input "Url to learn more" at bounding box center [166, 293] width 310 height 19
paste input "[URL][DOMAIN_NAME]"
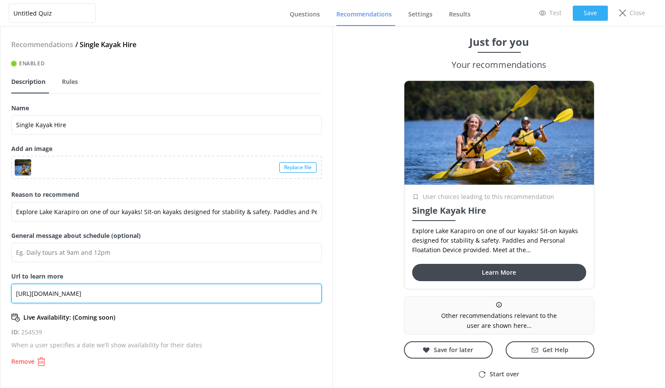
type input "[URL][DOMAIN_NAME]"
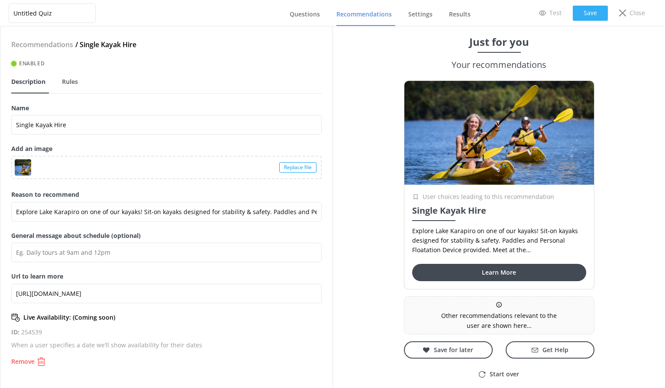
click at [590, 10] on button "Save" at bounding box center [590, 13] width 35 height 15
click at [304, 14] on span "Questions" at bounding box center [305, 14] width 30 height 9
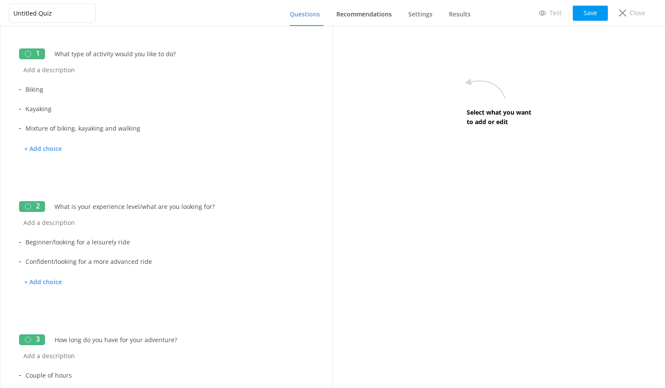
click at [360, 15] on span "Recommendations" at bounding box center [363, 14] width 55 height 9
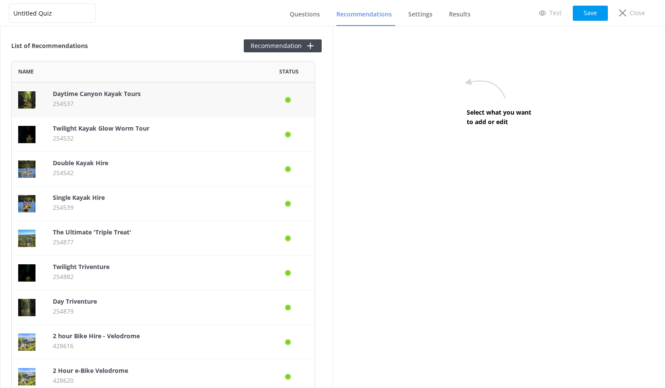
scroll to position [708, 298]
click at [191, 236] on p "The Ultimate 'Triple Treat'" at bounding box center [155, 233] width 204 height 10
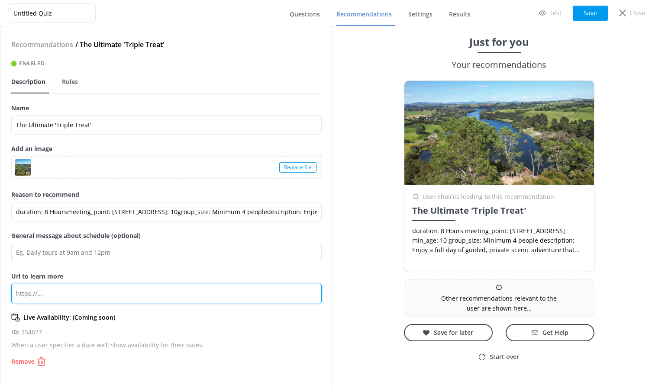
click at [76, 294] on input "Url to learn more" at bounding box center [166, 293] width 310 height 19
paste input "[URL][DOMAIN_NAME]"
type input "duration: 8 Hoursmeeting_point: [STREET_ADDRESS]: 10group_size: Minimum 4 peopl…"
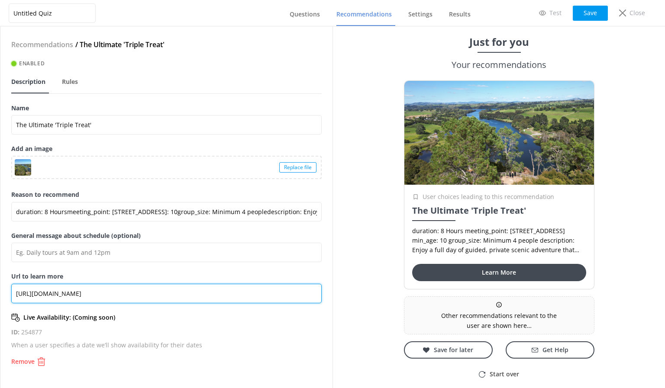
type input "[URL][DOMAIN_NAME]"
type input "duration: 8 Hoursmeeting_point: [STREET_ADDRESS]: 10group_size: Minimum 4 peopl…"
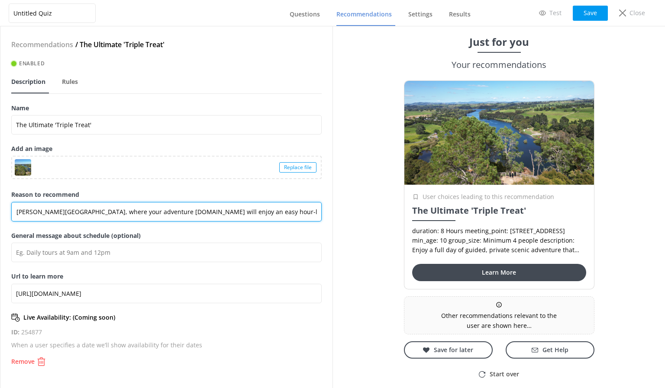
scroll to position [0, 1100]
drag, startPoint x: 168, startPoint y: 211, endPoint x: 337, endPoint y: 218, distance: 168.6
click at [337, 218] on div "Untitled Quiz Questions Recommendations Settings Results Test Save Close Recomm…" at bounding box center [332, 207] width 665 height 362
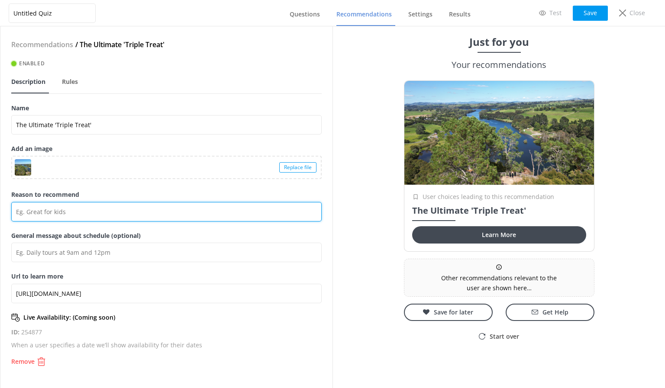
scroll to position [0, 0]
paste input "Enjoy a full day of guided scenic adventure that includes a river-trail walk, e…"
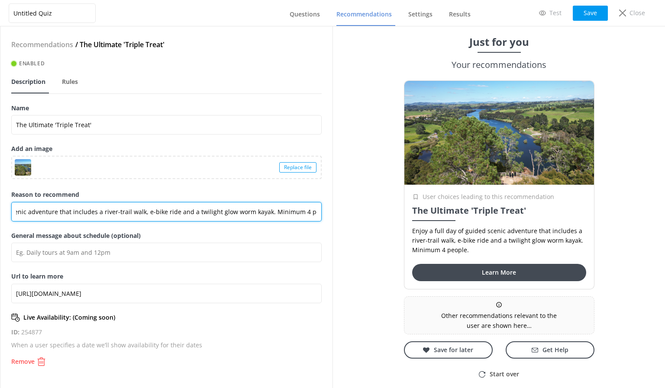
scroll to position [0, 84]
type input "Enjoy a full day of guided scenic adventure that includes a river-trail walk, e…"
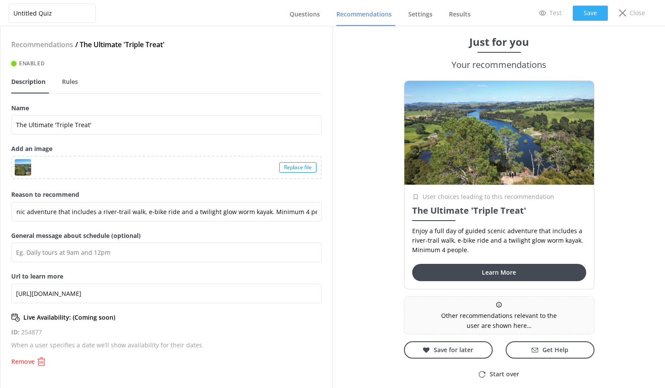
click at [582, 10] on button "Save" at bounding box center [590, 13] width 35 height 15
click at [296, 19] on link "Questions" at bounding box center [307, 14] width 34 height 23
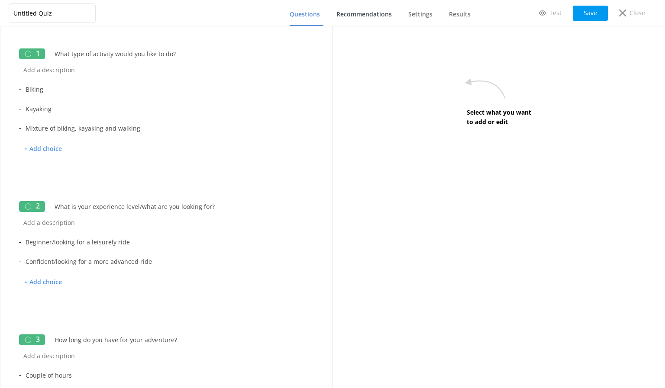
click at [380, 12] on span "Recommendations" at bounding box center [363, 14] width 55 height 9
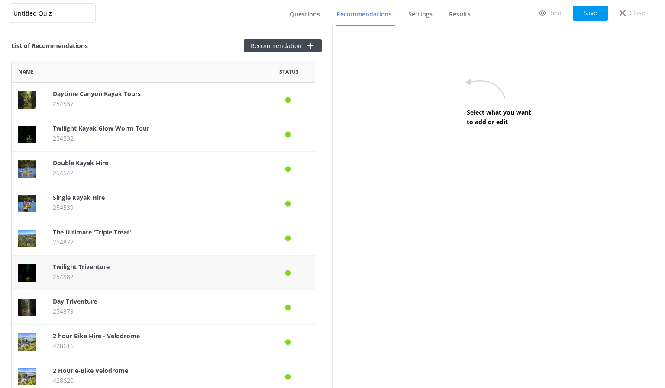
click at [127, 272] on p "Twilight Triventure" at bounding box center [155, 267] width 204 height 10
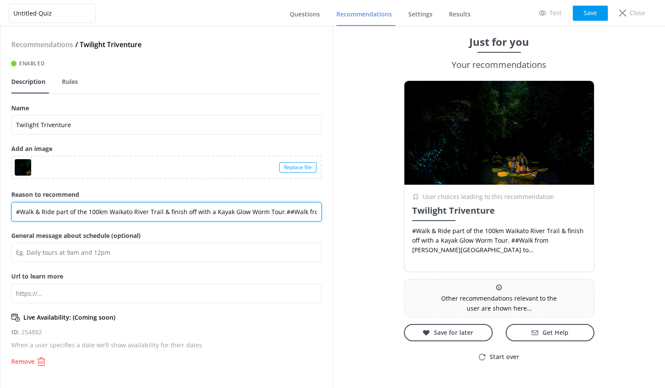
click at [284, 214] on input "#Walk & Ride part of the 100km Waikato River Trail & finish off with a Kayak Gl…" at bounding box center [166, 211] width 310 height 19
drag, startPoint x: 288, startPoint y: 209, endPoint x: 0, endPoint y: 212, distance: 288.0
click at [0, 212] on div "Recommendations / Twilight Triventure Enabled Description Rules Name Twilight T…" at bounding box center [166, 207] width 333 height 362
click at [193, 210] on input "Walk from [PERSON_NAME][GEOGRAPHIC_DATA] to [GEOGRAPHIC_DATA] - an easy 1 hour …" at bounding box center [166, 211] width 310 height 19
drag, startPoint x: 297, startPoint y: 211, endPoint x: 312, endPoint y: 212, distance: 15.2
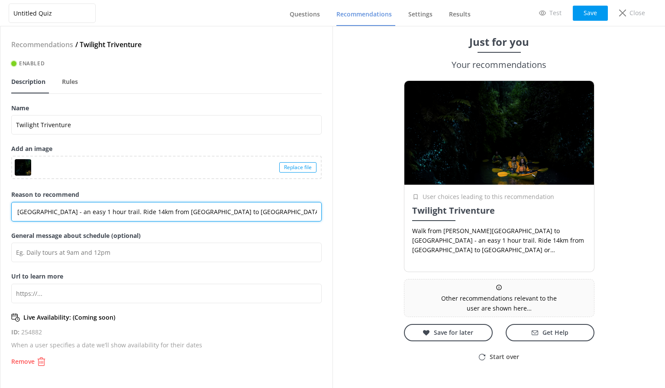
click at [318, 212] on input "Walk from [PERSON_NAME][GEOGRAPHIC_DATA] to [GEOGRAPHIC_DATA] - an easy 1 hour …" at bounding box center [166, 211] width 310 height 19
click at [195, 209] on input "Walk from [PERSON_NAME][GEOGRAPHIC_DATA] to [GEOGRAPHIC_DATA] - an easy 1 hour …" at bounding box center [166, 211] width 310 height 19
drag, startPoint x: 244, startPoint y: 208, endPoint x: 314, endPoint y: 220, distance: 70.7
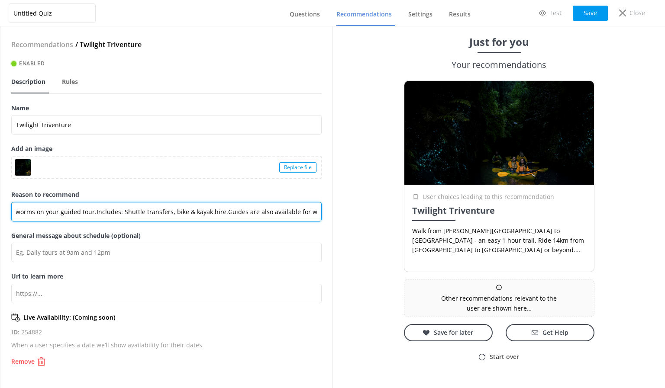
click at [314, 220] on input "Walk from [PERSON_NAME][GEOGRAPHIC_DATA] to [GEOGRAPHIC_DATA] - an easy 1 hour …" at bounding box center [166, 211] width 310 height 19
click at [286, 210] on input "Walk from [PERSON_NAME][GEOGRAPHIC_DATA] to [GEOGRAPHIC_DATA] - an easy 1 hour …" at bounding box center [166, 211] width 310 height 19
drag, startPoint x: 68, startPoint y: 213, endPoint x: 56, endPoint y: 214, distance: 11.8
click at [56, 214] on input "Walk from [PERSON_NAME][GEOGRAPHIC_DATA] to [GEOGRAPHIC_DATA] - an easy 1 hour …" at bounding box center [166, 211] width 310 height 19
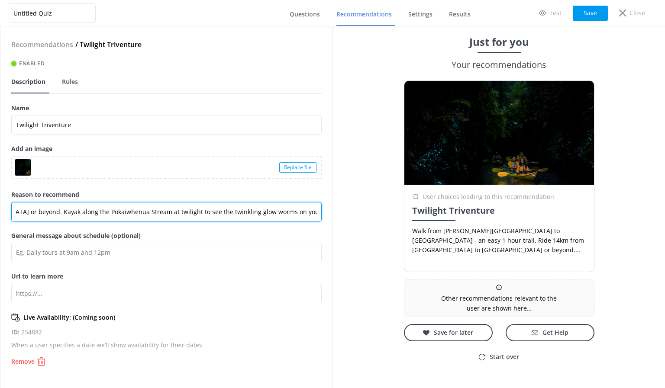
click at [178, 211] on input "Walk from [PERSON_NAME][GEOGRAPHIC_DATA] to [GEOGRAPHIC_DATA] - an easy 1 hour …" at bounding box center [166, 211] width 310 height 19
drag, startPoint x: 32, startPoint y: 213, endPoint x: 97, endPoint y: 208, distance: 65.2
click at [97, 208] on input "Walk from [PERSON_NAME][GEOGRAPHIC_DATA] to [GEOGRAPHIC_DATA] - an easy 1 hour …" at bounding box center [166, 211] width 310 height 19
click at [209, 210] on input "Walk from [PERSON_NAME][GEOGRAPHIC_DATA] to [GEOGRAPHIC_DATA] - an easy 1 hour …" at bounding box center [166, 211] width 310 height 19
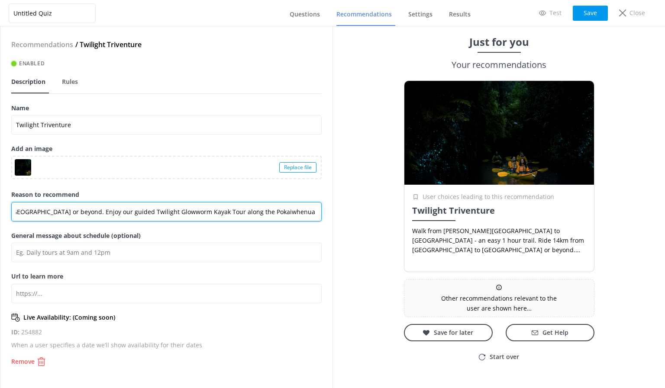
scroll to position [0, 402]
drag, startPoint x: 208, startPoint y: 213, endPoint x: 180, endPoint y: 217, distance: 28.1
click at [180, 217] on input "Walk from [PERSON_NAME][GEOGRAPHIC_DATA] to [GEOGRAPHIC_DATA] - an easy 1 hour …" at bounding box center [166, 211] width 310 height 19
click at [39, 213] on input "Walk from [PERSON_NAME][GEOGRAPHIC_DATA] to [GEOGRAPHIC_DATA] - an easy 1 hour …" at bounding box center [166, 211] width 310 height 19
drag, startPoint x: 307, startPoint y: 215, endPoint x: 288, endPoint y: 215, distance: 19.1
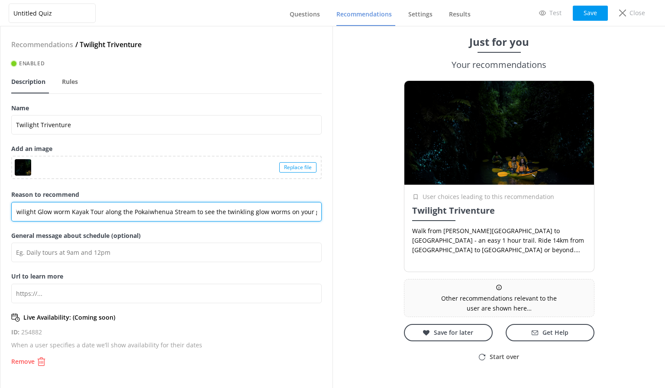
click at [317, 217] on input "Walk from [PERSON_NAME][GEOGRAPHIC_DATA] to [GEOGRAPHIC_DATA] - an easy 1 hour …" at bounding box center [166, 211] width 310 height 19
drag, startPoint x: 154, startPoint y: 213, endPoint x: 136, endPoint y: 213, distance: 18.2
click at [153, 213] on input "Walk from [PERSON_NAME][GEOGRAPHIC_DATA] to [GEOGRAPHIC_DATA] - an easy 1 hour …" at bounding box center [166, 211] width 310 height 19
drag, startPoint x: 94, startPoint y: 212, endPoint x: 85, endPoint y: 212, distance: 8.7
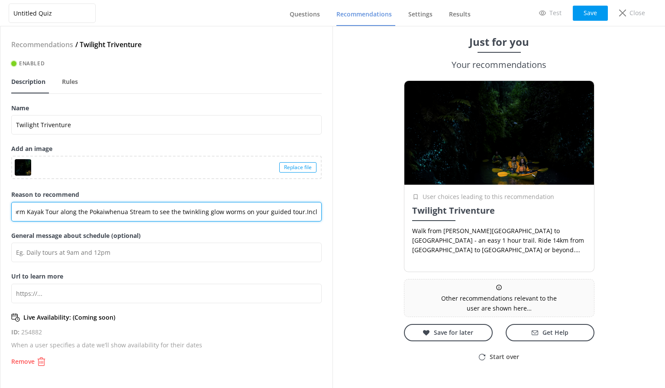
click at [93, 212] on input "Walk from [PERSON_NAME][GEOGRAPHIC_DATA] to [GEOGRAPHIC_DATA] - an easy 1 hour …" at bounding box center [166, 211] width 310 height 19
drag, startPoint x: 87, startPoint y: 212, endPoint x: 144, endPoint y: 212, distance: 57.6
click at [144, 212] on input "Walk from [PERSON_NAME][GEOGRAPHIC_DATA] to [GEOGRAPHIC_DATA] - an easy 1 hour …" at bounding box center [166, 211] width 310 height 19
click at [217, 212] on input "Walk from [PERSON_NAME][GEOGRAPHIC_DATA] to [GEOGRAPHIC_DATA] - an easy 1 hour …" at bounding box center [166, 211] width 310 height 19
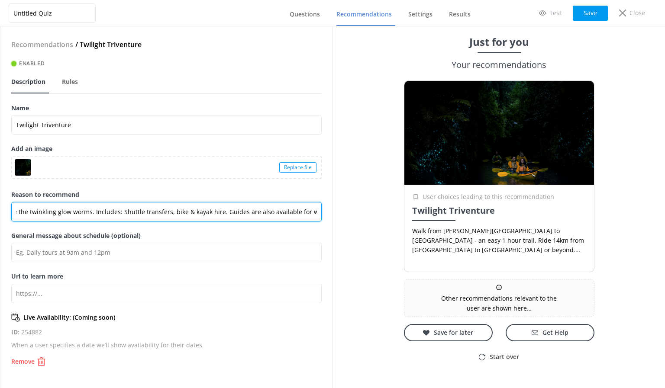
click at [256, 213] on input "Walk from [PERSON_NAME][GEOGRAPHIC_DATA] to [GEOGRAPHIC_DATA] - an easy 1 hour …" at bounding box center [166, 211] width 310 height 19
type input "Walk from [PERSON_NAME][GEOGRAPHIC_DATA] to [GEOGRAPHIC_DATA] - an easy 1 hour …"
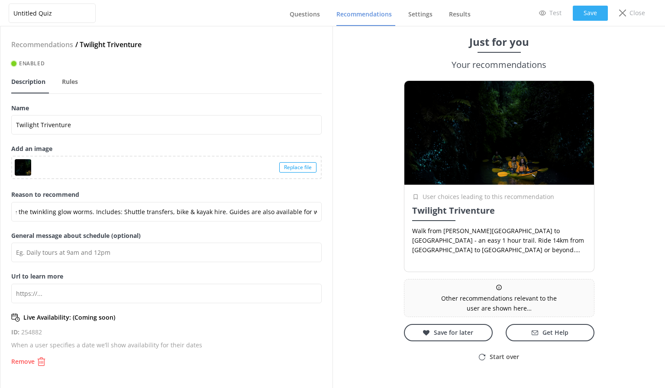
click at [590, 10] on button "Save" at bounding box center [590, 13] width 35 height 15
drag, startPoint x: 310, startPoint y: 7, endPoint x: 357, endPoint y: 14, distance: 47.6
click at [310, 7] on link "Questions" at bounding box center [307, 14] width 34 height 23
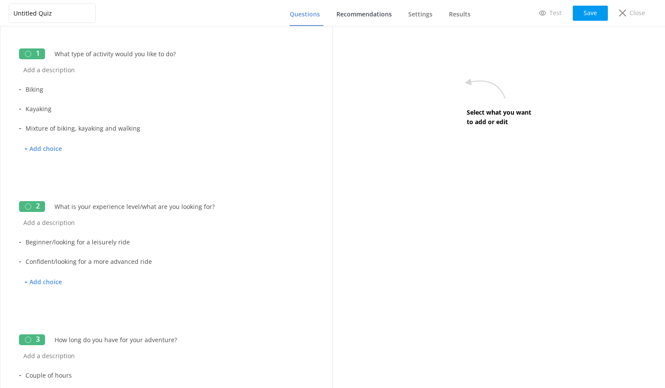
click at [363, 14] on span "Recommendations" at bounding box center [363, 14] width 55 height 9
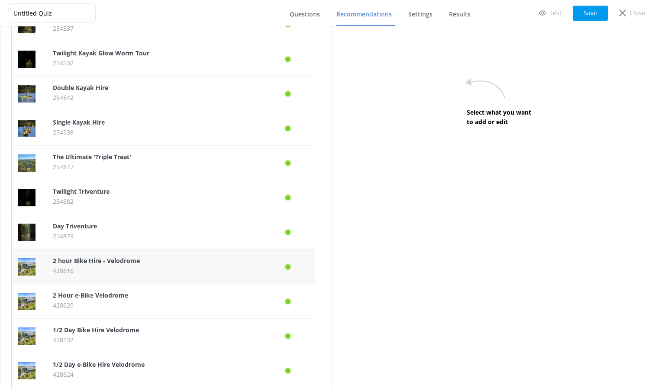
scroll to position [87, 0]
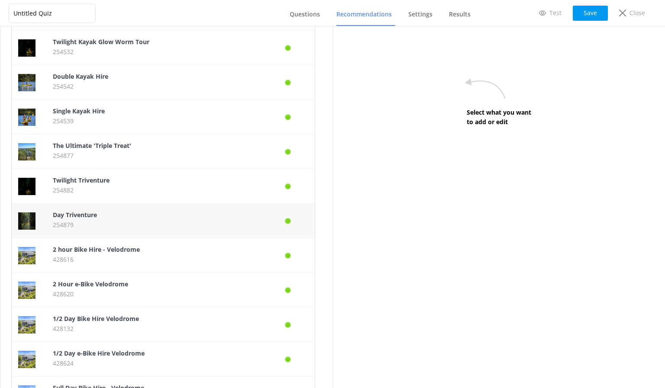
click at [96, 225] on p "254879" at bounding box center [155, 225] width 204 height 10
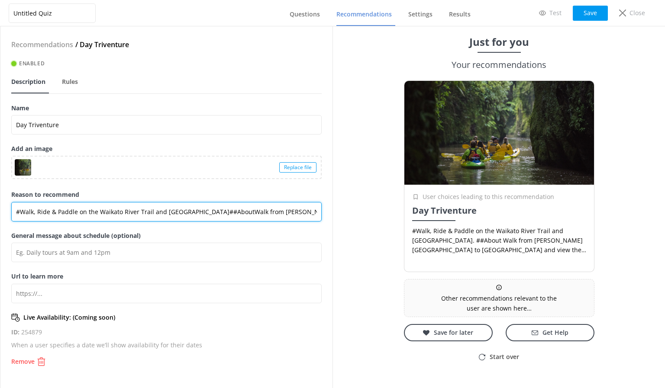
drag, startPoint x: 230, startPoint y: 213, endPoint x: 0, endPoint y: 217, distance: 229.5
click at [0, 217] on div "Recommendations / Day Triventure Enabled Description Rules Name Day Triventure …" at bounding box center [166, 207] width 333 height 362
drag, startPoint x: 297, startPoint y: 212, endPoint x: 184, endPoint y: 217, distance: 112.7
click at [198, 217] on input "Walk from [PERSON_NAME][GEOGRAPHIC_DATA] to [GEOGRAPHIC_DATA] and view the the …" at bounding box center [166, 211] width 310 height 19
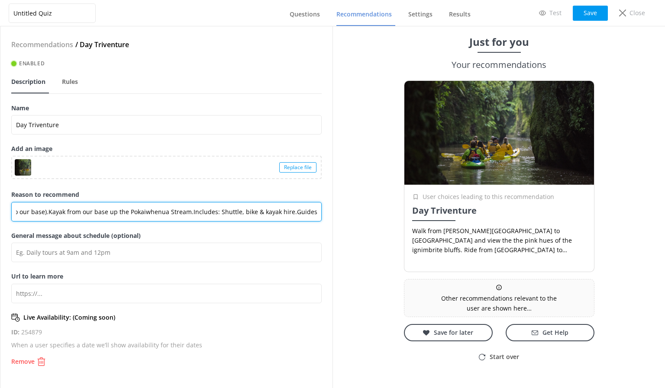
click at [38, 212] on input "Walk from [PERSON_NAME][GEOGRAPHIC_DATA] to [GEOGRAPHIC_DATA] and view the the …" at bounding box center [166, 211] width 310 height 19
click at [140, 212] on input "Walk from [PERSON_NAME][GEOGRAPHIC_DATA] to [GEOGRAPHIC_DATA] and view the the …" at bounding box center [166, 211] width 310 height 19
click at [259, 213] on input "Walk from [PERSON_NAME][GEOGRAPHIC_DATA] to [GEOGRAPHIC_DATA] and view the the …" at bounding box center [166, 211] width 310 height 19
type input "Walk from [PERSON_NAME][GEOGRAPHIC_DATA] to [GEOGRAPHIC_DATA] and view the the …"
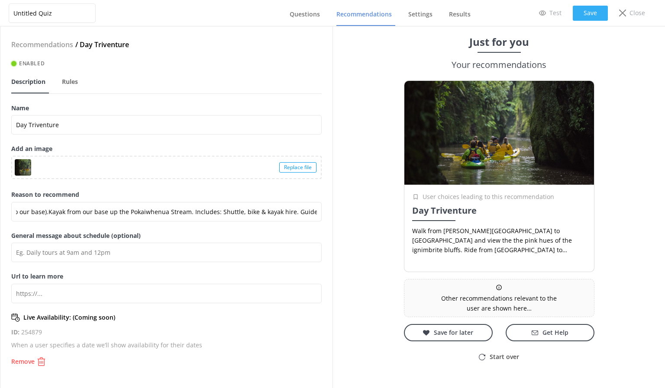
click at [582, 16] on button "Save" at bounding box center [590, 13] width 35 height 15
click at [317, 15] on span "Questions" at bounding box center [305, 14] width 30 height 9
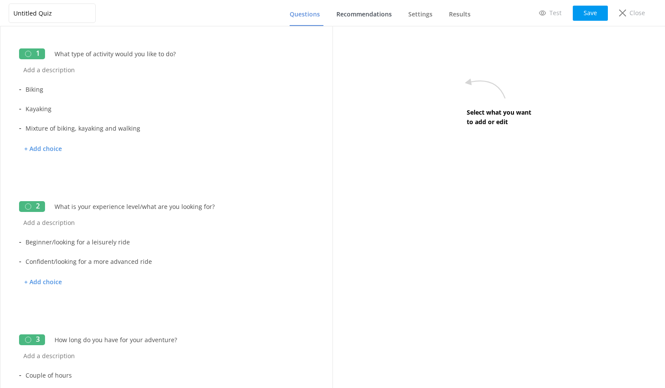
click at [369, 14] on span "Recommendations" at bounding box center [363, 14] width 55 height 9
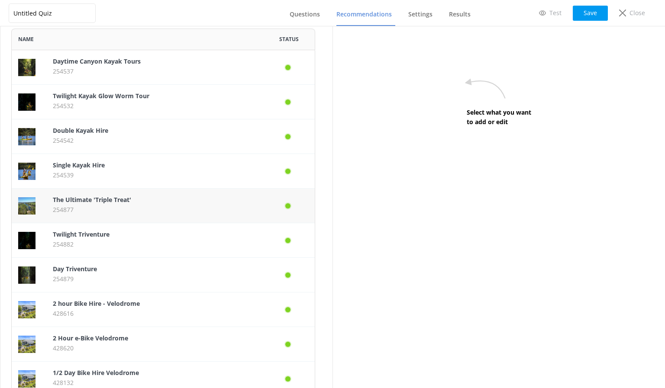
scroll to position [87, 0]
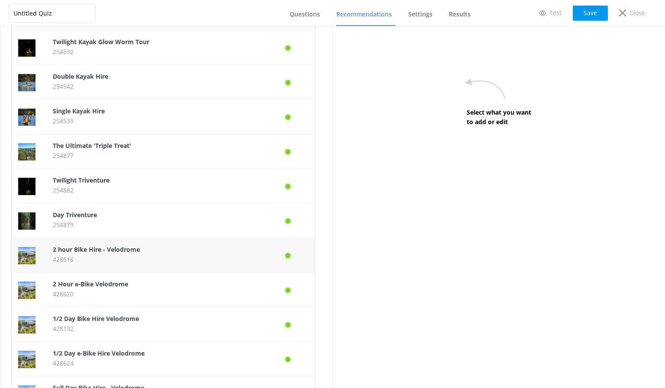
click at [129, 259] on p "428616" at bounding box center [155, 260] width 204 height 10
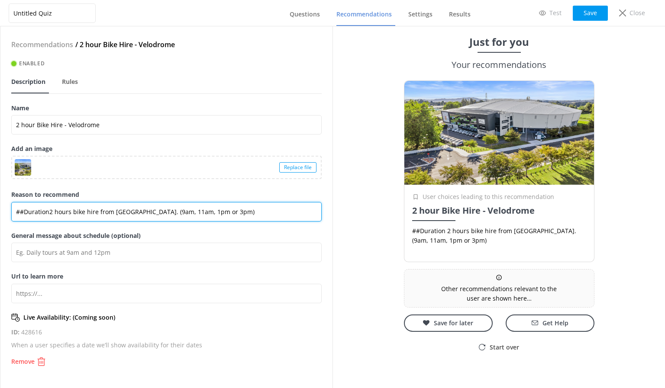
drag, startPoint x: 49, startPoint y: 210, endPoint x: 0, endPoint y: 210, distance: 48.9
click at [0, 210] on div "Recommendations / 2 hour Bike Hire - Velodrome Enabled Description Rules Name 2…" at bounding box center [166, 207] width 333 height 362
click at [111, 213] on input "2 hours bike hire from [GEOGRAPHIC_DATA]. (9am, 11am, 1pm or 3pm)" at bounding box center [166, 211] width 310 height 19
type input "2 hours bike hire from [GEOGRAPHIC_DATA] in [GEOGRAPHIC_DATA]. (9am, 11am, 1pm …"
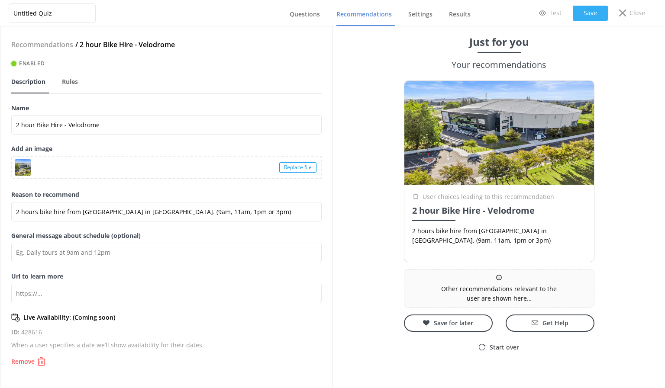
click at [586, 13] on button "Save" at bounding box center [590, 13] width 35 height 15
click at [583, 12] on button "Save" at bounding box center [590, 13] width 35 height 15
click at [314, 15] on span "Questions" at bounding box center [305, 14] width 30 height 9
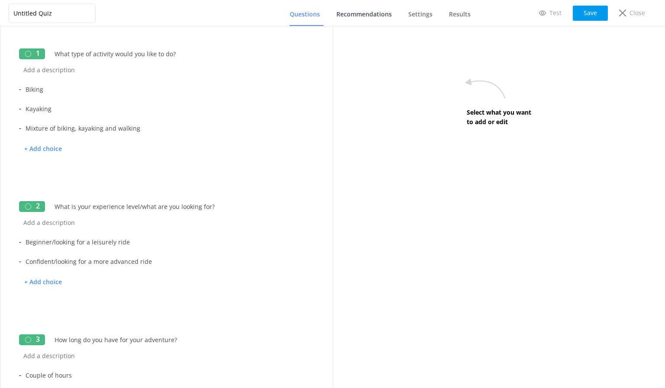
click at [355, 11] on span "Recommendations" at bounding box center [363, 14] width 55 height 9
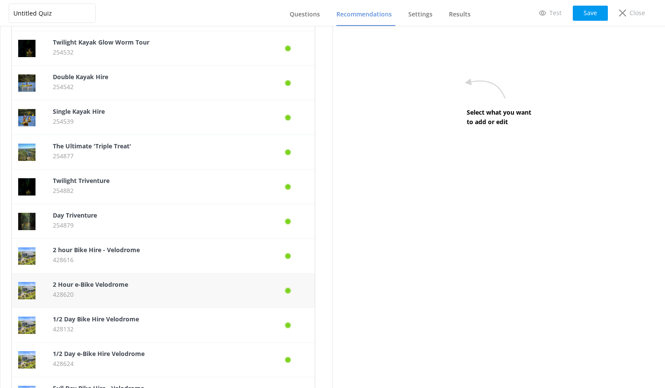
scroll to position [87, 0]
click at [108, 286] on b "2 Hour e-Bike Velodrome" at bounding box center [90, 284] width 75 height 8
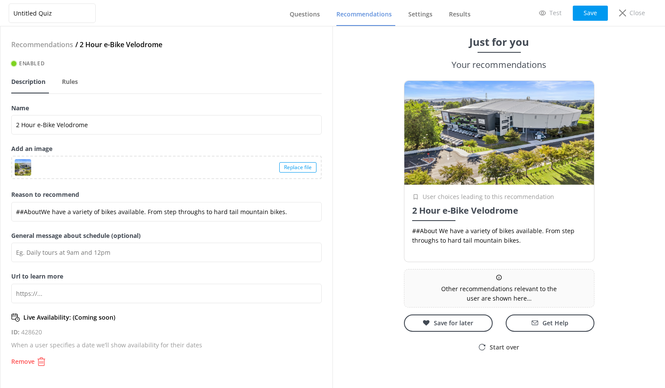
click at [291, 21] on nav "Questions Recommendations Settings Results" at bounding box center [376, 13] width 195 height 26
drag, startPoint x: 313, startPoint y: 10, endPoint x: 375, endPoint y: 14, distance: 61.6
click at [313, 10] on span "Questions" at bounding box center [305, 14] width 30 height 9
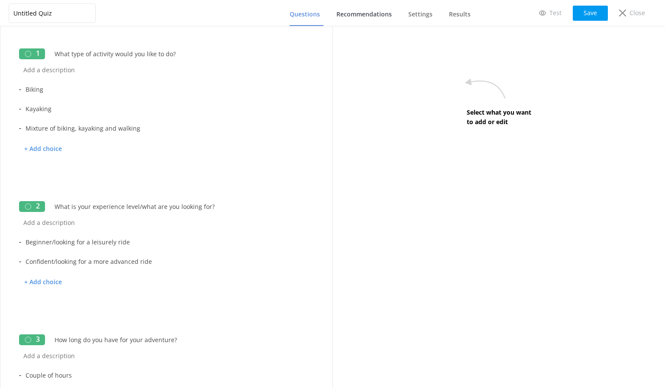
click at [375, 14] on span "Recommendations" at bounding box center [363, 14] width 55 height 9
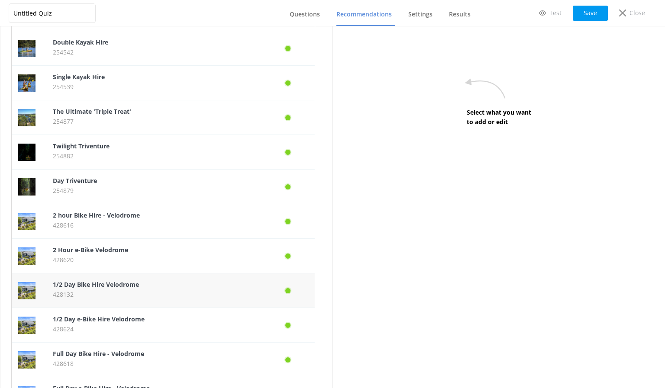
scroll to position [130, 0]
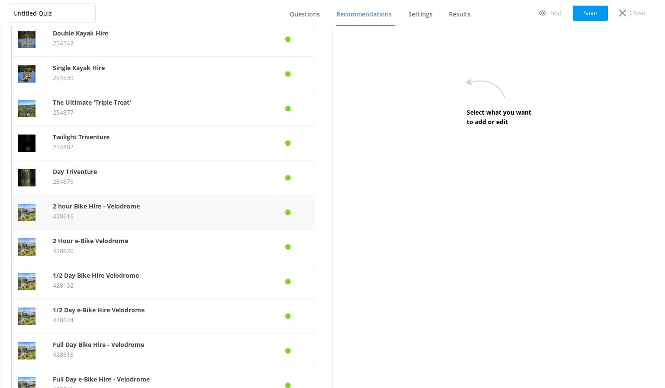
click at [120, 214] on p "428616" at bounding box center [155, 217] width 204 height 10
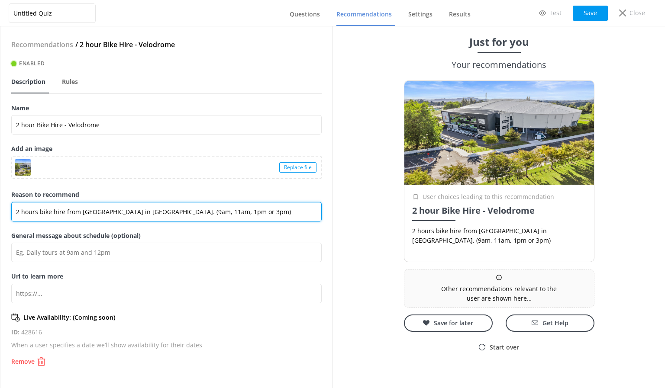
click at [135, 212] on input "2 hours bike hire from [GEOGRAPHIC_DATA] in [GEOGRAPHIC_DATA]. (9am, 11am, 1pm …" at bounding box center [166, 211] width 310 height 19
click at [81, 211] on input "2 hours bike hire from [GEOGRAPHIC_DATA] in [GEOGRAPHIC_DATA]. (9am, 11am, 1pm …" at bounding box center [166, 211] width 310 height 19
type input "2 hours bike hire from the [GEOGRAPHIC_DATA] in [GEOGRAPHIC_DATA]. (9am, 11am, …"
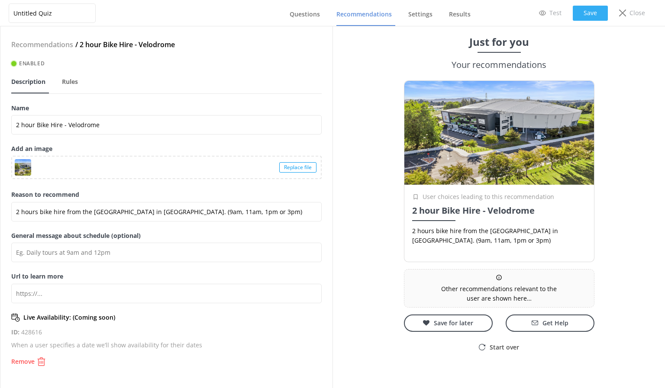
click at [593, 11] on button "Save" at bounding box center [590, 13] width 35 height 15
click at [314, 14] on span "Questions" at bounding box center [305, 14] width 30 height 9
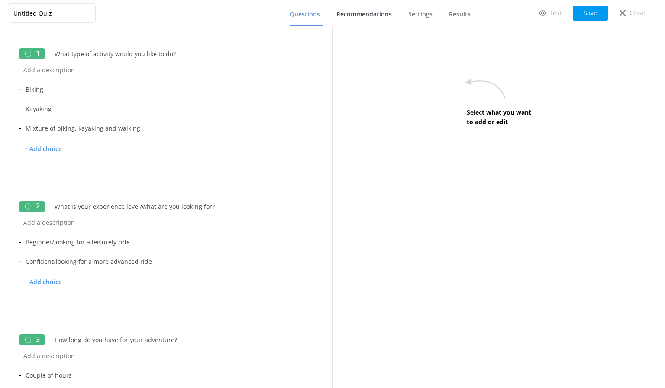
click at [365, 15] on span "Recommendations" at bounding box center [363, 14] width 55 height 9
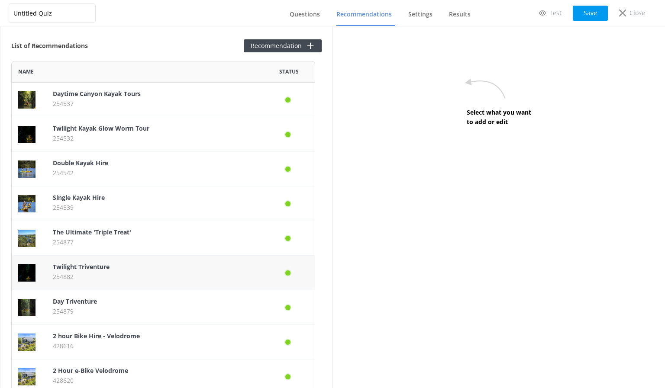
scroll to position [130, 0]
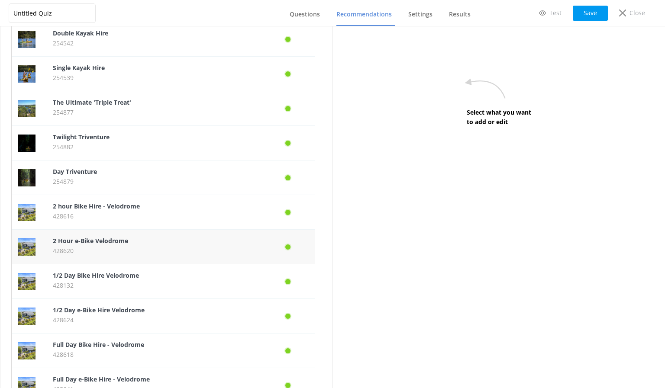
click at [120, 242] on b "2 Hour e-Bike Velodrome" at bounding box center [90, 241] width 75 height 8
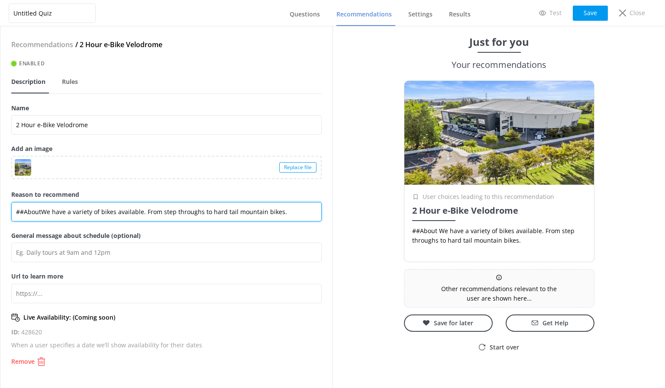
click at [107, 213] on input "##AboutWe have a variety of bikes available. From step throughs to hard tail mo…" at bounding box center [166, 211] width 310 height 19
paste input "2 hours bike hire from the [GEOGRAPHIC_DATA] in [GEOGRAPHIC_DATA]. (9am, 11am, …"
click at [39, 212] on input "2 hours bike hire from the [GEOGRAPHIC_DATA] in [GEOGRAPHIC_DATA]. (9am, 11am, …" at bounding box center [166, 211] width 310 height 19
click at [36, 213] on input "2 hours e-bike hire from the [GEOGRAPHIC_DATA] in [GEOGRAPHIC_DATA]. (9am, 11am…" at bounding box center [166, 211] width 310 height 19
type input "2 hour e-bike hire from the [GEOGRAPHIC_DATA] in [GEOGRAPHIC_DATA]. (9am, 11am,…"
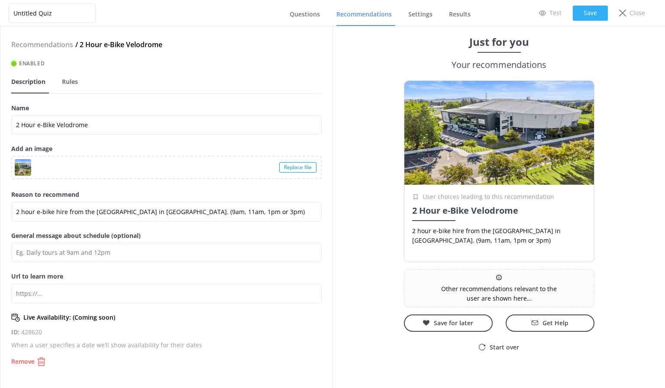
click at [600, 8] on button "Save" at bounding box center [590, 13] width 35 height 15
click at [312, 16] on span "Questions" at bounding box center [305, 14] width 30 height 9
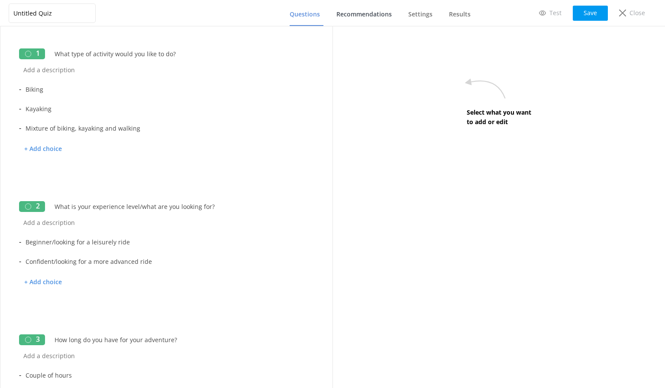
click at [359, 16] on span "Recommendations" at bounding box center [363, 14] width 55 height 9
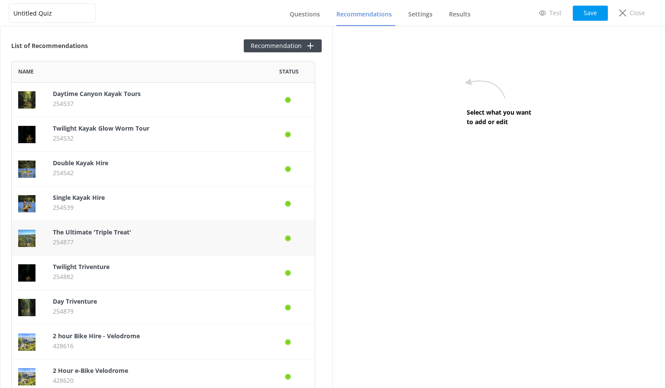
scroll to position [708, 298]
click at [103, 333] on b "2 hour Bike Hire - Velodrome" at bounding box center [96, 336] width 87 height 8
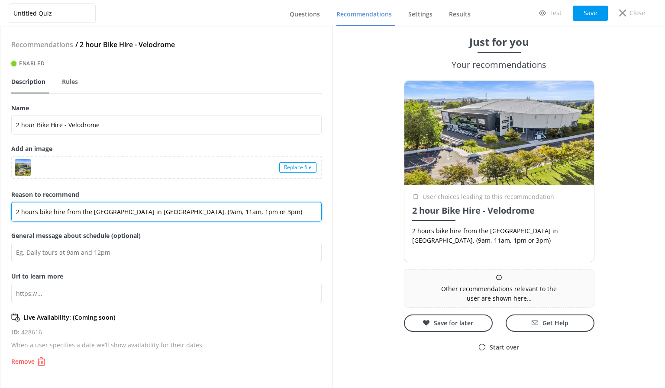
click at [35, 211] on input "2 hours bike hire from the [GEOGRAPHIC_DATA] in [GEOGRAPHIC_DATA]. (9am, 11am, …" at bounding box center [166, 211] width 310 height 19
type input "2 hour bike hire from the [GEOGRAPHIC_DATA] in [GEOGRAPHIC_DATA]. (9am, 11am, 1…"
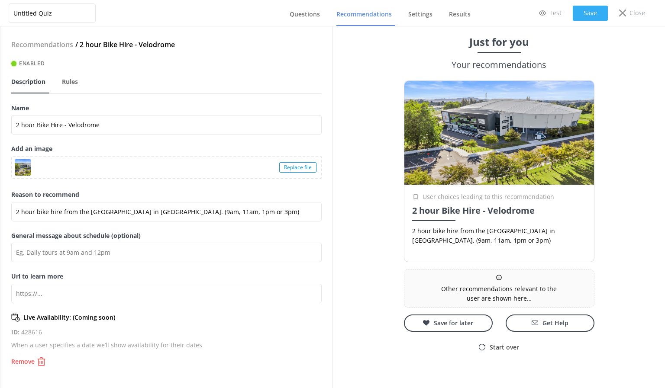
click at [585, 13] on button "Save" at bounding box center [590, 13] width 35 height 15
click at [315, 13] on span "Questions" at bounding box center [305, 14] width 30 height 9
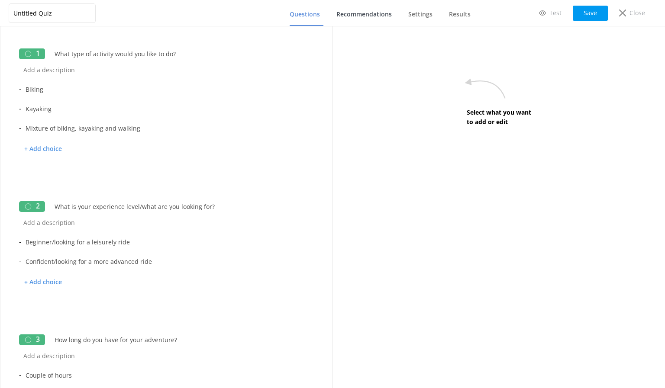
click at [385, 15] on span "Recommendations" at bounding box center [363, 14] width 55 height 9
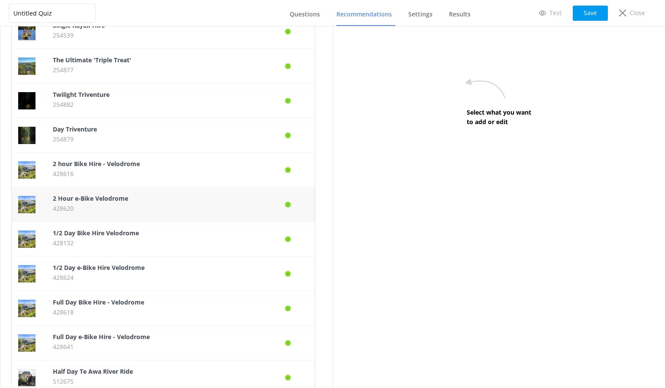
scroll to position [173, 0]
click at [116, 227] on div "1/2 Day Bike Hire Velodrome 428132" at bounding box center [154, 238] width 217 height 35
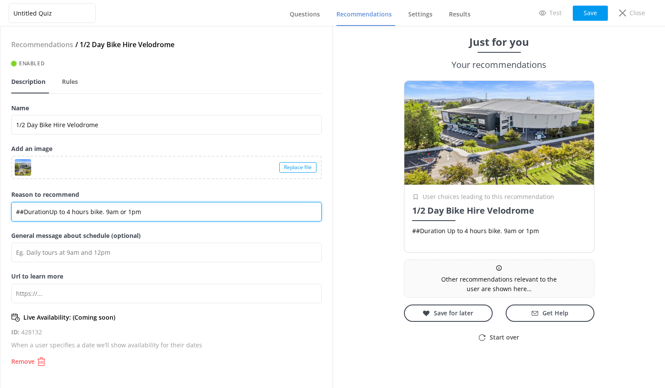
drag, startPoint x: 74, startPoint y: 210, endPoint x: 1, endPoint y: 210, distance: 73.6
click at [1, 210] on div "Recommendations / 1/2 Day Bike Hire Velodrome Enabled Description Rules Name 1/…" at bounding box center [166, 207] width 332 height 362
paste input "2 hours bike hire from the [GEOGRAPHIC_DATA] in [GEOGRAPHIC_DATA]. (9am, 11am, …"
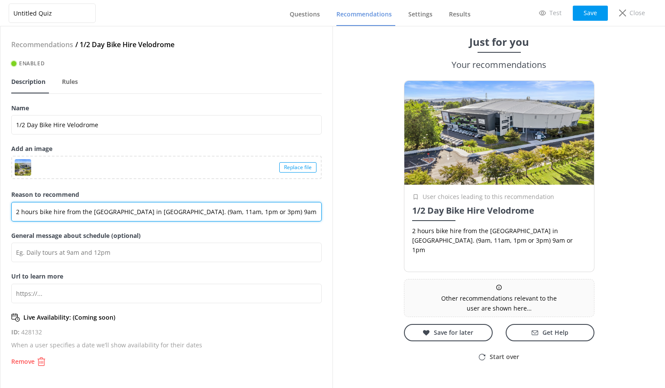
click at [18, 212] on input "2 hours bike hire from the [GEOGRAPHIC_DATA] in [GEOGRAPHIC_DATA]. (9am, 11am, …" at bounding box center [166, 211] width 310 height 19
click at [38, 212] on input "4 hours bike hire from the [GEOGRAPHIC_DATA] in [GEOGRAPHIC_DATA]. (9am, 11am, …" at bounding box center [166, 211] width 310 height 19
drag, startPoint x: 236, startPoint y: 213, endPoint x: 162, endPoint y: 213, distance: 73.2
click at [162, 213] on input "4 hour bike hire from the [GEOGRAPHIC_DATA] in [GEOGRAPHIC_DATA]. (9am, 11am, 1…" at bounding box center [166, 211] width 310 height 19
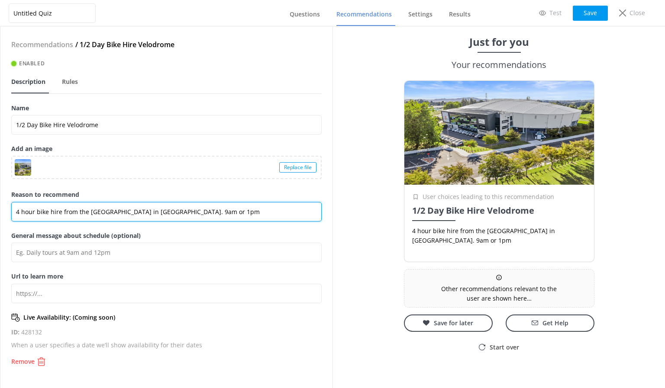
click at [215, 210] on input "4 hour bike hire from the [GEOGRAPHIC_DATA] in [GEOGRAPHIC_DATA]. 9am or 1pm" at bounding box center [166, 211] width 310 height 19
type input "4 hour bike hire from the [GEOGRAPHIC_DATA] in [GEOGRAPHIC_DATA]. 9am or 1pm"
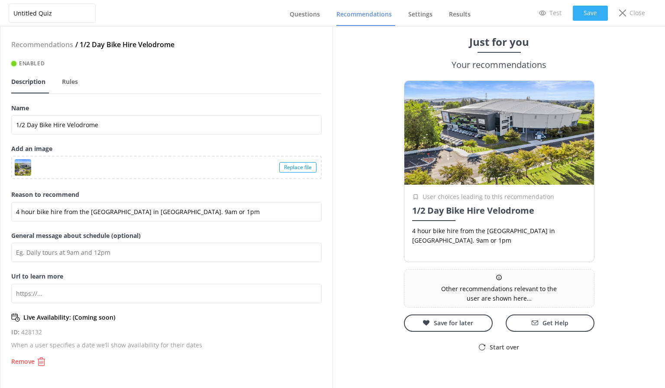
click at [588, 16] on button "Save" at bounding box center [590, 13] width 35 height 15
click at [597, 5] on div "Test Save Close" at bounding box center [592, 12] width 129 height 17
click at [596, 13] on button "Save" at bounding box center [590, 13] width 35 height 15
click at [317, 16] on span "Questions" at bounding box center [305, 14] width 30 height 9
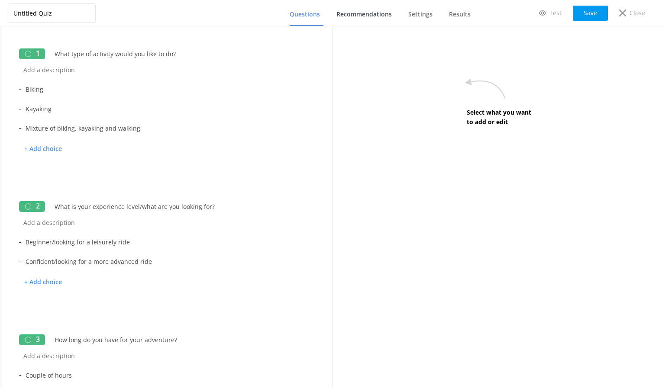
click at [355, 17] on span "Recommendations" at bounding box center [363, 14] width 55 height 9
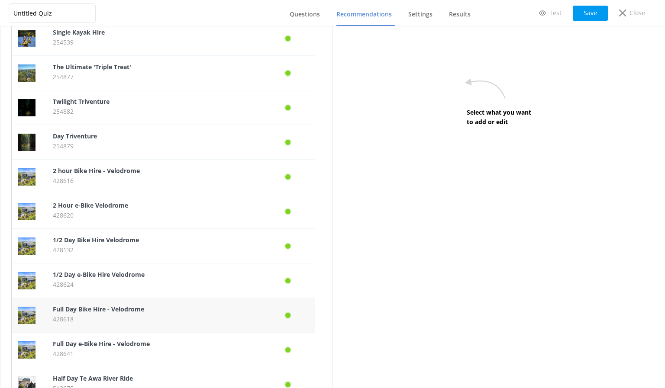
scroll to position [173, 0]
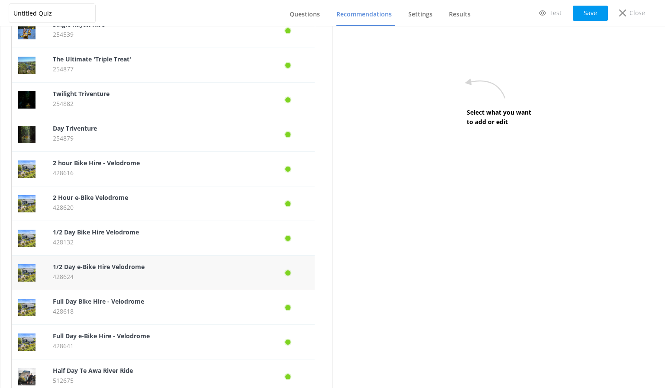
click at [113, 276] on p "428624" at bounding box center [155, 277] width 204 height 10
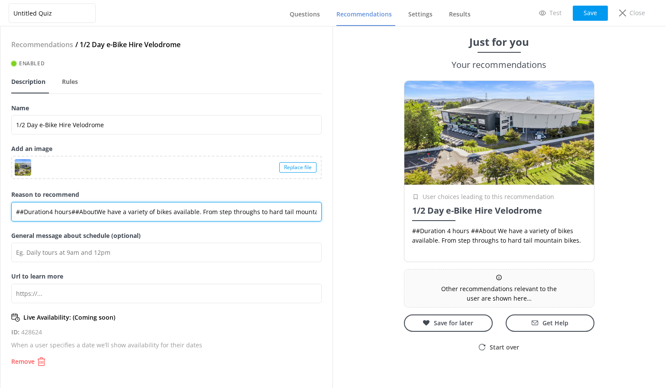
click at [99, 212] on input "##Duration4 hours##AboutWe have a variety of bikes available. From step through…" at bounding box center [166, 211] width 310 height 19
paste input "4 hour bike hire from the [GEOGRAPHIC_DATA] in [GEOGRAPHIC_DATA]. 9am or 1pm"
click at [37, 210] on input "4 hour bike hire from the [GEOGRAPHIC_DATA] in [GEOGRAPHIC_DATA]. 9am or 1pm" at bounding box center [166, 211] width 310 height 19
type input "4 hour e-bike hire from the [GEOGRAPHIC_DATA] in [GEOGRAPHIC_DATA]. 9am or 1pm"
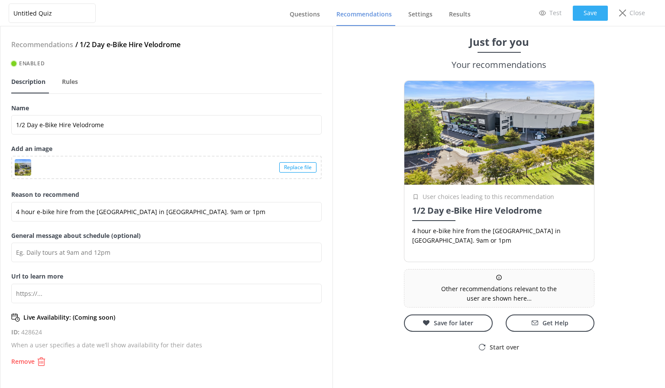
click at [586, 13] on button "Save" at bounding box center [590, 13] width 35 height 15
drag, startPoint x: 306, startPoint y: 18, endPoint x: 370, endPoint y: 19, distance: 64.5
click at [305, 17] on span "Questions" at bounding box center [305, 14] width 30 height 9
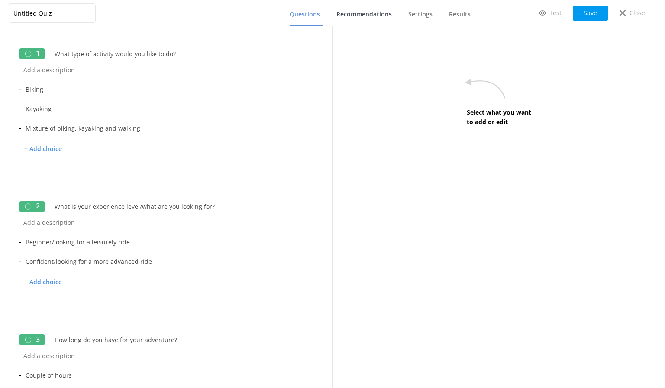
click at [370, 19] on link "Recommendations" at bounding box center [365, 14] width 59 height 23
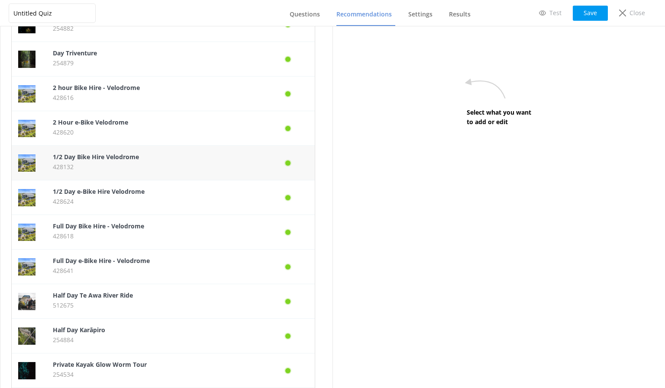
scroll to position [260, 0]
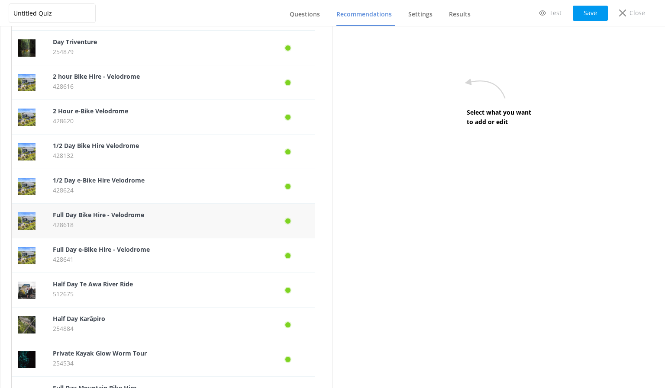
click at [119, 221] on p "428618" at bounding box center [155, 225] width 204 height 10
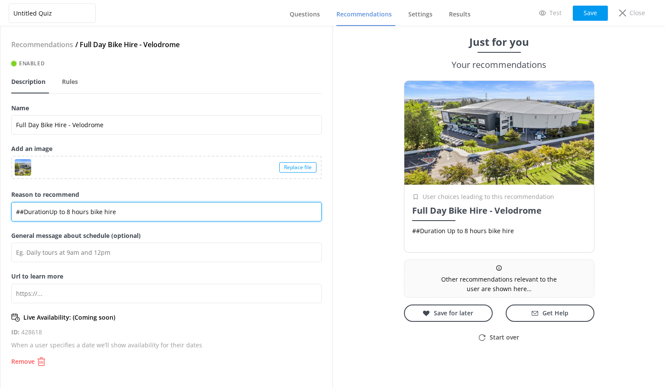
click at [116, 214] on input "##DurationUp to 8 hours bike hire" at bounding box center [166, 211] width 310 height 19
paste input "4 hour bike hire from the [GEOGRAPHIC_DATA] in [GEOGRAPHIC_DATA]. 9am or 1pm"
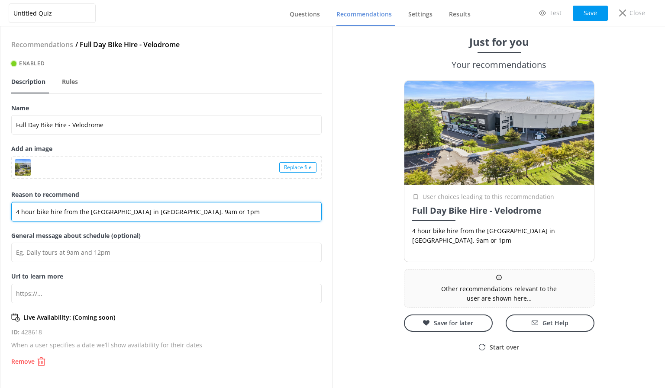
drag, startPoint x: 202, startPoint y: 213, endPoint x: 162, endPoint y: 217, distance: 39.7
click at [162, 217] on input "4 hour bike hire from the [GEOGRAPHIC_DATA] in [GEOGRAPHIC_DATA]. 9am or 1pm" at bounding box center [166, 211] width 310 height 19
click at [19, 213] on input "4 hour bike hire from the [GEOGRAPHIC_DATA] in [GEOGRAPHIC_DATA]. =" at bounding box center [166, 211] width 310 height 19
type input "8 hour bike hire from the [GEOGRAPHIC_DATA] in [GEOGRAPHIC_DATA]. ="
click at [181, 213] on input "8 hour bike hire from the [GEOGRAPHIC_DATA] in [GEOGRAPHIC_DATA]. =" at bounding box center [166, 211] width 310 height 19
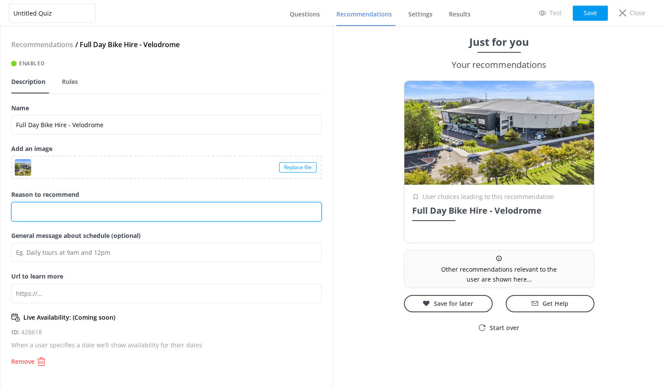
type input "8 hour bike hire from the [GEOGRAPHIC_DATA] in [GEOGRAPHIC_DATA]. ="
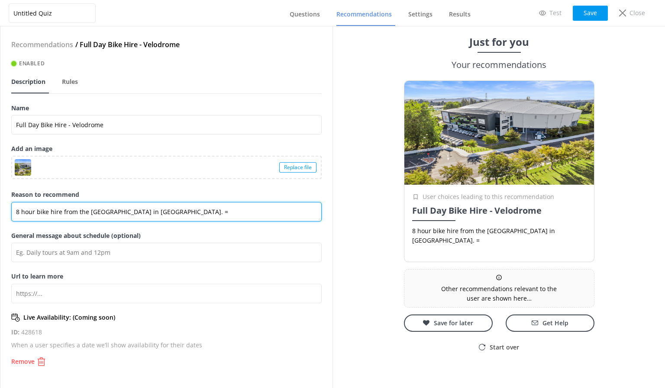
click at [179, 213] on input "8 hour bike hire from the [GEOGRAPHIC_DATA] in [GEOGRAPHIC_DATA]. =" at bounding box center [166, 211] width 310 height 19
type input "8 hour bike hire from the [GEOGRAPHIC_DATA] in [GEOGRAPHIC_DATA]."
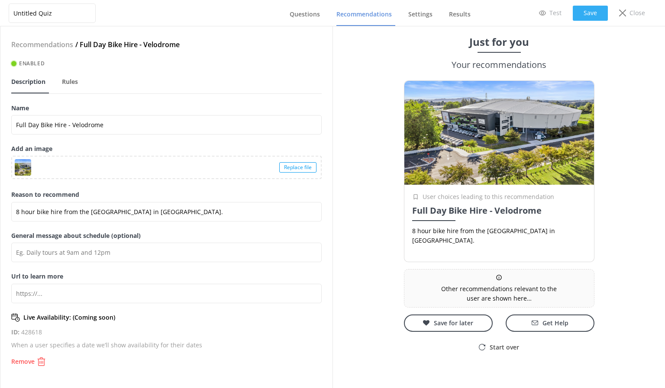
click at [587, 13] on button "Save" at bounding box center [590, 13] width 35 height 15
click at [309, 13] on span "Questions" at bounding box center [305, 14] width 30 height 9
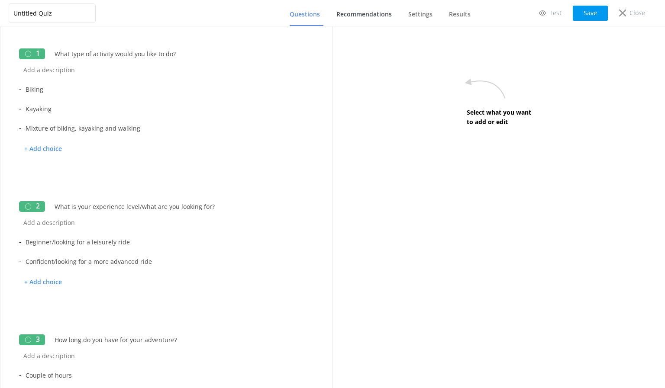
click at [352, 14] on span "Recommendations" at bounding box center [363, 14] width 55 height 9
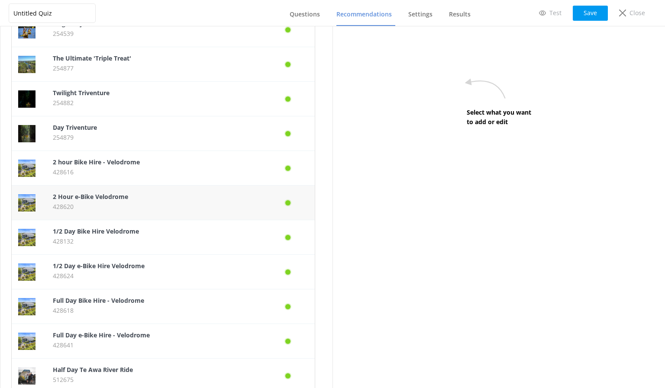
scroll to position [217, 0]
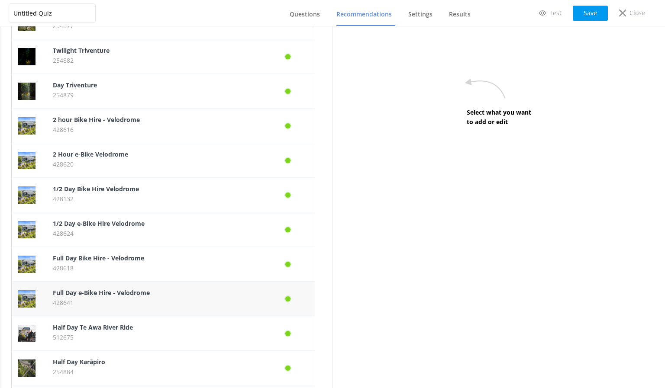
click at [136, 298] on p "Full Day e-Bike Hire - Velodrome" at bounding box center [155, 293] width 204 height 10
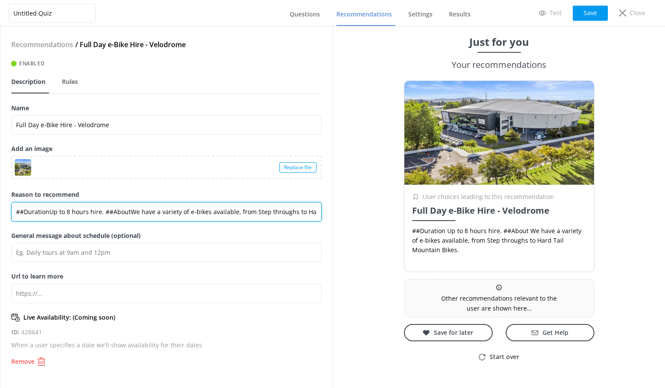
click at [113, 211] on input "##DurationUp to 8 hours hire. ##AboutWe have a variety of e-bikes available, fr…" at bounding box center [166, 211] width 310 height 19
paste input "8 hour bike hire from the [GEOGRAPHIC_DATA] in [GEOGRAPHIC_DATA]."
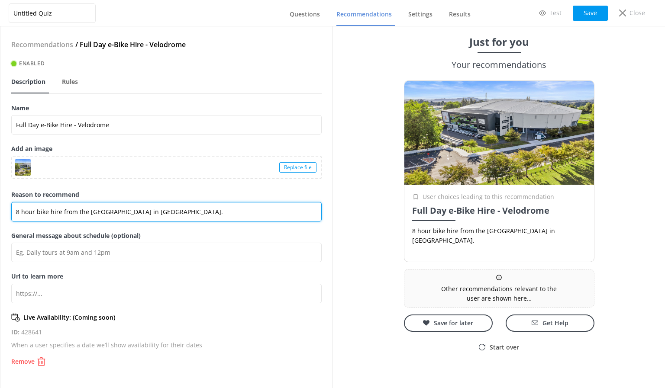
click at [36, 212] on input "8 hour bike hire from the [GEOGRAPHIC_DATA] in [GEOGRAPHIC_DATA]." at bounding box center [166, 211] width 310 height 19
type input "8 hour e-bike hire from the [GEOGRAPHIC_DATA] in [GEOGRAPHIC_DATA]."
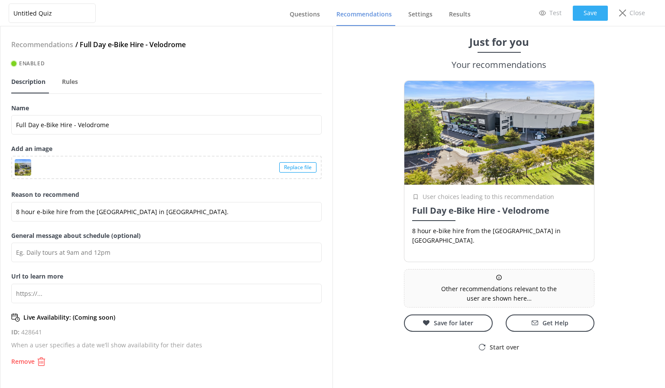
click at [585, 6] on button "Save" at bounding box center [590, 13] width 35 height 15
click at [584, 7] on button "Save" at bounding box center [590, 13] width 35 height 15
click at [312, 12] on span "Questions" at bounding box center [305, 14] width 30 height 9
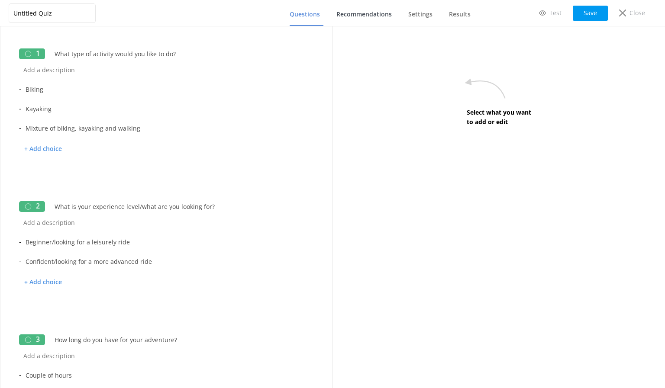
click at [359, 20] on link "Recommendations" at bounding box center [365, 14] width 59 height 23
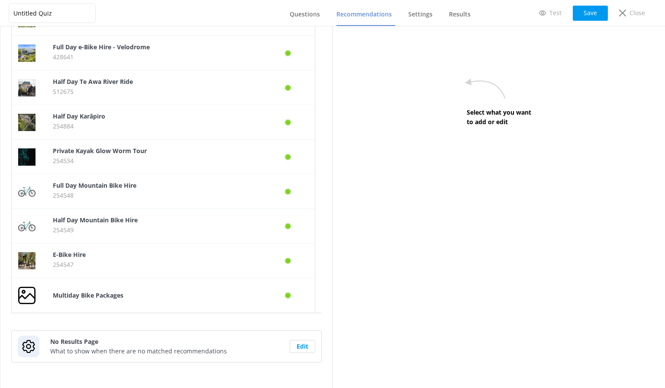
scroll to position [463, 0]
click at [122, 192] on p "254548" at bounding box center [155, 196] width 204 height 10
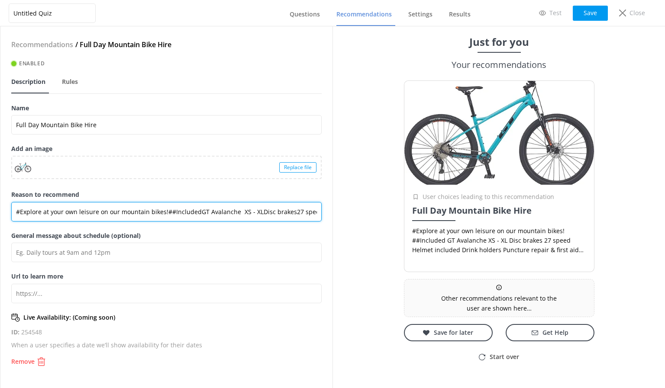
click at [121, 214] on input "#Explore at your own leisure on our mountain bikes!##IncludedGT Avalanche XS - …" at bounding box center [166, 211] width 310 height 19
click at [295, 208] on input "#Explore at your own leisure on our mountain bikes!##IncludedGT Avalanche XS - …" at bounding box center [166, 211] width 310 height 19
drag, startPoint x: 295, startPoint y: 210, endPoint x: 8, endPoint y: 217, distance: 286.8
click at [8, 217] on div "Recommendations / Full Day Mountain Bike Hire Enabled Description Rules Name Fu…" at bounding box center [166, 207] width 332 height 362
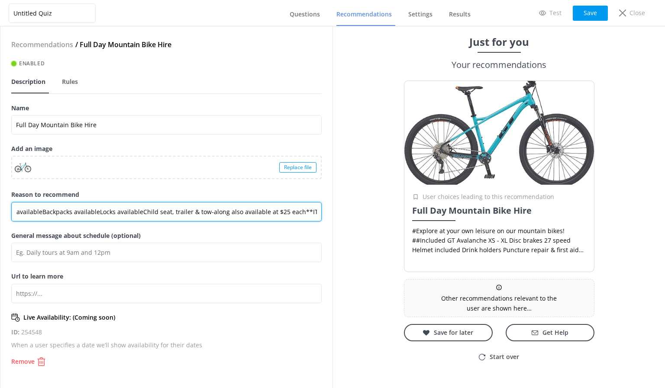
paste input "8 hour bike hire from the [GEOGRAPHIC_DATA] in [GEOGRAPHIC_DATA]."
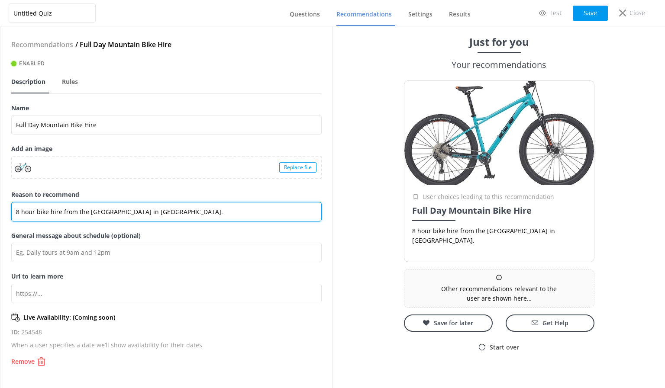
scroll to position [0, 0]
drag, startPoint x: 170, startPoint y: 213, endPoint x: 90, endPoint y: 217, distance: 79.8
click at [90, 217] on input "8 hour bike hire from the [GEOGRAPHIC_DATA] in [GEOGRAPHIC_DATA]." at bounding box center [166, 211] width 310 height 19
type input "8 hour bike hire from the [GEOGRAPHIC_DATA] on [GEOGRAPHIC_DATA]."
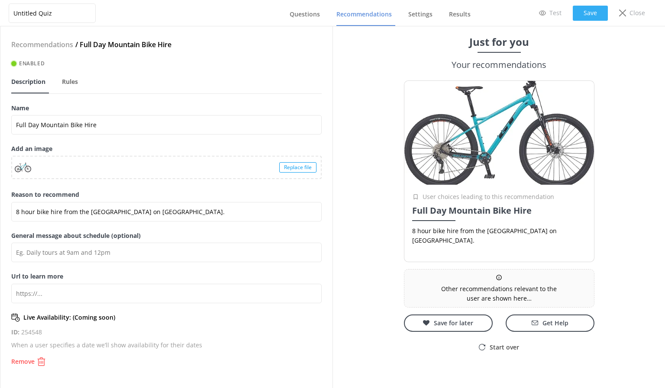
click at [587, 18] on button "Save" at bounding box center [590, 13] width 35 height 15
click at [582, 14] on button "Save" at bounding box center [590, 13] width 35 height 15
click at [314, 14] on span "Questions" at bounding box center [305, 14] width 30 height 9
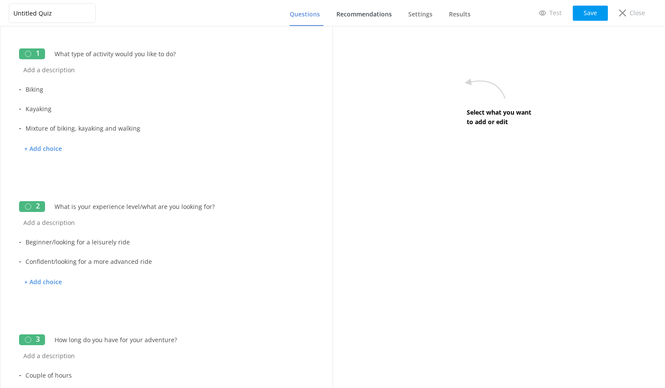
click at [354, 14] on span "Recommendations" at bounding box center [363, 14] width 55 height 9
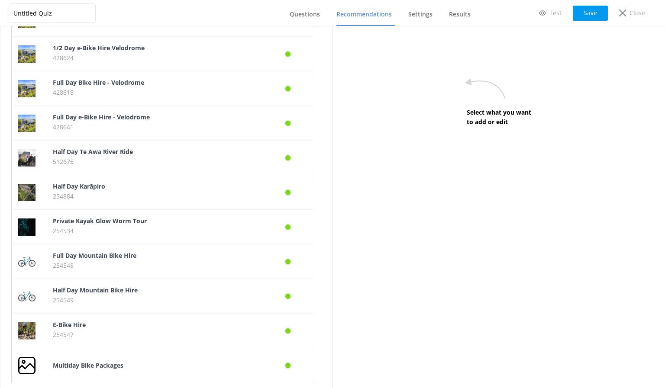
scroll to position [463, 0]
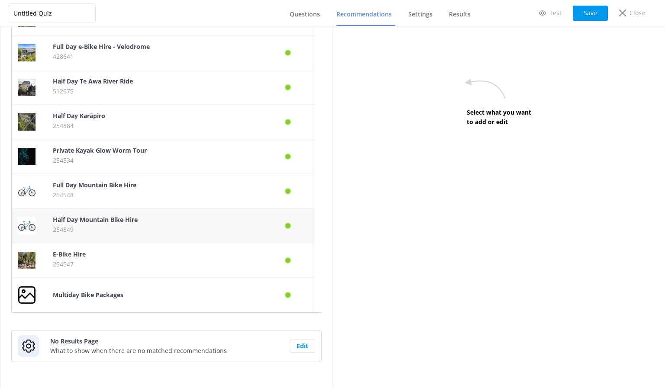
click at [133, 223] on b "Half Day Mountain Bike Hire" at bounding box center [95, 220] width 85 height 8
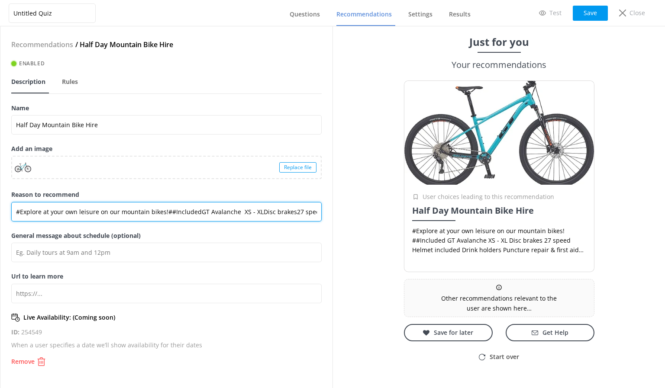
click at [107, 213] on input "#Explore at your own leisure on our mountain bikes!##IncludedGT Avalanche XS - …" at bounding box center [166, 211] width 310 height 19
paste input "8 hour bike hire from the [GEOGRAPHIC_DATA] on [GEOGRAPHIC_DATA]."
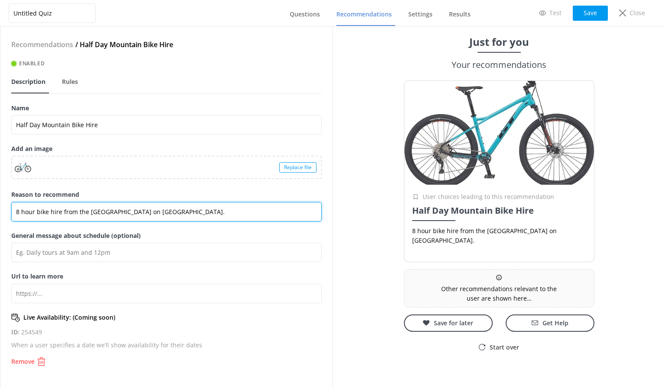
drag, startPoint x: 38, startPoint y: 211, endPoint x: 0, endPoint y: 212, distance: 38.1
click at [0, 212] on div "Recommendations / Half Day Mountain Bike Hire Enabled Description Rules Name Ha…" at bounding box center [166, 207] width 333 height 362
click at [233, 210] on input "Bike hire from the [GEOGRAPHIC_DATA] on [GEOGRAPHIC_DATA]." at bounding box center [166, 211] width 310 height 19
type input "Bike hire from the [GEOGRAPHIC_DATA] on [GEOGRAPHIC_DATA]."
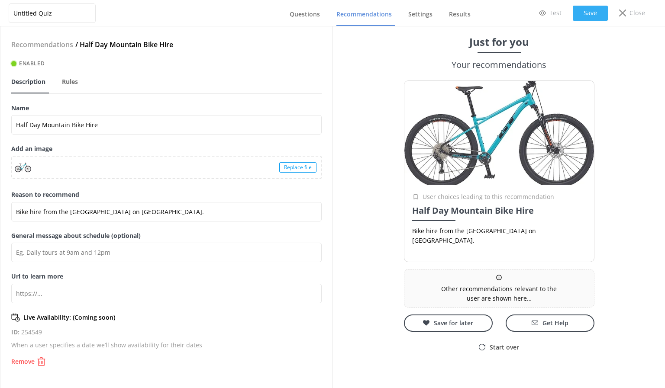
click at [586, 13] on button "Save" at bounding box center [590, 13] width 35 height 15
click at [295, 16] on span "Questions" at bounding box center [305, 14] width 30 height 9
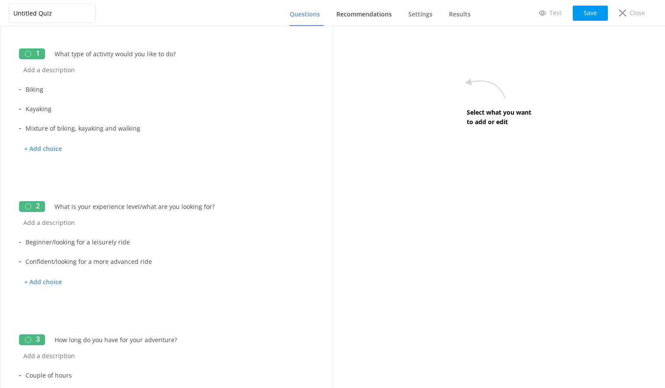
click at [369, 13] on span "Recommendations" at bounding box center [363, 14] width 55 height 9
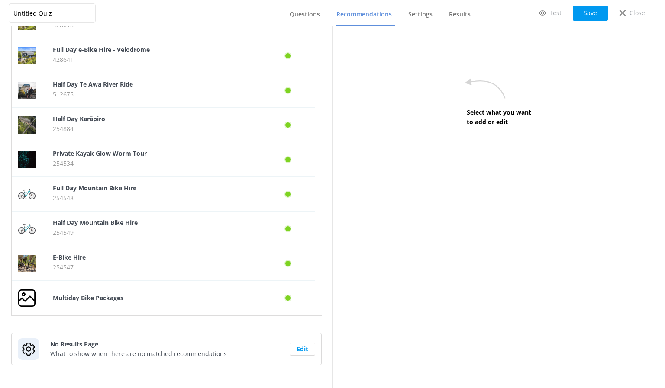
scroll to position [463, 0]
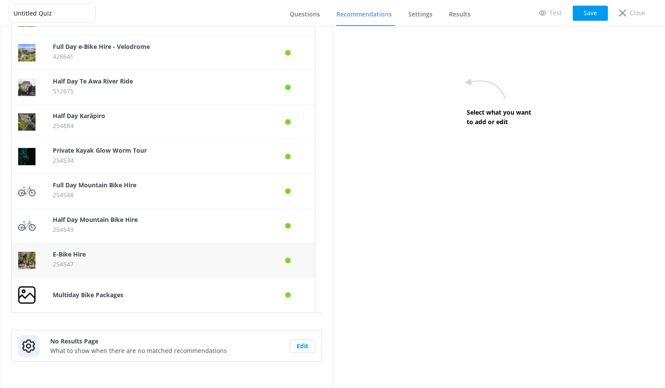
click at [133, 261] on p "254547" at bounding box center [155, 265] width 204 height 10
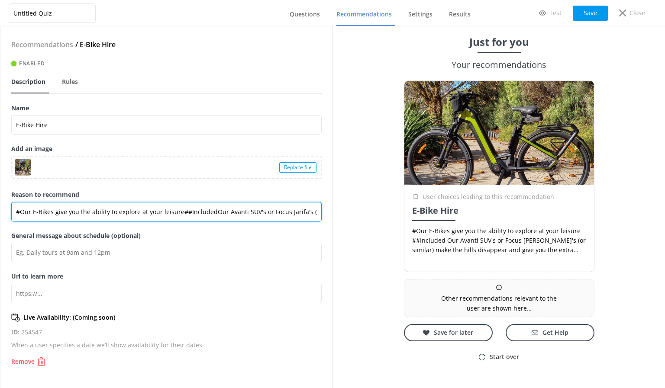
click at [116, 211] on input "#Our E-Bikes give you the ability to explore at your leisure##IncludedOur Avant…" at bounding box center [166, 211] width 310 height 19
paste input "8 hour bike hire from the [GEOGRAPHIC_DATA] on [GEOGRAPHIC_DATA]."
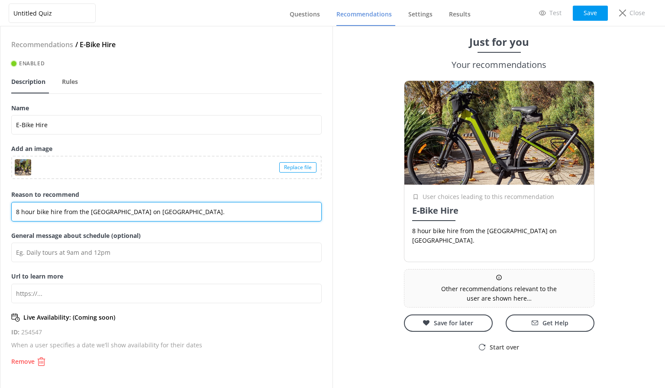
drag, startPoint x: 36, startPoint y: 212, endPoint x: 5, endPoint y: 211, distance: 30.3
click at [5, 211] on div "Recommendations / E-Bike Hire Enabled Description Rules Name E-Bike Hire Add an…" at bounding box center [166, 207] width 332 height 362
click at [202, 210] on input "E-bike hire from the [GEOGRAPHIC_DATA] on [GEOGRAPHIC_DATA]." at bounding box center [166, 211] width 310 height 19
click at [247, 203] on input "E-bike hire from the [GEOGRAPHIC_DATA] on [GEOGRAPHIC_DATA]." at bounding box center [166, 211] width 310 height 19
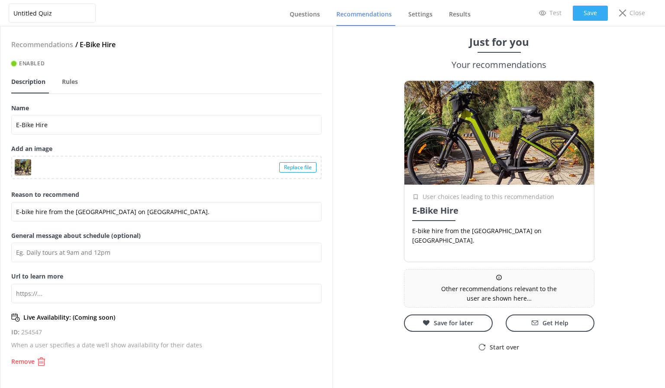
click at [584, 11] on button "Save" at bounding box center [590, 13] width 35 height 15
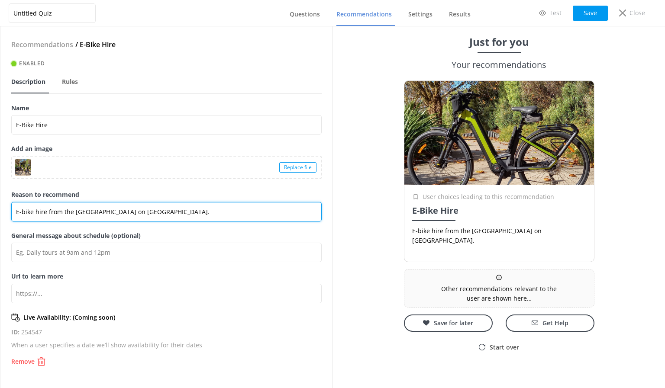
click at [220, 211] on input "E-bike hire from the [GEOGRAPHIC_DATA] on [GEOGRAPHIC_DATA]." at bounding box center [166, 211] width 310 height 19
paste input "Helmet, Drink holders, First aid kit, tube and puncture repair kit"
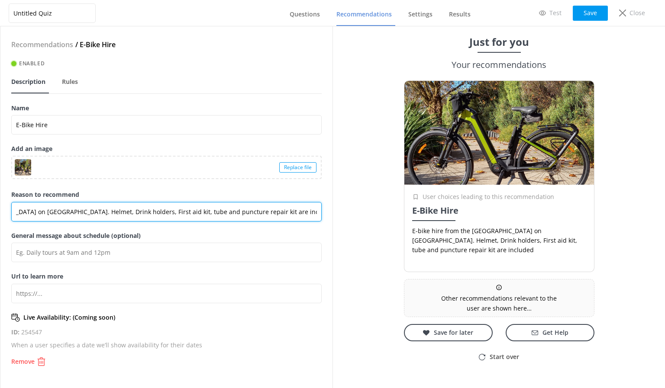
scroll to position [0, 105]
drag, startPoint x: 318, startPoint y: 212, endPoint x: 100, endPoint y: 219, distance: 217.5
click at [100, 219] on input "E-bike hire from the [GEOGRAPHIC_DATA] on [GEOGRAPHIC_DATA]. Helmet, Drink hold…" at bounding box center [166, 211] width 310 height 19
type input "E-bike hire from the [GEOGRAPHIC_DATA] on [GEOGRAPHIC_DATA]. Helmet, Drink hold…"
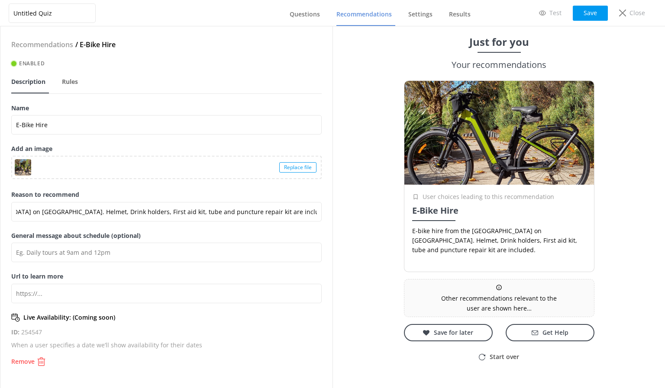
click at [218, 238] on label "General message about schedule (optional)" at bounding box center [166, 236] width 310 height 10
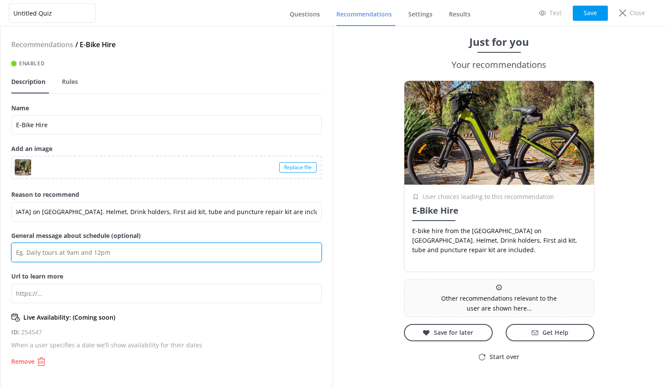
click at [218, 243] on input "General message about schedule (optional)" at bounding box center [166, 252] width 310 height 19
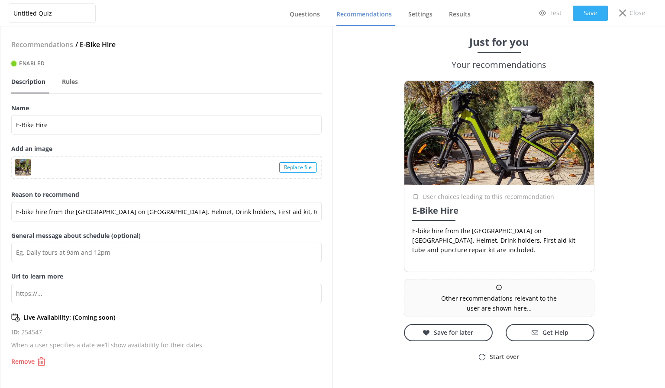
click at [592, 11] on button "Save" at bounding box center [590, 13] width 35 height 15
drag, startPoint x: 312, startPoint y: 14, endPoint x: 341, endPoint y: 13, distance: 29.5
click at [311, 14] on span "Questions" at bounding box center [305, 14] width 30 height 9
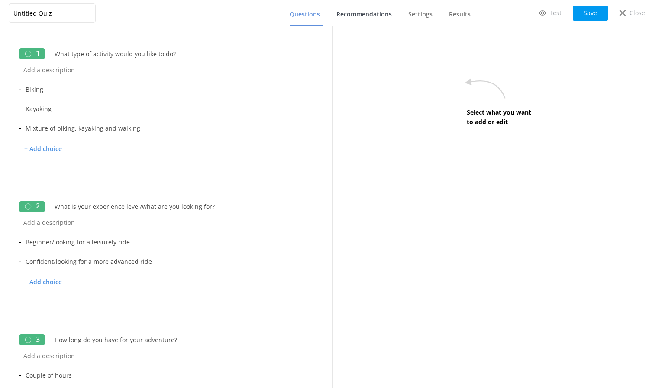
click at [349, 13] on span "Recommendations" at bounding box center [363, 14] width 55 height 9
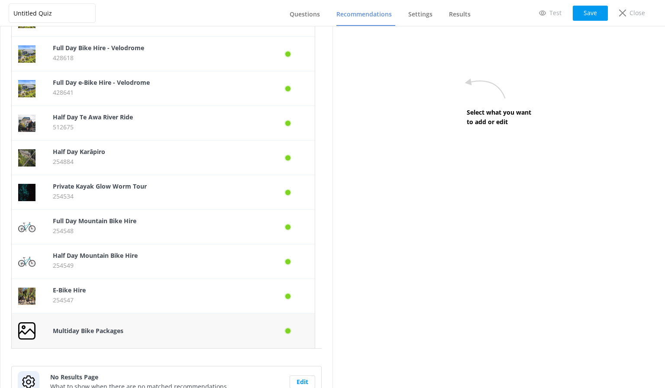
scroll to position [463, 0]
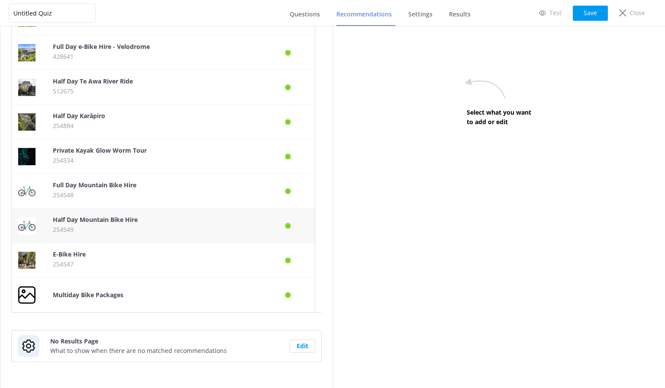
click at [124, 223] on b "Half Day Mountain Bike Hire" at bounding box center [95, 220] width 85 height 8
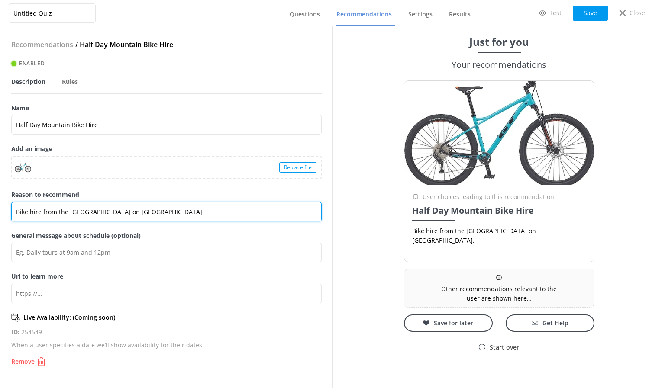
click at [215, 211] on input "Bike hire from the [GEOGRAPHIC_DATA] on [GEOGRAPHIC_DATA]." at bounding box center [166, 211] width 310 height 19
paste input "Helmet, Drink holders, First aid kit, tube and puncture repair kit are included."
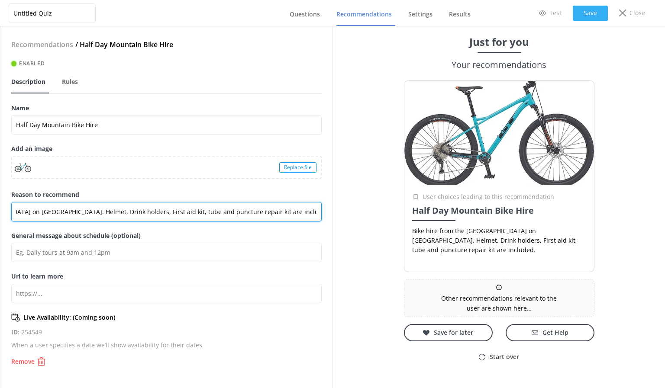
type input "Bike hire from the [GEOGRAPHIC_DATA] on [GEOGRAPHIC_DATA]. Helmet, Drink holder…"
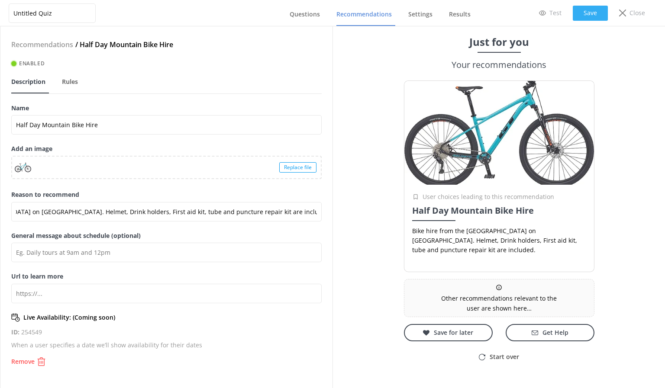
click at [584, 12] on button "Save" at bounding box center [590, 13] width 35 height 15
click at [587, 12] on button "Save" at bounding box center [590, 13] width 35 height 15
click at [310, 16] on span "Questions" at bounding box center [305, 14] width 30 height 9
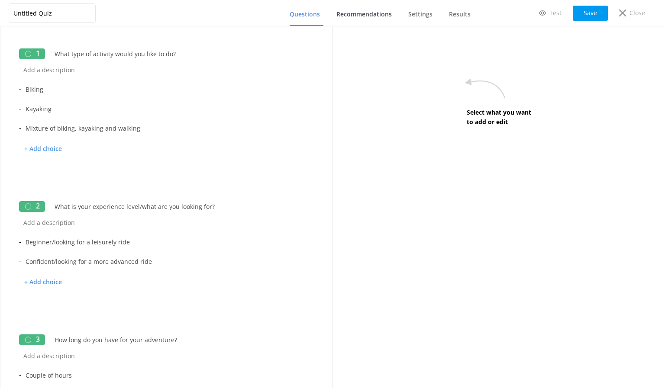
click at [363, 15] on span "Recommendations" at bounding box center [363, 14] width 55 height 9
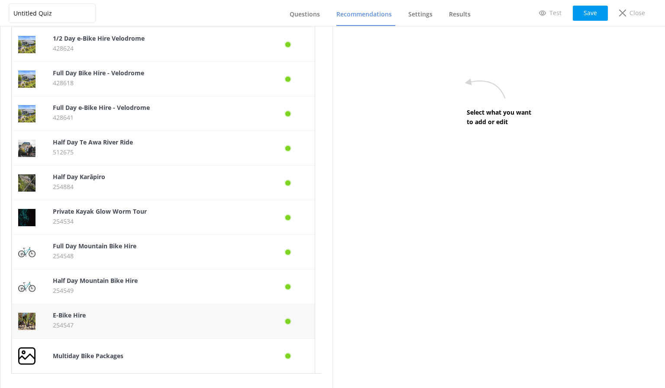
scroll to position [463, 0]
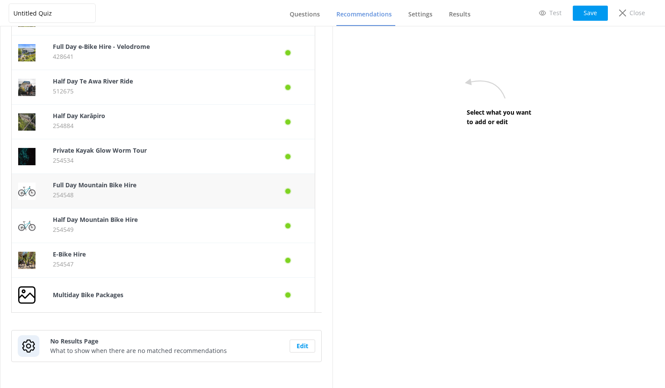
click at [114, 187] on b "Full Day Mountain Bike Hire" at bounding box center [95, 185] width 84 height 8
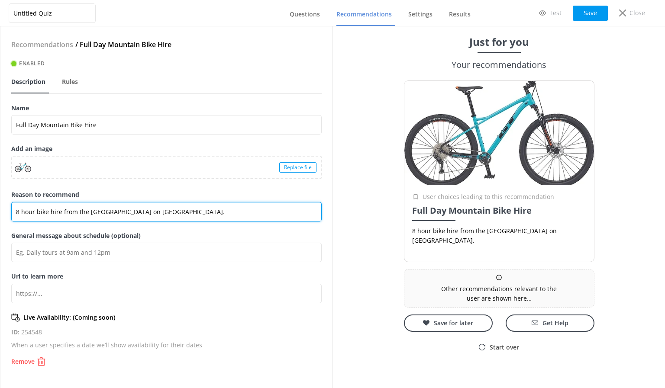
click at [237, 209] on input "8 hour bike hire from the [GEOGRAPHIC_DATA] on [GEOGRAPHIC_DATA]." at bounding box center [166, 211] width 310 height 19
paste input "Helmet, Drink holders, First aid kit, tube and puncture repair kit are included."
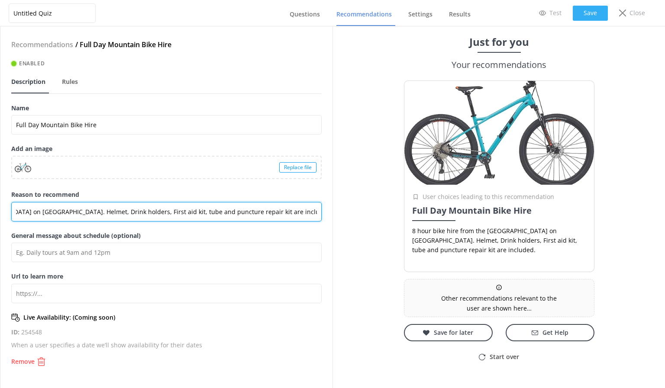
type input "8 hour bike hire from the [GEOGRAPHIC_DATA] on [GEOGRAPHIC_DATA]. Helmet, Drink…"
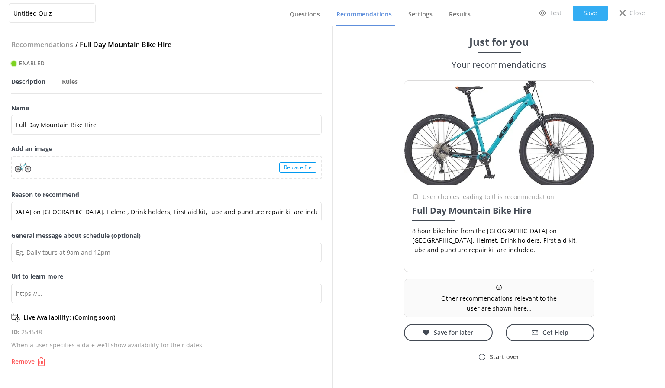
click at [582, 14] on button "Save" at bounding box center [590, 13] width 35 height 15
drag, startPoint x: 315, startPoint y: 19, endPoint x: 362, endPoint y: 12, distance: 47.8
click at [314, 19] on link "Questions" at bounding box center [307, 14] width 34 height 23
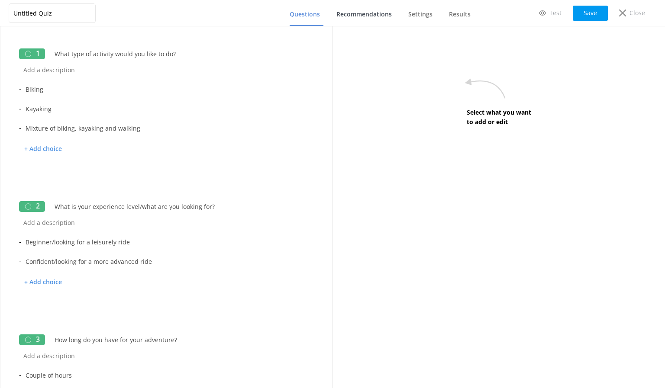
click at [363, 11] on span "Recommendations" at bounding box center [363, 14] width 55 height 9
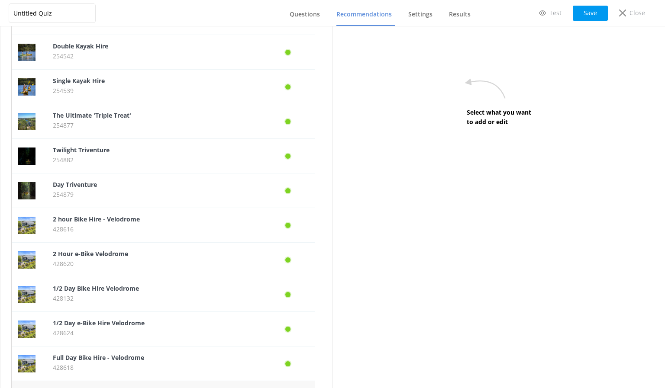
scroll to position [116, 0]
click at [121, 219] on b "2 hour Bike Hire - Velodrome" at bounding box center [96, 220] width 87 height 8
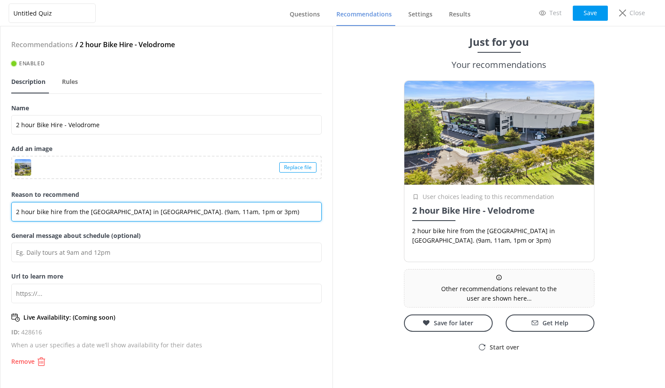
click at [246, 214] on input "2 hour bike hire from the [GEOGRAPHIC_DATA] in [GEOGRAPHIC_DATA]. (9am, 11am, 1…" at bounding box center [166, 211] width 310 height 19
paste input "Helmet, Drink holders, First aid kit, tube and puncture repair kit are included."
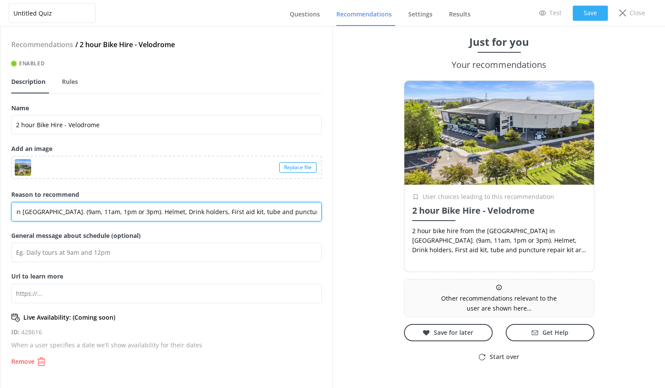
type input "2 hour bike hire from the [GEOGRAPHIC_DATA] in [GEOGRAPHIC_DATA]. (9am, 11am, 1…"
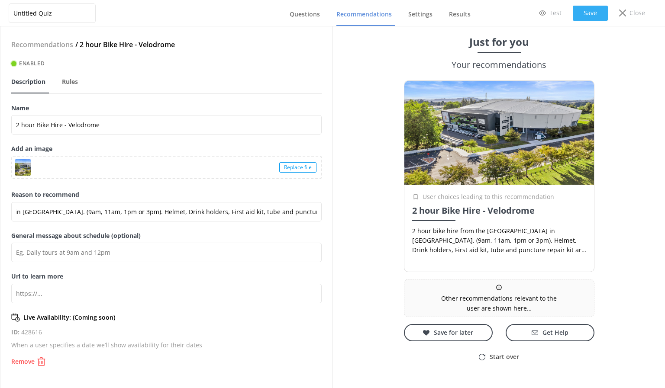
click at [583, 13] on button "Save" at bounding box center [590, 13] width 35 height 15
click at [583, 11] on button "Save" at bounding box center [590, 13] width 35 height 15
click at [298, 17] on span "Questions" at bounding box center [305, 14] width 30 height 9
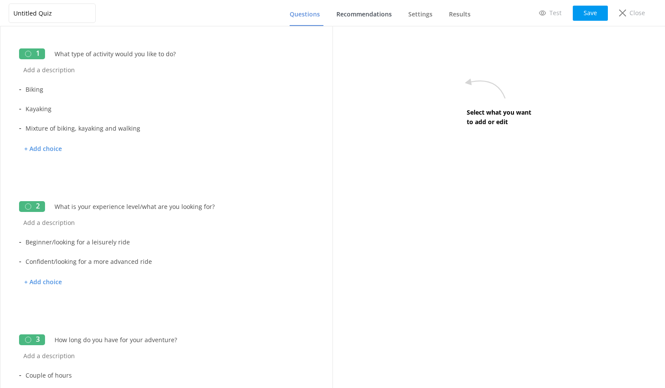
click at [353, 16] on span "Recommendations" at bounding box center [363, 14] width 55 height 9
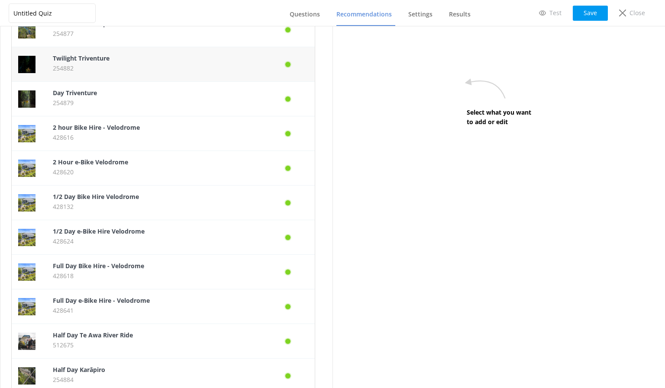
scroll to position [217, 0]
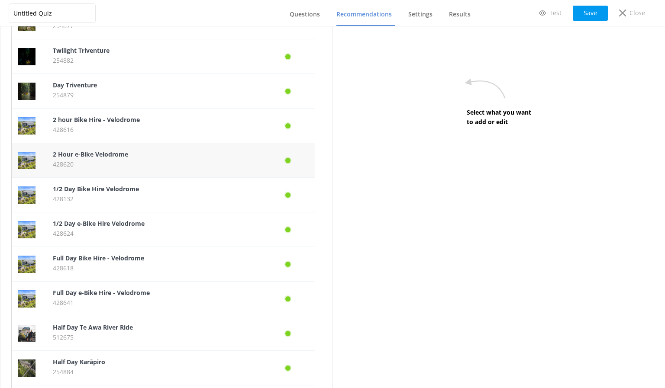
click at [136, 163] on p "428620" at bounding box center [155, 165] width 204 height 10
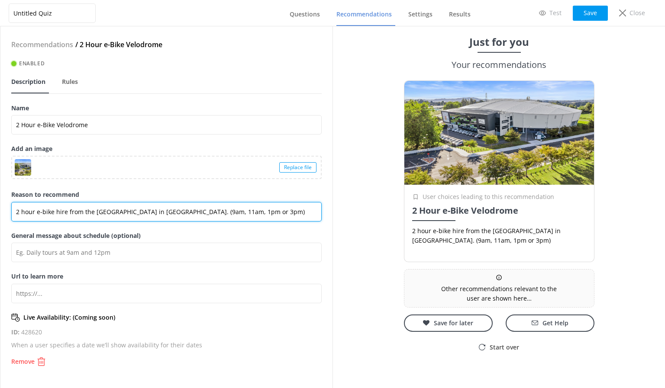
click at [252, 211] on input "2 hour e-bike hire from the [GEOGRAPHIC_DATA] in [GEOGRAPHIC_DATA]. (9am, 11am,…" at bounding box center [166, 211] width 310 height 19
paste input "Helmet, Drink holders, First aid kit, tube and puncture repair kit are included."
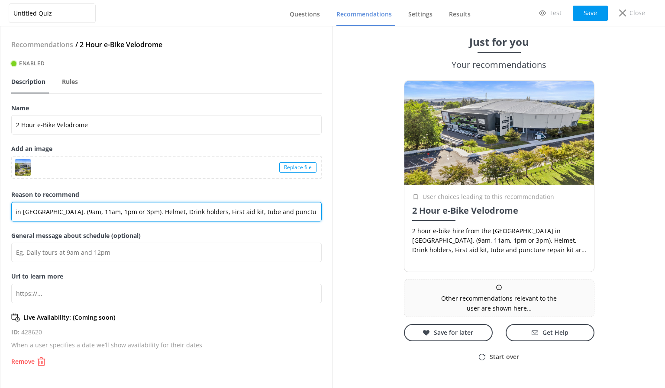
click at [166, 210] on input "2 hour e-bike hire from the [GEOGRAPHIC_DATA] in [GEOGRAPHIC_DATA]. (9am, 11am,…" at bounding box center [166, 211] width 310 height 19
click at [129, 213] on input "2 hour e-bike hire from the [GEOGRAPHIC_DATA] in [GEOGRAPHIC_DATA]. (9am, 11am,…" at bounding box center [166, 211] width 310 height 19
drag, startPoint x: 105, startPoint y: 212, endPoint x: 340, endPoint y: 213, distance: 234.7
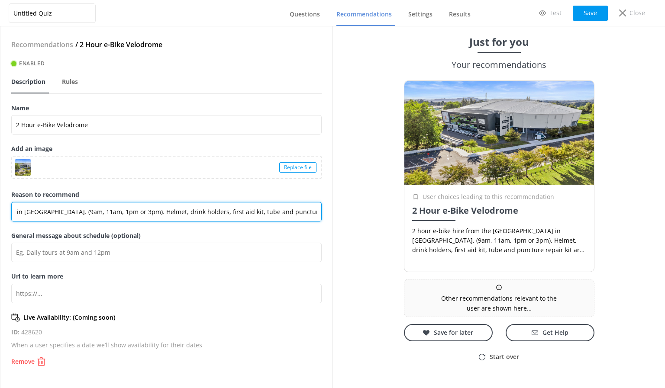
click at [340, 213] on div "Untitled Quiz Questions Recommendations Settings Results Test Save Close Recomm…" at bounding box center [332, 207] width 665 height 362
type input "2 hour e-bike hire from the [GEOGRAPHIC_DATA] in [GEOGRAPHIC_DATA]. (9am, 11am,…"
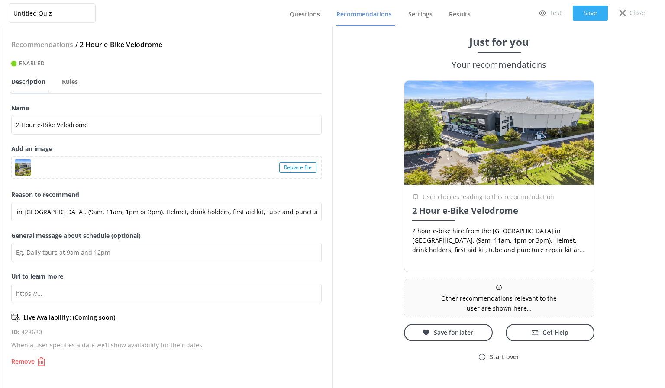
click at [586, 13] on button "Save" at bounding box center [590, 13] width 35 height 15
click at [292, 17] on span "Questions" at bounding box center [305, 14] width 30 height 9
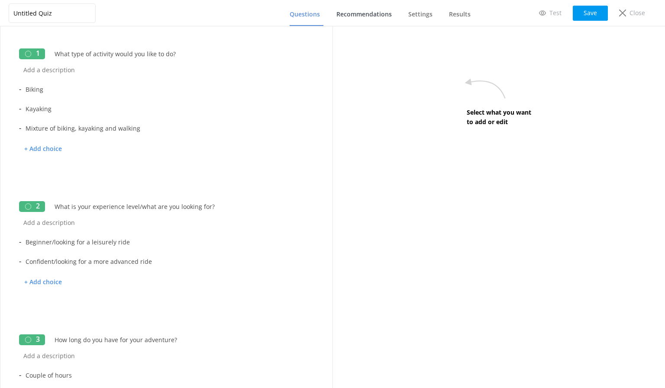
click at [371, 17] on span "Recommendations" at bounding box center [363, 14] width 55 height 9
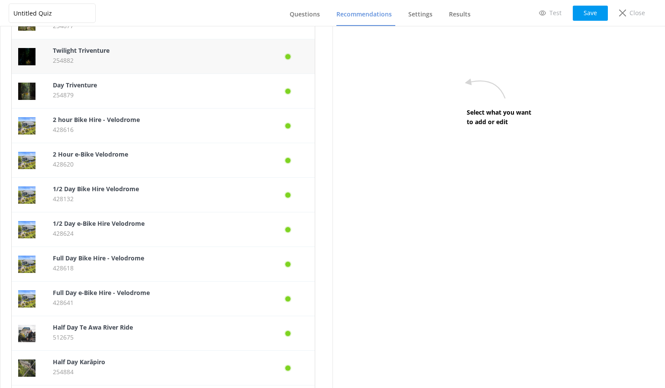
scroll to position [173, 0]
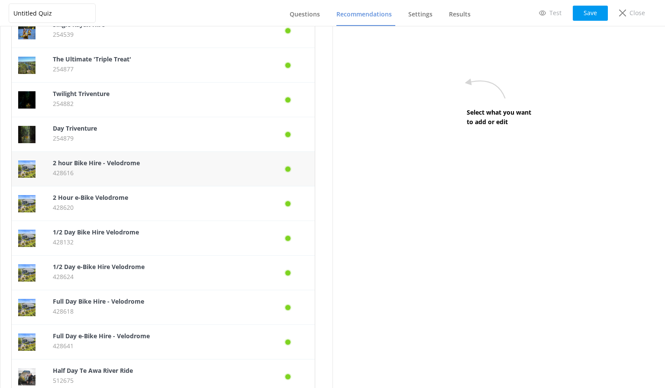
click at [133, 166] on b "2 hour Bike Hire - Velodrome" at bounding box center [96, 163] width 87 height 8
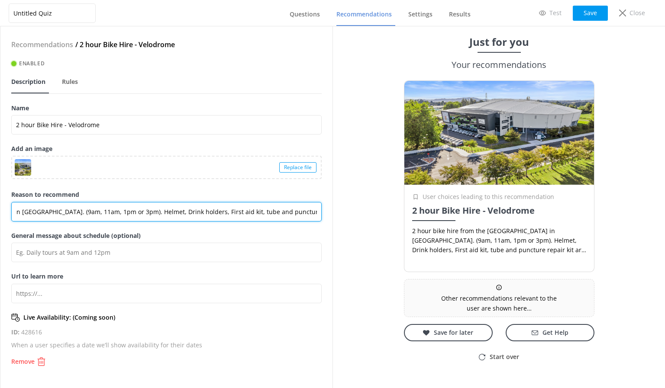
drag, startPoint x: 240, startPoint y: 212, endPoint x: 350, endPoint y: 215, distance: 110.0
click at [350, 215] on div "Untitled Quiz Questions Recommendations Settings Results Test Save Close Recomm…" at bounding box center [332, 207] width 665 height 362
paste input "drink holders, f"
type input "2 hour bike hire from the [GEOGRAPHIC_DATA] in [GEOGRAPHIC_DATA]. (9am, 11am, 1…"
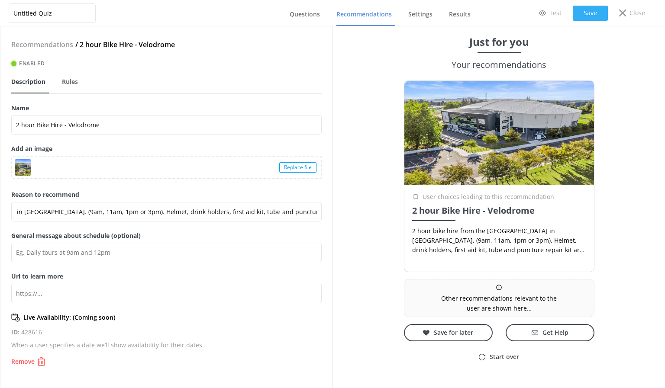
click at [590, 16] on button "Save" at bounding box center [590, 13] width 35 height 15
click at [309, 9] on link "Questions" at bounding box center [307, 14] width 34 height 23
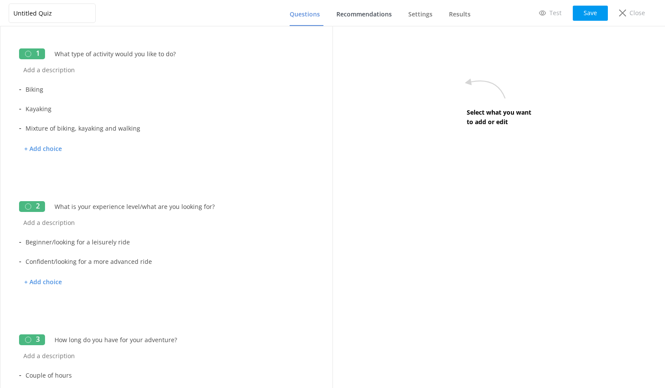
click at [365, 18] on span "Recommendations" at bounding box center [363, 14] width 55 height 9
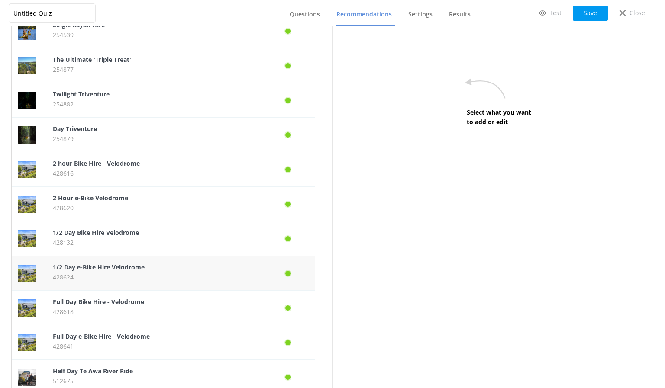
scroll to position [173, 0]
click at [106, 233] on b "1/2 Day Bike Hire Velodrome" at bounding box center [96, 232] width 86 height 8
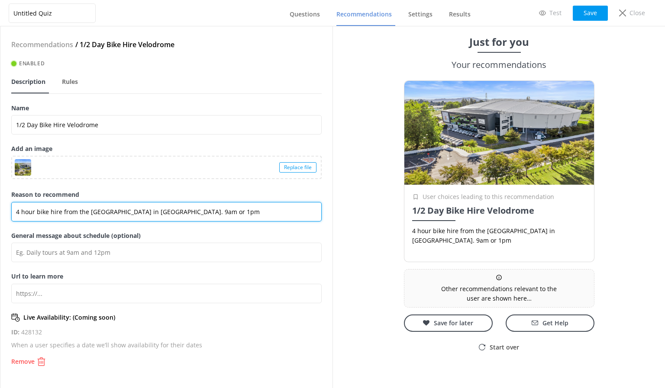
click at [213, 212] on input "4 hour bike hire from the [GEOGRAPHIC_DATA] in [GEOGRAPHIC_DATA]. 9am or 1pm" at bounding box center [166, 211] width 310 height 19
paste input "Helmet, drink holders, first aid kit, tube and puncture repair kit are included."
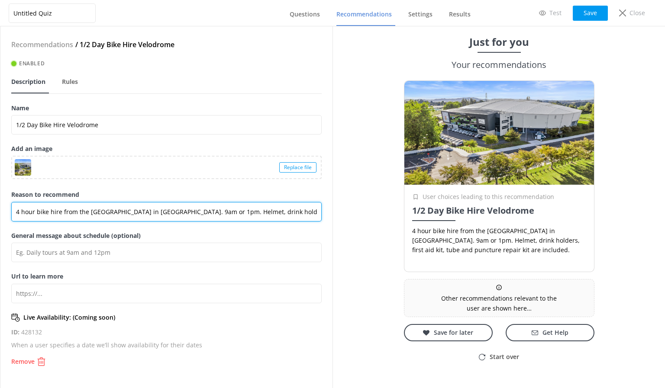
scroll to position [0, 98]
type input "4 hour bike hire from the [GEOGRAPHIC_DATA] in [GEOGRAPHIC_DATA]. 9am or 1pm. H…"
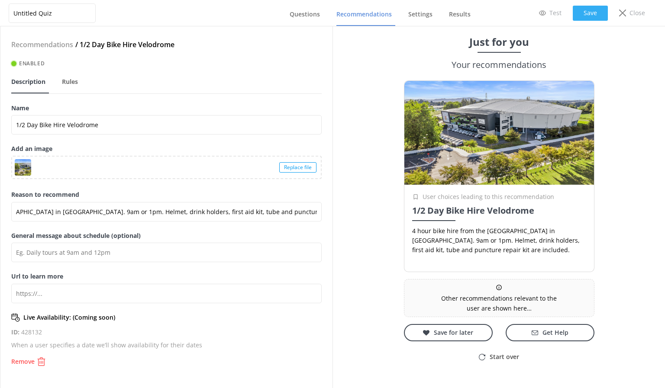
click at [593, 15] on button "Save" at bounding box center [590, 13] width 35 height 15
click at [296, 10] on span "Questions" at bounding box center [305, 14] width 30 height 9
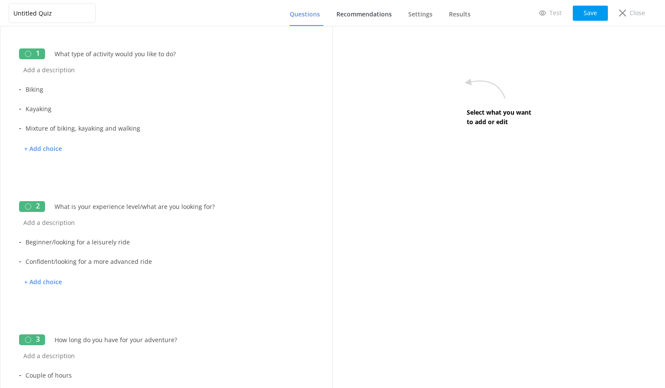
click at [353, 12] on span "Recommendations" at bounding box center [363, 14] width 55 height 9
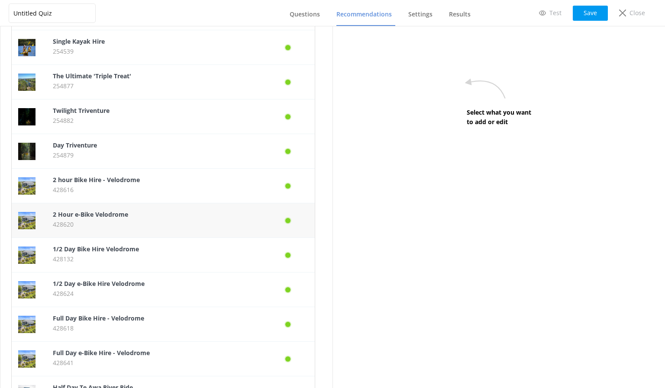
scroll to position [173, 0]
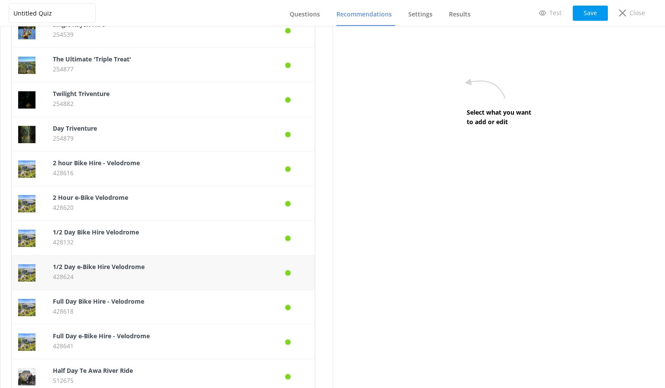
click at [149, 268] on p "1/2 Day e-Bike Hire Velodrome" at bounding box center [155, 267] width 204 height 10
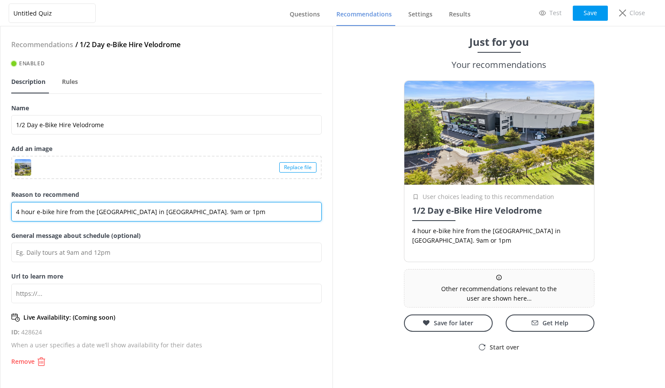
click at [217, 211] on input "4 hour e-bike hire from the [GEOGRAPHIC_DATA] in [GEOGRAPHIC_DATA]. 9am or 1pm" at bounding box center [166, 211] width 310 height 19
paste input "Helmet, drink holders, first aid kit, tube and puncture repair kit are included."
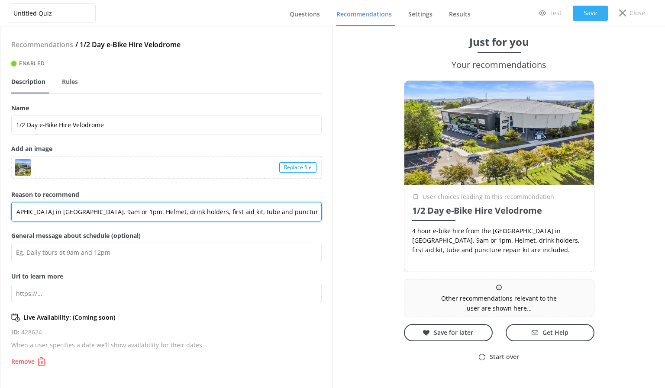
type input "4 hour e-bike hire from the [GEOGRAPHIC_DATA] in [GEOGRAPHIC_DATA]. 9am or 1pm.…"
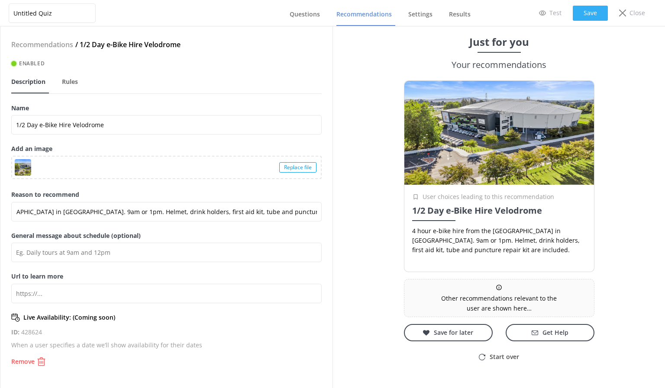
click at [579, 19] on button "Save" at bounding box center [590, 13] width 35 height 15
click at [297, 14] on span "Questions" at bounding box center [305, 14] width 30 height 9
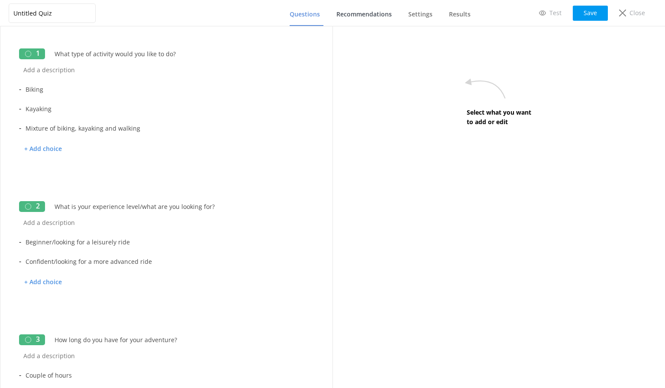
click at [377, 14] on span "Recommendations" at bounding box center [363, 14] width 55 height 9
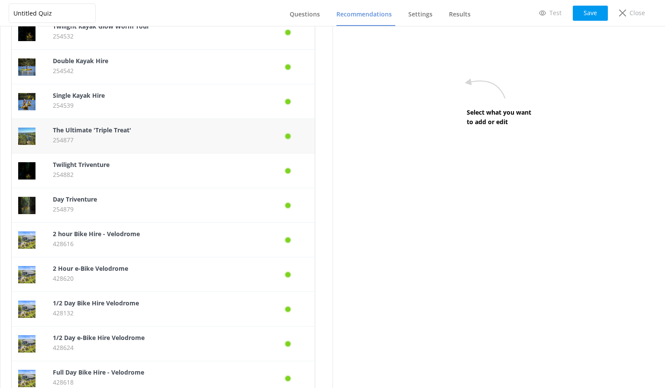
scroll to position [260, 0]
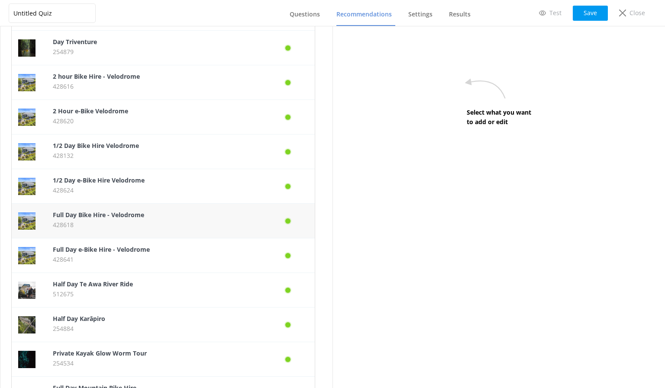
click at [146, 222] on p "428618" at bounding box center [155, 225] width 204 height 10
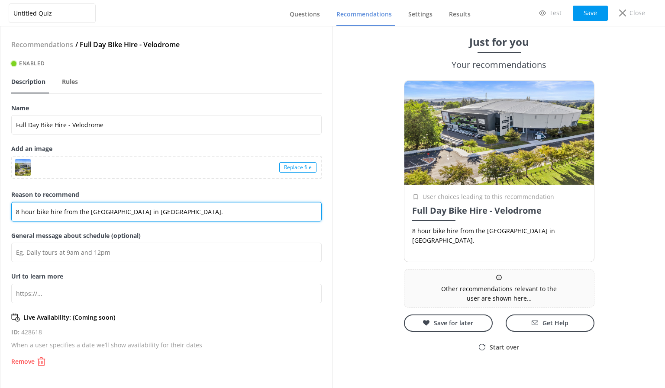
click at [174, 212] on input "8 hour bike hire from the [GEOGRAPHIC_DATA] in [GEOGRAPHIC_DATA]." at bounding box center [166, 211] width 310 height 19
paste input "Helmet, drink holders, first aid kit, tube and puncture repair kit are included."
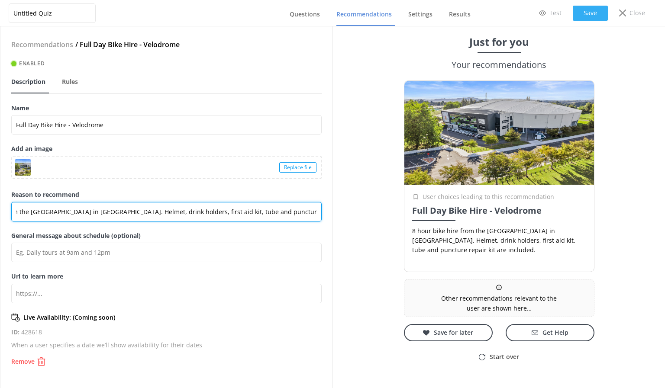
type input "8 hour bike hire from the [GEOGRAPHIC_DATA] in [GEOGRAPHIC_DATA]. Helmet, drink…"
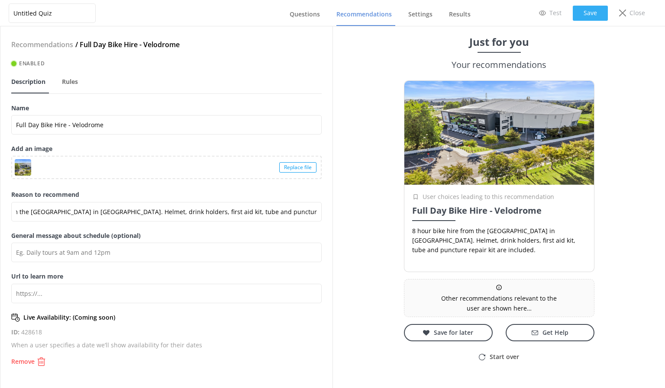
click at [588, 14] on button "Save" at bounding box center [590, 13] width 35 height 15
drag, startPoint x: 301, startPoint y: 17, endPoint x: 346, endPoint y: 13, distance: 44.7
click at [301, 16] on span "Questions" at bounding box center [305, 14] width 30 height 9
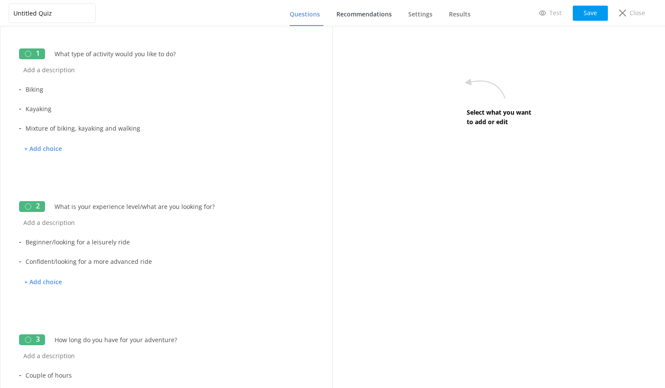
click at [351, 13] on span "Recommendations" at bounding box center [363, 14] width 55 height 9
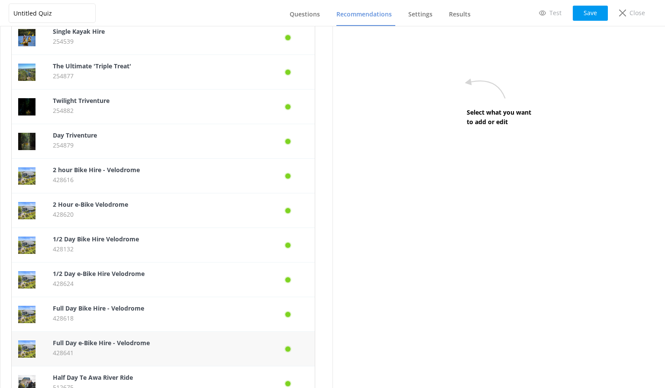
scroll to position [260, 0]
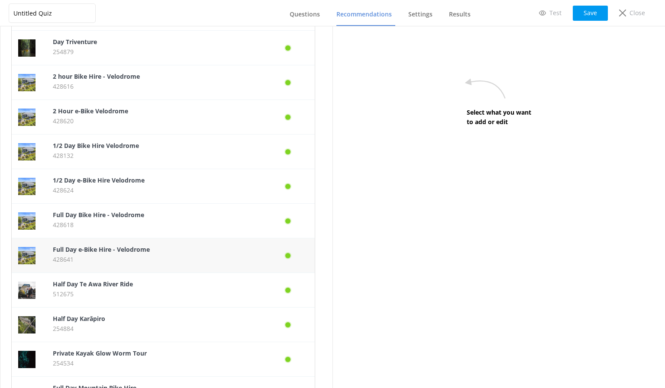
click at [132, 251] on b "Full Day e-Bike Hire - Velodrome" at bounding box center [101, 250] width 97 height 8
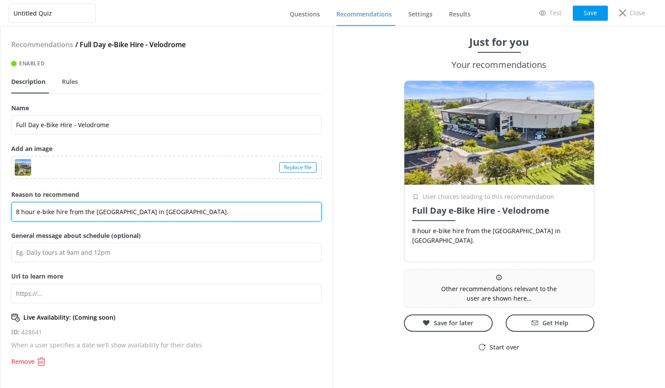
click at [226, 208] on input "8 hour e-bike hire from the [GEOGRAPHIC_DATA] in [GEOGRAPHIC_DATA]." at bounding box center [166, 211] width 310 height 19
paste input "Helmet, drink holders, first aid kit, tube and puncture repair kit are included."
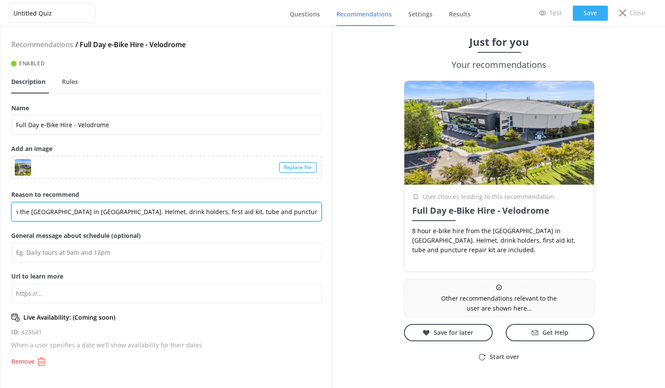
type input "8 hour e-bike hire from the [GEOGRAPHIC_DATA] in [GEOGRAPHIC_DATA]. Helmet, dri…"
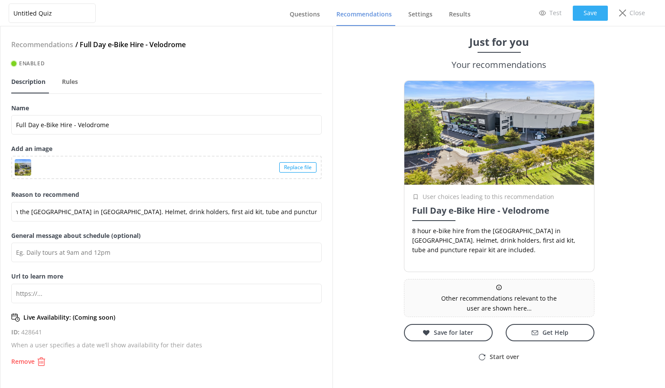
scroll to position [0, 0]
click at [593, 12] on button "Save" at bounding box center [590, 13] width 35 height 15
click at [320, 11] on span "Questions" at bounding box center [305, 14] width 30 height 9
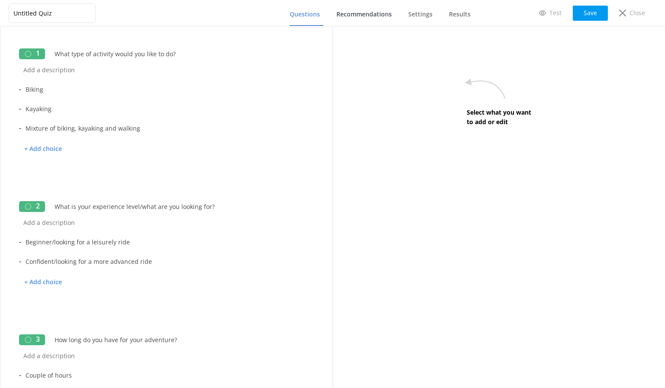
click at [350, 18] on span "Recommendations" at bounding box center [363, 14] width 55 height 9
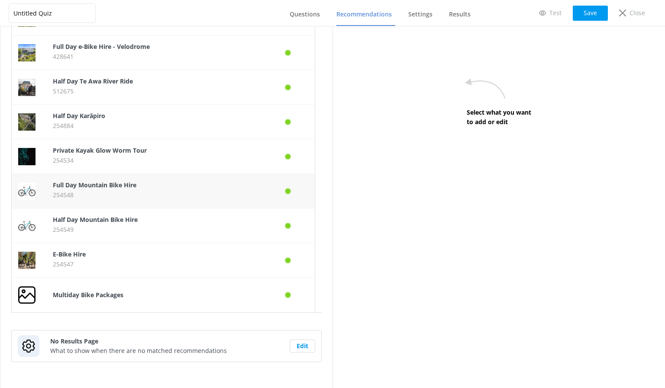
click at [133, 191] on p "254548" at bounding box center [155, 196] width 204 height 10
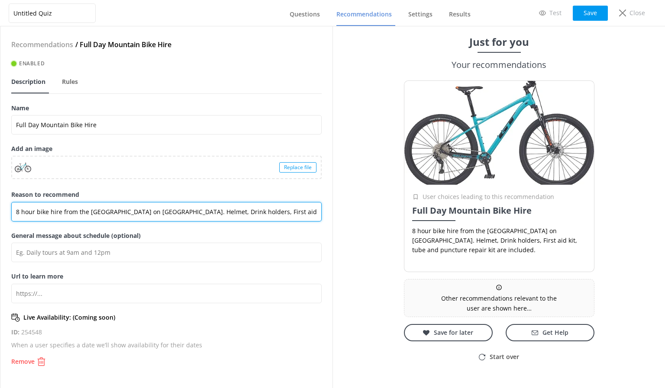
click at [221, 211] on input "8 hour bike hire from the [GEOGRAPHIC_DATA] on [GEOGRAPHIC_DATA]. Helmet, Drink…" at bounding box center [166, 211] width 310 height 19
click at [222, 211] on input "8 hour bike hire from the [GEOGRAPHIC_DATA] on [GEOGRAPHIC_DATA]. Helmet, Drink…" at bounding box center [166, 211] width 310 height 19
drag, startPoint x: 220, startPoint y: 210, endPoint x: 351, endPoint y: 216, distance: 131.4
click at [351, 216] on div "Untitled Quiz Questions Recommendations Settings Results Test Save Close Recomm…" at bounding box center [332, 207] width 665 height 362
paste input "drink holders, f"
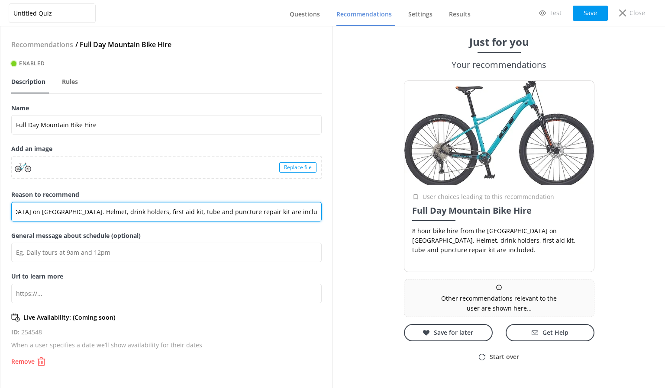
scroll to position [0, 119]
type input "8 hour bike hire from the [GEOGRAPHIC_DATA] on [GEOGRAPHIC_DATA]. Helmet, drink…"
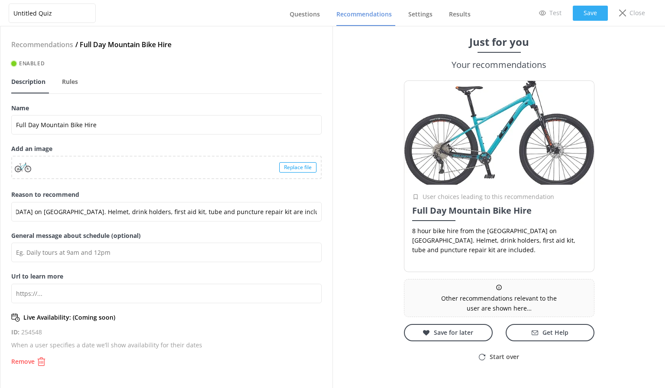
click at [585, 13] on button "Save" at bounding box center [590, 13] width 35 height 15
click at [309, 13] on span "Questions" at bounding box center [305, 14] width 30 height 9
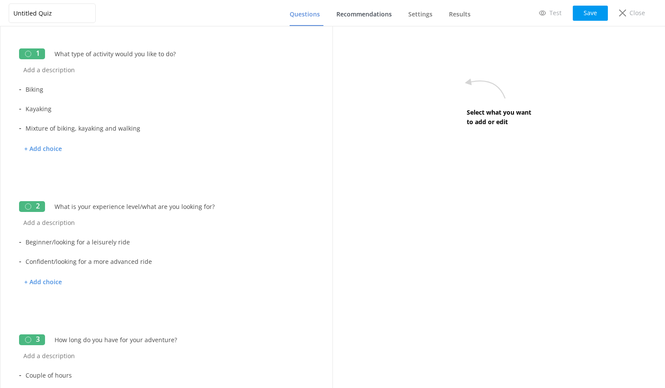
click at [357, 13] on span "Recommendations" at bounding box center [363, 14] width 55 height 9
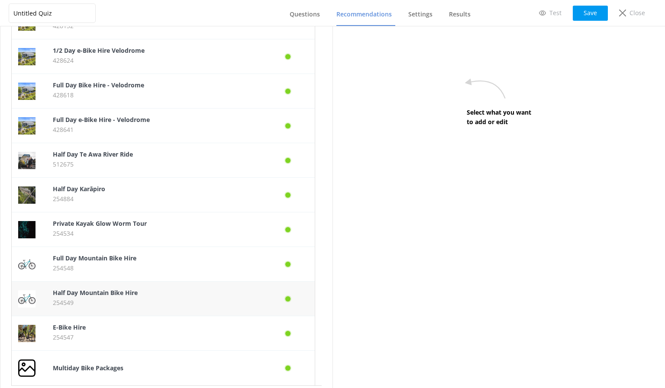
scroll to position [463, 0]
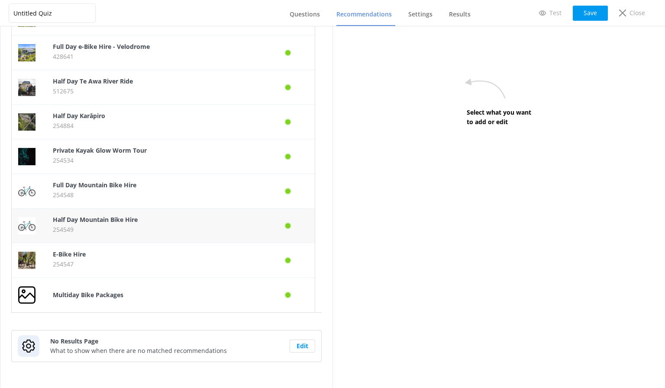
click at [129, 216] on b "Half Day Mountain Bike Hire" at bounding box center [95, 220] width 85 height 8
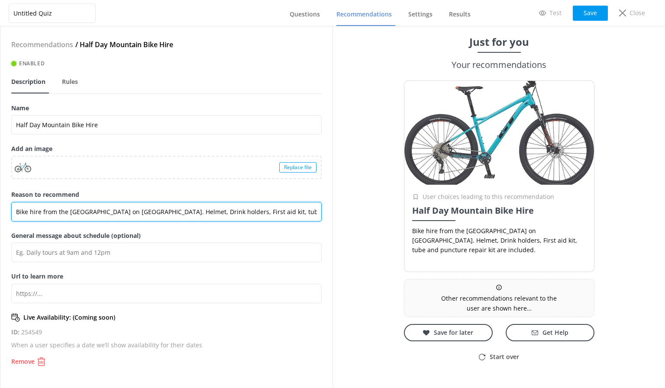
scroll to position [0, 100]
drag, startPoint x: 202, startPoint y: 211, endPoint x: 366, endPoint y: 208, distance: 164.6
click at [366, 208] on div "Untitled Quiz Questions Recommendations Settings Results Test Save Close Recomm…" at bounding box center [332, 207] width 665 height 362
paste input "drink holders, f"
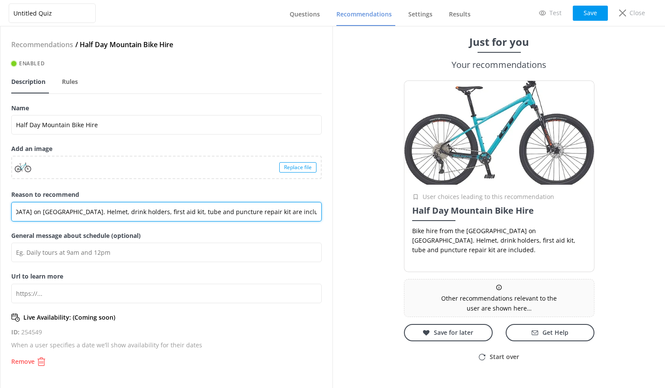
type input "Bike hire from the [GEOGRAPHIC_DATA] on [GEOGRAPHIC_DATA]. Helmet, drink holder…"
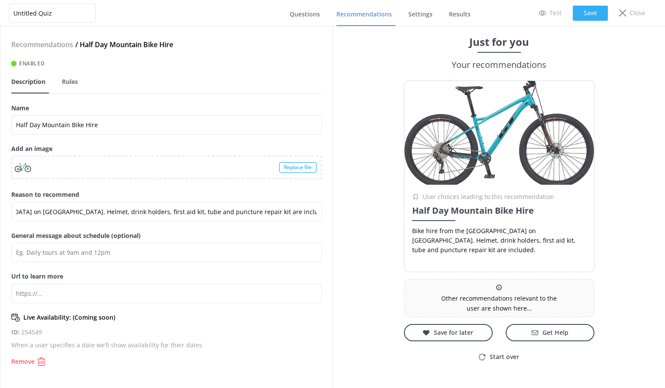
drag, startPoint x: 585, startPoint y: 4, endPoint x: 587, endPoint y: 12, distance: 8.1
click at [585, 4] on div "Untitled Quiz Questions Recommendations Settings Results Test Save Close" at bounding box center [332, 13] width 665 height 26
click at [587, 12] on button "Save" at bounding box center [590, 13] width 35 height 15
click at [313, 13] on span "Questions" at bounding box center [305, 14] width 30 height 9
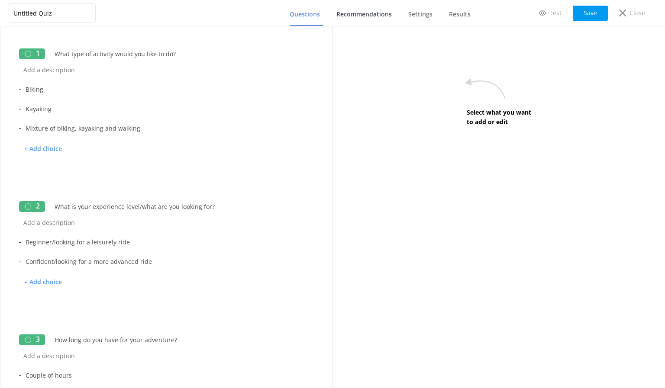
click at [346, 14] on span "Recommendations" at bounding box center [363, 14] width 55 height 9
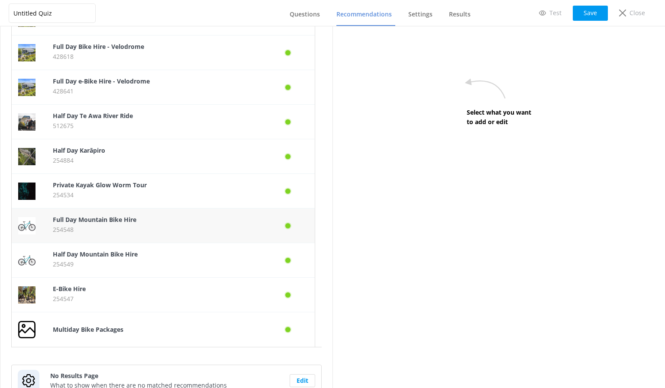
scroll to position [463, 0]
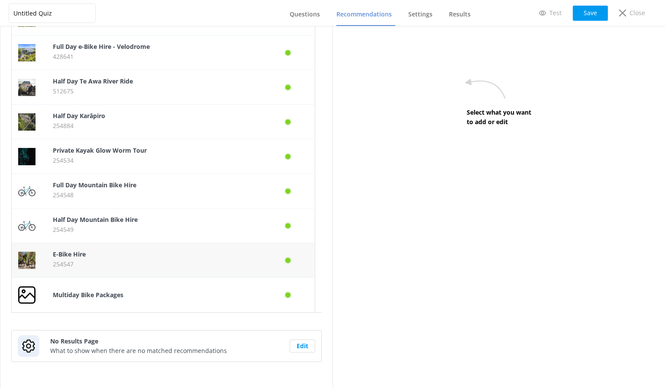
click at [104, 261] on p "254547" at bounding box center [155, 265] width 204 height 10
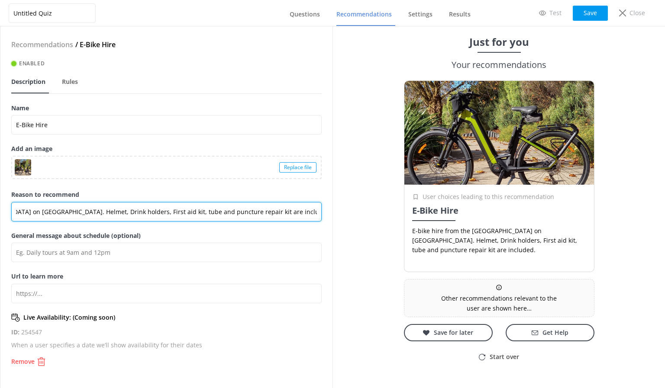
drag, startPoint x: 206, startPoint y: 211, endPoint x: 348, endPoint y: 213, distance: 142.1
click at [348, 213] on div "Untitled Quiz Questions Recommendations Settings Results Test Save Close Recomm…" at bounding box center [332, 207] width 665 height 362
paste input "drink holders, f"
type input "E-bike hire from the [GEOGRAPHIC_DATA] on [GEOGRAPHIC_DATA]. Helmet, drink hold…"
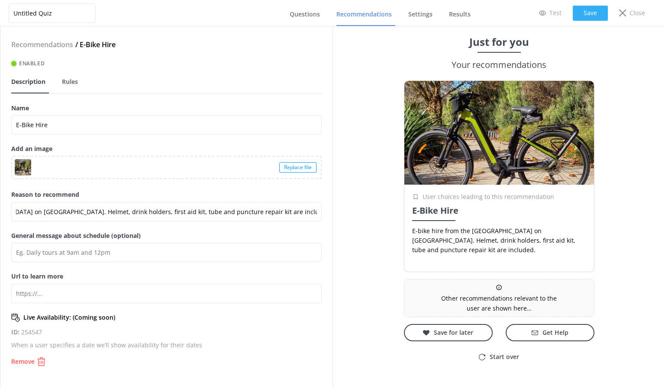
click at [590, 12] on button "Save" at bounding box center [590, 13] width 35 height 15
click at [309, 22] on link "Questions" at bounding box center [307, 14] width 34 height 23
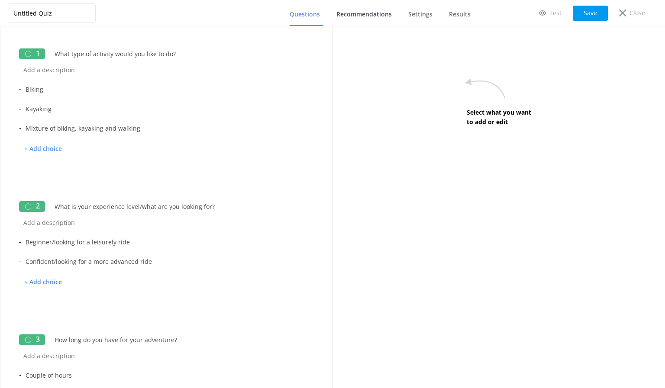
click at [355, 9] on link "Recommendations" at bounding box center [365, 14] width 59 height 23
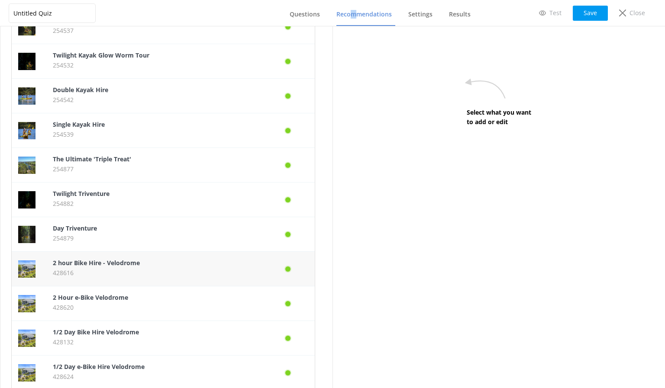
scroll to position [87, 0]
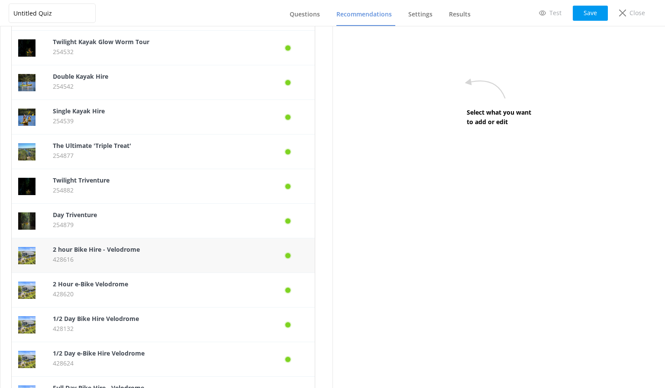
click at [120, 258] on p "428616" at bounding box center [155, 260] width 204 height 10
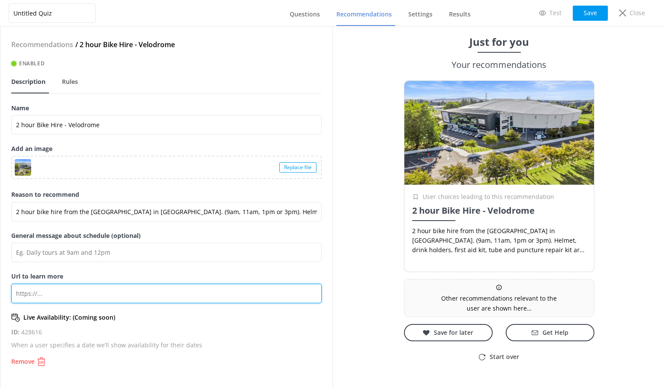
click at [95, 296] on input "Url to learn more" at bounding box center [166, 293] width 310 height 19
paste input "[URL][DOMAIN_NAME]"
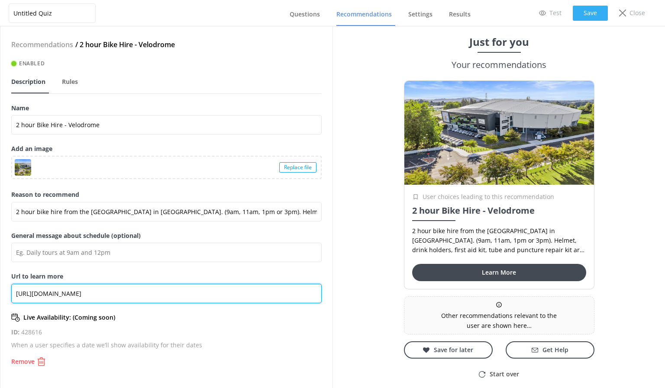
type input "[URL][DOMAIN_NAME]"
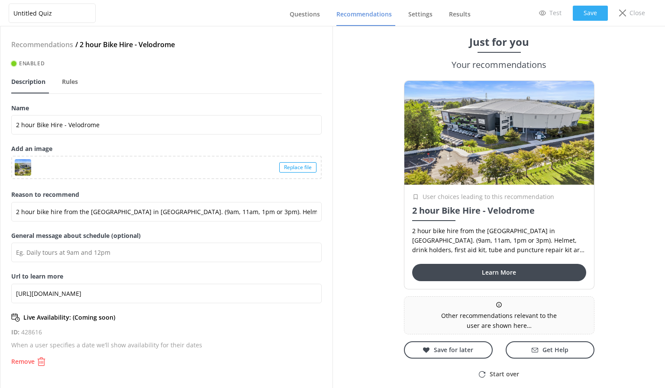
click at [590, 10] on button "Save" at bounding box center [590, 13] width 35 height 15
click at [312, 16] on span "Questions" at bounding box center [305, 14] width 30 height 9
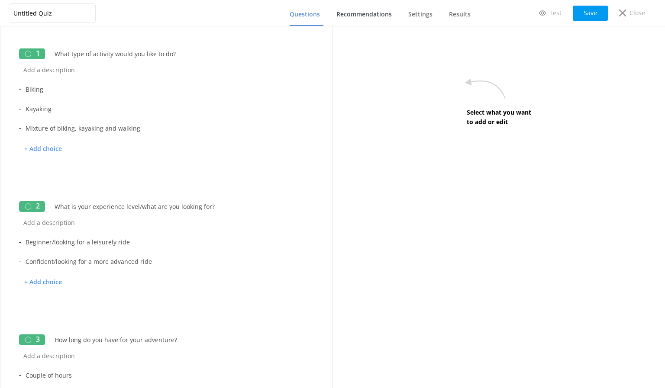
click at [360, 17] on span "Recommendations" at bounding box center [363, 14] width 55 height 9
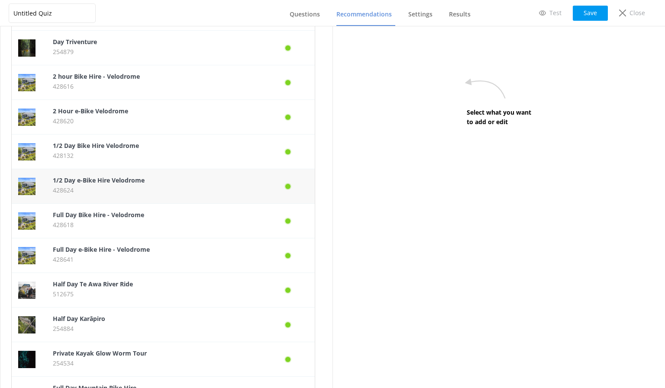
scroll to position [217, 0]
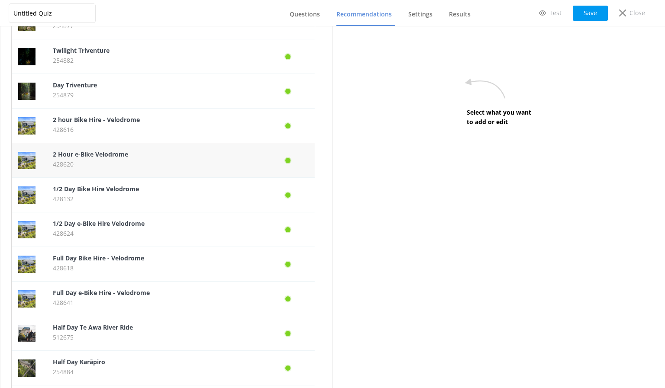
click at [114, 154] on b "2 Hour e-Bike Velodrome" at bounding box center [90, 154] width 75 height 8
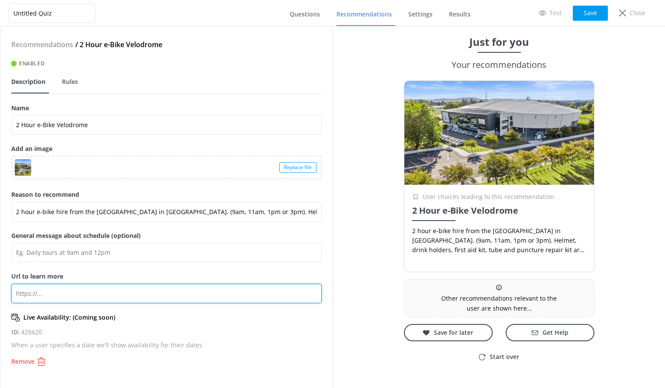
click at [112, 294] on input "Url to learn more" at bounding box center [166, 293] width 310 height 19
paste input "[URL][DOMAIN_NAME]"
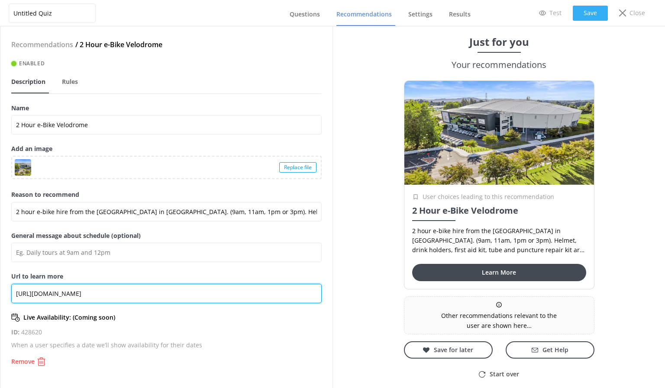
type input "[URL][DOMAIN_NAME]"
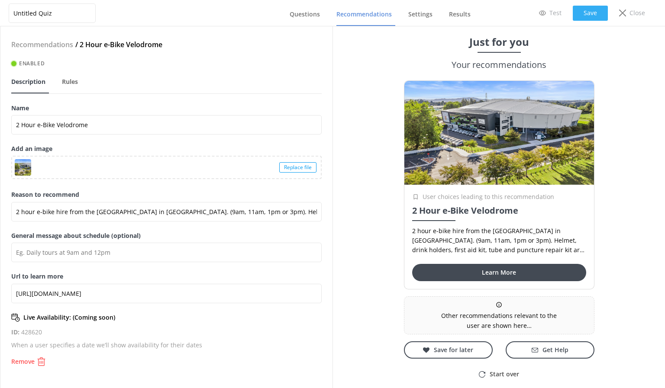
click at [576, 16] on button "Save" at bounding box center [590, 13] width 35 height 15
click at [306, 13] on span "Questions" at bounding box center [305, 14] width 30 height 9
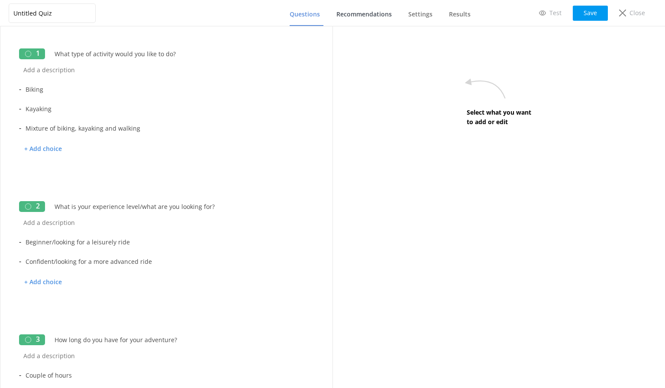
click at [370, 15] on span "Recommendations" at bounding box center [363, 14] width 55 height 9
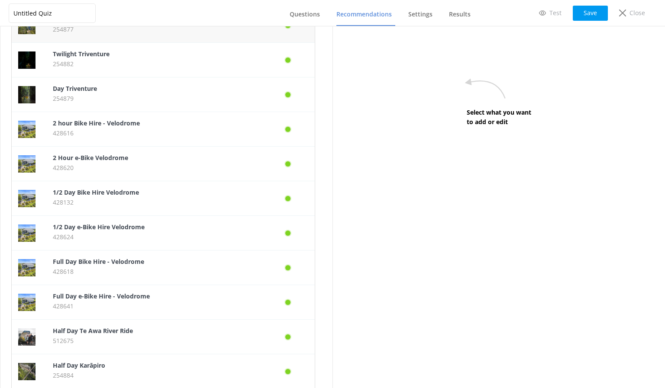
scroll to position [217, 0]
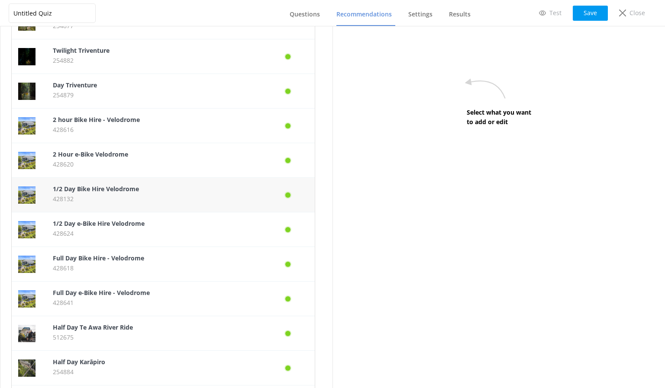
click at [112, 195] on p "428132" at bounding box center [155, 199] width 204 height 10
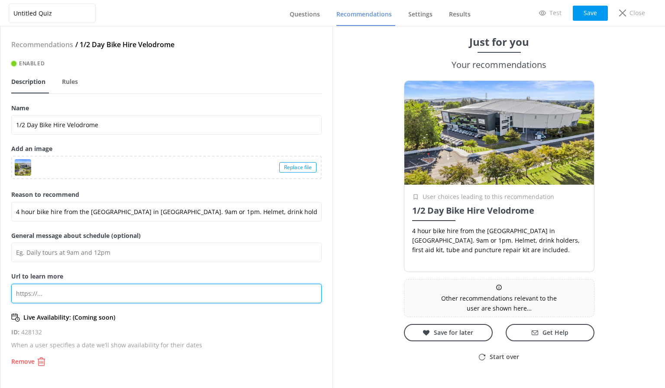
click at [69, 295] on input "Url to learn more" at bounding box center [166, 293] width 310 height 19
paste input "[URL][DOMAIN_NAME]"
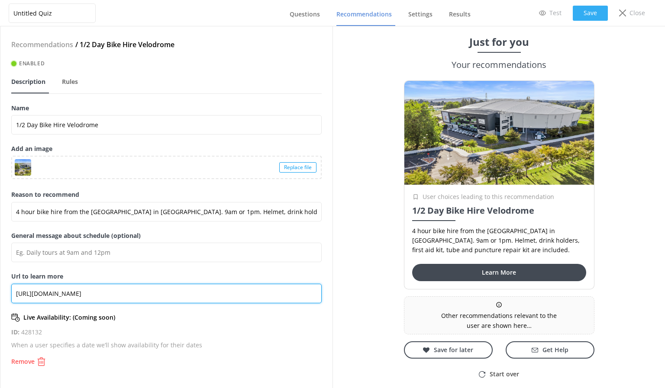
type input "[URL][DOMAIN_NAME]"
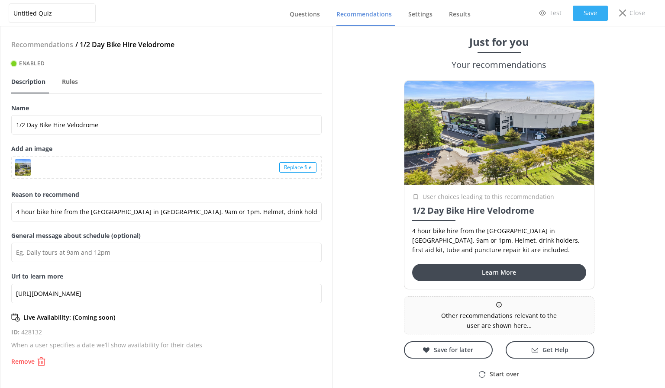
click at [598, 15] on button "Save" at bounding box center [590, 13] width 35 height 15
click at [594, 9] on button "Save" at bounding box center [590, 13] width 35 height 15
click at [303, 16] on span "Questions" at bounding box center [305, 14] width 30 height 9
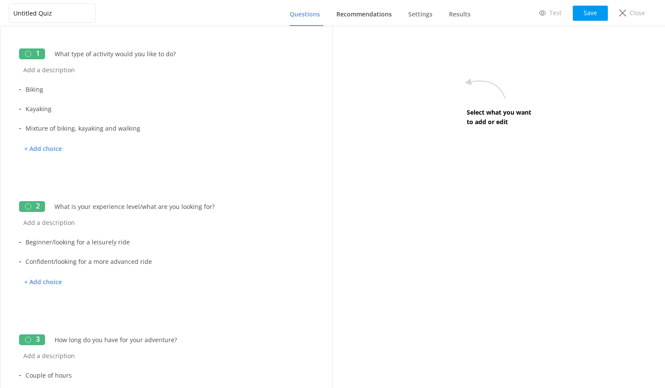
click at [348, 15] on span "Recommendations" at bounding box center [363, 14] width 55 height 9
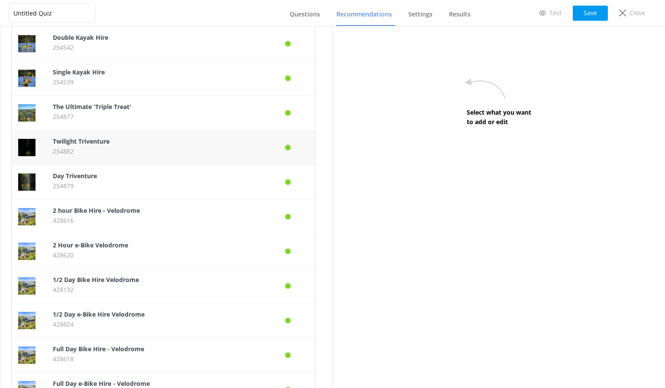
scroll to position [130, 0]
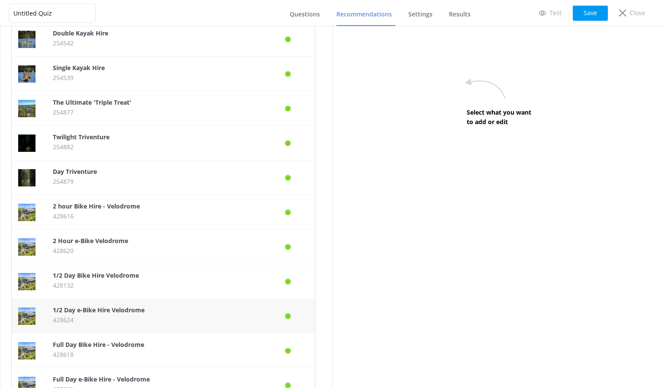
click at [122, 314] on b "1/2 Day e-Bike Hire Velodrome" at bounding box center [99, 310] width 92 height 8
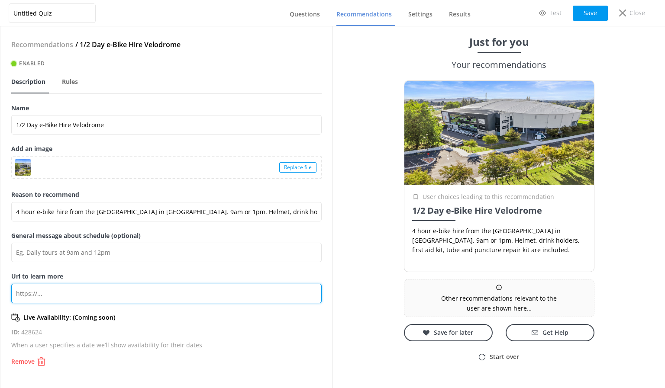
click at [114, 292] on input "Url to learn more" at bounding box center [166, 293] width 310 height 19
paste input "[URL][DOMAIN_NAME]"
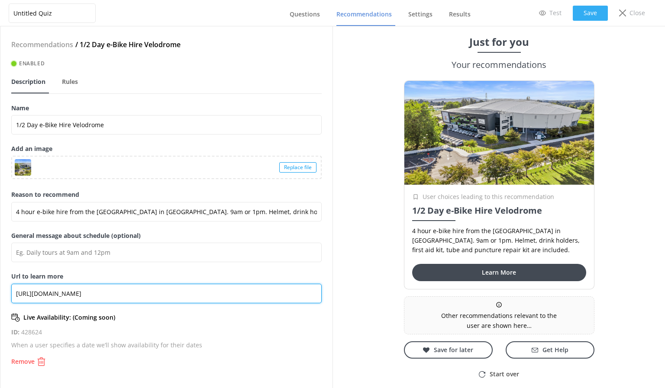
type input "[URL][DOMAIN_NAME]"
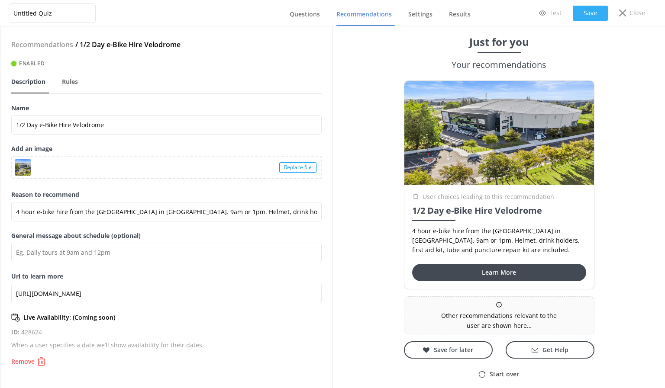
click at [579, 13] on button "Save" at bounding box center [590, 13] width 35 height 15
click at [313, 20] on link "Questions" at bounding box center [307, 14] width 34 height 23
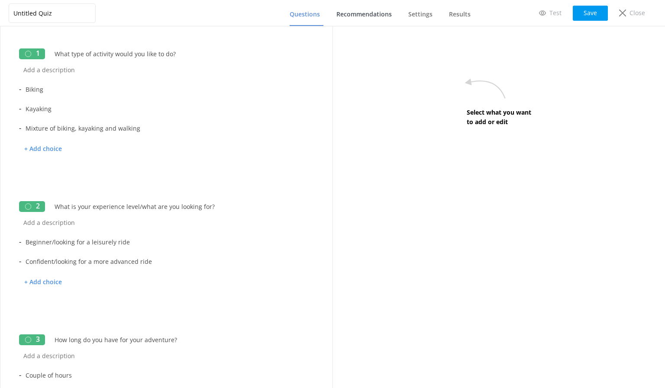
click at [363, 13] on span "Recommendations" at bounding box center [363, 14] width 55 height 9
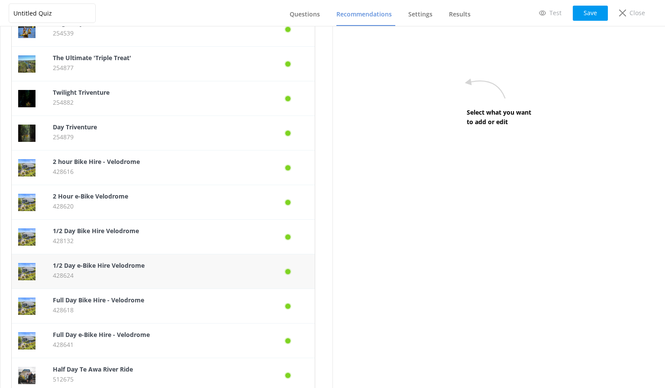
scroll to position [217, 0]
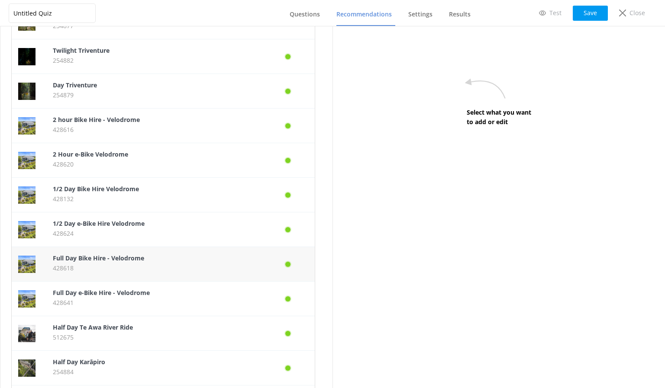
click at [124, 265] on p "428618" at bounding box center [155, 269] width 204 height 10
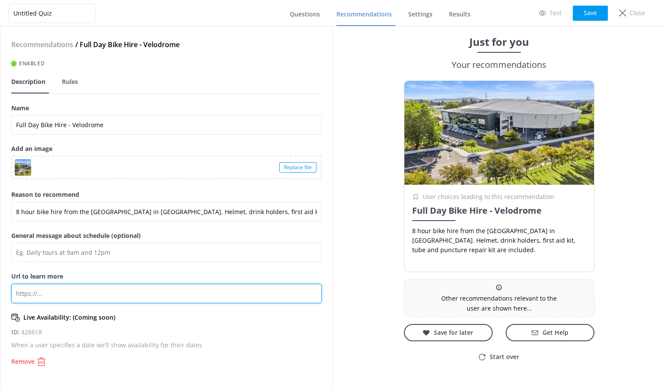
click at [110, 291] on input "Url to learn more" at bounding box center [166, 293] width 310 height 19
paste input "[URL][DOMAIN_NAME]"
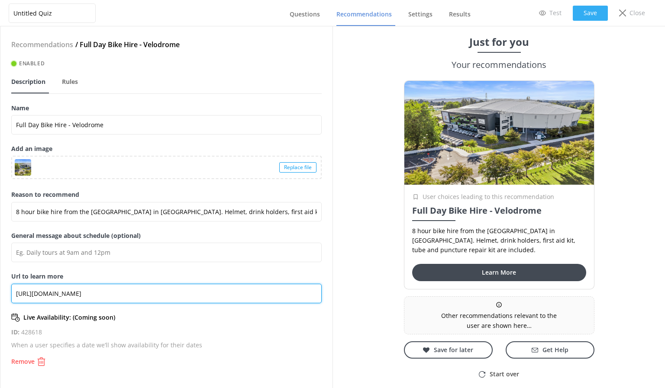
type input "[URL][DOMAIN_NAME]"
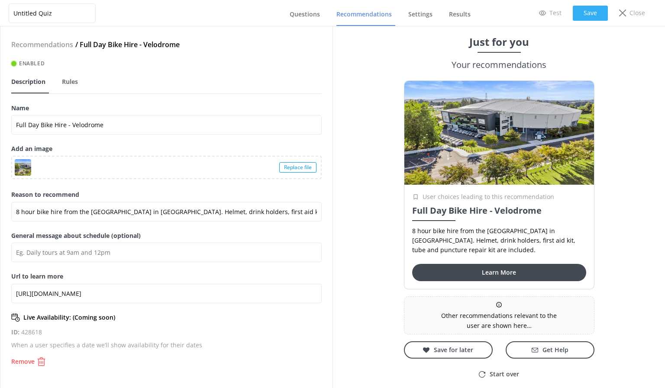
click at [583, 9] on button "Save" at bounding box center [590, 13] width 35 height 15
drag, startPoint x: 306, startPoint y: 17, endPoint x: 340, endPoint y: 16, distance: 34.7
click at [306, 17] on span "Questions" at bounding box center [305, 14] width 30 height 9
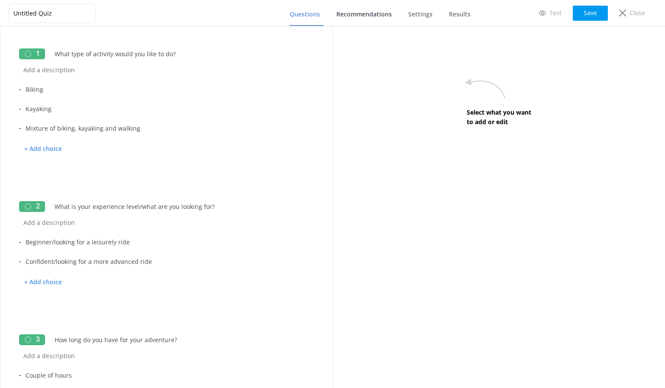
click at [359, 13] on span "Recommendations" at bounding box center [363, 14] width 55 height 9
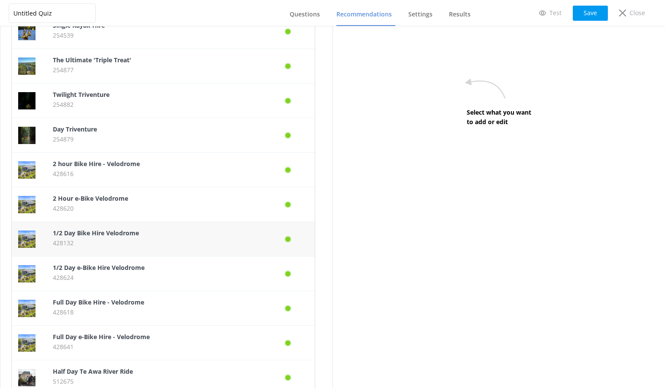
scroll to position [173, 0]
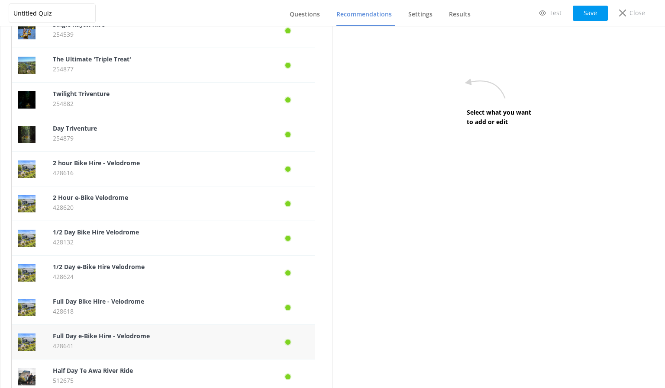
click at [104, 340] on b "Full Day e-Bike Hire - Velodrome" at bounding box center [101, 336] width 97 height 8
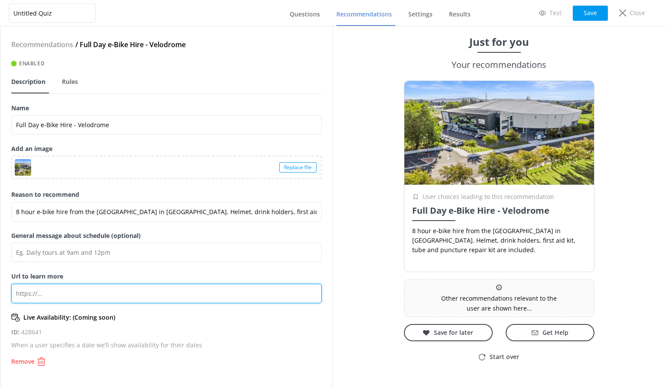
click at [110, 298] on input "Url to learn more" at bounding box center [166, 293] width 310 height 19
paste input "[URL][DOMAIN_NAME]"
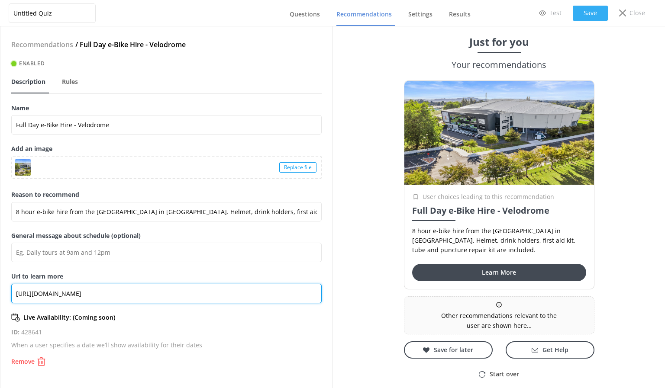
type input "[URL][DOMAIN_NAME]"
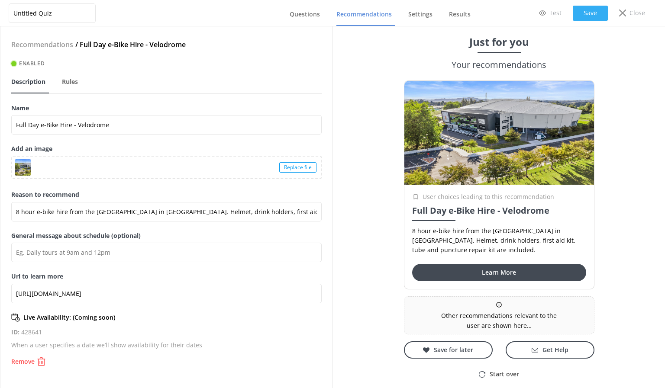
click at [592, 6] on button "Save" at bounding box center [590, 13] width 35 height 15
click at [306, 17] on span "Questions" at bounding box center [305, 14] width 30 height 9
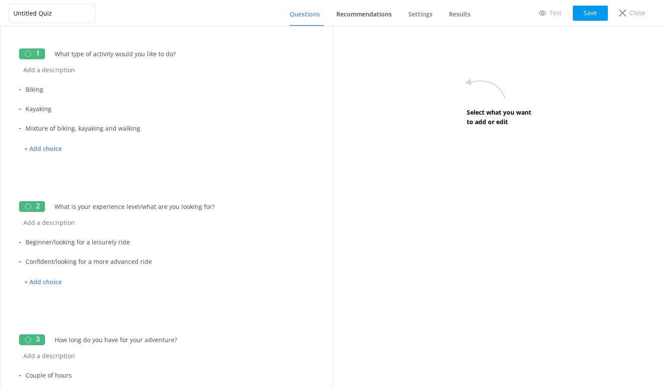
click at [362, 17] on span "Recommendations" at bounding box center [363, 14] width 55 height 9
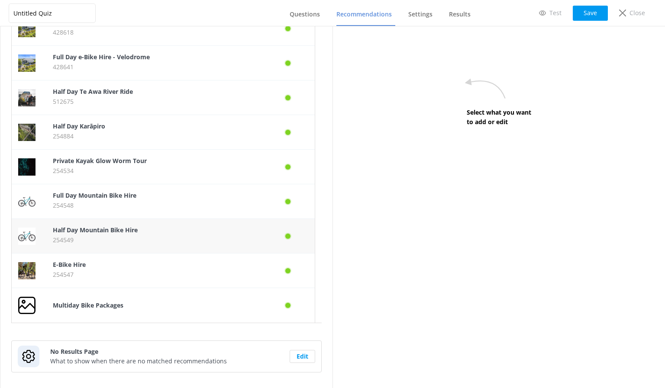
scroll to position [463, 0]
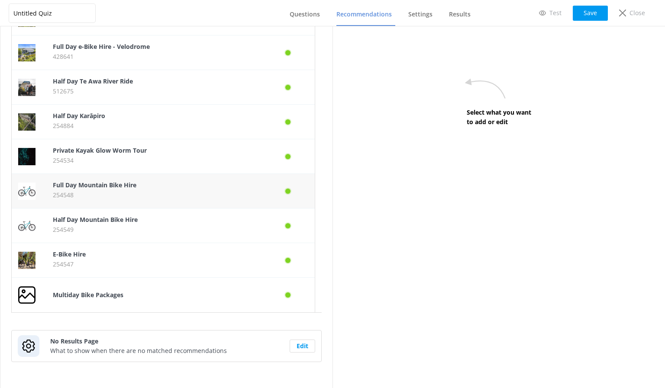
click at [148, 188] on p "Full Day Mountain Bike Hire" at bounding box center [155, 186] width 204 height 10
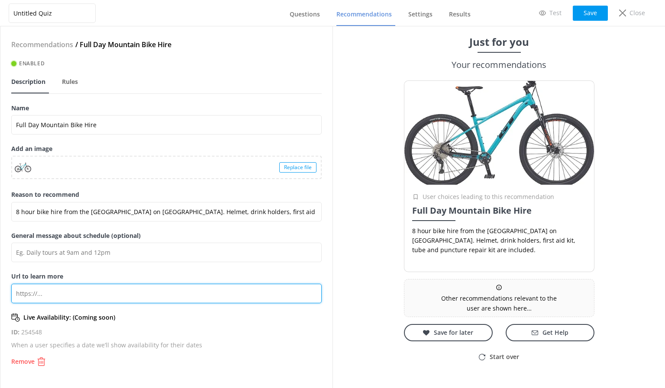
click at [109, 291] on input "Url to learn more" at bounding box center [166, 293] width 310 height 19
paste input "[URL][DOMAIN_NAME]"
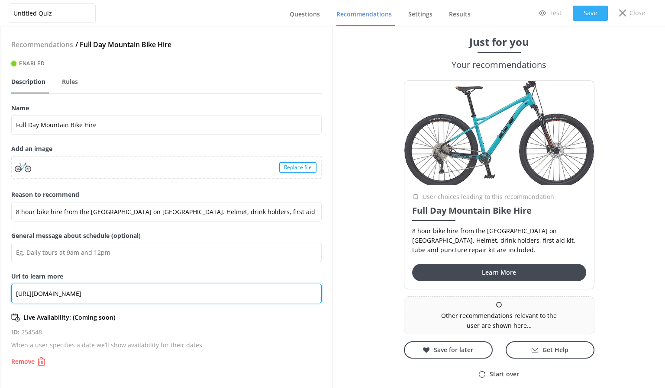
type input "[URL][DOMAIN_NAME]"
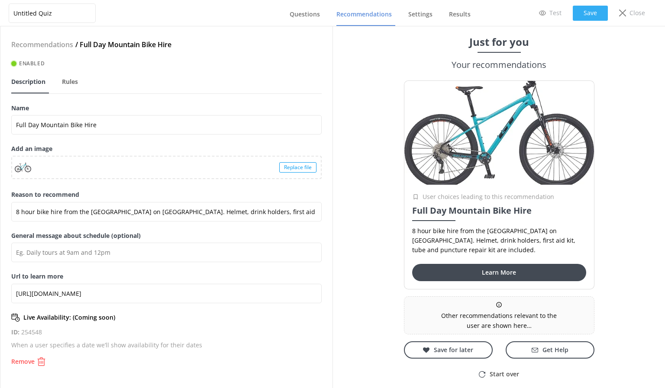
click at [592, 16] on button "Save" at bounding box center [590, 13] width 35 height 15
click at [300, 15] on span "Questions" at bounding box center [305, 14] width 30 height 9
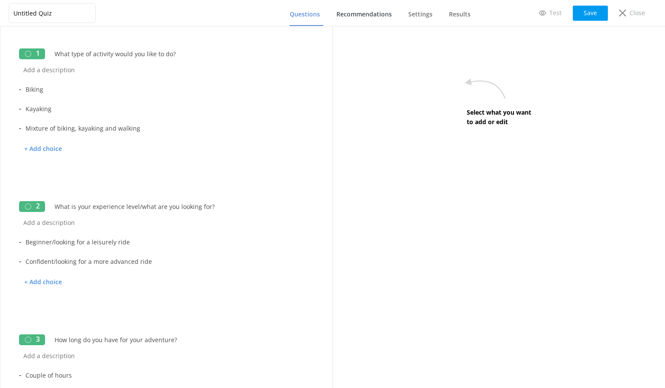
click at [353, 11] on span "Recommendations" at bounding box center [363, 14] width 55 height 9
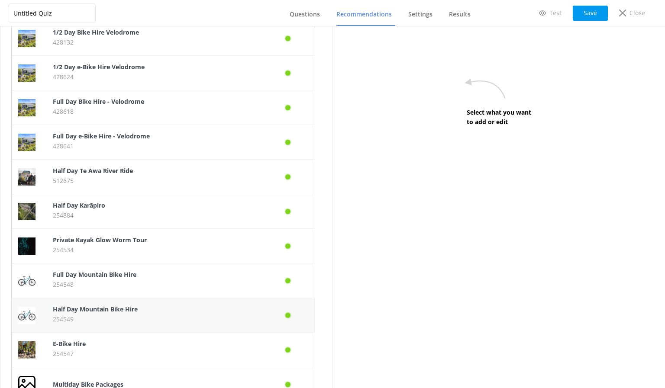
scroll to position [463, 0]
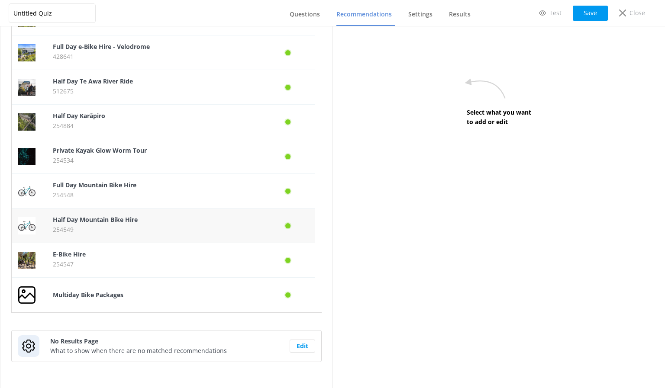
click at [109, 226] on p "254549" at bounding box center [155, 230] width 204 height 10
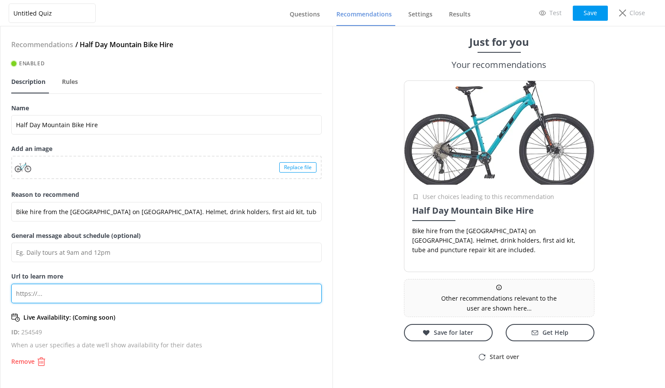
click at [94, 291] on input "Url to learn more" at bounding box center [166, 293] width 310 height 19
paste input "[URL][DOMAIN_NAME]"
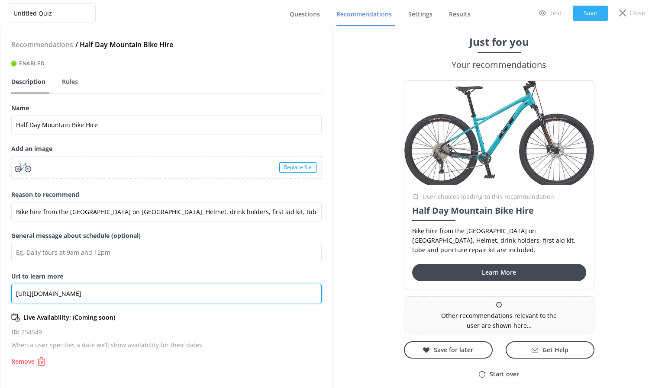
type input "[URL][DOMAIN_NAME]"
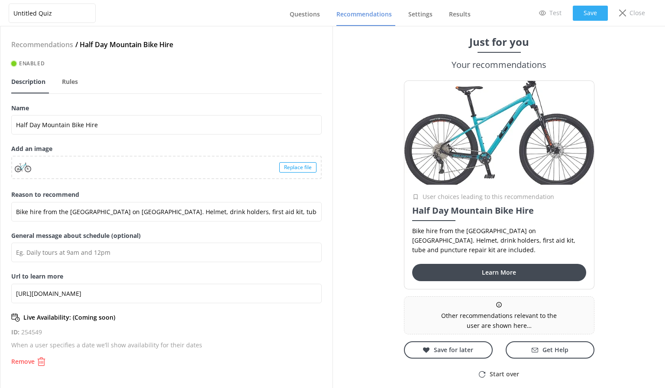
click at [586, 10] on button "Save" at bounding box center [590, 13] width 35 height 15
click at [315, 13] on span "Questions" at bounding box center [305, 14] width 30 height 9
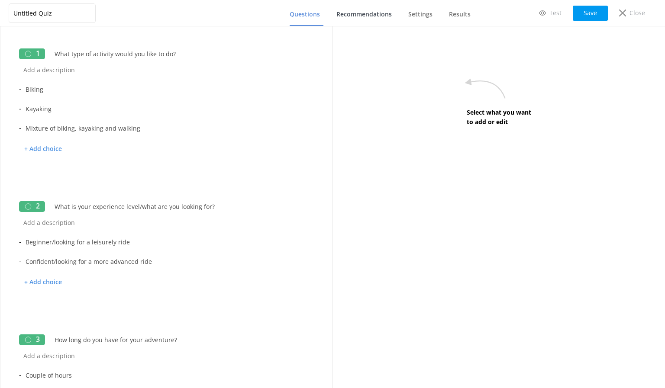
click at [369, 13] on span "Recommendations" at bounding box center [363, 14] width 55 height 9
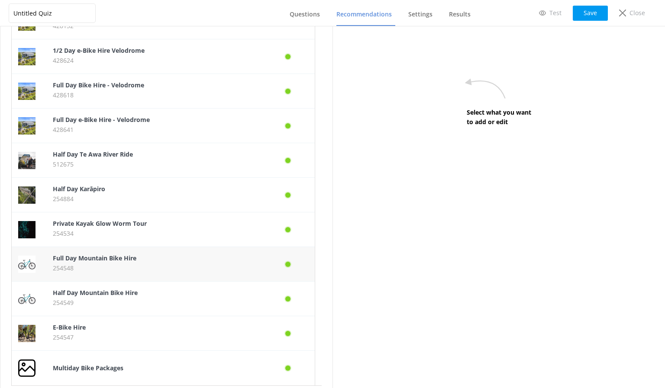
scroll to position [463, 0]
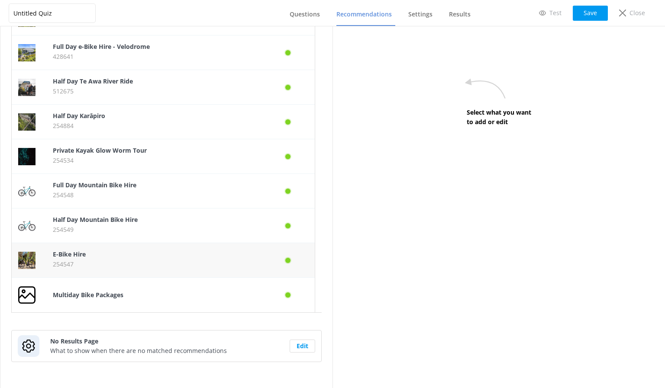
click at [85, 264] on p "254547" at bounding box center [155, 265] width 204 height 10
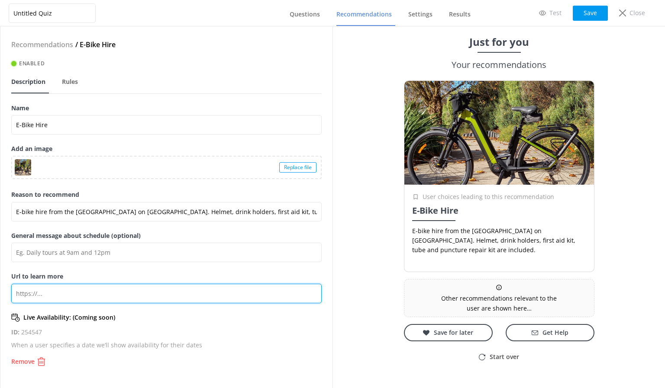
click at [94, 287] on input "Url to learn more" at bounding box center [166, 293] width 310 height 19
paste input "[URL][DOMAIN_NAME]"
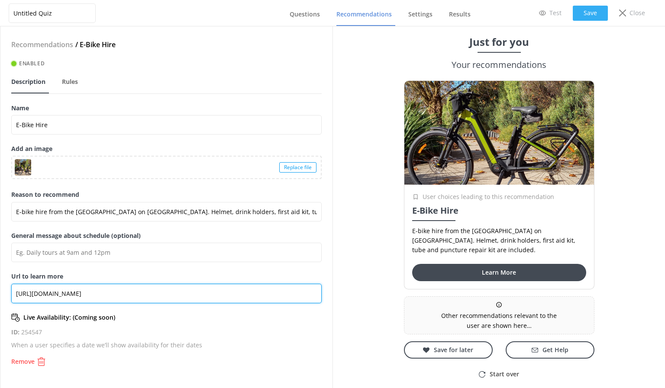
type input "[URL][DOMAIN_NAME]"
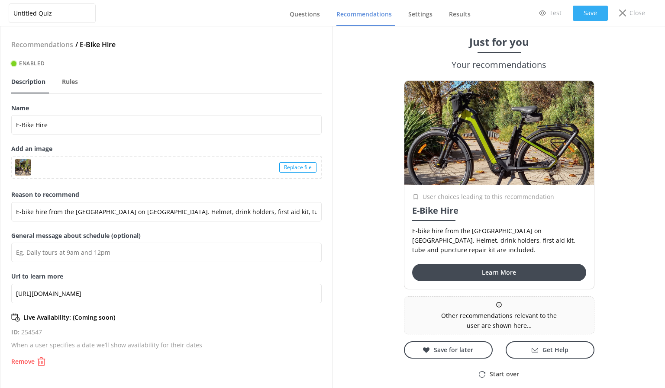
click at [593, 11] on button "Save" at bounding box center [590, 13] width 35 height 15
click at [313, 12] on span "Questions" at bounding box center [305, 14] width 30 height 9
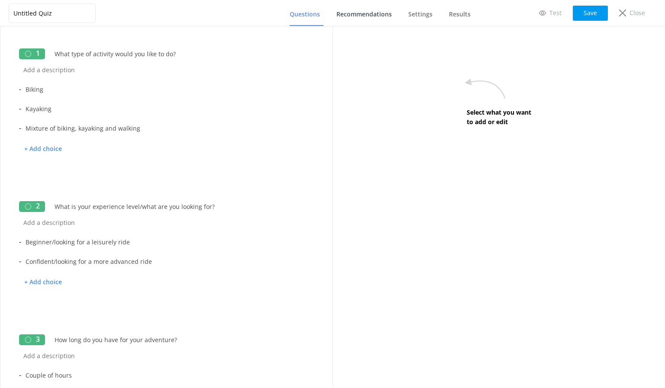
click at [353, 13] on span "Recommendations" at bounding box center [363, 14] width 55 height 9
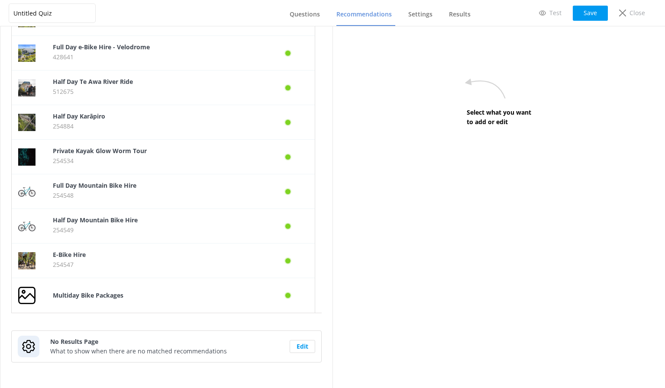
scroll to position [463, 0]
click at [139, 90] on p "512675" at bounding box center [155, 92] width 204 height 10
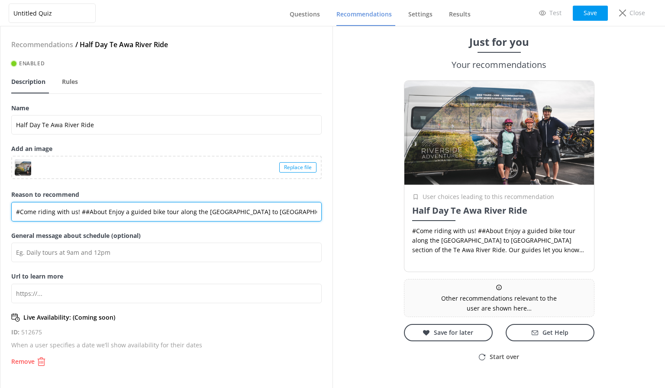
drag, startPoint x: 104, startPoint y: 212, endPoint x: 7, endPoint y: 213, distance: 96.6
click at [7, 213] on div "Recommendations / Half Day Te Awa River Ride Enabled Description Rules Name Hal…" at bounding box center [166, 207] width 332 height 362
click at [287, 213] on input "Enjoy a guided bike tour along the [GEOGRAPHIC_DATA] to [GEOGRAPHIC_DATA] secti…" at bounding box center [166, 211] width 310 height 19
drag, startPoint x: 317, startPoint y: 213, endPoint x: 292, endPoint y: 214, distance: 25.2
click at [313, 215] on input "Enjoy a guided bike tour along the [GEOGRAPHIC_DATA] to [GEOGRAPHIC_DATA] secti…" at bounding box center [166, 211] width 310 height 19
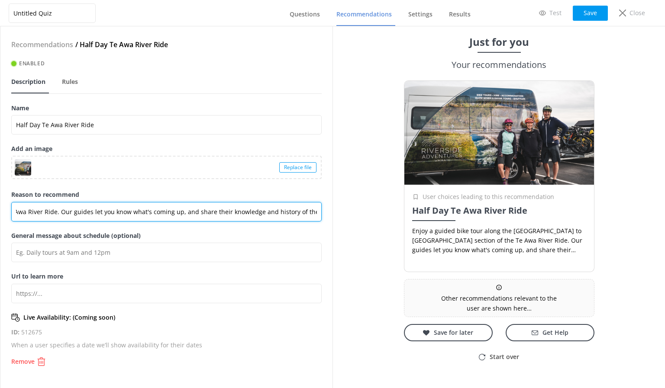
scroll to position [0, 381]
click at [228, 214] on input "Enjoy a guided bike tour along the [GEOGRAPHIC_DATA] to [GEOGRAPHIC_DATA] secti…" at bounding box center [166, 211] width 310 height 19
drag, startPoint x: 270, startPoint y: 209, endPoint x: 288, endPoint y: 219, distance: 20.7
click at [288, 219] on input "Enjoy a guided bike tour along the [GEOGRAPHIC_DATA] to [GEOGRAPHIC_DATA] secti…" at bounding box center [166, 211] width 310 height 19
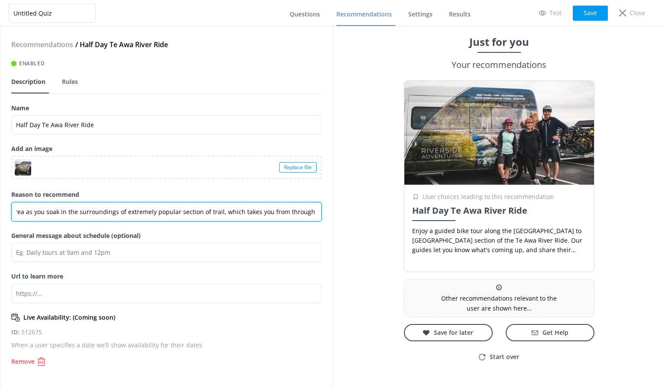
click at [64, 209] on input "Enjoy a guided bike tour along the [GEOGRAPHIC_DATA] to [GEOGRAPHIC_DATA] secti…" at bounding box center [166, 211] width 310 height 19
click at [56, 213] on input "Enjoy a guided bike tour along the [GEOGRAPHIC_DATA] to [GEOGRAPHIC_DATA] secti…" at bounding box center [166, 211] width 310 height 19
drag, startPoint x: 272, startPoint y: 214, endPoint x: 308, endPoint y: 214, distance: 36.4
click at [310, 214] on input "Enjoy a guided bike tour along the [GEOGRAPHIC_DATA] to [GEOGRAPHIC_DATA] secti…" at bounding box center [166, 211] width 310 height 19
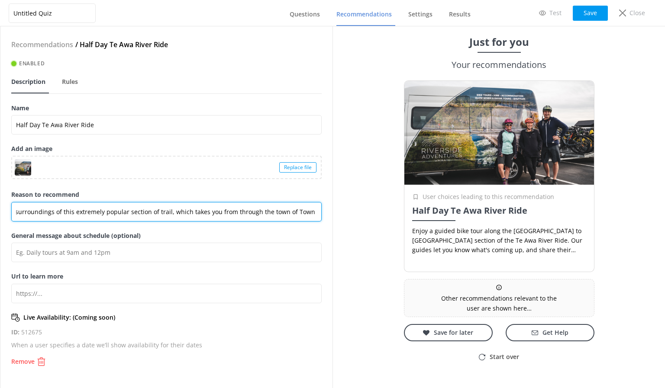
drag, startPoint x: 163, startPoint y: 212, endPoint x: 148, endPoint y: 213, distance: 15.6
click at [148, 213] on input "Enjoy a guided bike tour along the [GEOGRAPHIC_DATA] to [GEOGRAPHIC_DATA] secti…" at bounding box center [166, 211] width 310 height 19
click at [289, 214] on input "Enjoy a guided bike tour along the [GEOGRAPHIC_DATA] to [GEOGRAPHIC_DATA] secti…" at bounding box center [166, 211] width 310 height 19
click at [163, 212] on input "Enjoy a guided bike tour along the [GEOGRAPHIC_DATA] to [GEOGRAPHIC_DATA] secti…" at bounding box center [166, 211] width 310 height 19
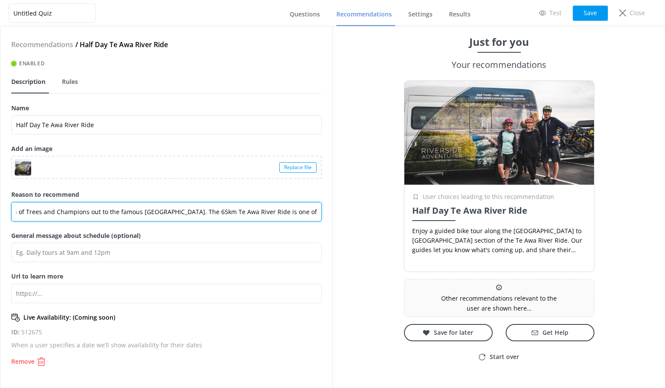
scroll to position [0, 1010]
click at [326, 212] on div "Recommendations / Half Day Te Awa River Ride Enabled Description Rules Name Hal…" at bounding box center [166, 207] width 332 height 362
click at [304, 210] on input "Enjoy a guided bike tour along the [GEOGRAPHIC_DATA] to [GEOGRAPHIC_DATA] secti…" at bounding box center [166, 211] width 310 height 19
type input "Enjoy a guided bike tour along the [GEOGRAPHIC_DATA] to [GEOGRAPHIC_DATA] secti…"
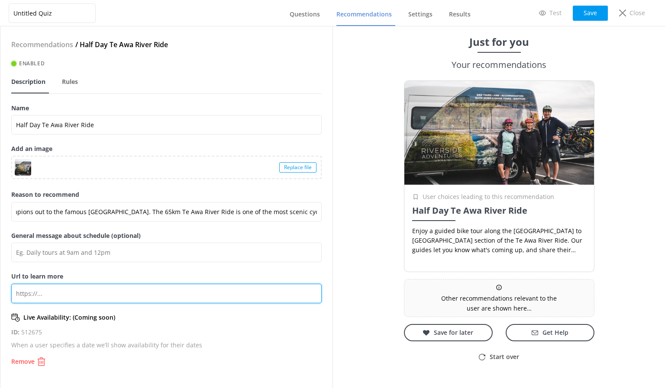
click at [104, 301] on input "Url to learn more" at bounding box center [166, 293] width 310 height 19
paste input "[URL][DOMAIN_NAME]"
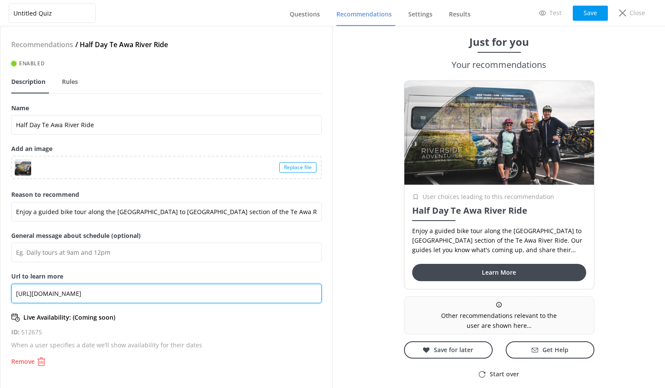
type input "[URL][DOMAIN_NAME]"
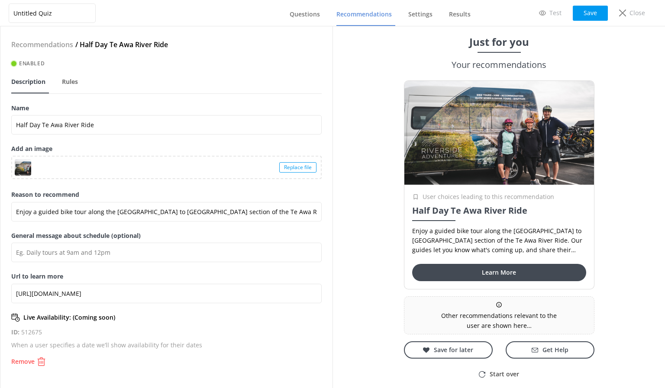
click at [597, 4] on div "Test Save Close" at bounding box center [592, 12] width 129 height 17
click at [594, 13] on button "Save" at bounding box center [590, 13] width 35 height 15
drag, startPoint x: 315, startPoint y: 13, endPoint x: 335, endPoint y: 14, distance: 20.4
click at [315, 13] on span "Questions" at bounding box center [305, 14] width 30 height 9
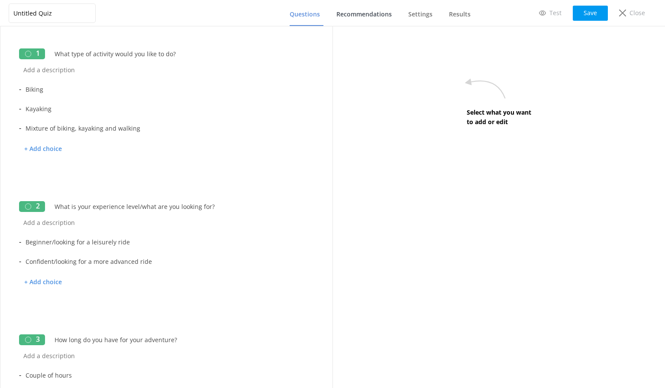
click at [372, 15] on span "Recommendations" at bounding box center [363, 14] width 55 height 9
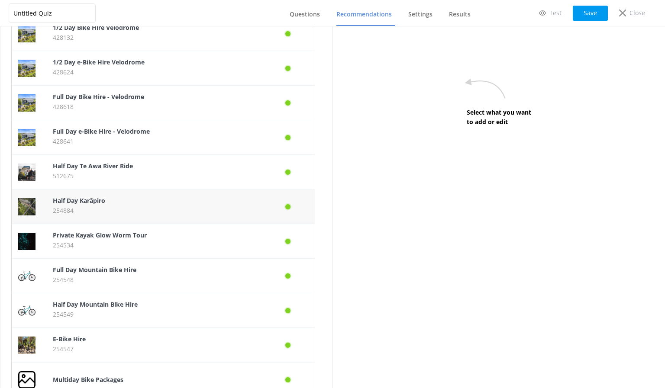
scroll to position [376, 0]
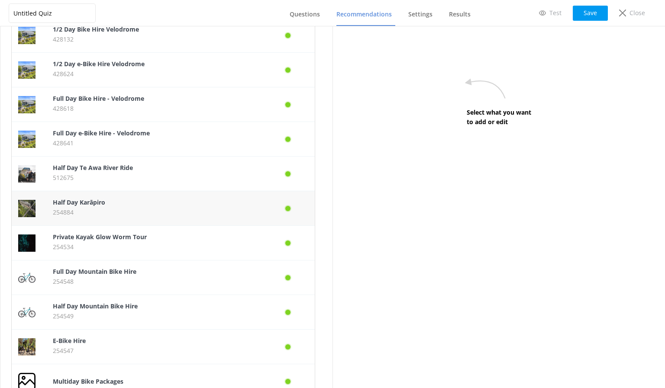
click at [116, 211] on p "254884" at bounding box center [155, 213] width 204 height 10
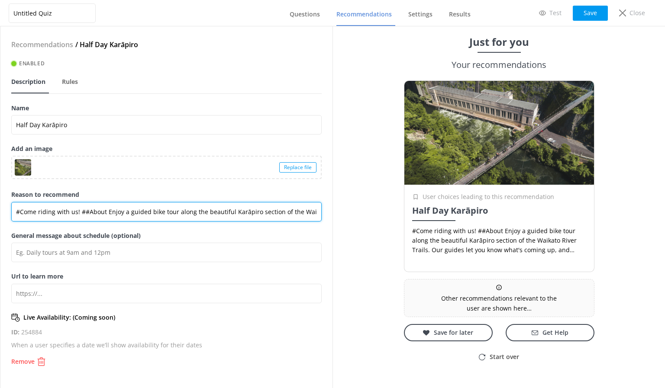
drag, startPoint x: 106, startPoint y: 212, endPoint x: 0, endPoint y: 210, distance: 105.7
click at [0, 210] on div "Recommendations / Half Day Karāpiro Enabled Description Rules Name Half Day Kar…" at bounding box center [166, 207] width 333 height 362
click at [263, 211] on input "Enjoy a guided bike tour along the beautiful Karāpiro section of the Waikato Ri…" at bounding box center [166, 211] width 310 height 19
drag, startPoint x: 317, startPoint y: 215, endPoint x: 325, endPoint y: 215, distance: 8.2
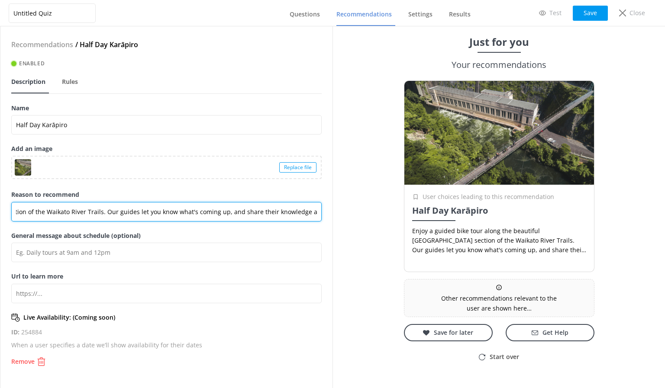
click at [325, 215] on div "Recommendations / Half Day Karāpiro Enabled Description Rules Name Half Day Kar…" at bounding box center [166, 207] width 332 height 362
drag, startPoint x: 224, startPoint y: 212, endPoint x: 270, endPoint y: 211, distance: 45.9
click at [224, 210] on input "Enjoy a guided bike tour along the beautiful [GEOGRAPHIC_DATA] section of the W…" at bounding box center [166, 211] width 310 height 19
click at [293, 207] on input "Enjoy a guided bike tour along the beautiful [GEOGRAPHIC_DATA] section of the W…" at bounding box center [166, 211] width 310 height 19
click at [305, 210] on input "Enjoy a guided bike tour along the beautiful [GEOGRAPHIC_DATA] section of the W…" at bounding box center [166, 211] width 310 height 19
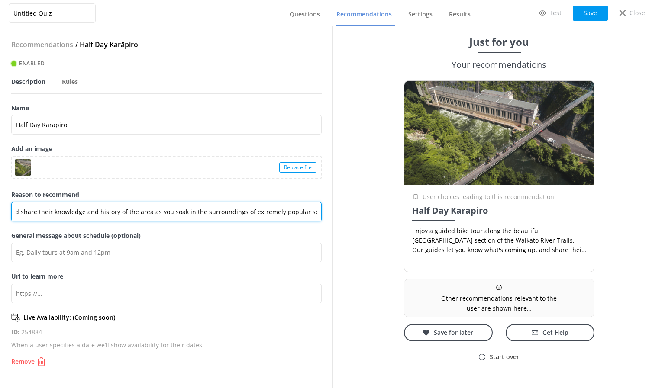
drag, startPoint x: 310, startPoint y: 213, endPoint x: 326, endPoint y: 214, distance: 15.2
click at [326, 214] on div "Recommendations / Half Day Karāpiro Enabled Description Rules Name Half Day Kar…" at bounding box center [166, 207] width 332 height 362
click at [291, 211] on input "Enjoy a guided bike tour along the beautiful [GEOGRAPHIC_DATA] section of the W…" at bounding box center [166, 211] width 310 height 19
click at [164, 211] on input "Enjoy a guided bike tour along the beautiful [GEOGRAPHIC_DATA] section of the W…" at bounding box center [166, 211] width 310 height 19
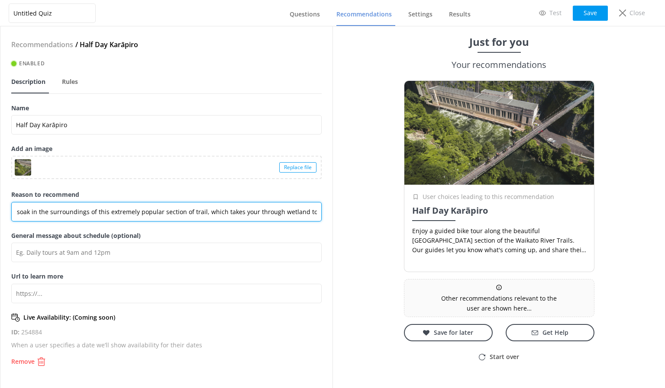
drag, startPoint x: 282, startPoint y: 211, endPoint x: 319, endPoint y: 213, distance: 36.8
click at [319, 213] on input "Enjoy a guided bike tour along the beautiful [GEOGRAPHIC_DATA] section of the W…" at bounding box center [166, 211] width 310 height 19
click at [320, 210] on input "Enjoy a guided bike tour along the beautiful [GEOGRAPHIC_DATA] section of the W…" at bounding box center [166, 211] width 310 height 19
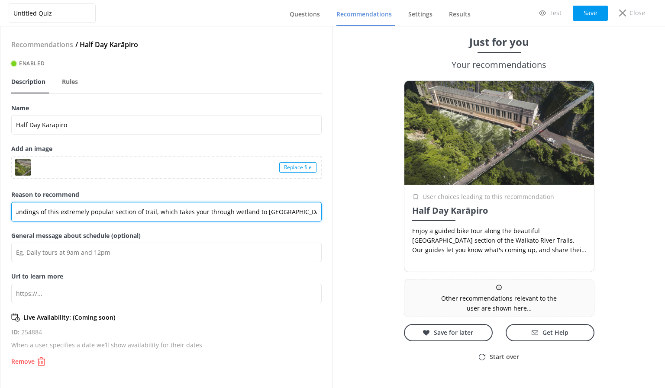
drag, startPoint x: 301, startPoint y: 211, endPoint x: 314, endPoint y: 212, distance: 12.6
click at [314, 212] on input "Enjoy a guided bike tour along the beautiful [GEOGRAPHIC_DATA] section of the W…" at bounding box center [166, 211] width 310 height 19
click at [242, 211] on input "Enjoy a guided bike tour along the beautiful [GEOGRAPHIC_DATA] section of the W…" at bounding box center [166, 211] width 310 height 19
drag, startPoint x: 286, startPoint y: 209, endPoint x: 322, endPoint y: 209, distance: 35.9
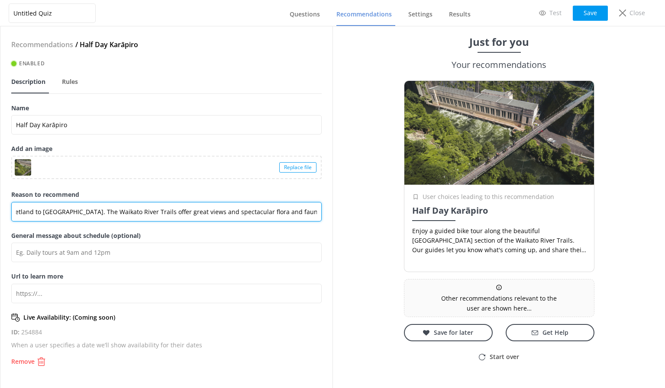
click at [322, 209] on div "Recommendations / Half Day Karāpiro Enabled Description Rules Name Half Day Kar…" at bounding box center [166, 207] width 332 height 362
click at [263, 214] on input "Enjoy a guided bike tour along the beautiful [GEOGRAPHIC_DATA] section of the W…" at bounding box center [166, 211] width 310 height 19
drag, startPoint x: 255, startPoint y: 210, endPoint x: 319, endPoint y: 211, distance: 63.7
click at [319, 211] on input "Enjoy a guided bike tour along the beautiful [GEOGRAPHIC_DATA] section of the W…" at bounding box center [166, 211] width 310 height 19
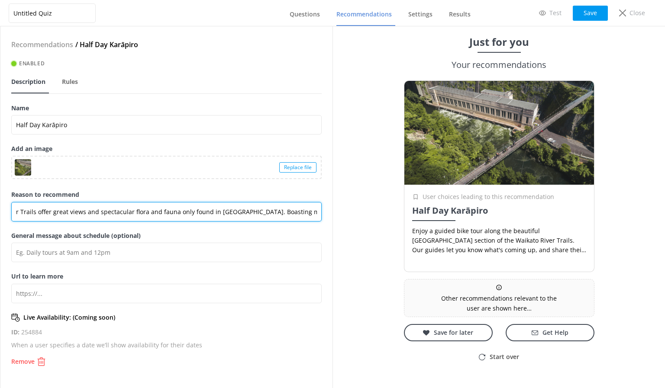
click at [239, 210] on input "Enjoy a guided bike tour along the beautiful [GEOGRAPHIC_DATA] section of the W…" at bounding box center [166, 211] width 310 height 19
drag, startPoint x: 171, startPoint y: 213, endPoint x: 330, endPoint y: 217, distance: 159.0
click at [330, 217] on div "Recommendations / Half Day Karāpiro Enabled Description Rules Name Half Day Kar…" at bounding box center [166, 207] width 332 height 362
type input "Enjoy a guided bike tour along the beautiful [GEOGRAPHIC_DATA] section of the W…"
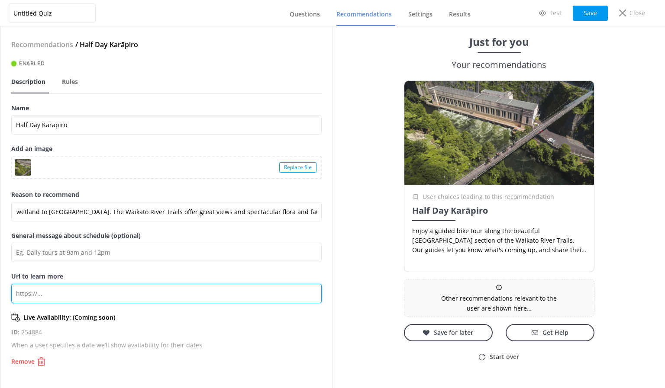
click at [149, 289] on input "Url to learn more" at bounding box center [166, 293] width 310 height 19
paste input "[URL][DOMAIN_NAME]"
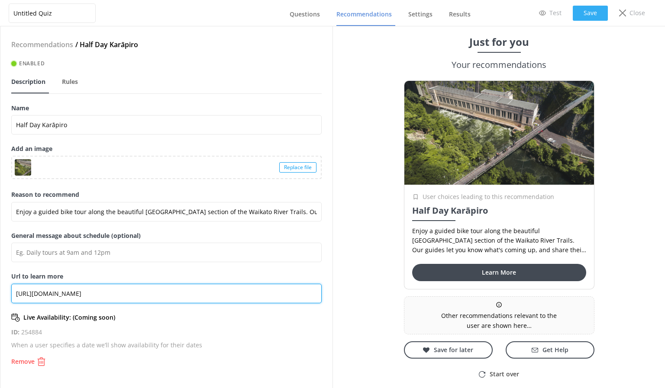
type input "[URL][DOMAIN_NAME]"
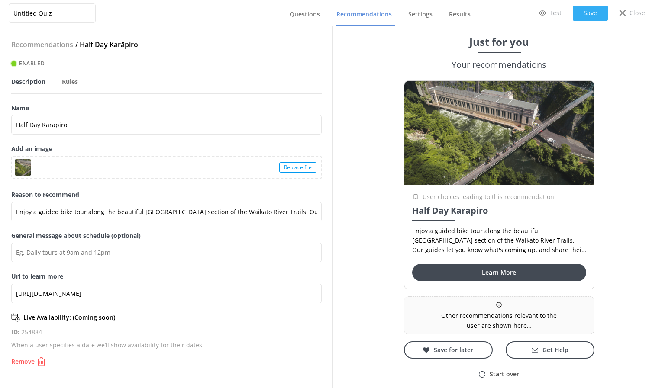
click at [583, 14] on button "Save" at bounding box center [590, 13] width 35 height 15
click at [301, 16] on span "Questions" at bounding box center [305, 14] width 30 height 9
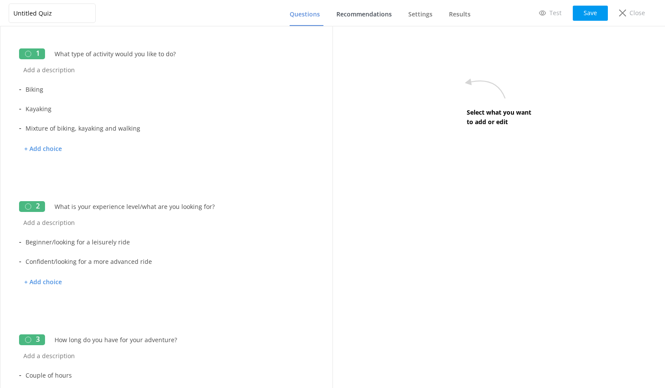
click at [359, 13] on span "Recommendations" at bounding box center [363, 14] width 55 height 9
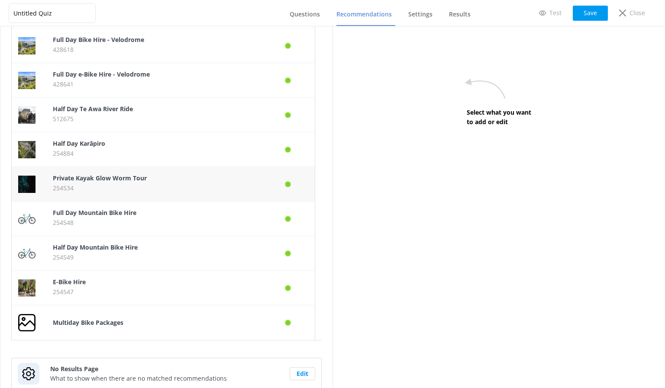
scroll to position [463, 0]
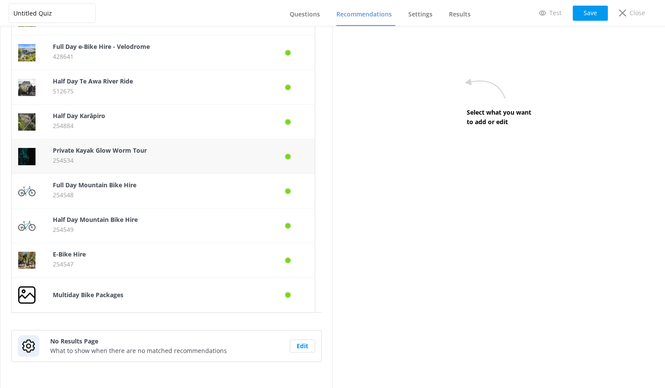
click at [116, 156] on p "254534" at bounding box center [155, 161] width 204 height 10
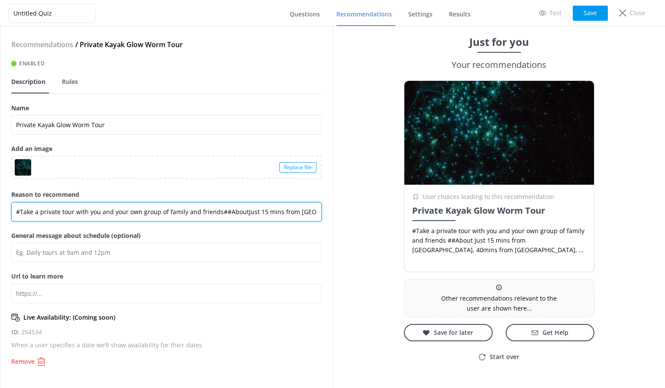
click at [20, 213] on input "#Take a private tour with you and your own group of family and friends##AboutJu…" at bounding box center [166, 211] width 310 height 19
type input "Take a private tour with you and your own group of family and friends##AboutJus…"
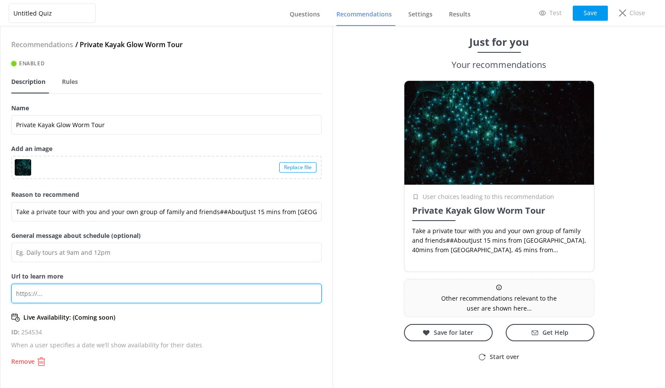
click at [99, 295] on input "Url to learn more" at bounding box center [166, 293] width 310 height 19
paste input "[URL][DOMAIN_NAME]"
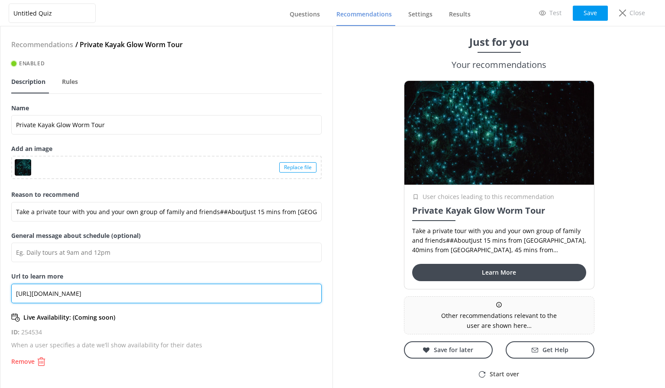
type input "[URL][DOMAIN_NAME]"
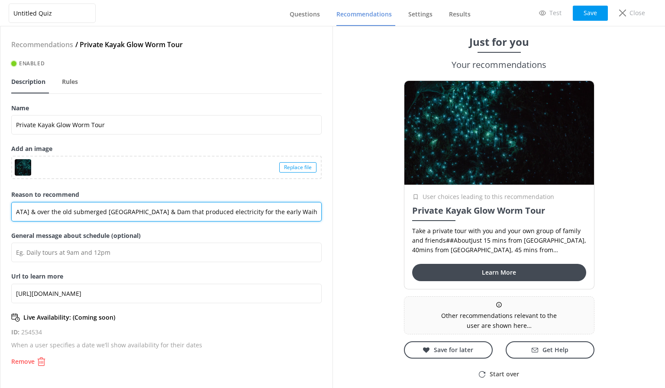
drag, startPoint x: 273, startPoint y: 210, endPoint x: 347, endPoint y: 219, distance: 74.6
click at [347, 219] on div "Untitled Quiz Questions Recommendations Settings Results Test Save Close Recomm…" at bounding box center [332, 207] width 665 height 362
click at [109, 210] on input "Take a private tour with you and your own group of family and friends##AboutJus…" at bounding box center [166, 211] width 310 height 19
drag, startPoint x: 217, startPoint y: 211, endPoint x: 207, endPoint y: 212, distance: 9.1
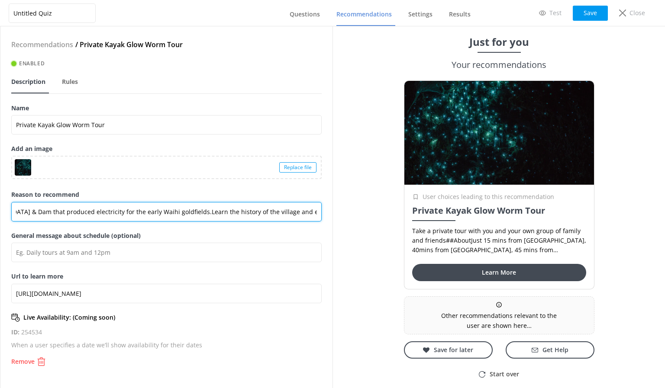
click at [343, 215] on div "Untitled Quiz Questions Recommendations Settings Results Test Save Close Recomm…" at bounding box center [332, 207] width 665 height 362
click at [95, 207] on input "Take a private tour with you and your own group of family and friends##AboutJus…" at bounding box center [166, 211] width 310 height 19
drag, startPoint x: 63, startPoint y: 209, endPoint x: 71, endPoint y: 204, distance: 10.0
click at [71, 204] on input "Take a private tour with you and your own group of family and friends##AboutJus…" at bounding box center [166, 211] width 310 height 19
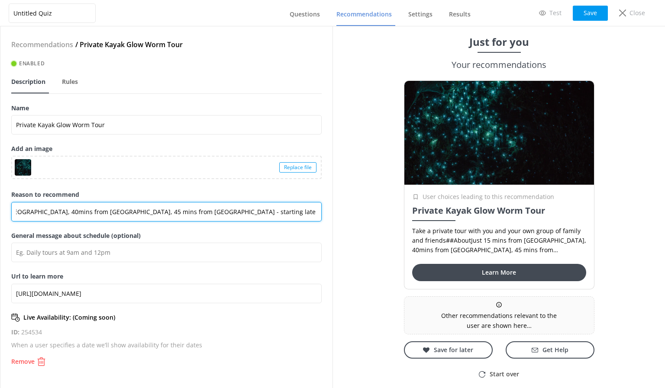
click at [34, 212] on input "Take a private tour with you and your own group of family and friends##AboutJus…" at bounding box center [166, 211] width 310 height 19
drag, startPoint x: 33, startPoint y: 211, endPoint x: 168, endPoint y: 212, distance: 134.2
click at [168, 212] on input "Take a private tour with you and your own group of family and friends##AboutJus…" at bounding box center [166, 211] width 310 height 19
drag, startPoint x: 34, startPoint y: 217, endPoint x: 68, endPoint y: 215, distance: 33.8
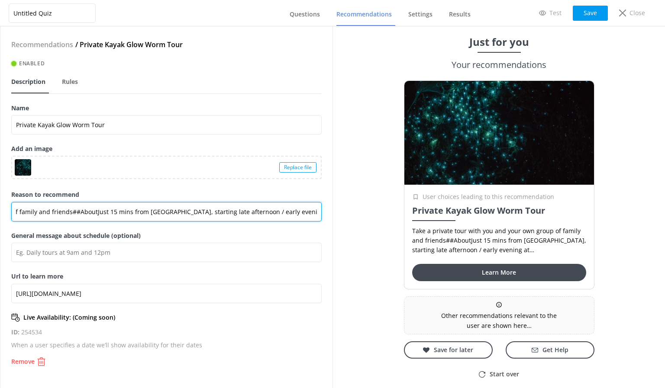
click at [68, 215] on input "Take a private tour with you and your own group of family and friends##AboutJus…" at bounding box center [166, 211] width 310 height 19
type input "Take a private tour with you and your own group of family and friends (minimum …"
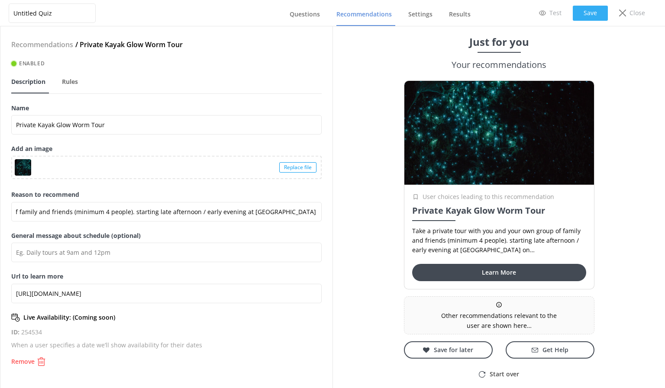
click at [591, 14] on button "Save" at bounding box center [590, 13] width 35 height 15
click at [307, 16] on span "Questions" at bounding box center [305, 14] width 30 height 9
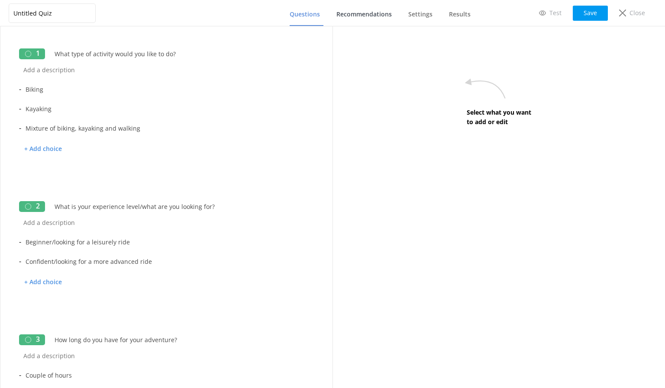
click at [364, 14] on span "Recommendations" at bounding box center [363, 14] width 55 height 9
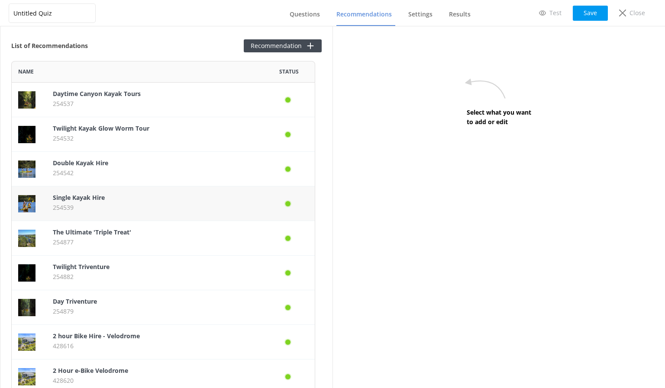
scroll to position [708, 298]
click at [125, 129] on b "Twilight Kayak Glow Worm Tour" at bounding box center [101, 128] width 97 height 8
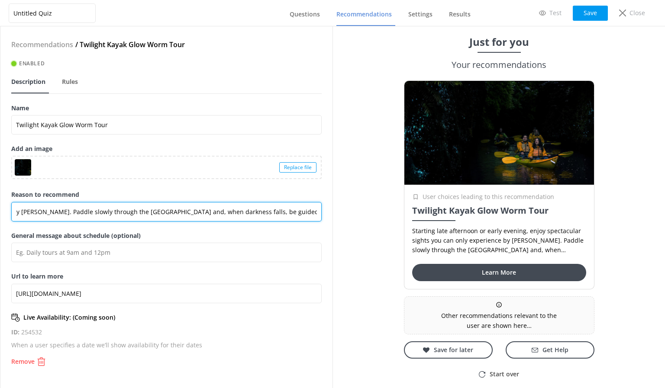
scroll to position [0, 334]
drag, startPoint x: 13, startPoint y: 211, endPoint x: 321, endPoint y: 216, distance: 308.4
click at [321, 216] on input "Starting late afternoon or early evening, enjoy spectacular sights you can only…" at bounding box center [166, 211] width 310 height 19
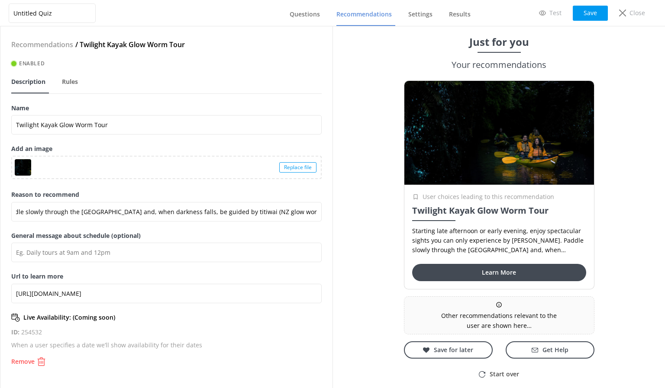
scroll to position [0, 0]
click at [289, 141] on div "Name Twilight Kayak Glow Worm Tour" at bounding box center [166, 123] width 310 height 41
click at [302, 13] on span "Questions" at bounding box center [305, 14] width 30 height 9
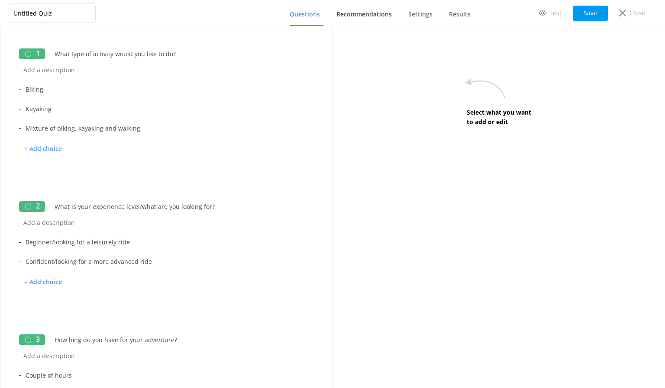
click at [355, 15] on span "Recommendations" at bounding box center [363, 14] width 55 height 9
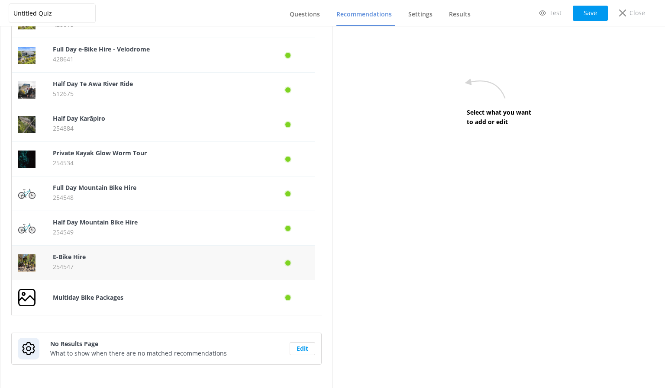
scroll to position [463, 0]
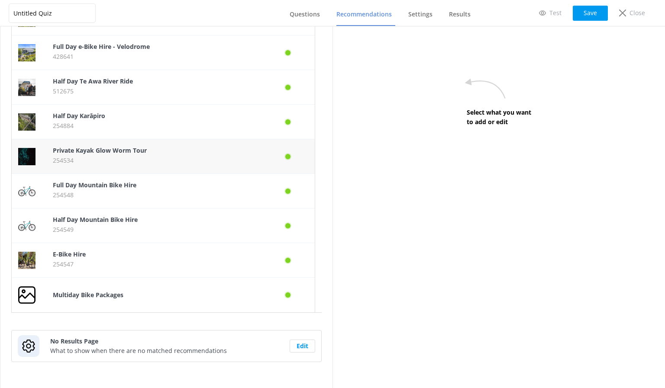
click at [108, 152] on b "Private Kayak Glow Worm Tour" at bounding box center [100, 150] width 94 height 8
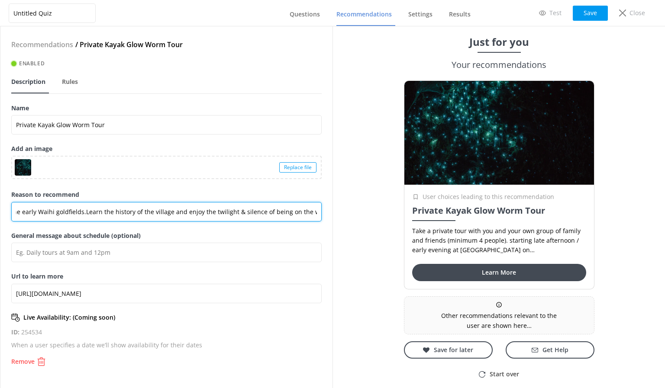
drag, startPoint x: 275, startPoint y: 211, endPoint x: 339, endPoint y: 214, distance: 63.7
click at [339, 214] on div "Untitled Quiz Questions Recommendations Settings Results Test Save Close Recomm…" at bounding box center [332, 207] width 665 height 362
paste input "Starting late afternoon or early evening, enjoy spectacular sights you can only…"
type input "Take a private tour with you and your own group of family and friends (minimum …"
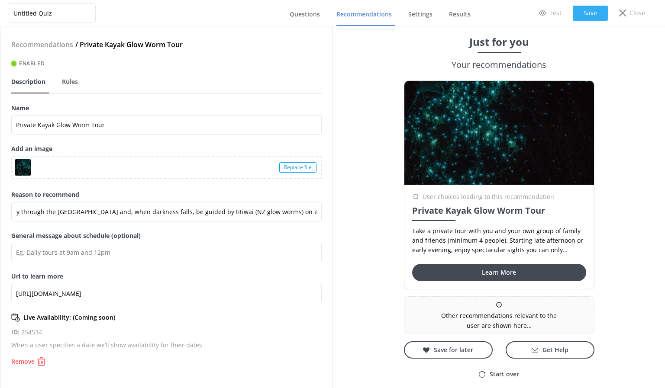
click at [581, 13] on button "Save" at bounding box center [590, 13] width 35 height 15
click at [299, 25] on link "Questions" at bounding box center [307, 14] width 34 height 23
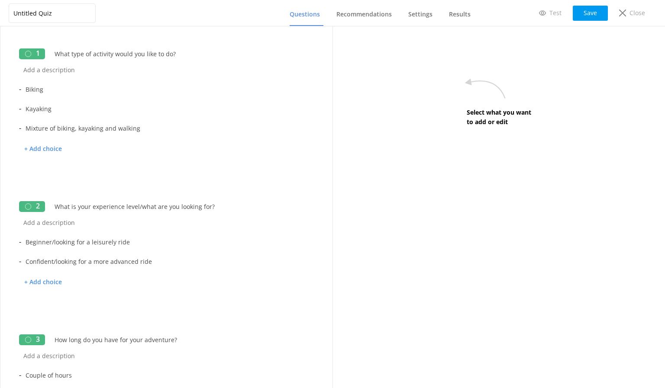
click at [337, 14] on nav "Questions Recommendations Settings Results" at bounding box center [376, 13] width 195 height 26
click at [350, 15] on span "Recommendations" at bounding box center [363, 14] width 55 height 9
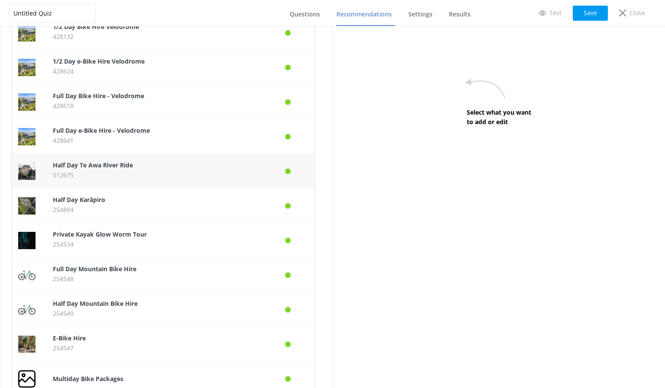
scroll to position [463, 0]
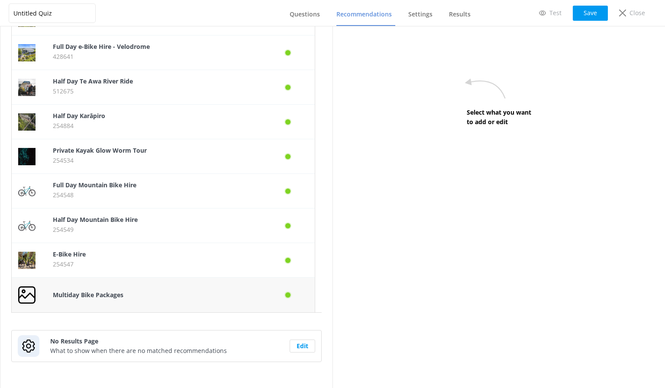
click at [158, 285] on div "Multiday Bike Packages" at bounding box center [154, 295] width 217 height 35
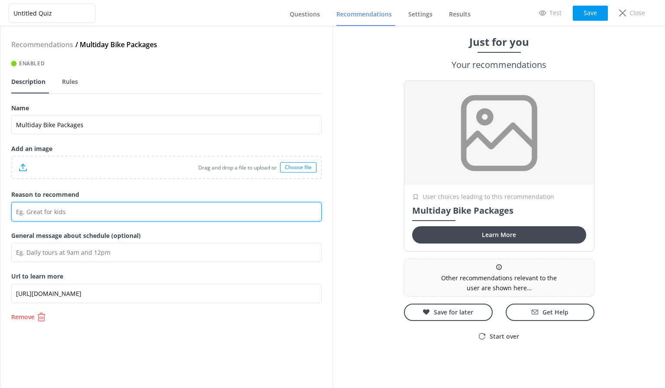
click at [70, 211] on input "Reason to recommend" at bounding box center [166, 211] width 310 height 19
paste input "Whether you're looking for a day tour or a multi-day adventure, experience the …"
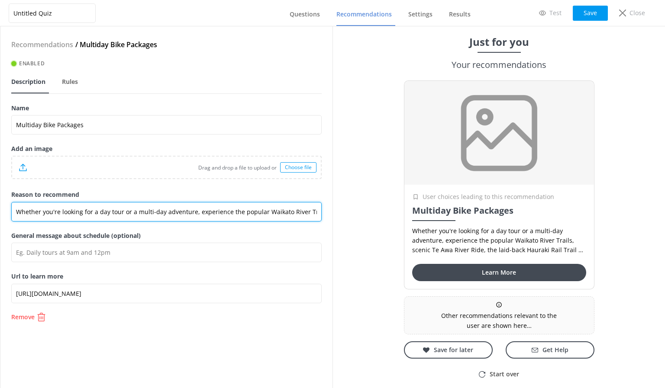
scroll to position [0, 327]
click at [27, 212] on input "Whether you're looking for a day tour or a multi-day adventure, experience the …" at bounding box center [166, 211] width 310 height 19
click at [138, 213] on input "Experience the popular Waikato River Trails, scenic Te Awa River Ride, the laid…" at bounding box center [166, 211] width 310 height 19
type input "Experience the popular Waikato River Trail, scenic Te Awa River Ride, the laid-…"
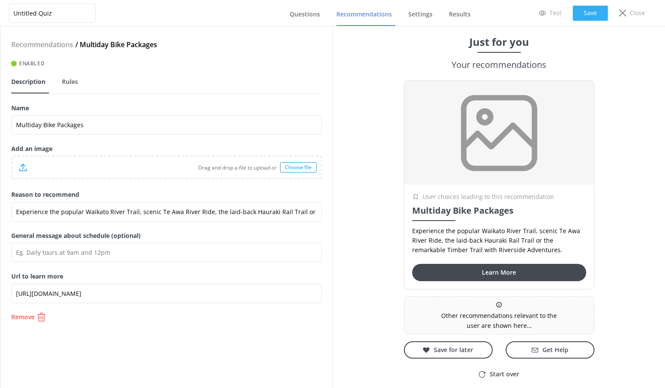
click at [581, 17] on button "Save" at bounding box center [590, 13] width 35 height 15
click at [287, 167] on div "Choose file" at bounding box center [298, 167] width 36 height 10
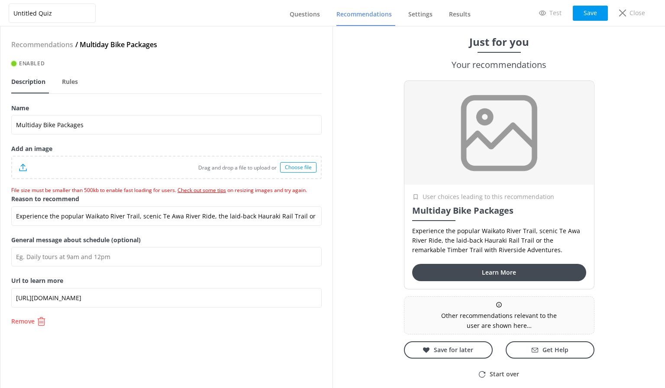
click at [215, 191] on link "Check out some tips" at bounding box center [202, 190] width 49 height 7
click at [296, 165] on div "Choose file" at bounding box center [298, 167] width 36 height 10
click at [315, 167] on div "Choose file" at bounding box center [298, 167] width 36 height 10
click at [290, 165] on div "Choose file" at bounding box center [298, 167] width 36 height 10
click at [586, 15] on button "Save" at bounding box center [590, 13] width 35 height 15
